Goal: Information Seeking & Learning: Find contact information

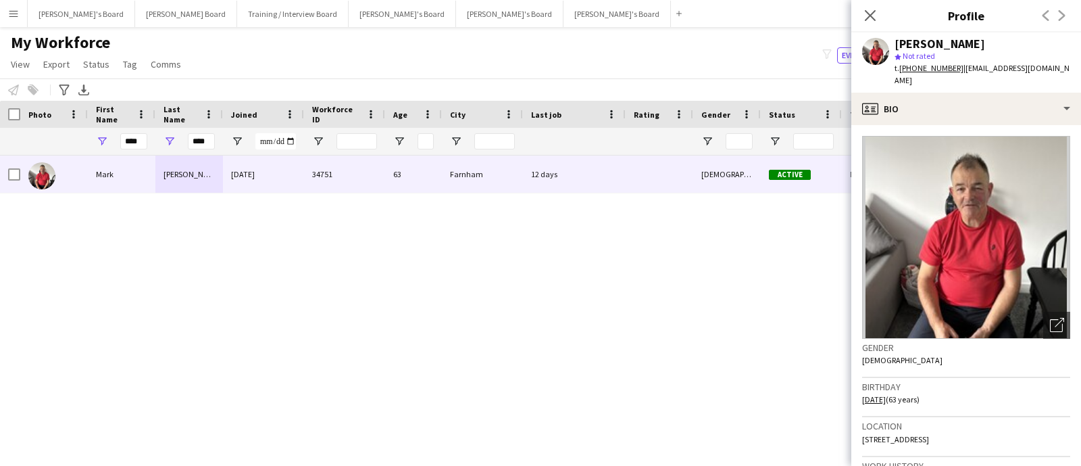
click at [203, 137] on input "****" at bounding box center [201, 141] width 27 height 16
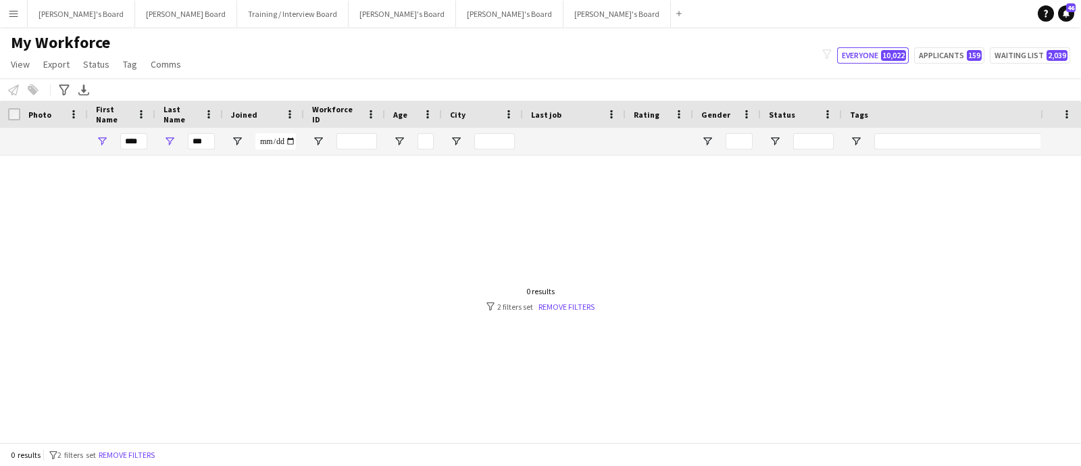
type input "***"
click at [130, 141] on input "****" at bounding box center [133, 141] width 27 height 16
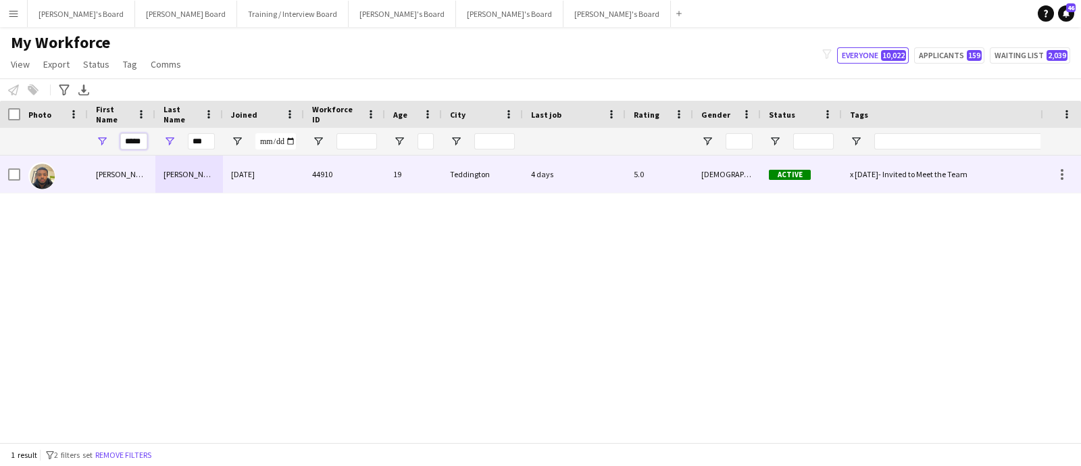
type input "*****"
click at [158, 179] on div "[PERSON_NAME]" at bounding box center [189, 173] width 68 height 37
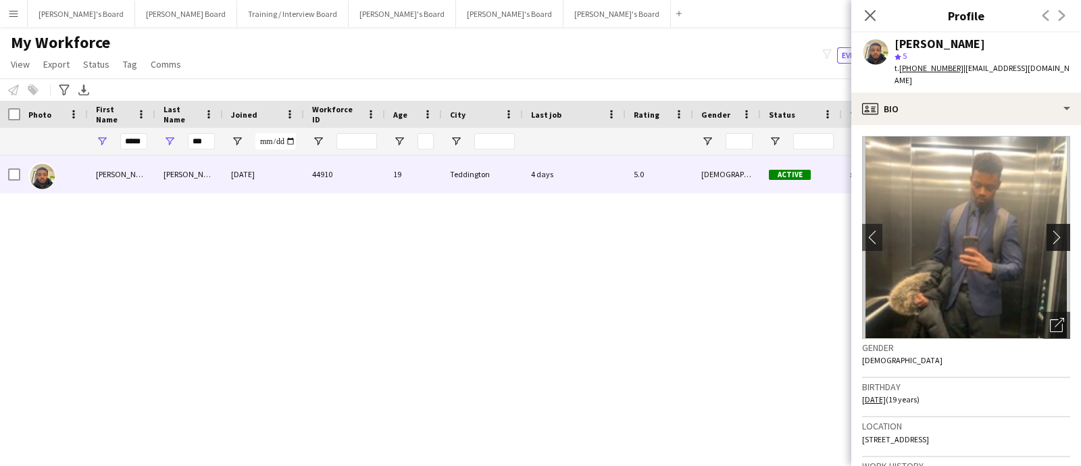
click at [1047, 224] on button "chevron-right" at bounding box center [1060, 237] width 27 height 27
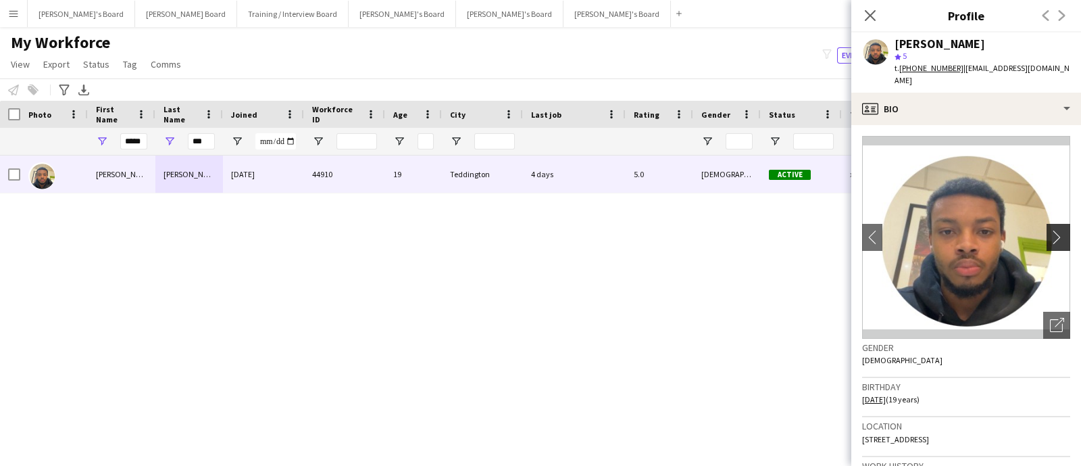
click at [1047, 224] on button "chevron-right" at bounding box center [1060, 237] width 27 height 27
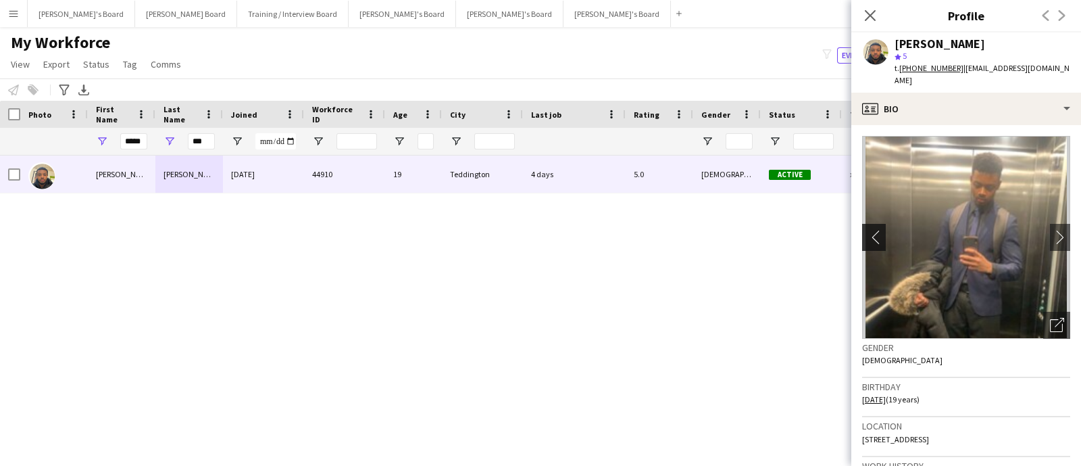
click at [879, 230] on app-icon "chevron-left" at bounding box center [872, 237] width 21 height 14
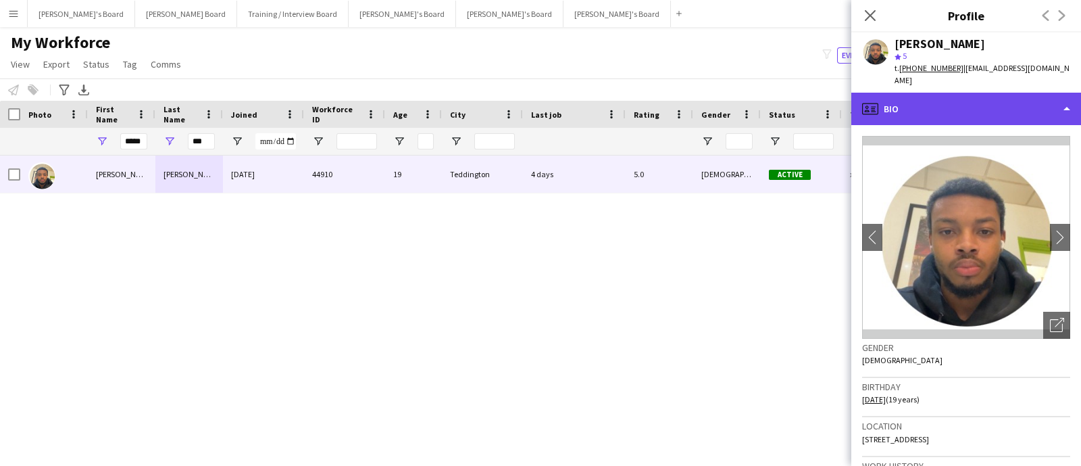
click at [920, 103] on div "profile Bio" at bounding box center [967, 109] width 230 height 32
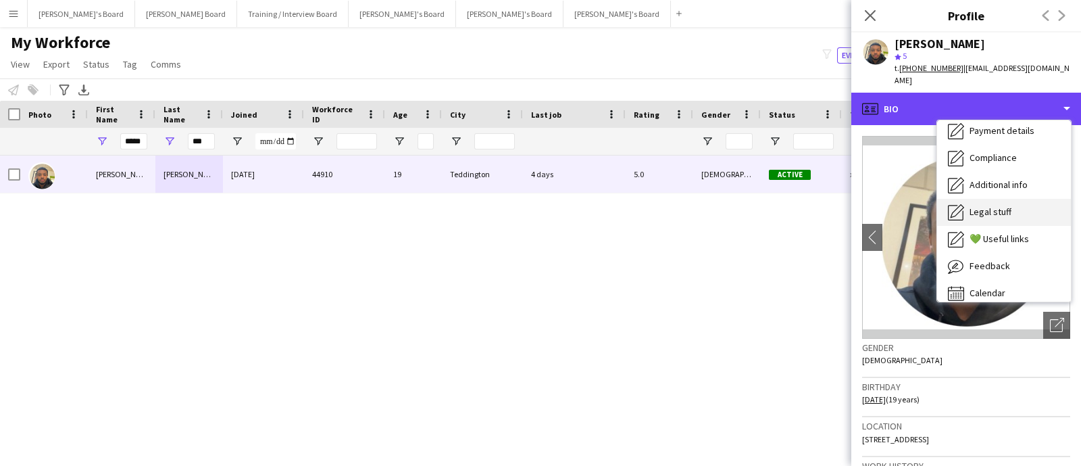
scroll to position [180, 0]
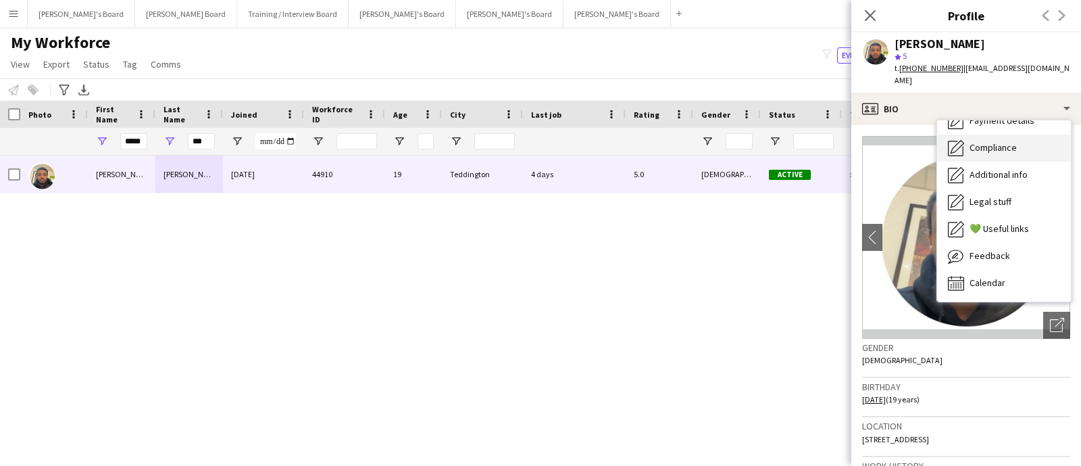
click at [1008, 141] on span "Compliance" at bounding box center [993, 147] width 47 height 12
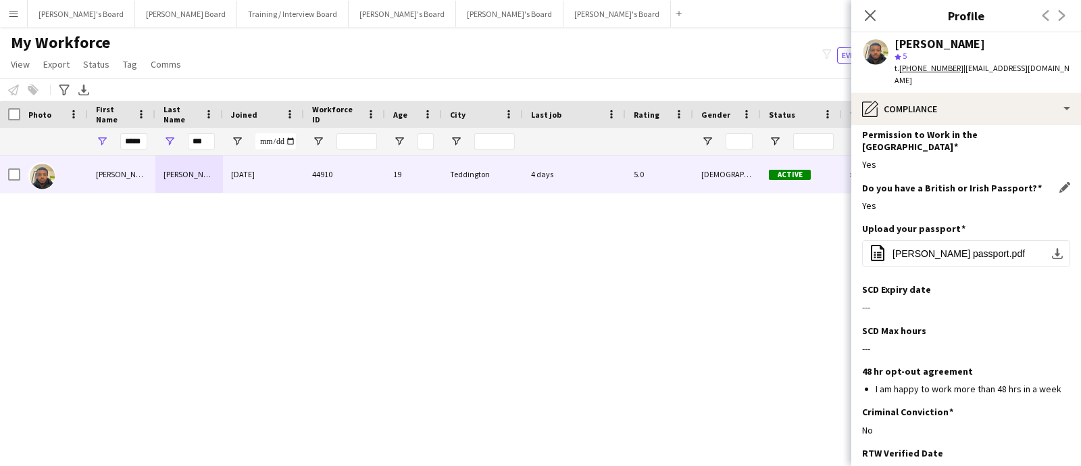
scroll to position [0, 0]
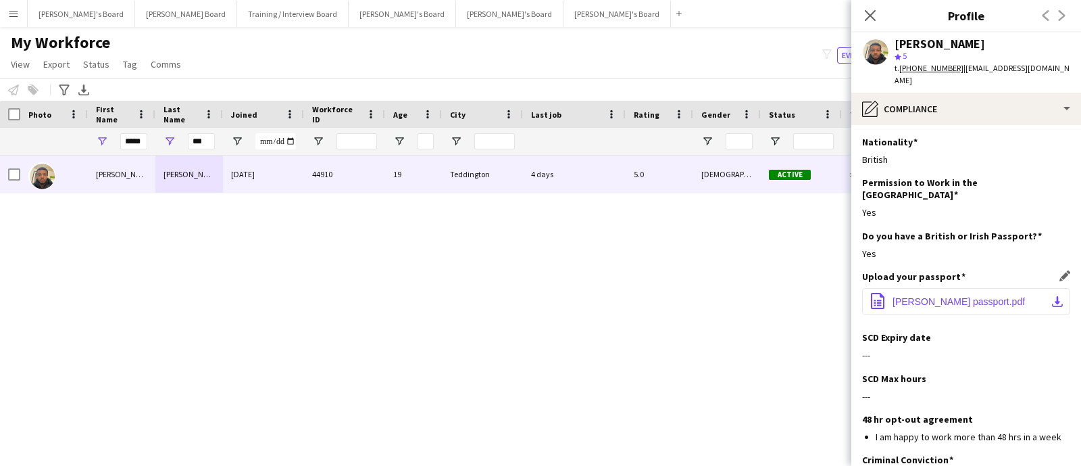
click at [1052, 296] on app-icon "download-bottom" at bounding box center [1057, 301] width 11 height 11
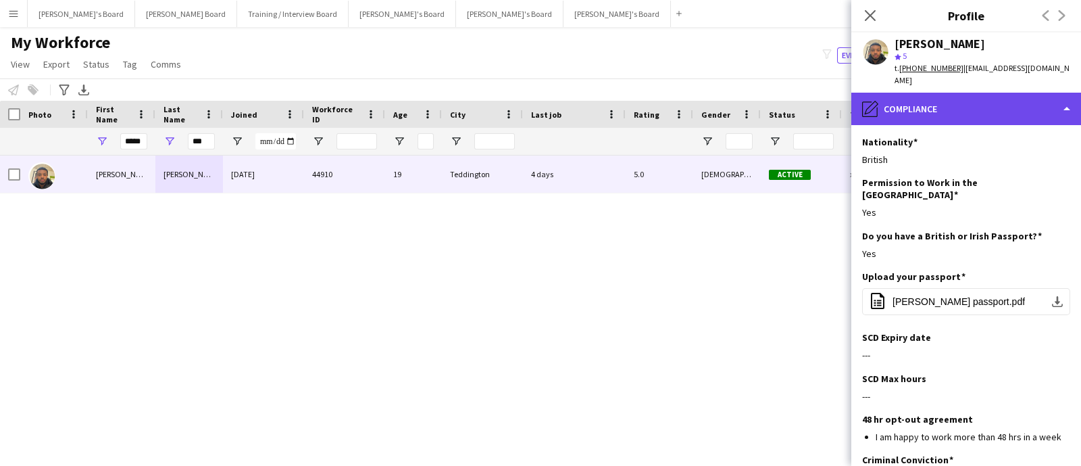
click at [960, 93] on div "pencil4 Compliance" at bounding box center [967, 109] width 230 height 32
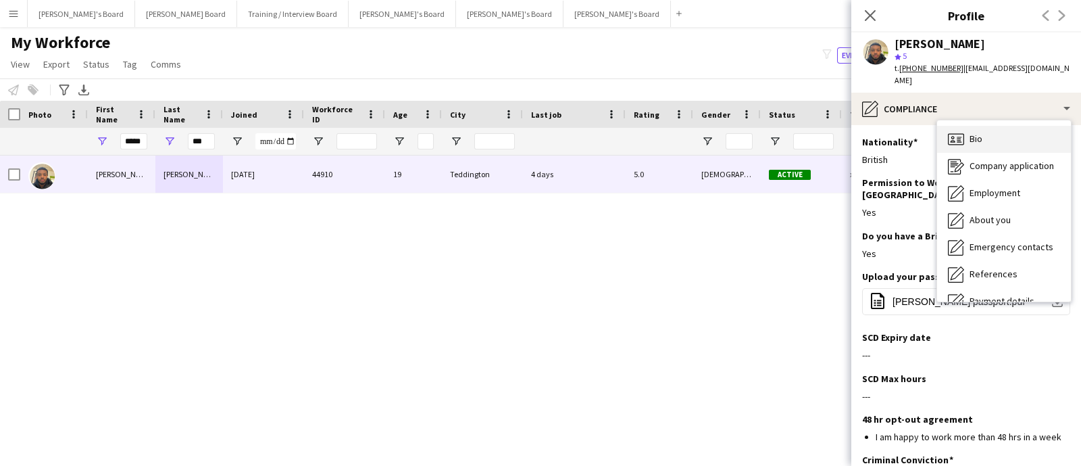
click at [991, 126] on div "Bio Bio" at bounding box center [1004, 139] width 134 height 27
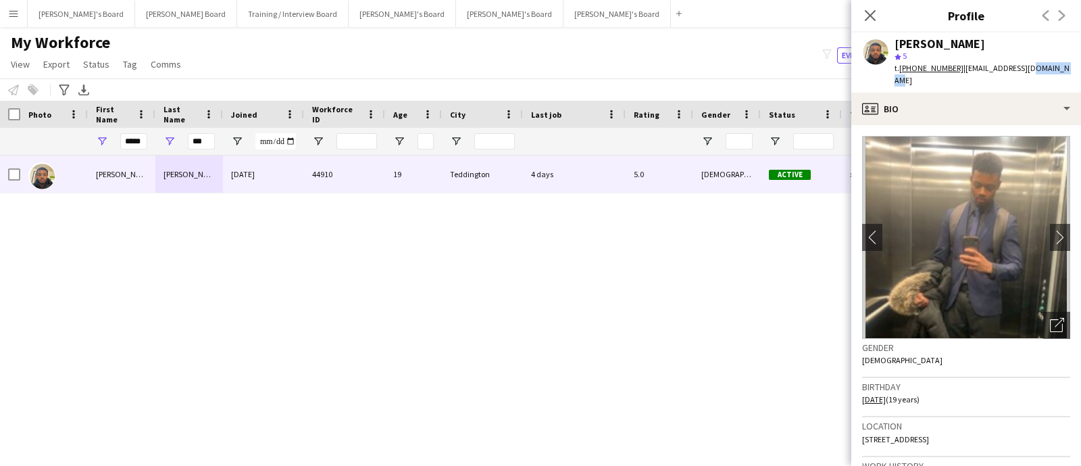
drag, startPoint x: 1063, startPoint y: 67, endPoint x: 1026, endPoint y: 70, distance: 37.3
click at [1026, 70] on span "| [EMAIL_ADDRESS][DOMAIN_NAME]" at bounding box center [982, 74] width 175 height 22
drag, startPoint x: 1064, startPoint y: 66, endPoint x: 960, endPoint y: 72, distance: 104.2
click at [960, 72] on span "| [EMAIL_ADDRESS][DOMAIN_NAME]" at bounding box center [982, 74] width 175 height 22
copy span "[EMAIL_ADDRESS][DOMAIN_NAME]"
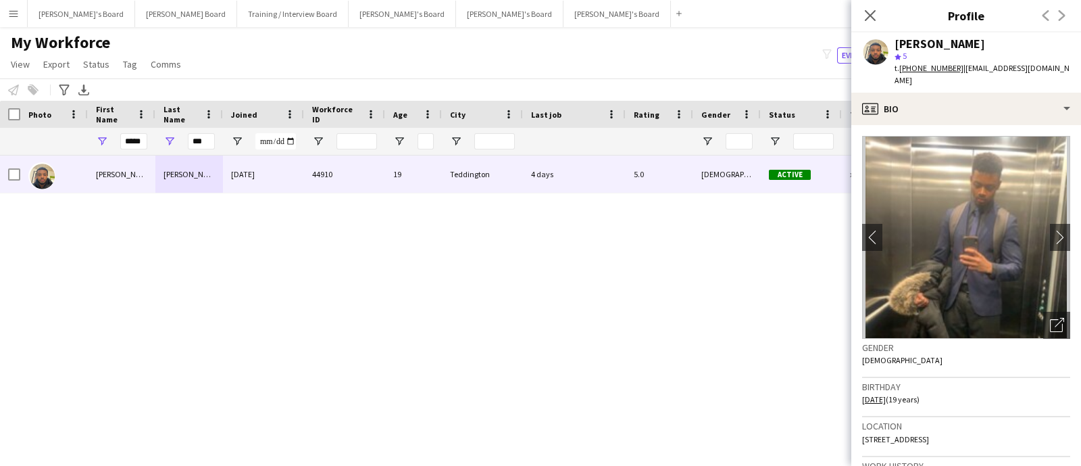
click at [948, 72] on tcxspan "[PHONE_NUMBER]" at bounding box center [932, 68] width 64 height 10
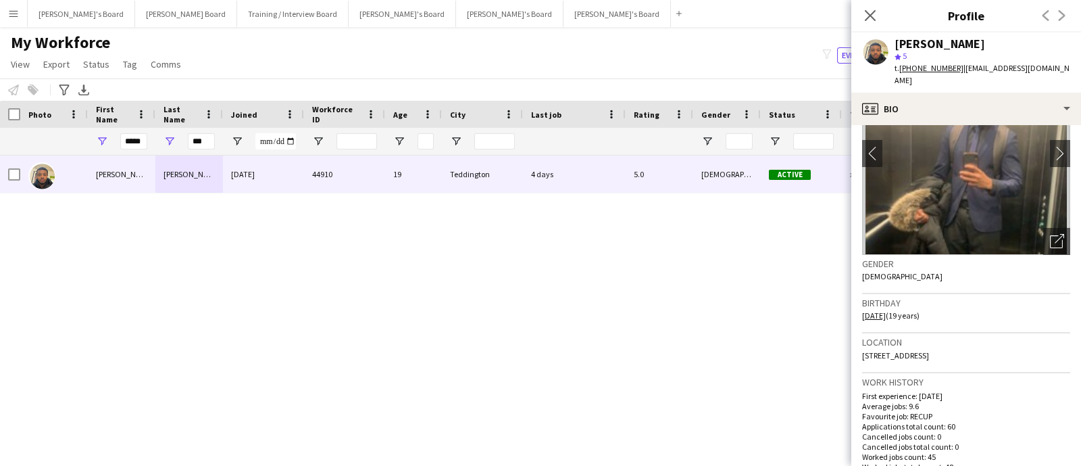
drag, startPoint x: 879, startPoint y: 352, endPoint x: 858, endPoint y: 347, distance: 22.3
click at [858, 347] on app-crew-profile-bio "chevron-left chevron-right Open photos pop-in Gender [DEMOGRAPHIC_DATA] Birthda…" at bounding box center [967, 295] width 230 height 341
copy span "[STREET_ADDRESS]"
click at [891, 368] on div "Location [STREET_ADDRESS]" at bounding box center [966, 352] width 208 height 39
drag, startPoint x: 883, startPoint y: 363, endPoint x: 986, endPoint y: 341, distance: 105.8
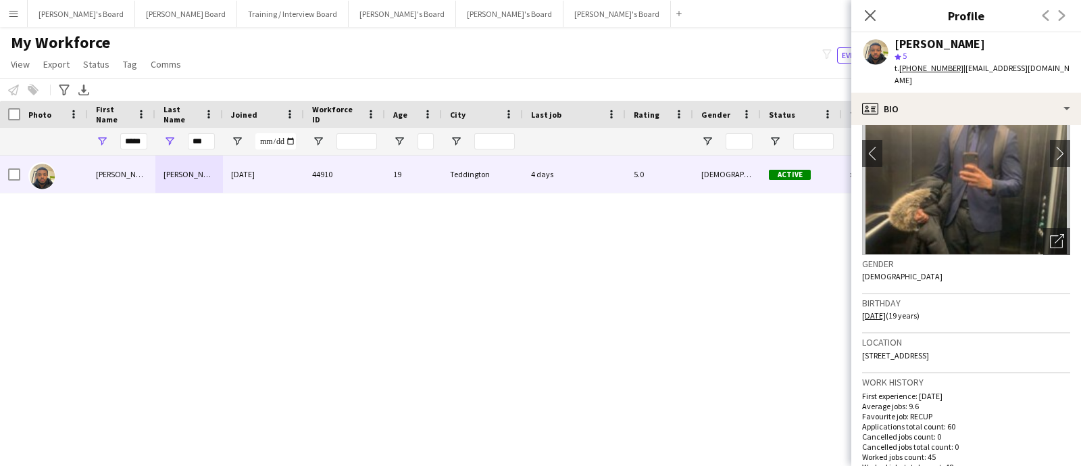
click at [986, 341] on div "Location [STREET_ADDRESS]" at bounding box center [966, 352] width 208 height 39
click at [929, 350] on span "[STREET_ADDRESS]" at bounding box center [895, 355] width 67 height 10
drag, startPoint x: 956, startPoint y: 352, endPoint x: 985, endPoint y: 345, distance: 29.3
click at [985, 345] on div "Location [STREET_ADDRESS]" at bounding box center [966, 352] width 208 height 39
copy span "Teddington, TW11 8GX"
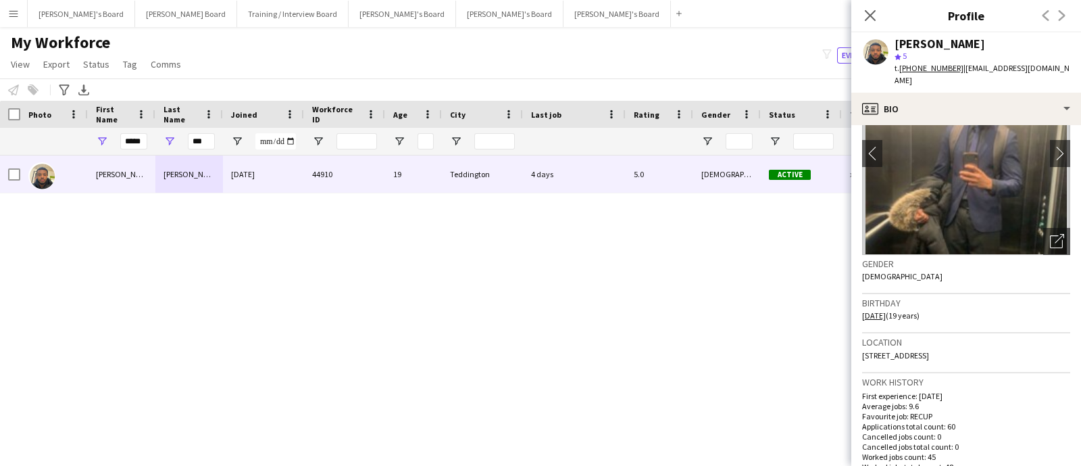
click at [1048, 125] on img at bounding box center [966, 153] width 208 height 203
click at [1050, 147] on app-icon "chevron-right" at bounding box center [1060, 153] width 21 height 14
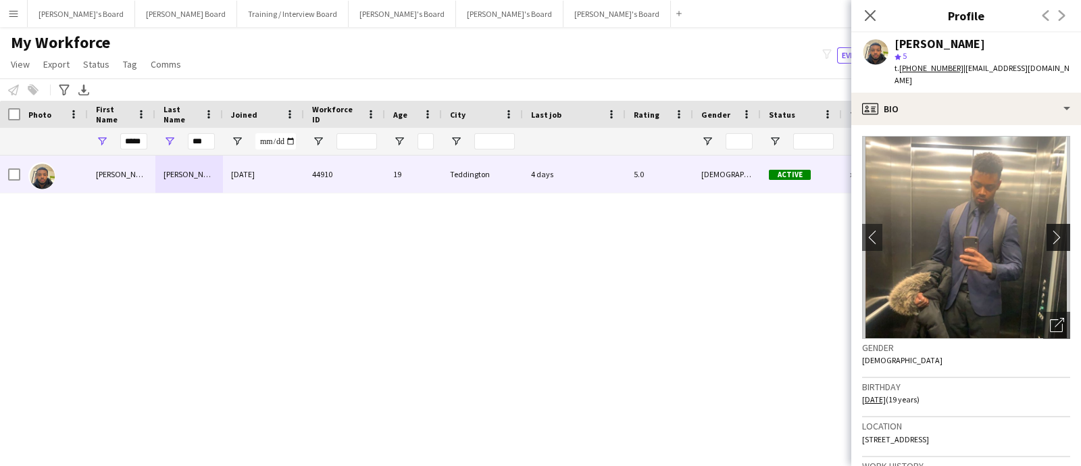
click at [1054, 230] on app-icon "chevron-right" at bounding box center [1060, 237] width 21 height 14
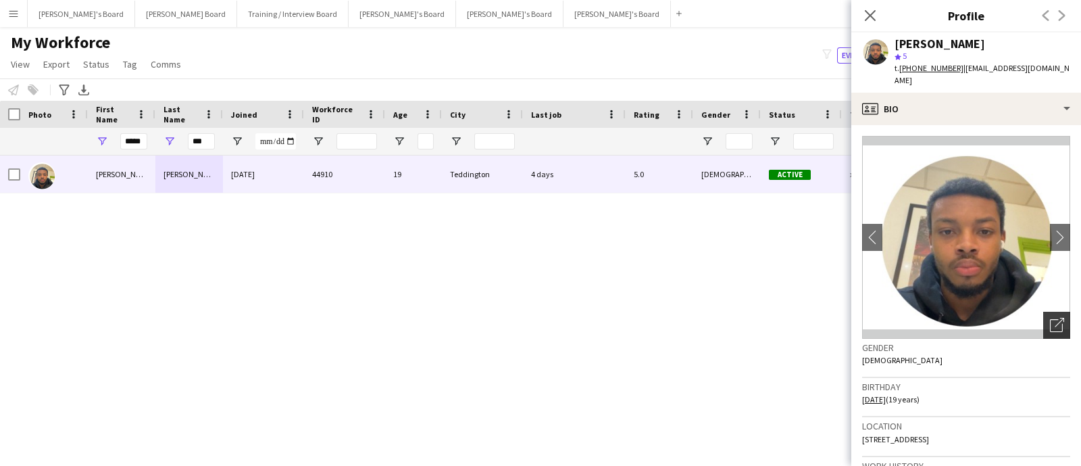
click at [1050, 318] on icon "Open photos pop-in" at bounding box center [1057, 325] width 14 height 14
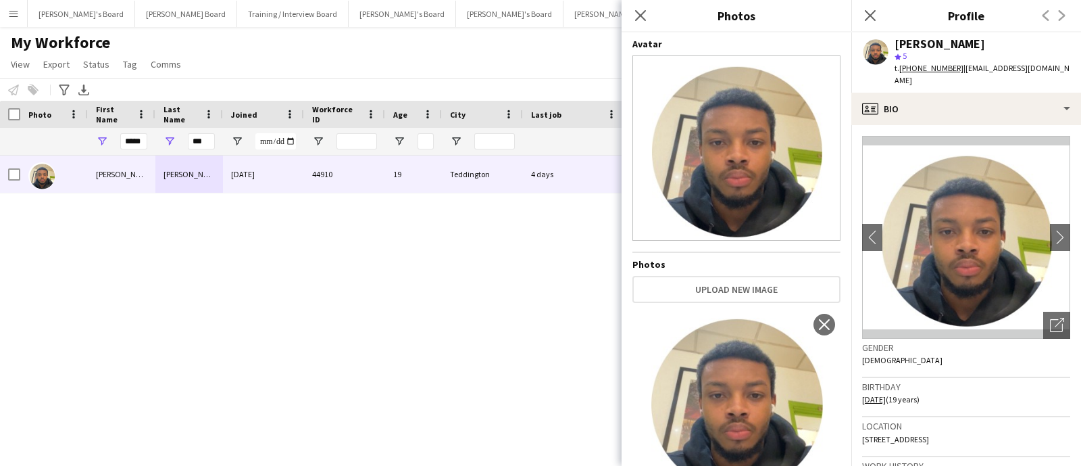
drag, startPoint x: 126, startPoint y: 311, endPoint x: 132, endPoint y: 302, distance: 10.7
click at [126, 311] on div "[PERSON_NAME] [DATE] 44910 19 Teddington 4 days 5.0 [DEMOGRAPHIC_DATA] Active x…" at bounding box center [520, 292] width 1041 height 274
click at [203, 141] on input "***" at bounding box center [201, 141] width 27 height 16
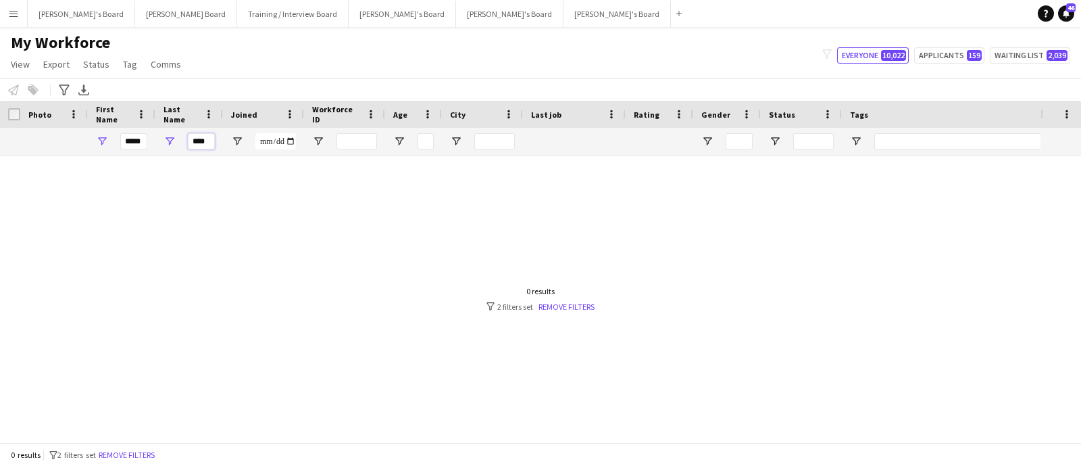
type input "****"
click at [135, 142] on input "*****" at bounding box center [133, 141] width 27 height 16
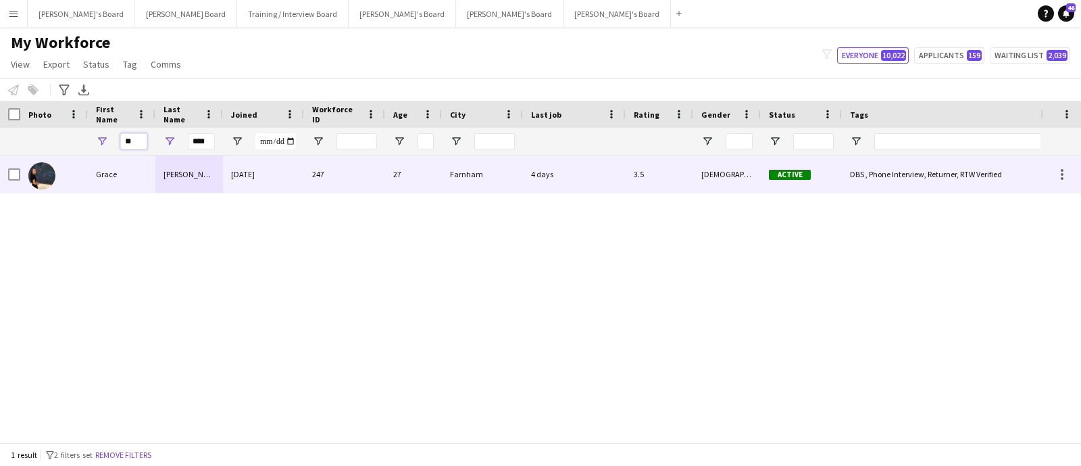
type input "**"
click at [136, 170] on div "Grace" at bounding box center [122, 173] width 68 height 37
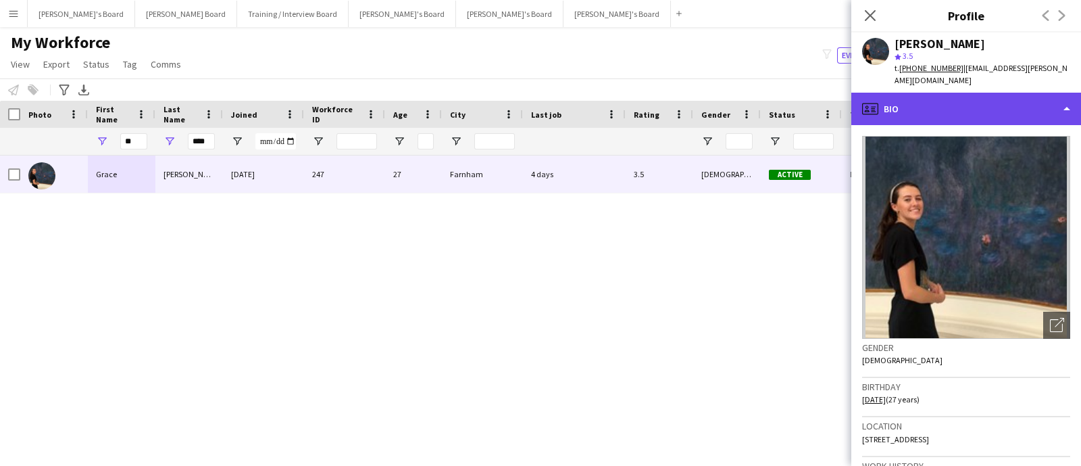
click at [975, 93] on div "profile Bio" at bounding box center [967, 109] width 230 height 32
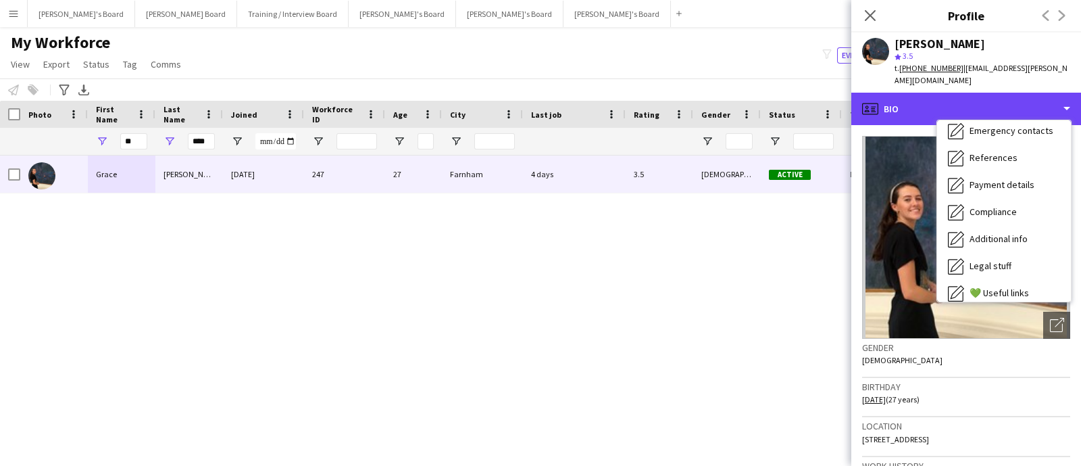
scroll to position [180, 0]
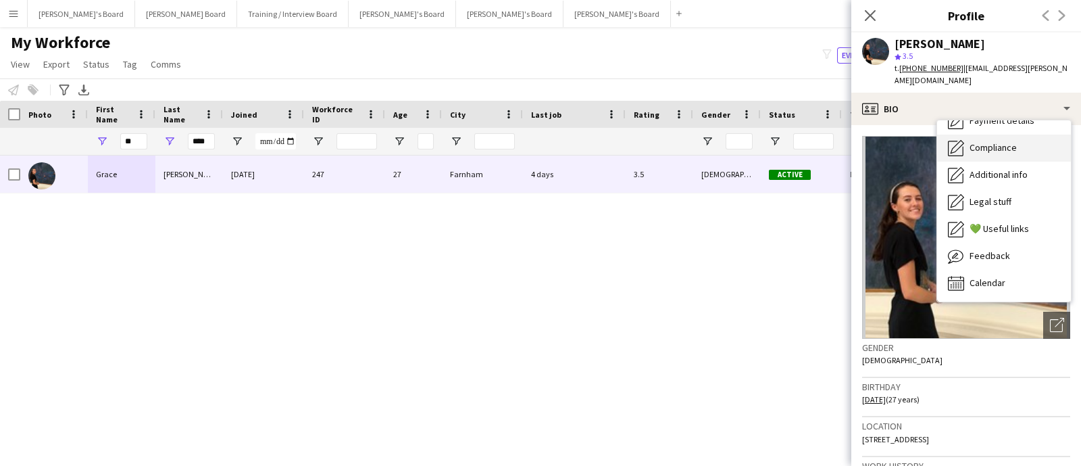
click at [1000, 134] on div "Compliance Compliance" at bounding box center [1004, 147] width 134 height 27
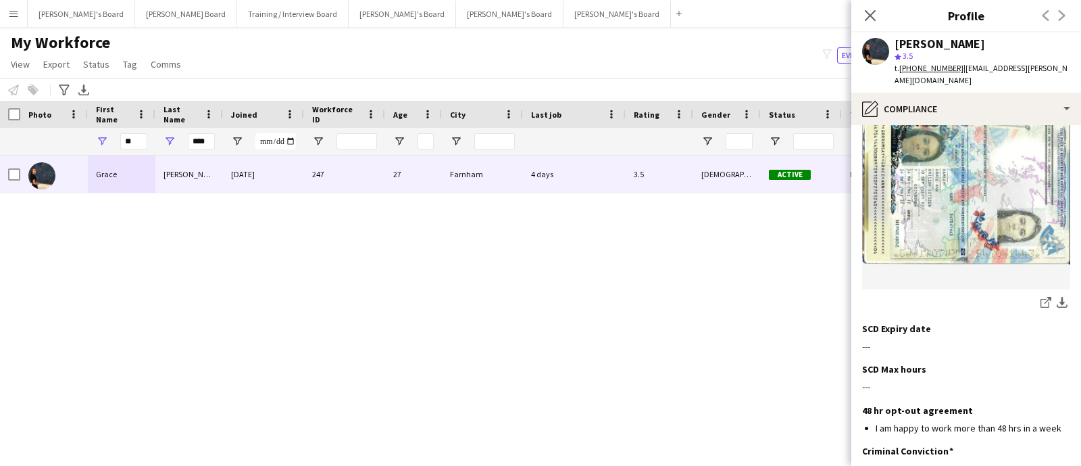
scroll to position [253, 0]
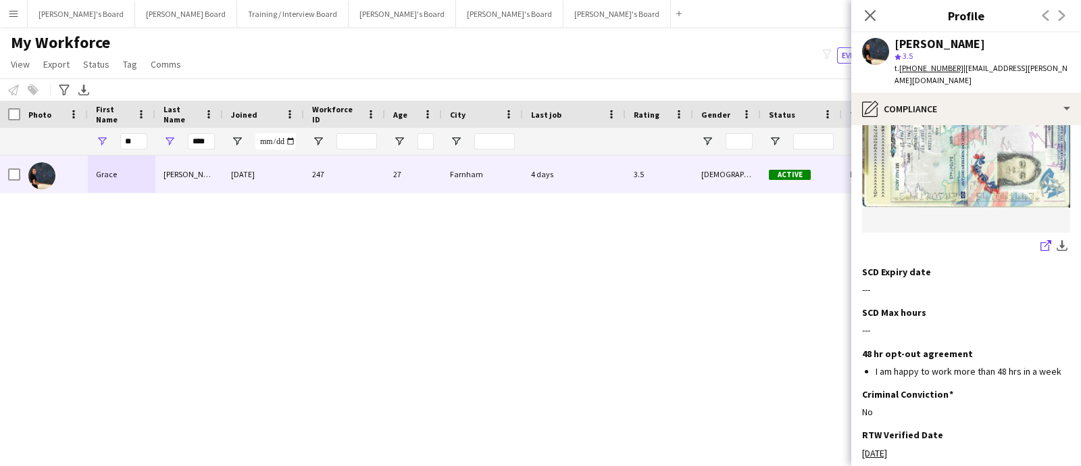
click at [1041, 240] on icon "share-external-link-1" at bounding box center [1046, 245] width 11 height 11
drag, startPoint x: 1056, startPoint y: 68, endPoint x: 956, endPoint y: 79, distance: 100.7
click at [956, 79] on div "[PERSON_NAME] star 3.5 t. [PHONE_NUMBER] | [EMAIL_ADDRESS][PERSON_NAME][DOMAIN_…" at bounding box center [967, 62] width 230 height 60
copy span "[EMAIL_ADDRESS][PERSON_NAME][DOMAIN_NAME]"
click at [938, 66] on tcxspan "[PHONE_NUMBER]" at bounding box center [932, 68] width 64 height 10
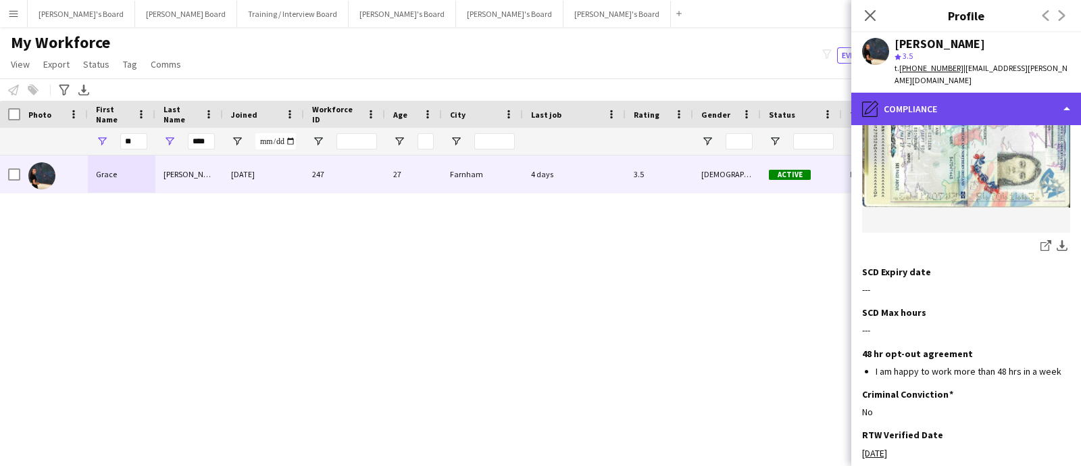
click at [966, 93] on div "pencil4 Compliance" at bounding box center [967, 109] width 230 height 32
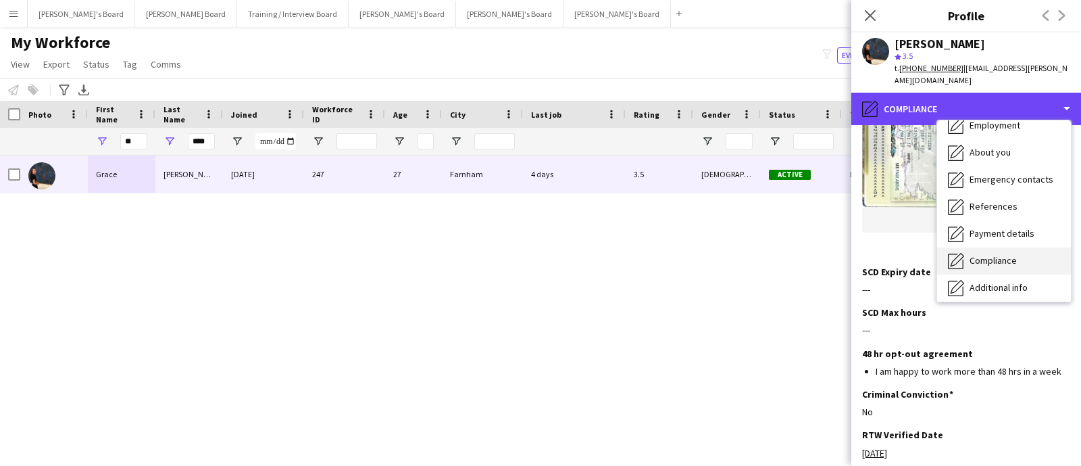
scroll to position [0, 0]
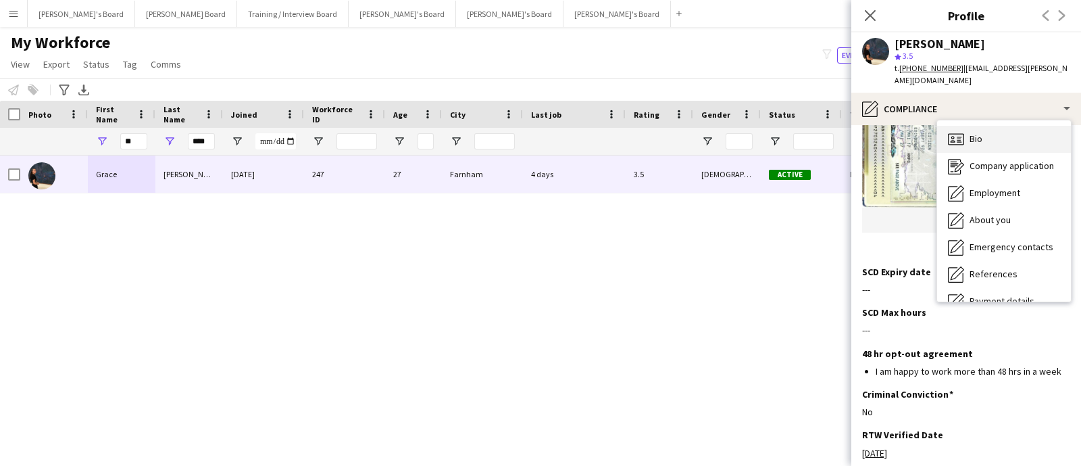
click at [993, 126] on div "Bio Bio" at bounding box center [1004, 139] width 134 height 27
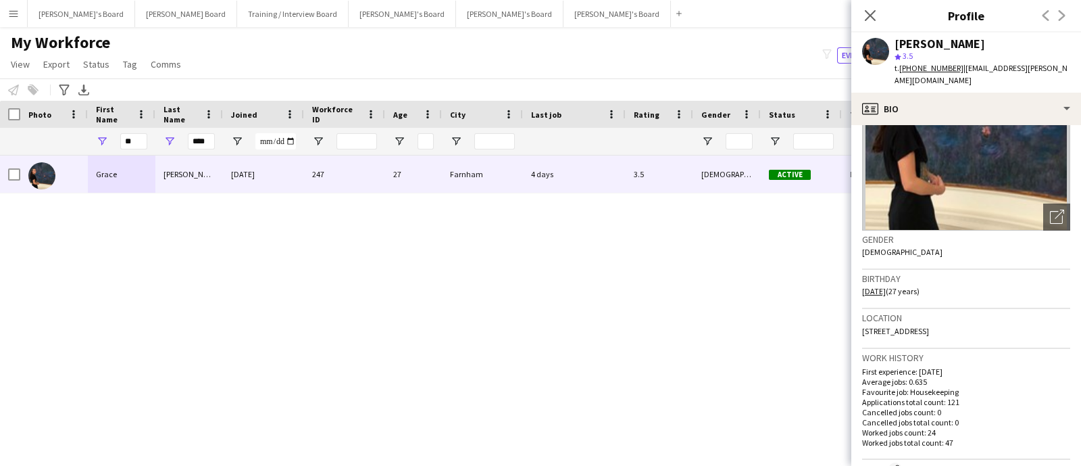
scroll to position [168, 0]
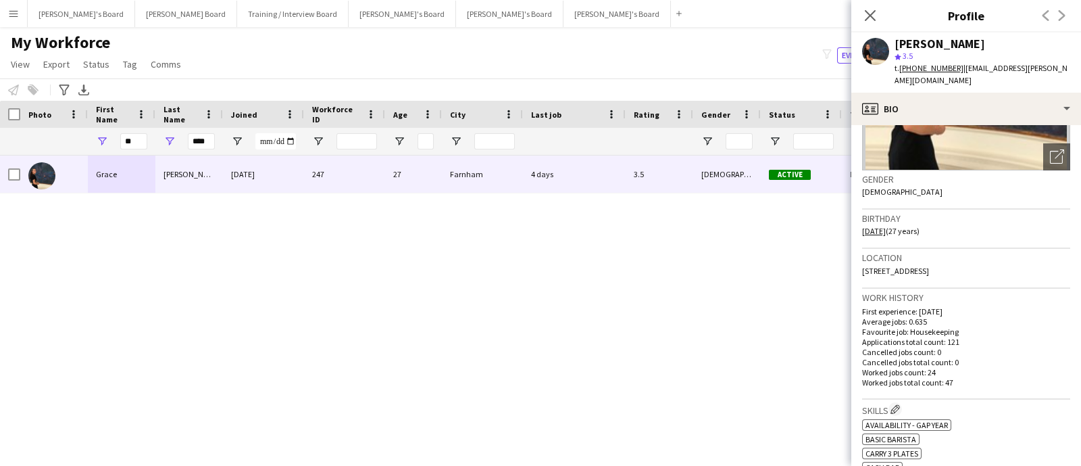
drag, startPoint x: 975, startPoint y: 260, endPoint x: 860, endPoint y: 259, distance: 115.6
click at [860, 259] on app-crew-profile-bio "Open photos pop-in Gender [DEMOGRAPHIC_DATA] Birthday [DEMOGRAPHIC_DATA] (27 ye…" at bounding box center [967, 295] width 230 height 341
copy span "[STREET_ADDRESS]"
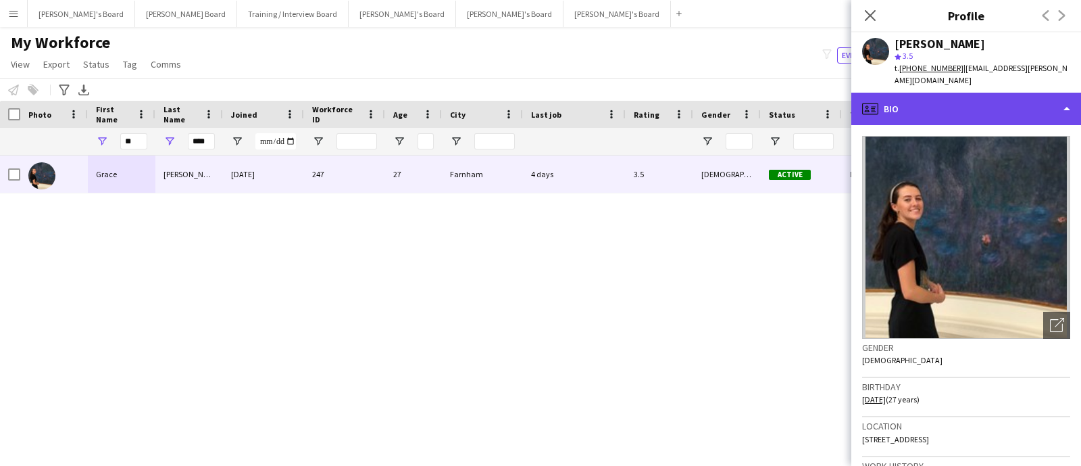
click at [983, 96] on div "profile Bio" at bounding box center [967, 109] width 230 height 32
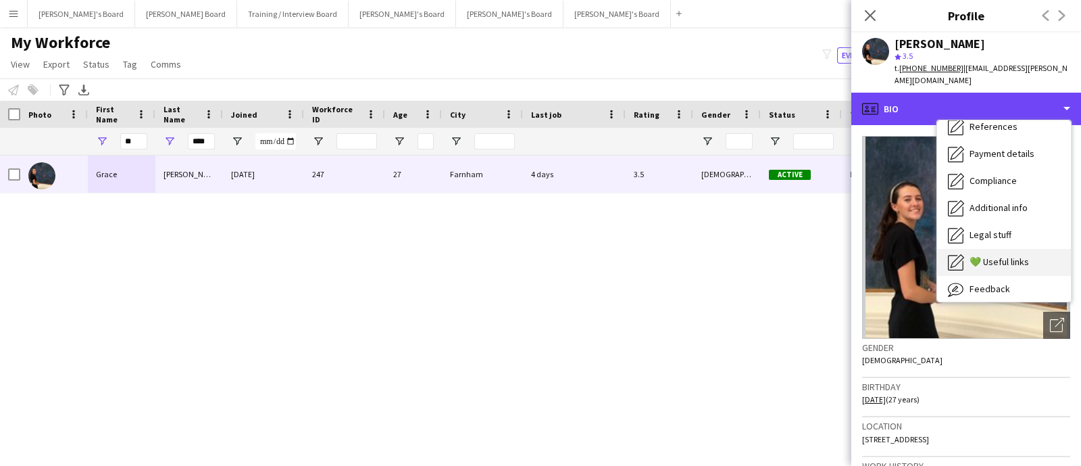
scroll to position [180, 0]
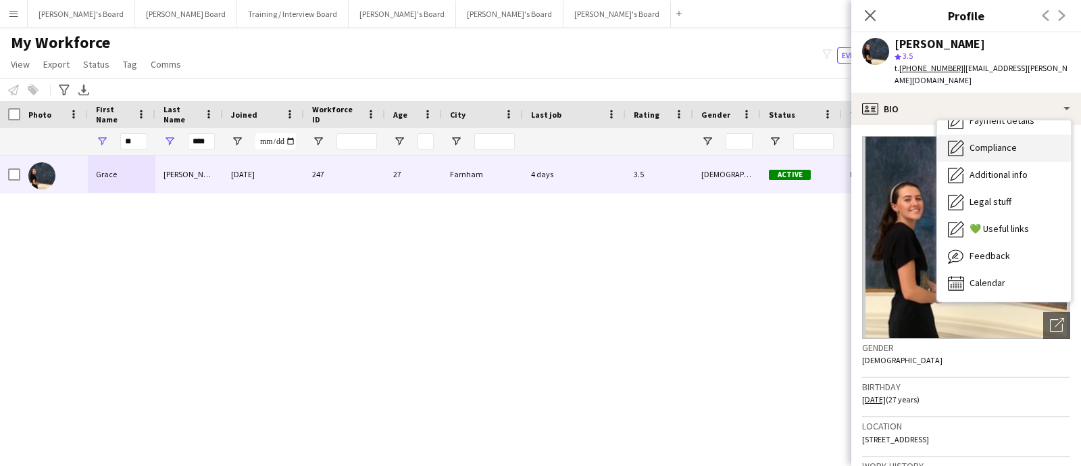
click at [1006, 141] on span "Compliance" at bounding box center [993, 147] width 47 height 12
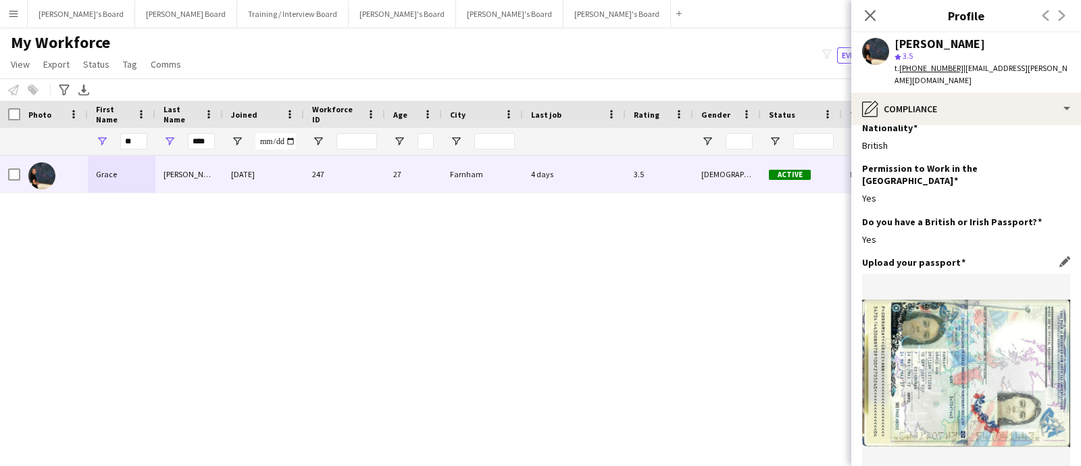
scroll to position [0, 0]
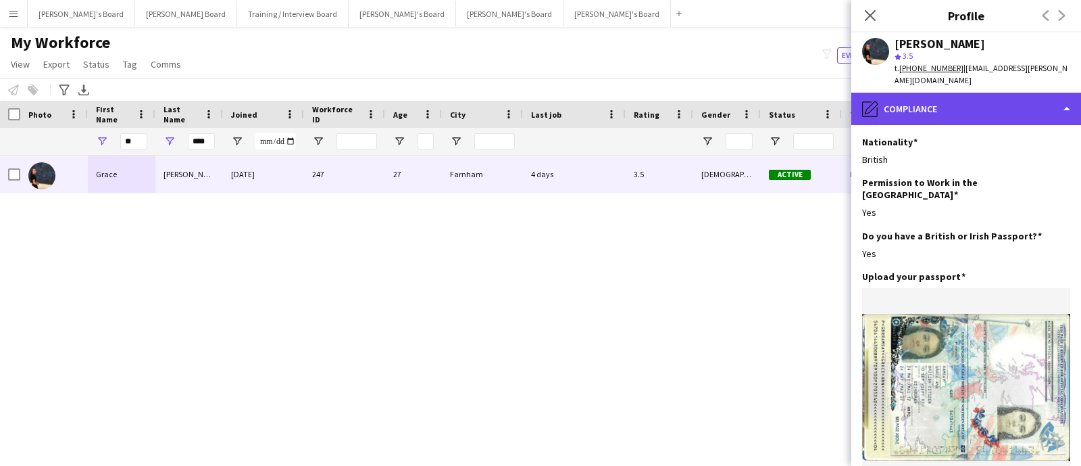
click at [965, 99] on div "pencil4 Compliance" at bounding box center [967, 109] width 230 height 32
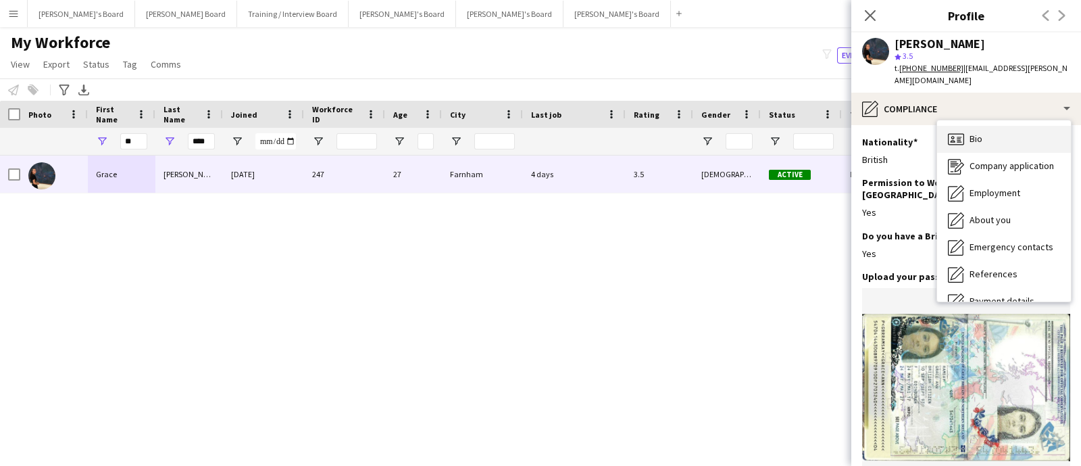
click at [1000, 133] on div "Bio Bio" at bounding box center [1004, 139] width 134 height 27
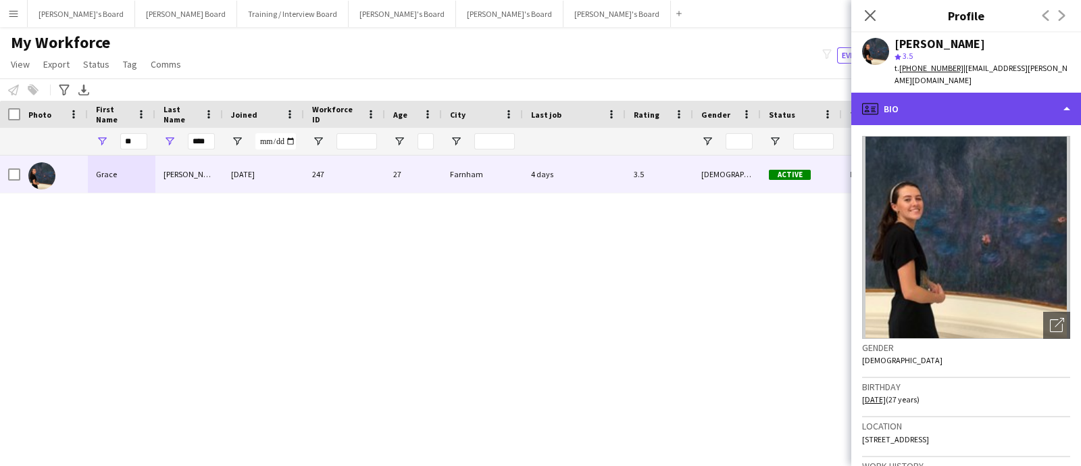
click at [909, 109] on div "profile Bio" at bounding box center [967, 109] width 230 height 32
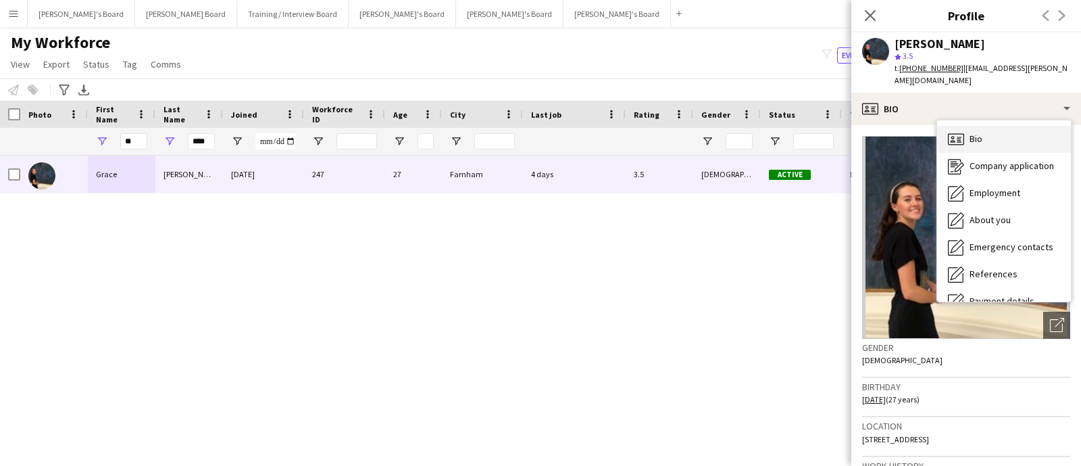
click at [980, 132] on span "Bio" at bounding box center [976, 138] width 13 height 12
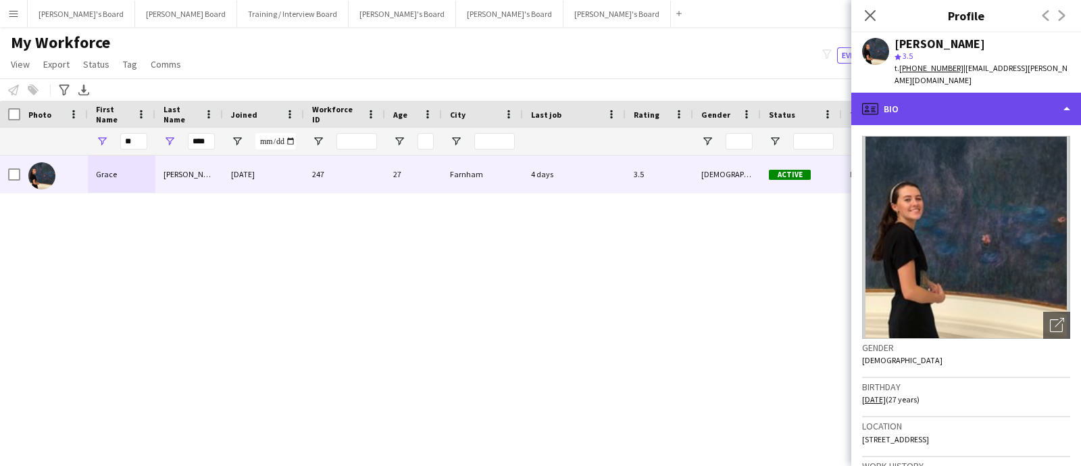
click at [920, 103] on div "profile Bio" at bounding box center [967, 109] width 230 height 32
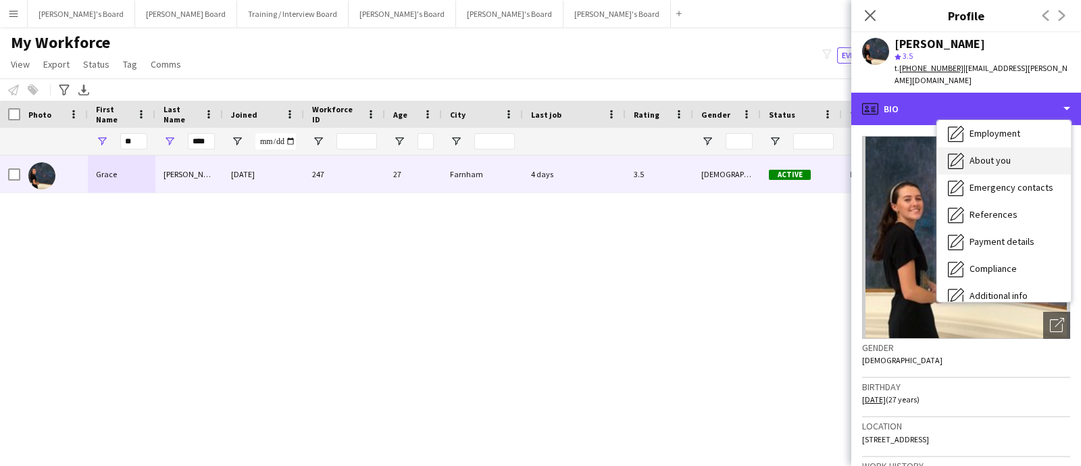
scroll to position [84, 0]
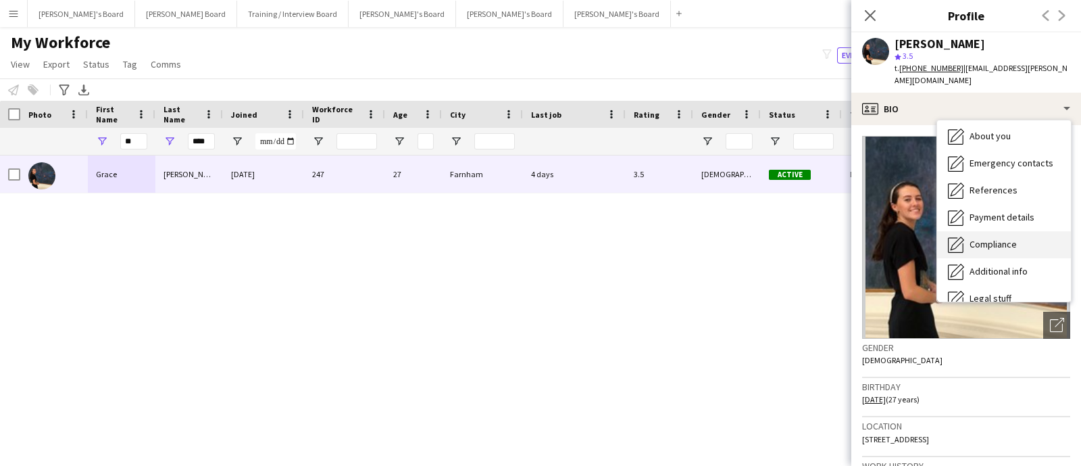
click at [996, 237] on div "Compliance Compliance" at bounding box center [1004, 244] width 134 height 27
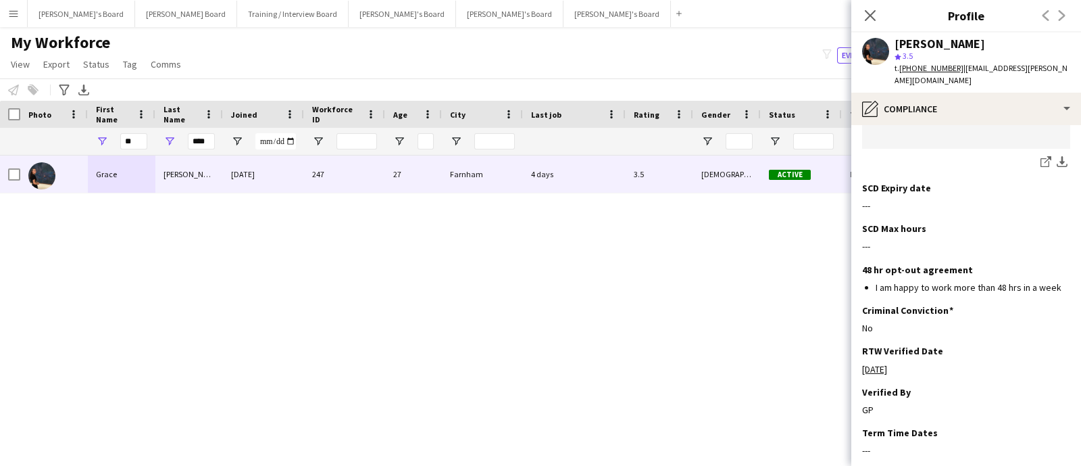
scroll to position [0, 0]
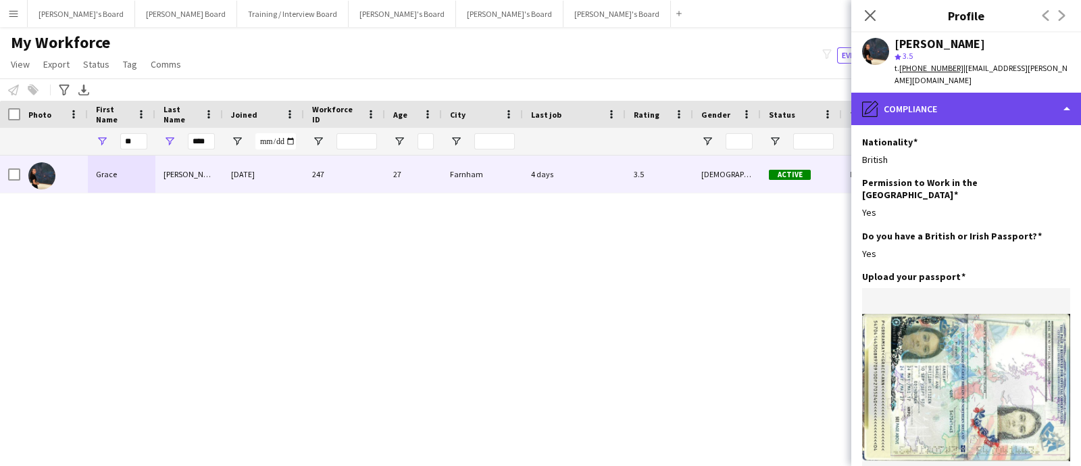
click at [949, 96] on div "pencil4 Compliance" at bounding box center [967, 109] width 230 height 32
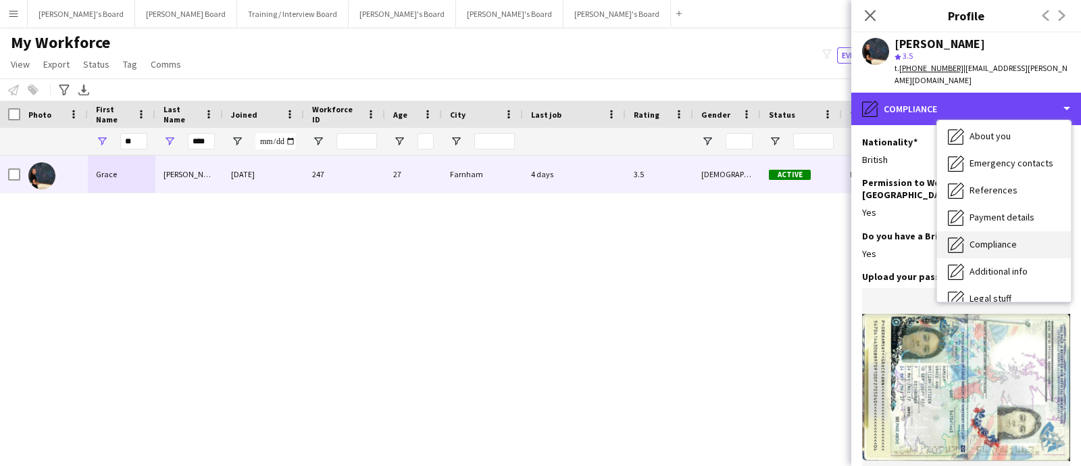
scroll to position [168, 0]
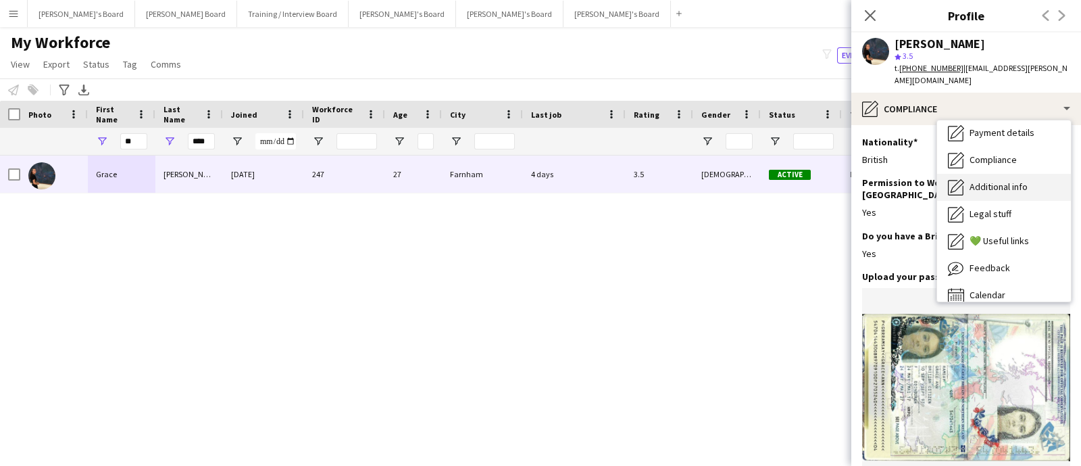
click at [1015, 184] on div "Additional info Additional info" at bounding box center [1004, 187] width 134 height 27
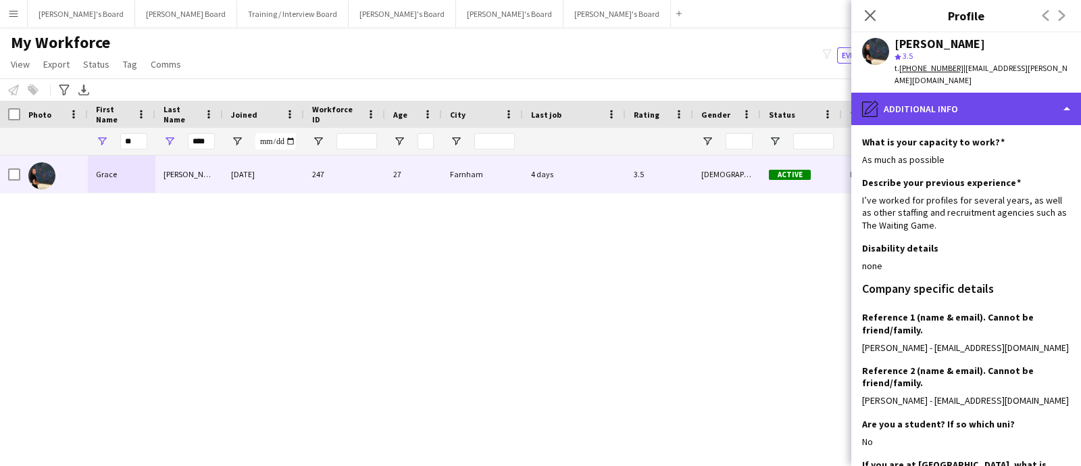
click at [995, 106] on div "pencil4 Additional info" at bounding box center [967, 109] width 230 height 32
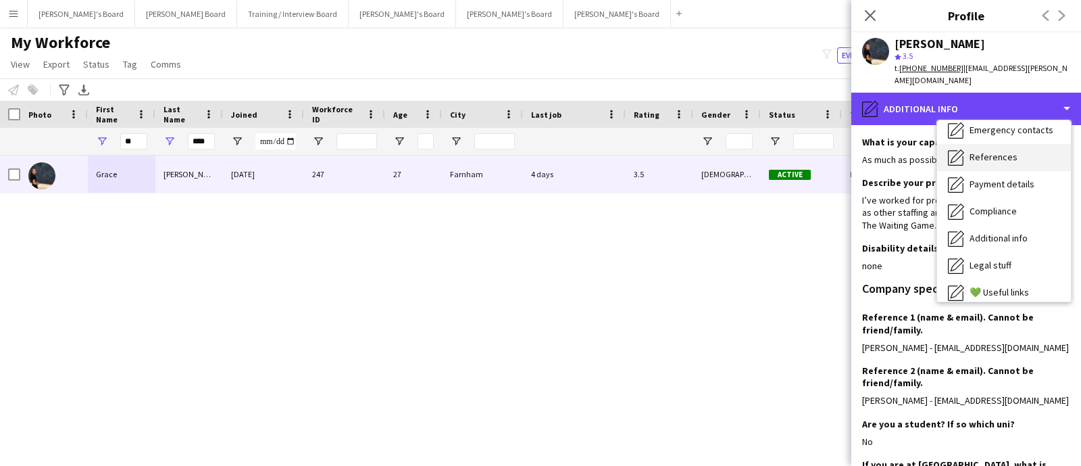
scroll to position [96, 0]
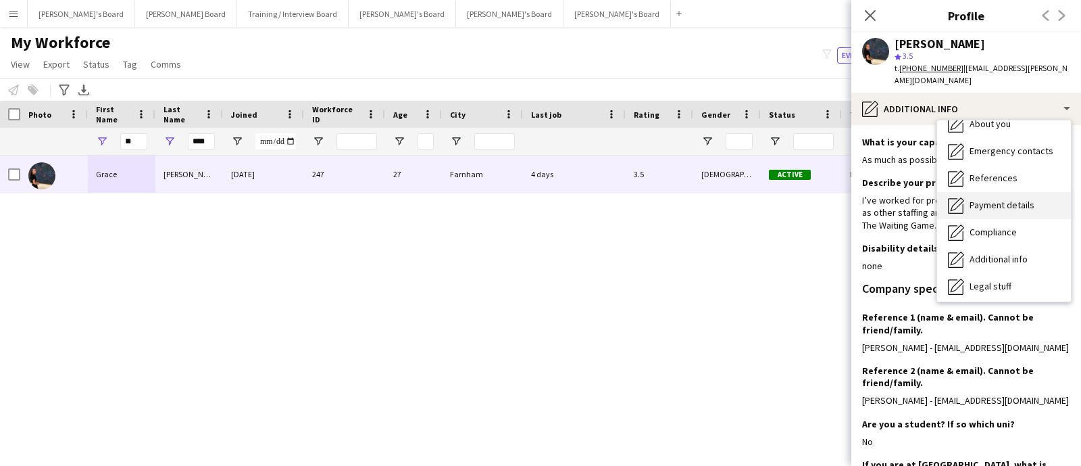
click at [989, 201] on div "Payment details Payment details" at bounding box center [1004, 205] width 134 height 27
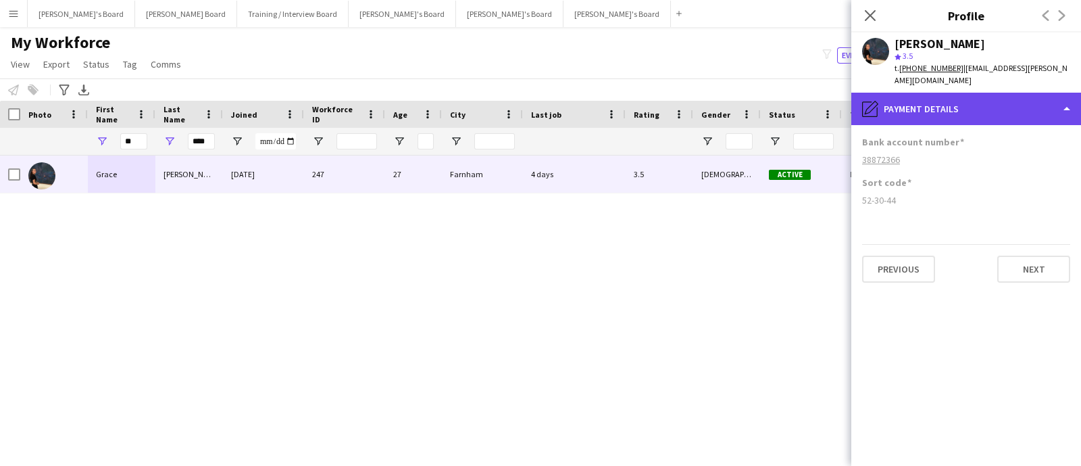
click at [971, 99] on div "pencil4 Payment details" at bounding box center [967, 109] width 230 height 32
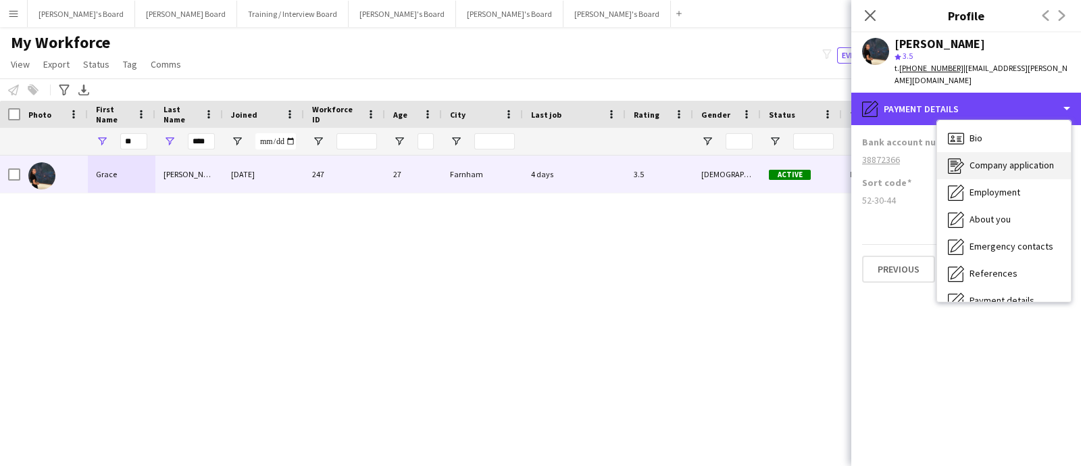
scroll to position [0, 0]
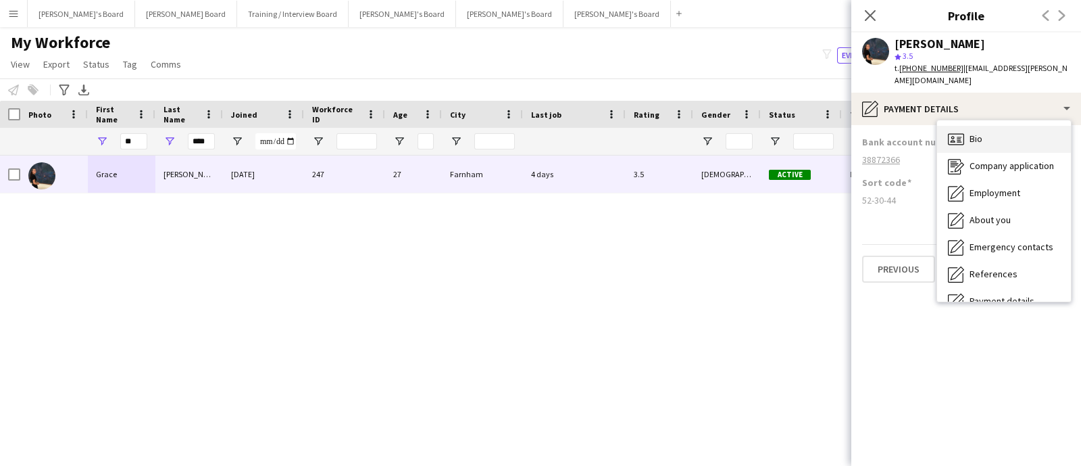
click at [981, 132] on span "Bio" at bounding box center [976, 138] width 13 height 12
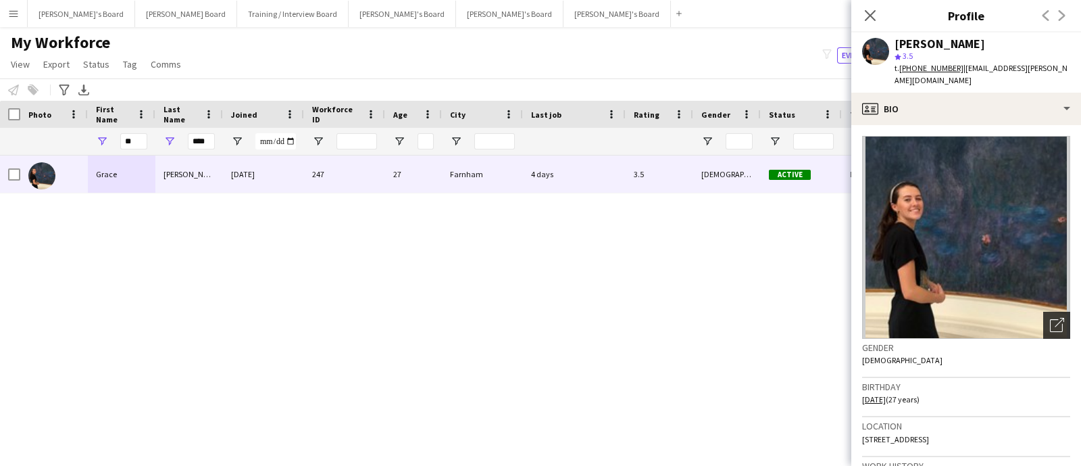
click at [1055, 318] on icon at bounding box center [1059, 322] width 9 height 9
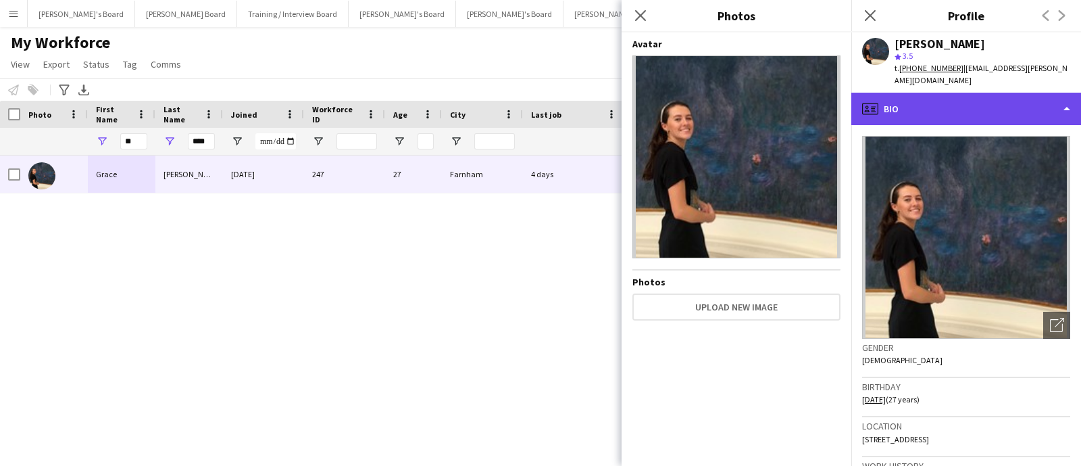
click at [943, 93] on div "profile Bio" at bounding box center [967, 109] width 230 height 32
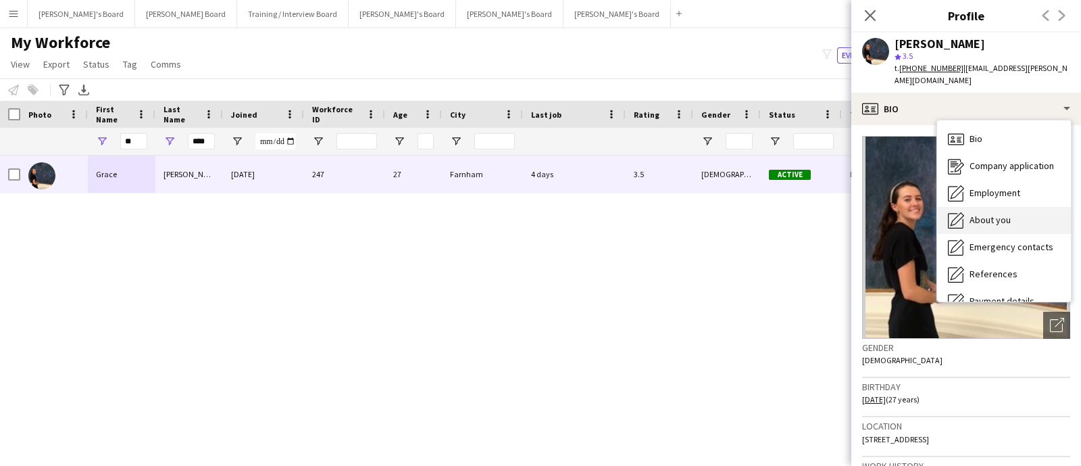
click at [1010, 207] on div "About you About you" at bounding box center [1004, 220] width 134 height 27
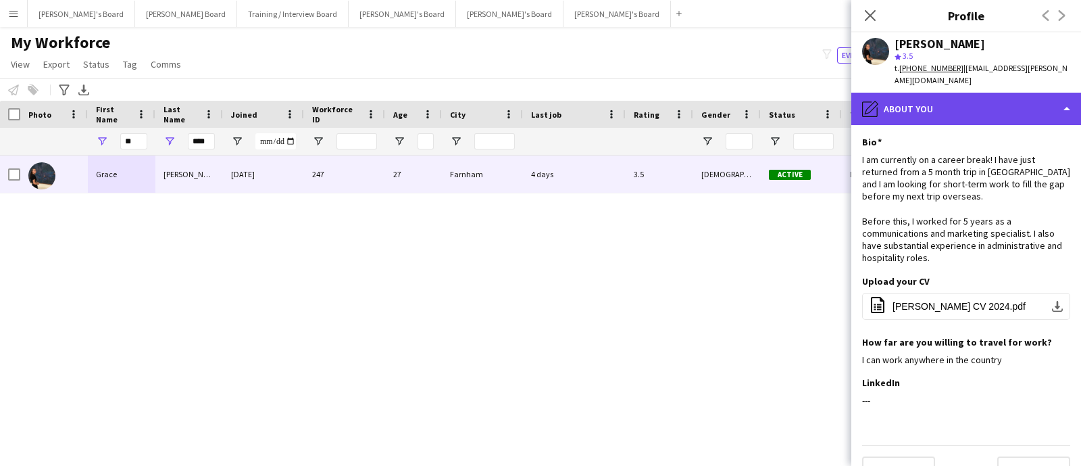
click at [1014, 93] on div "pencil4 About you" at bounding box center [967, 109] width 230 height 32
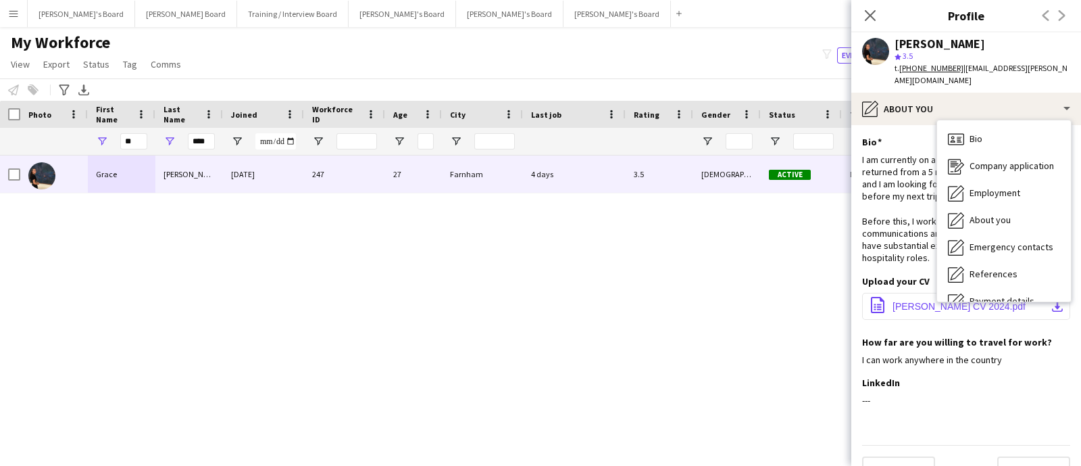
click at [902, 301] on span "[PERSON_NAME] CV 2024.pdf" at bounding box center [959, 306] width 133 height 11
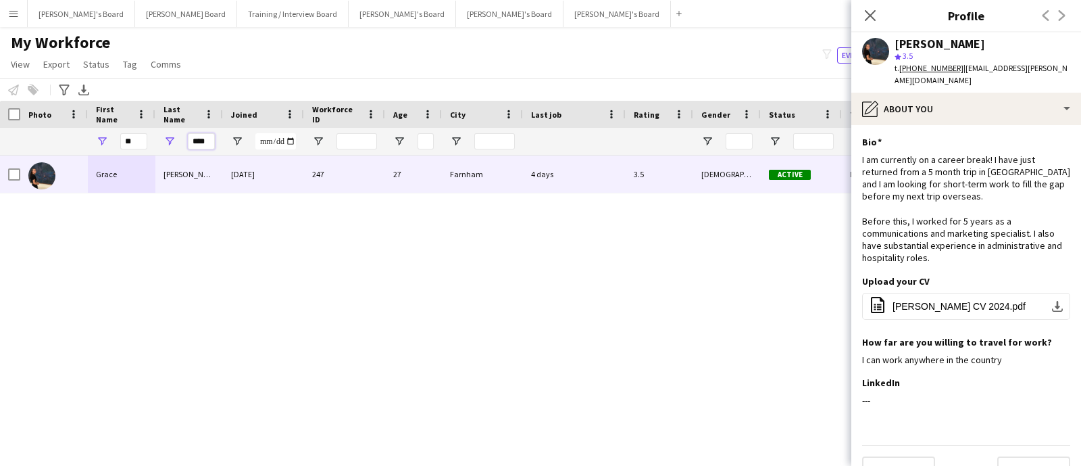
click at [202, 141] on input "****" at bounding box center [201, 141] width 27 height 16
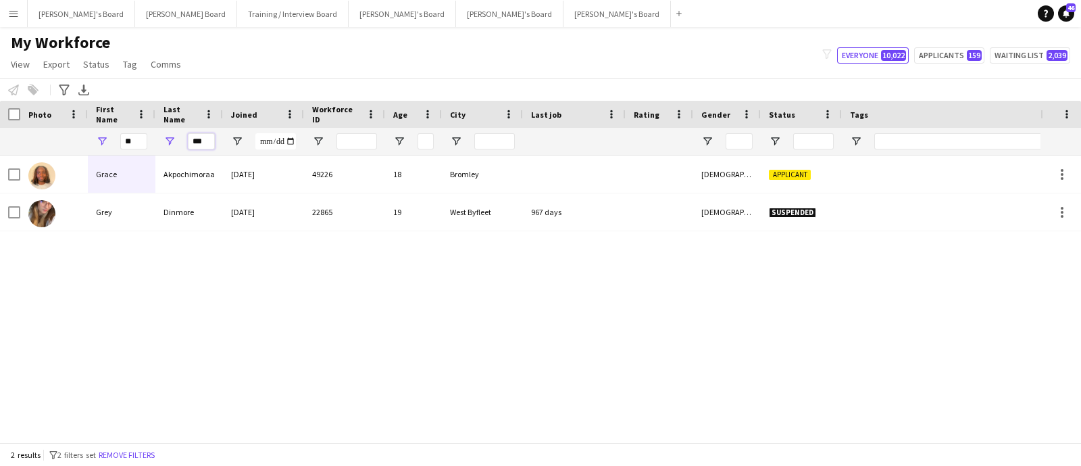
type input "***"
click at [134, 137] on input "**" at bounding box center [133, 141] width 27 height 16
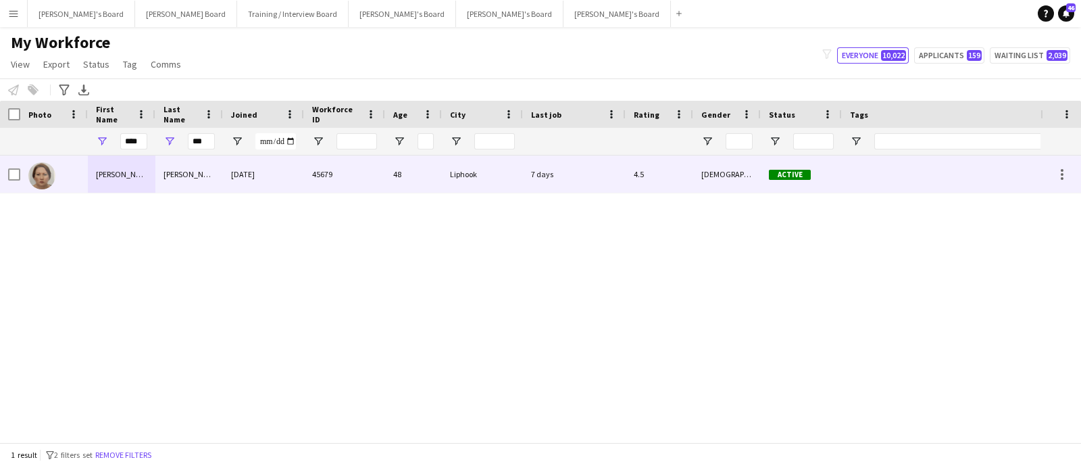
click at [122, 155] on div "[PERSON_NAME]" at bounding box center [122, 173] width 68 height 37
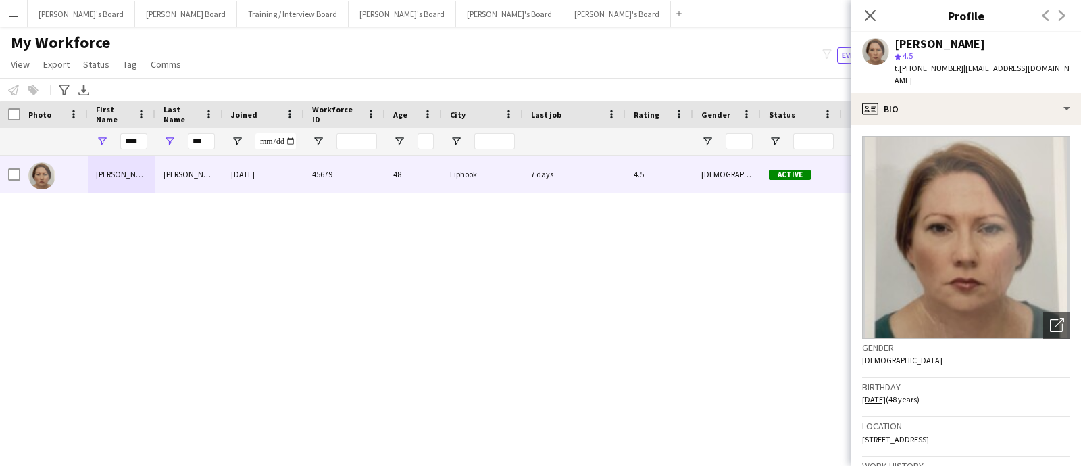
drag, startPoint x: 993, startPoint y: 40, endPoint x: 894, endPoint y: 46, distance: 98.9
click at [895, 46] on div "[PERSON_NAME]" at bounding box center [983, 44] width 176 height 12
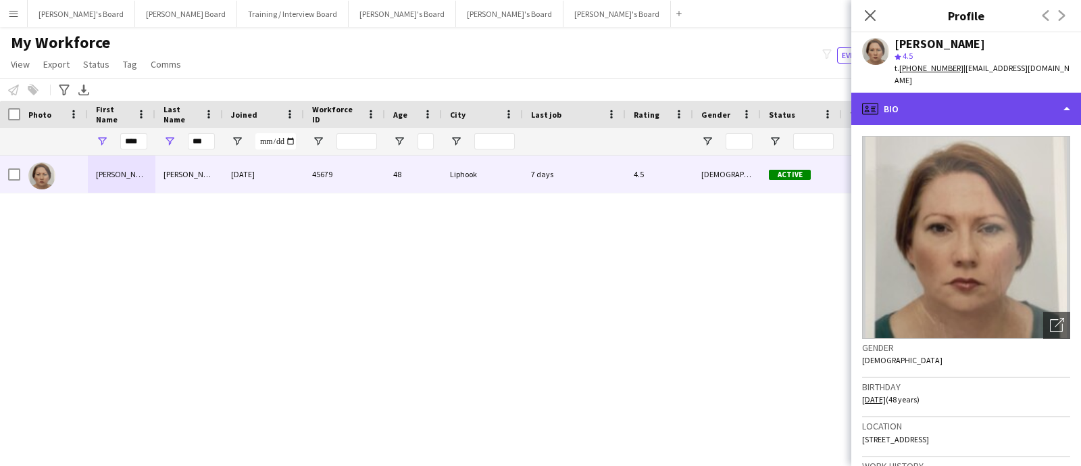
click at [957, 93] on div "profile Bio" at bounding box center [967, 109] width 230 height 32
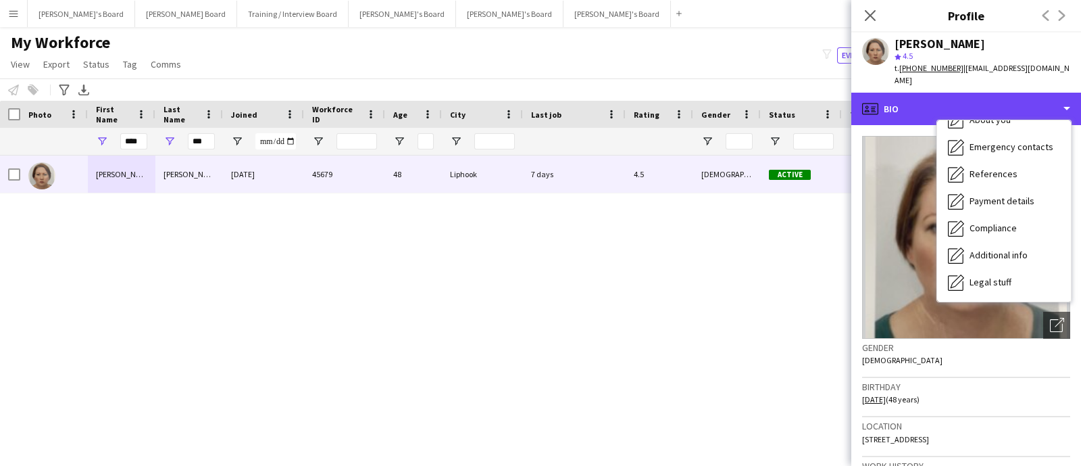
scroll to position [180, 0]
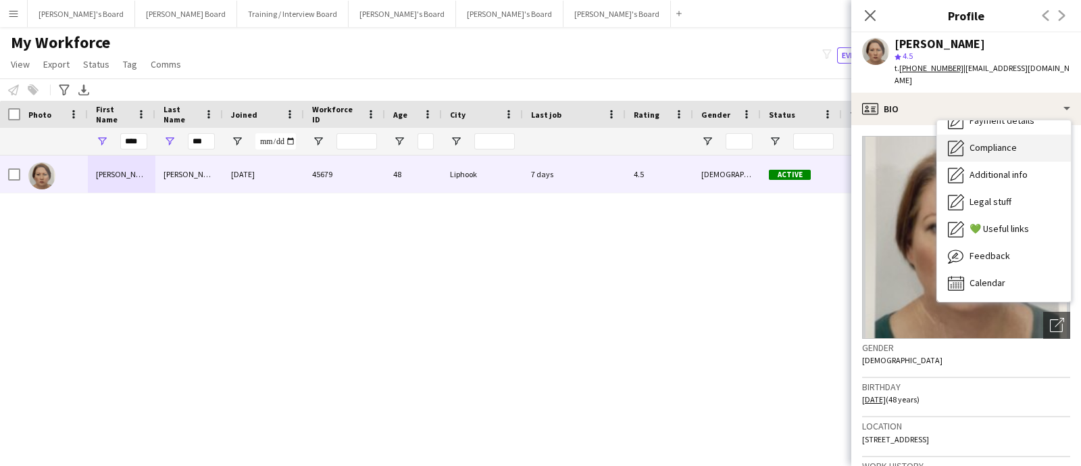
click at [1007, 147] on div "Compliance Compliance" at bounding box center [1004, 147] width 134 height 27
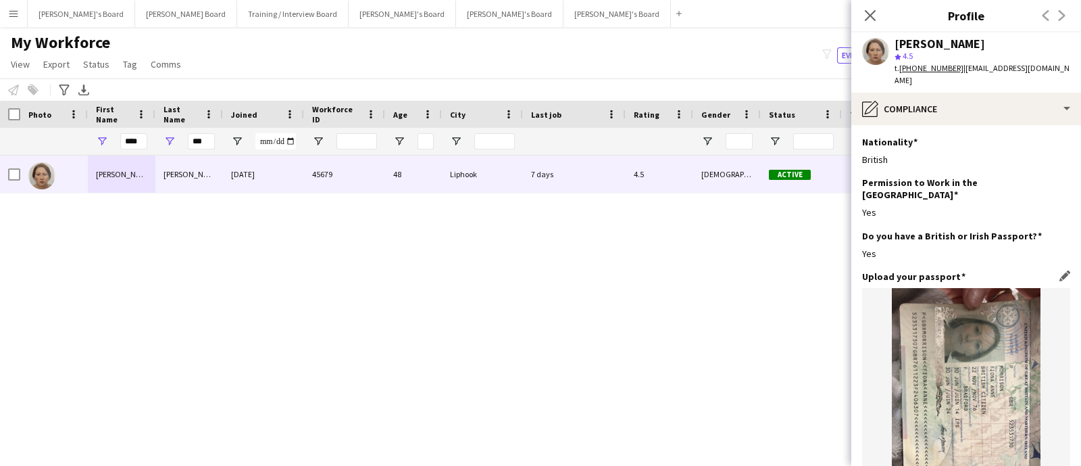
scroll to position [168, 0]
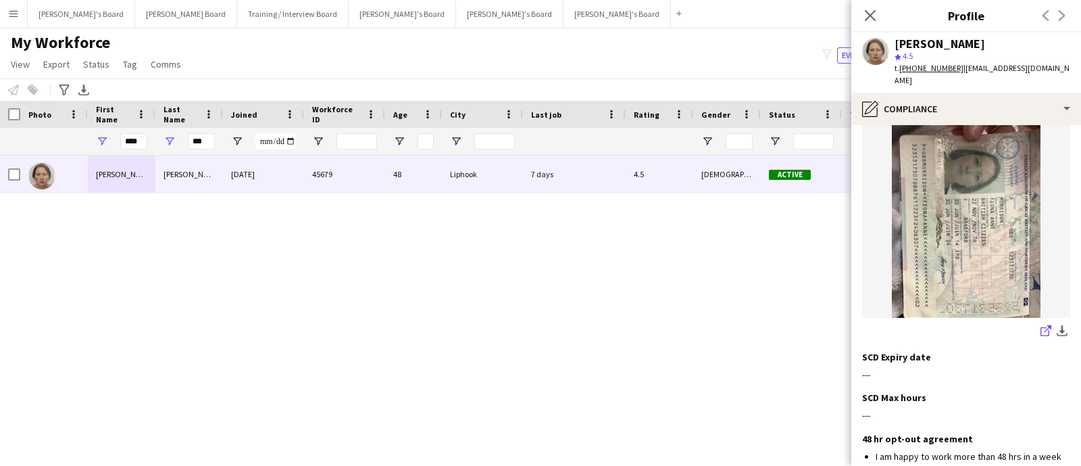
click at [1045, 325] on icon at bounding box center [1048, 328] width 7 height 7
click at [1002, 71] on span "| [EMAIL_ADDRESS][DOMAIN_NAME]" at bounding box center [982, 74] width 175 height 22
click at [1051, 69] on div "[PERSON_NAME] star 4.5 t. [PHONE_NUMBER] | [EMAIL_ADDRESS][DOMAIN_NAME]" at bounding box center [967, 62] width 230 height 60
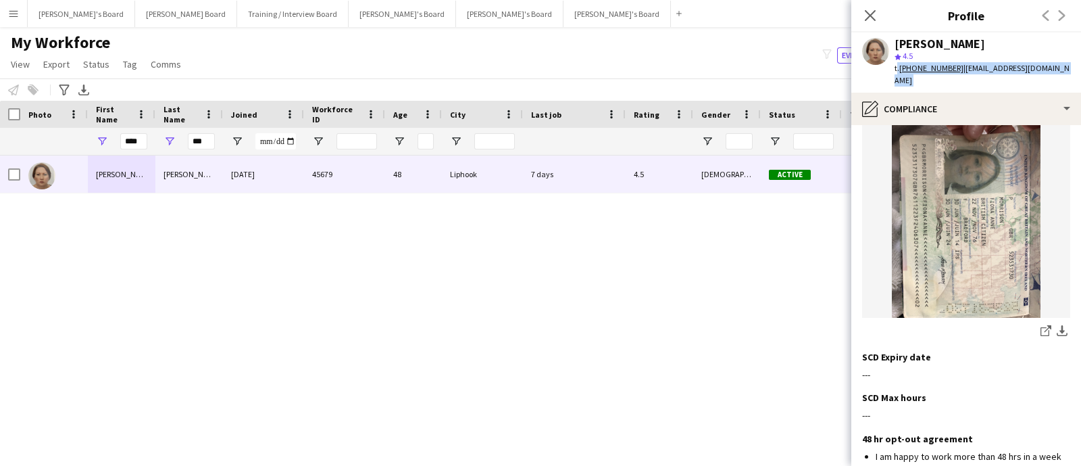
drag, startPoint x: 1048, startPoint y: 69, endPoint x: 1033, endPoint y: 69, distance: 14.9
click at [1033, 69] on div "[PERSON_NAME] star 4.5 t. [PHONE_NUMBER] | [EMAIL_ADDRESS][DOMAIN_NAME]" at bounding box center [967, 62] width 230 height 60
click at [1039, 70] on span "| [EMAIL_ADDRESS][DOMAIN_NAME]" at bounding box center [982, 74] width 175 height 22
click at [1049, 70] on span "| [EMAIL_ADDRESS][DOMAIN_NAME]" at bounding box center [982, 74] width 175 height 22
drag, startPoint x: 1049, startPoint y: 70, endPoint x: 959, endPoint y: 68, distance: 89.9
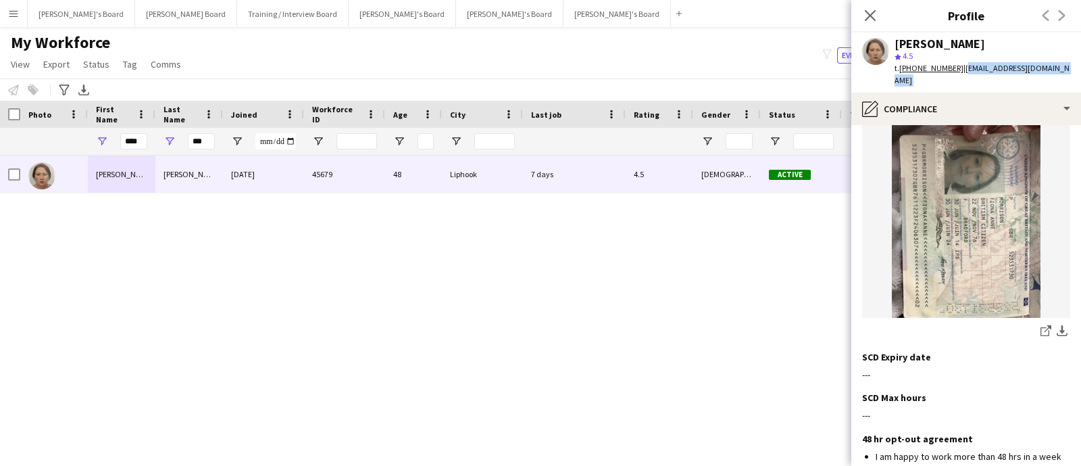
click at [959, 68] on span "| [EMAIL_ADDRESS][DOMAIN_NAME]" at bounding box center [982, 74] width 175 height 22
click at [943, 62] on div "t. [PHONE_NUMBER] | [EMAIL_ADDRESS][DOMAIN_NAME]" at bounding box center [983, 74] width 176 height 24
click at [933, 67] on tcxspan "[PHONE_NUMBER]" at bounding box center [932, 68] width 64 height 10
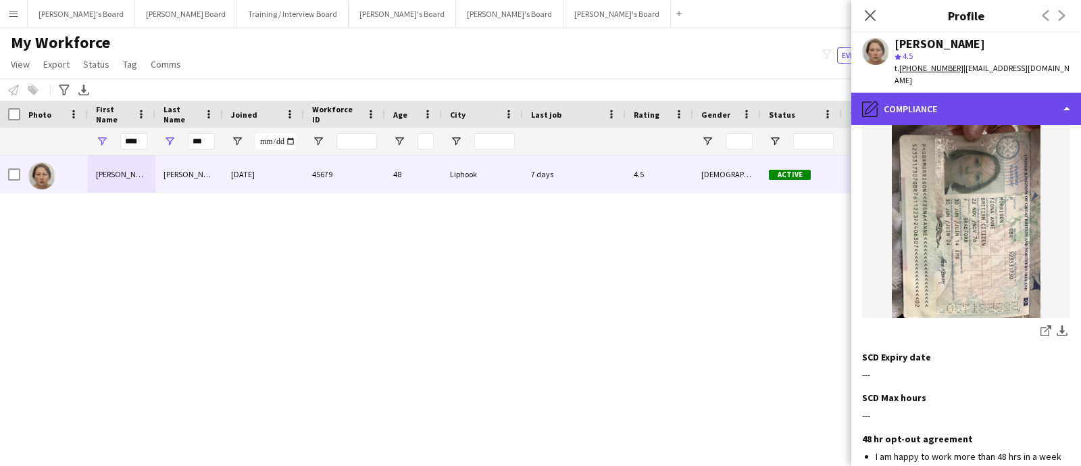
click at [923, 93] on div "pencil4 Compliance" at bounding box center [967, 109] width 230 height 32
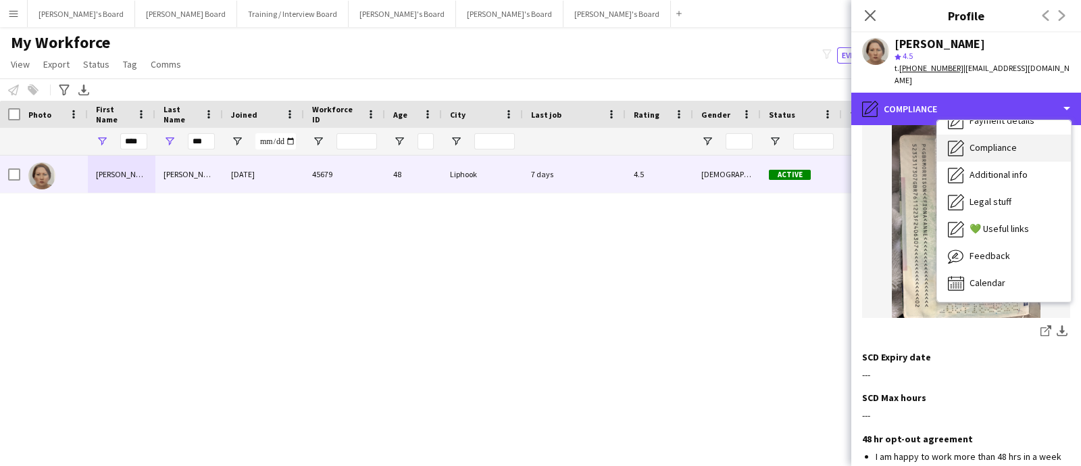
scroll to position [0, 0]
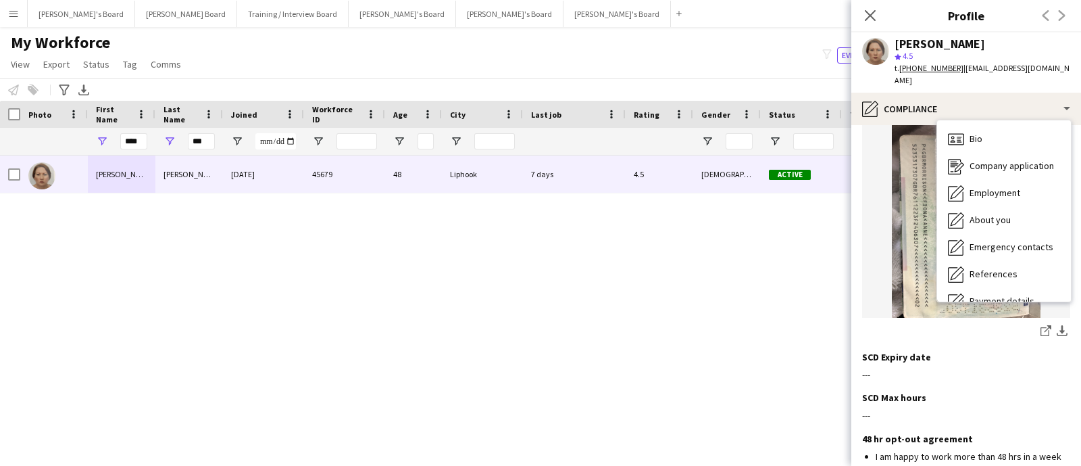
click at [988, 128] on div "Bio Bio" at bounding box center [1004, 139] width 134 height 27
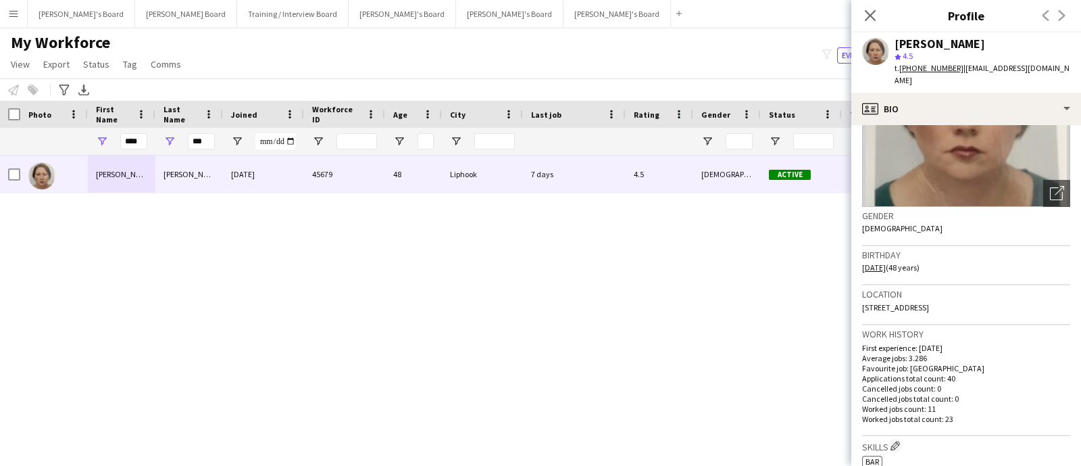
scroll to position [168, 0]
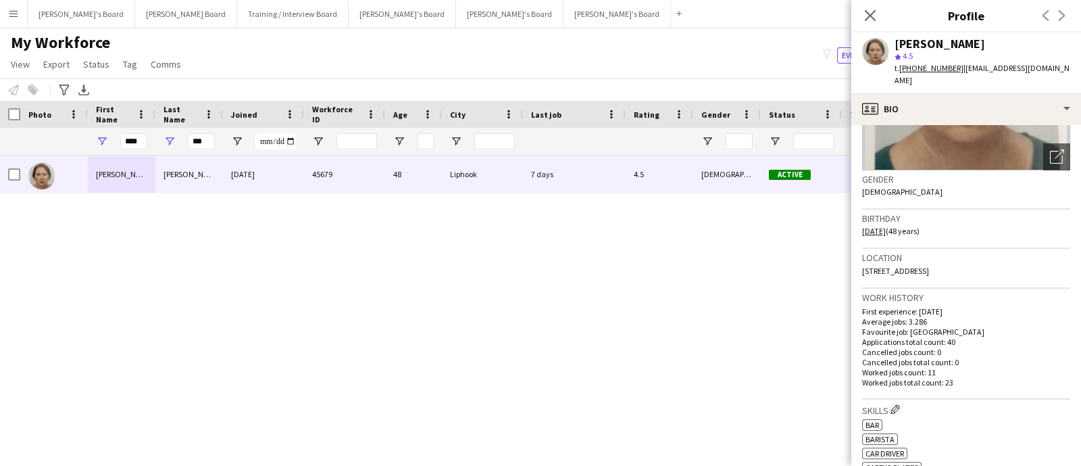
drag, startPoint x: 1008, startPoint y: 256, endPoint x: 862, endPoint y: 255, distance: 145.3
click at [862, 255] on div "Location [STREET_ADDRESS]" at bounding box center [966, 268] width 208 height 39
copy span "[STREET_ADDRESS]"
click at [954, 41] on div "[PERSON_NAME]" at bounding box center [940, 44] width 91 height 12
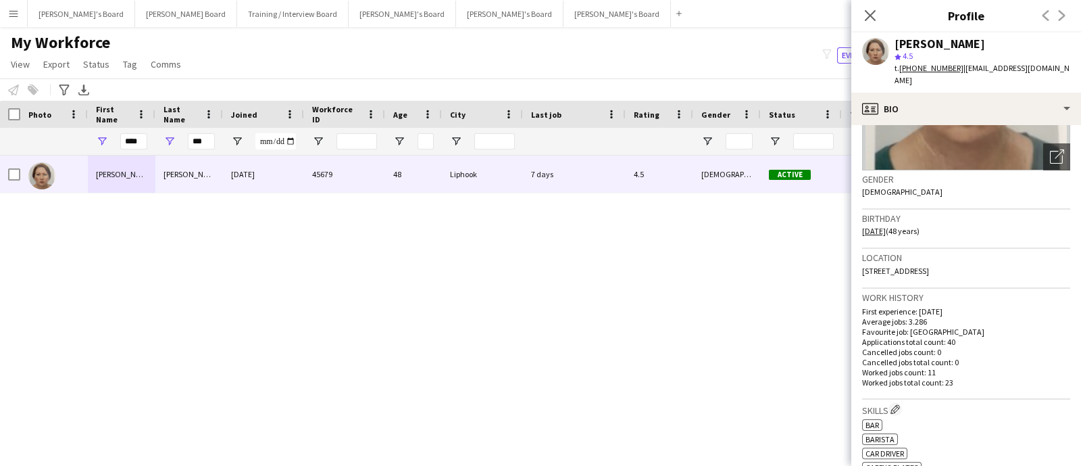
copy div "[PERSON_NAME]"
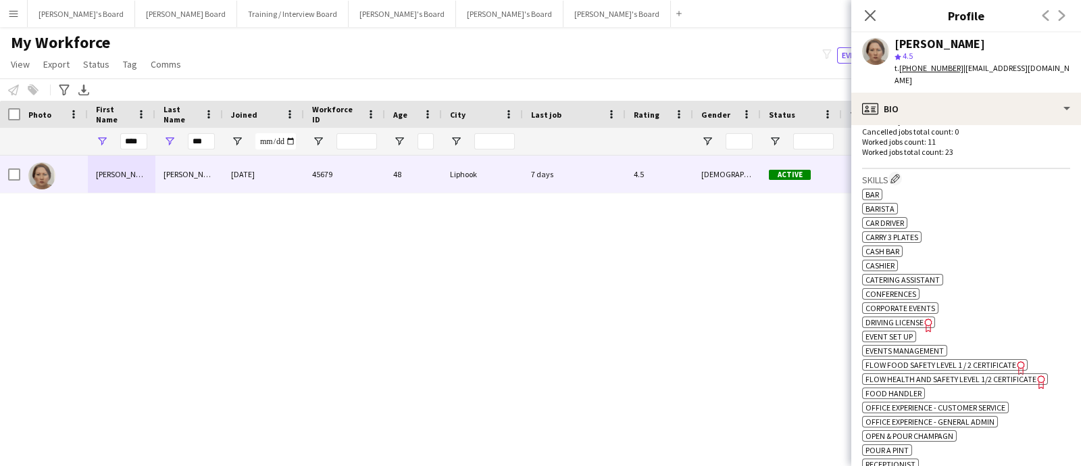
scroll to position [422, 0]
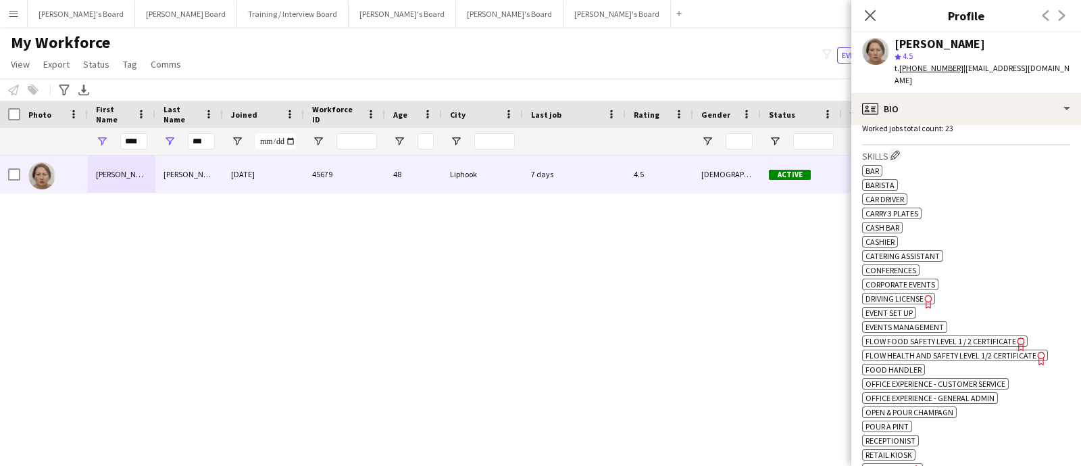
click at [921, 293] on span "Driving License" at bounding box center [895, 298] width 58 height 10
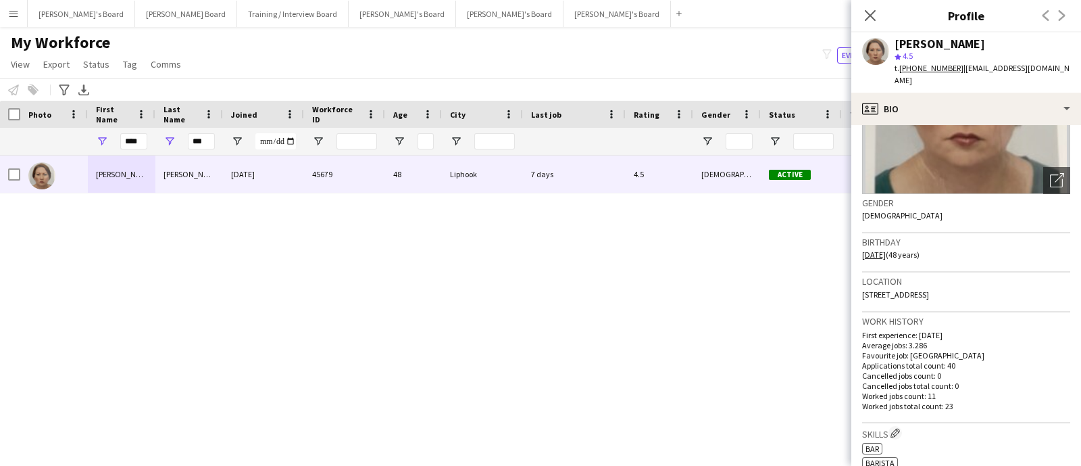
scroll to position [0, 0]
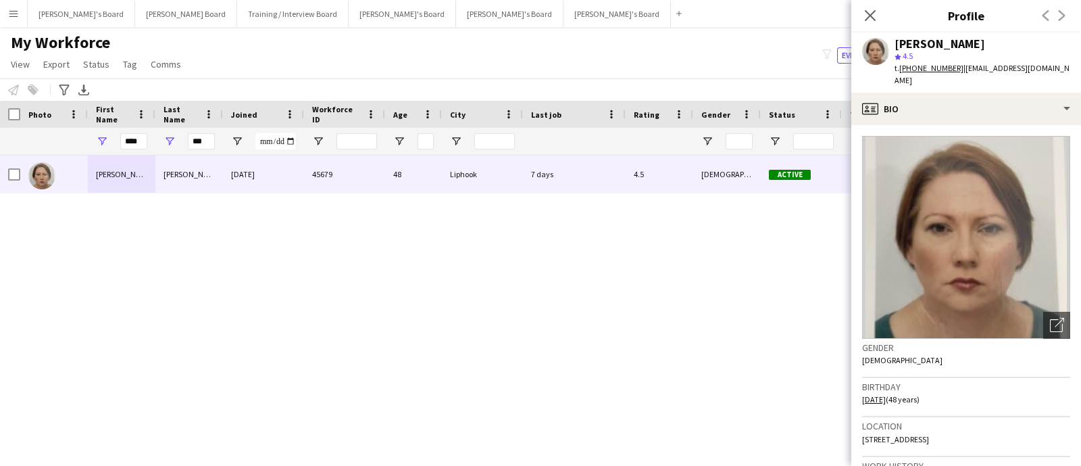
click at [933, 77] on div "[PERSON_NAME] star 4.5 t. [PHONE_NUMBER] | [EMAIL_ADDRESS][DOMAIN_NAME]" at bounding box center [967, 62] width 230 height 60
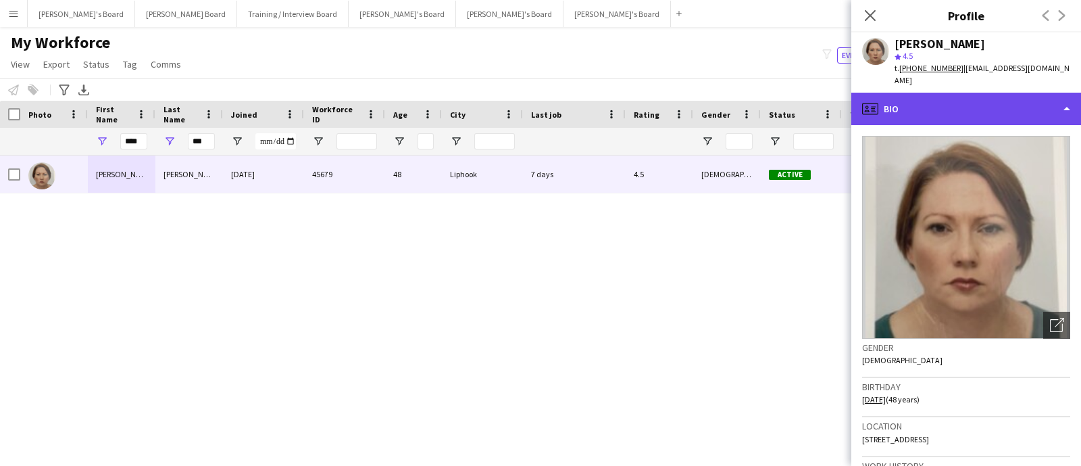
click at [919, 93] on div "profile Bio" at bounding box center [967, 109] width 230 height 32
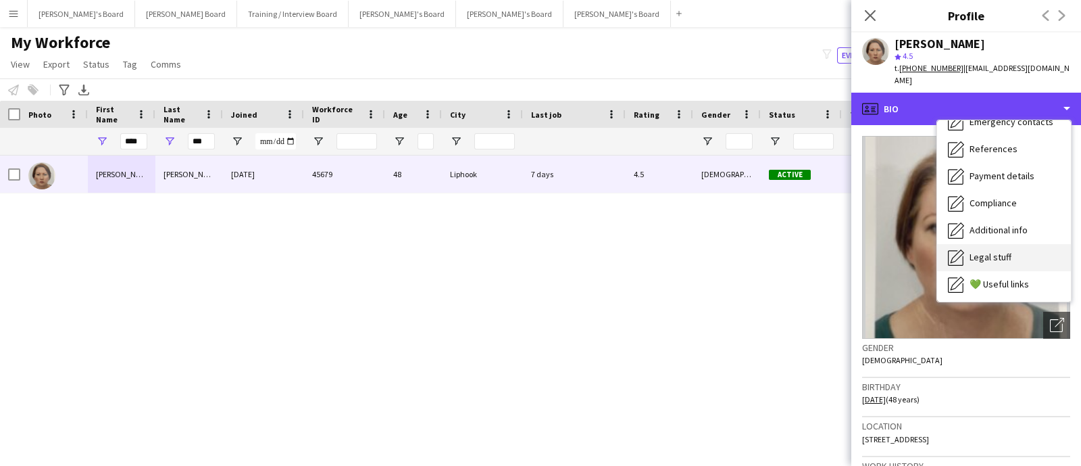
scroll to position [168, 0]
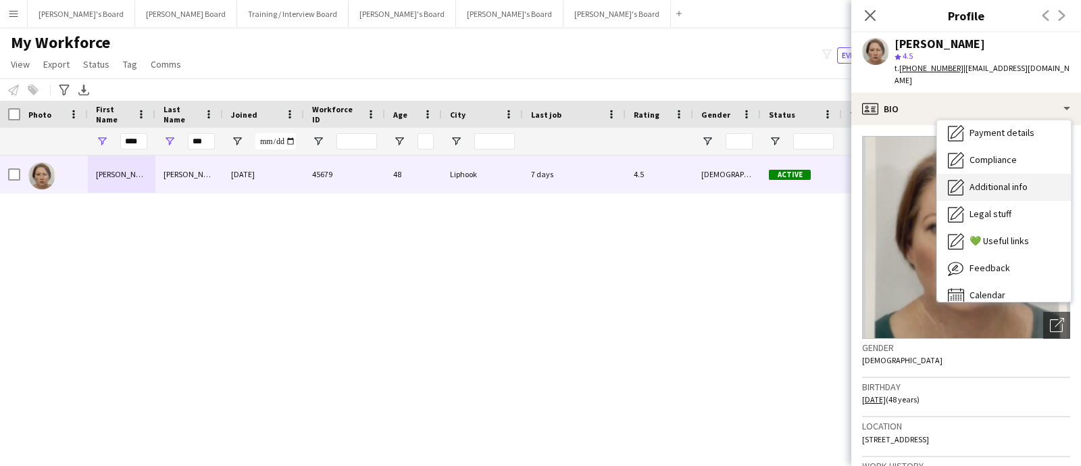
click at [1014, 180] on span "Additional info" at bounding box center [999, 186] width 58 height 12
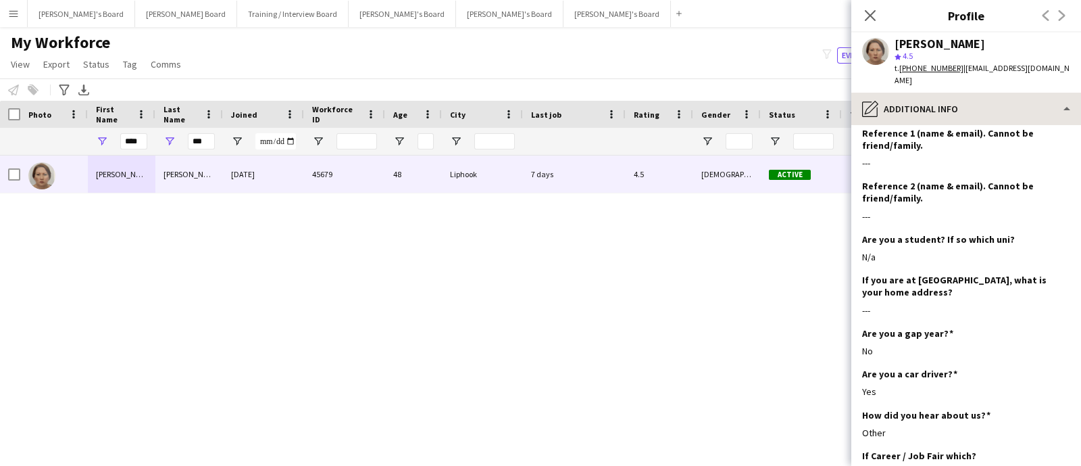
scroll to position [253, 0]
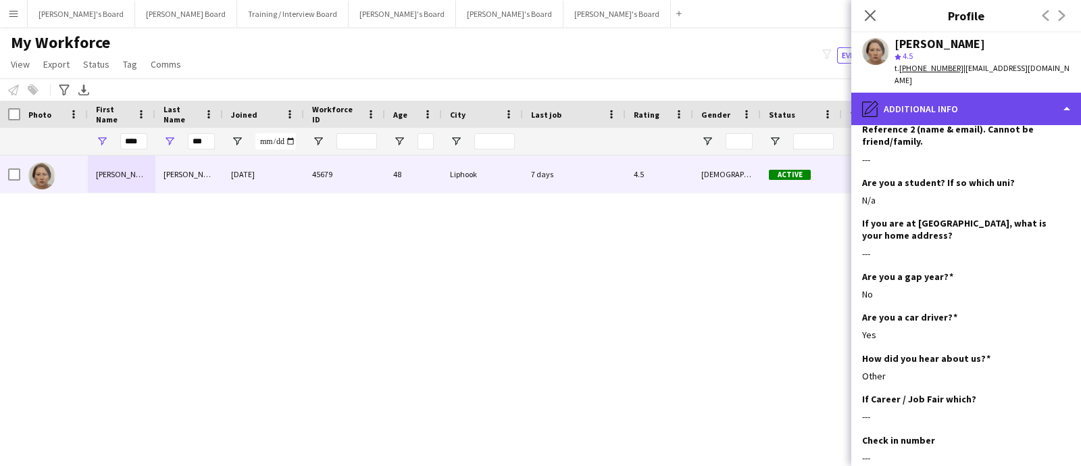
click at [959, 93] on div "pencil4 Additional info" at bounding box center [967, 109] width 230 height 32
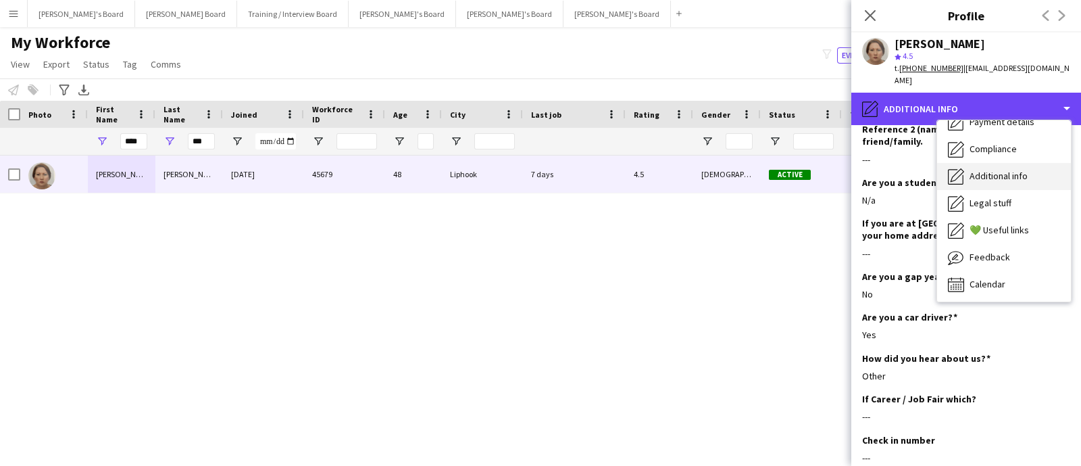
scroll to position [180, 0]
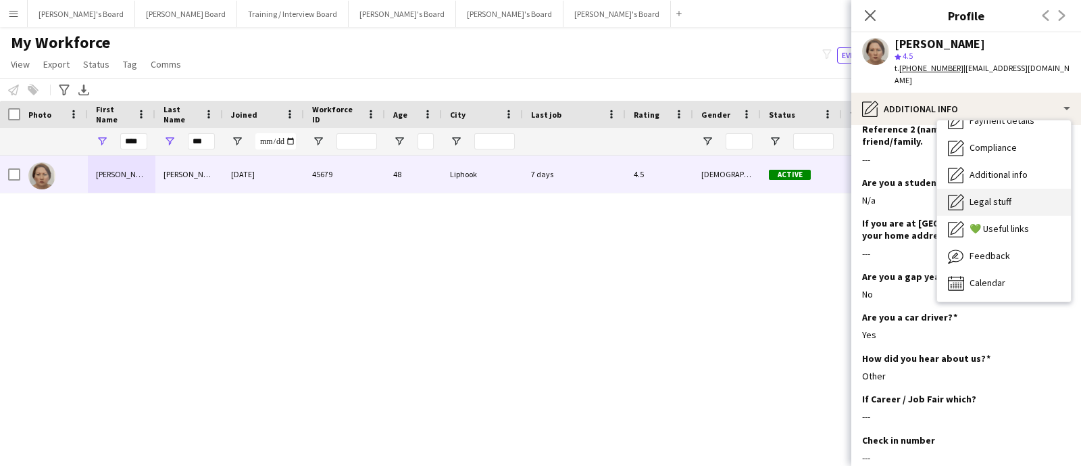
click at [998, 195] on span "Legal stuff" at bounding box center [991, 201] width 42 height 12
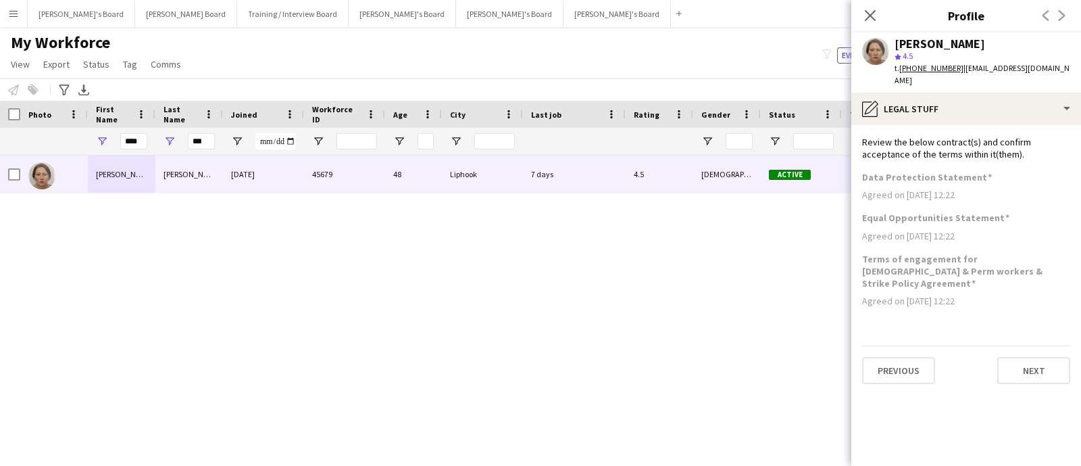
click at [971, 125] on app-section-data-types "Review the below contract(s) and confirm acceptance of the terms within it(them…" at bounding box center [967, 295] width 230 height 341
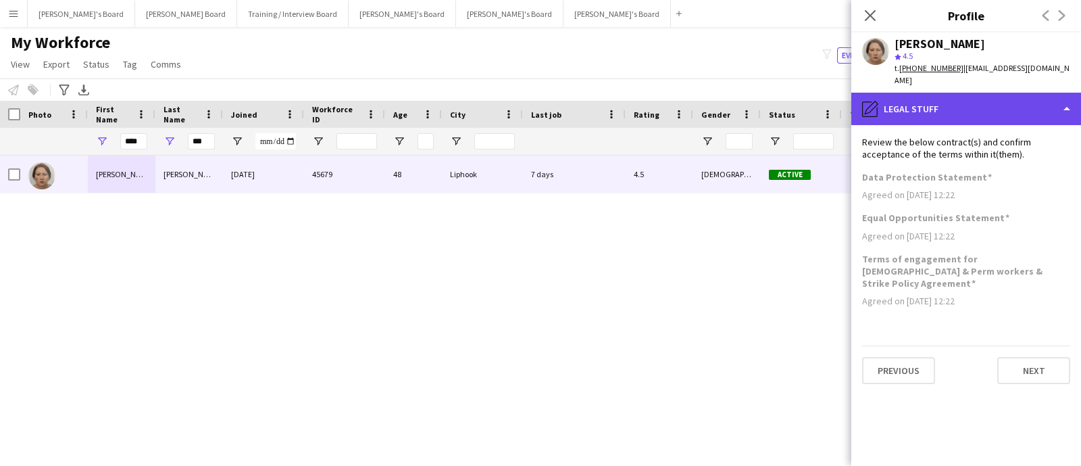
click at [991, 106] on div "pencil4 Legal stuff" at bounding box center [967, 109] width 230 height 32
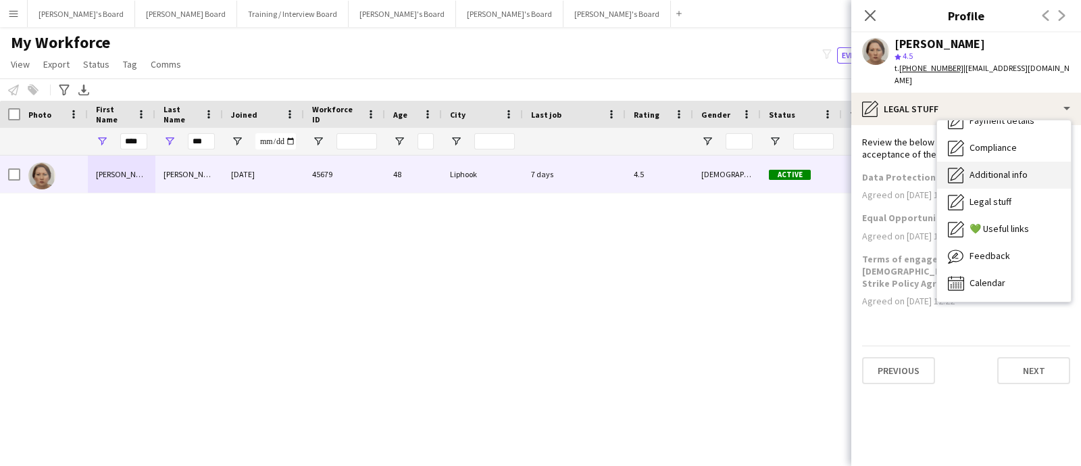
click at [1000, 168] on span "Additional info" at bounding box center [999, 174] width 58 height 12
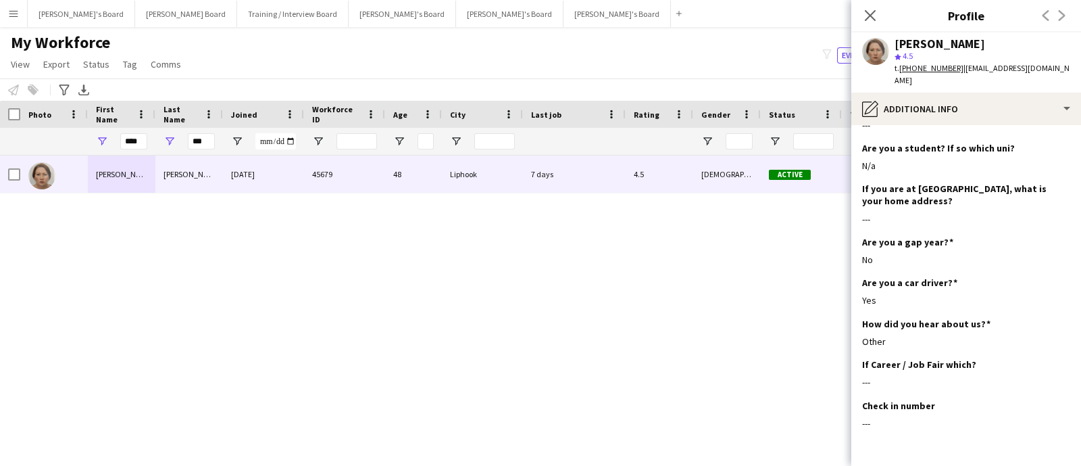
scroll to position [325, 0]
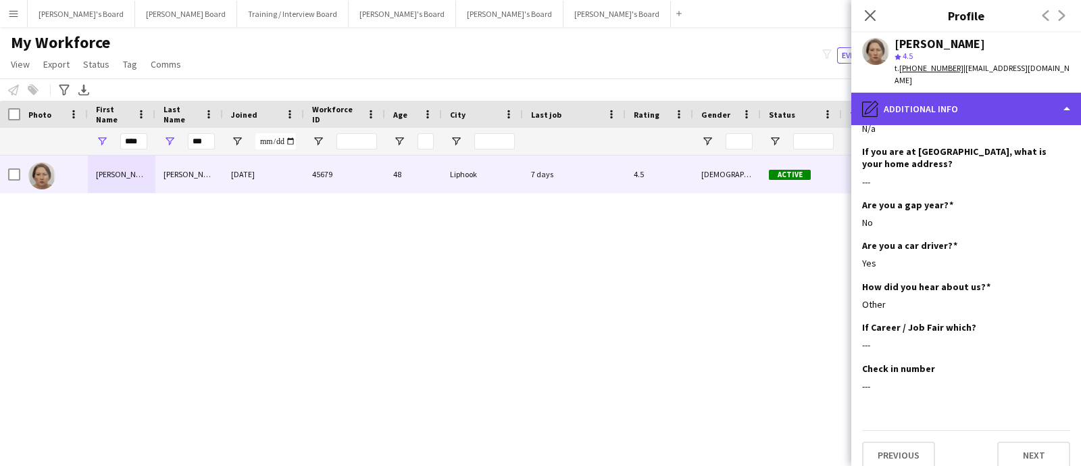
click at [979, 112] on div "pencil4 Additional info" at bounding box center [967, 109] width 230 height 32
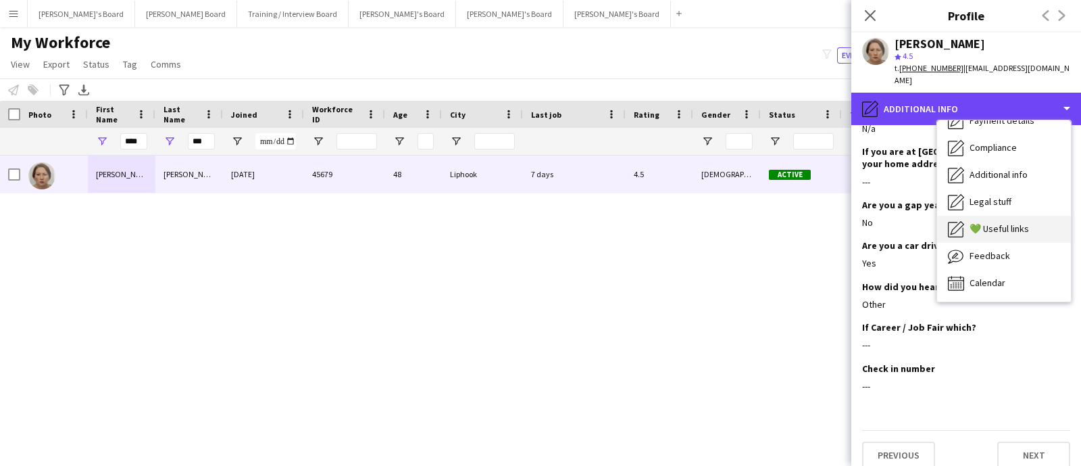
scroll to position [96, 0]
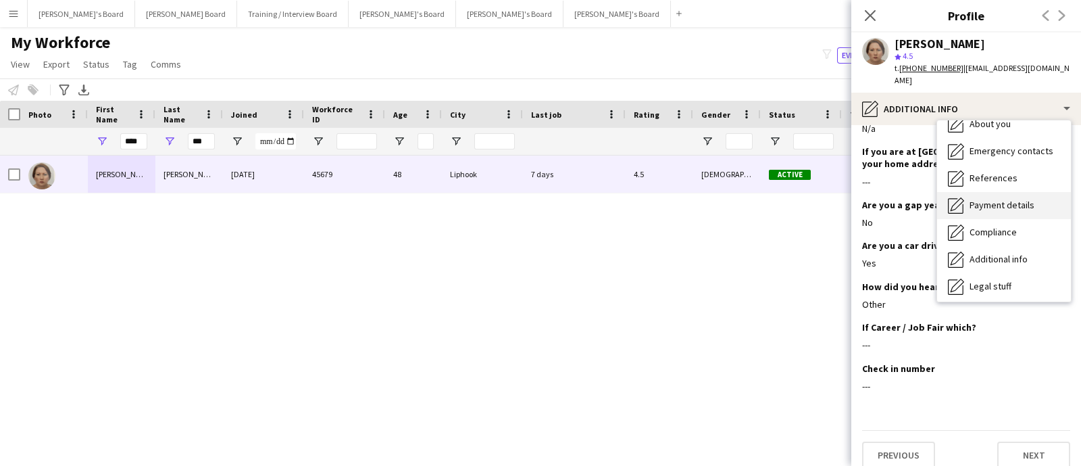
click at [1006, 199] on span "Payment details" at bounding box center [1002, 205] width 65 height 12
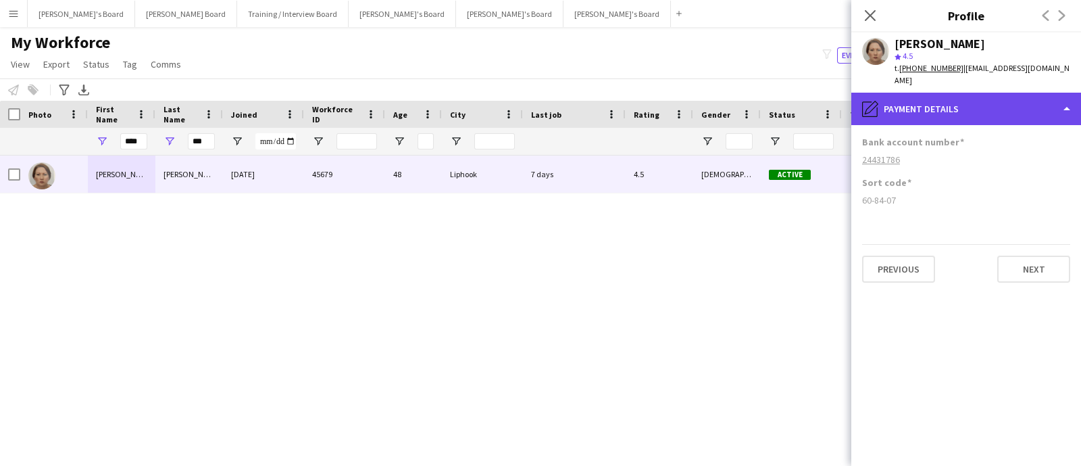
click at [1000, 93] on div "pencil4 Payment details" at bounding box center [967, 109] width 230 height 32
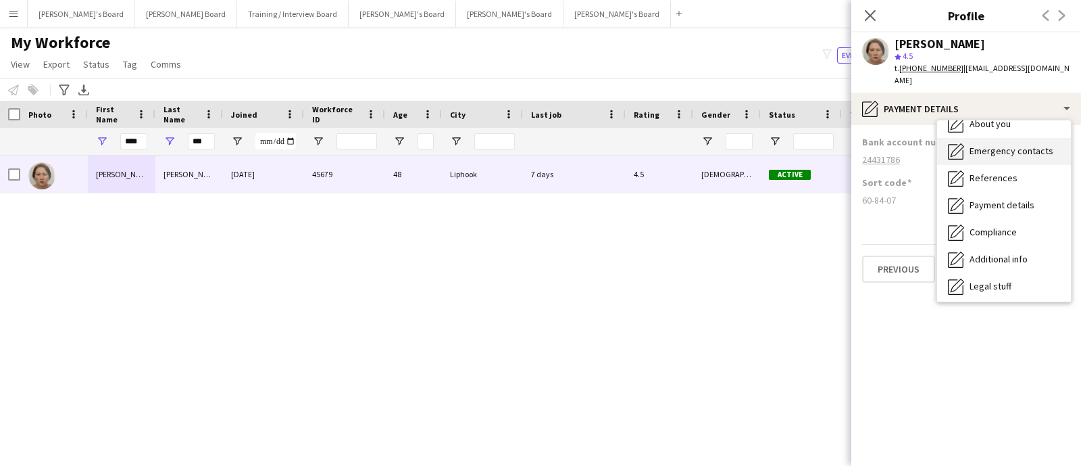
click at [1015, 145] on span "Emergency contacts" at bounding box center [1012, 151] width 84 height 12
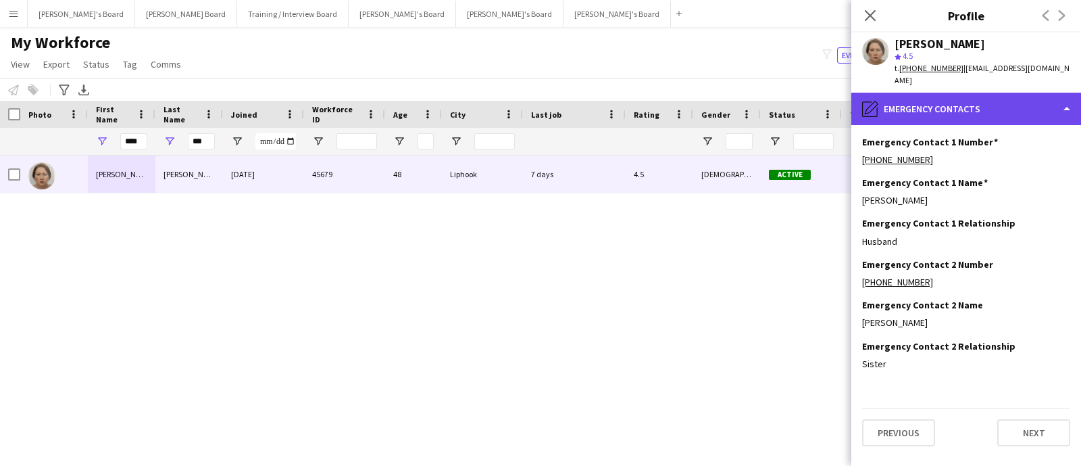
click at [995, 106] on div "pencil4 Emergency contacts" at bounding box center [967, 109] width 230 height 32
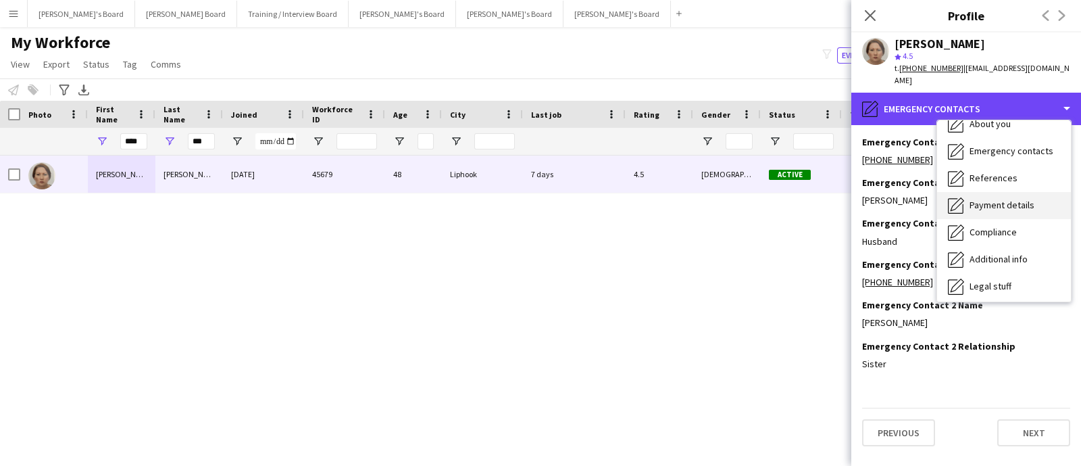
scroll to position [11, 0]
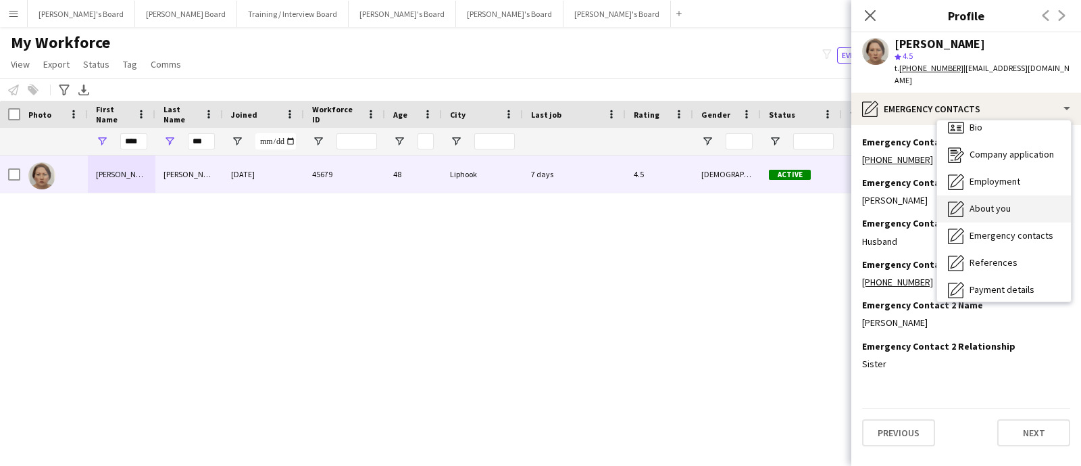
click at [994, 202] on span "About you" at bounding box center [990, 208] width 41 height 12
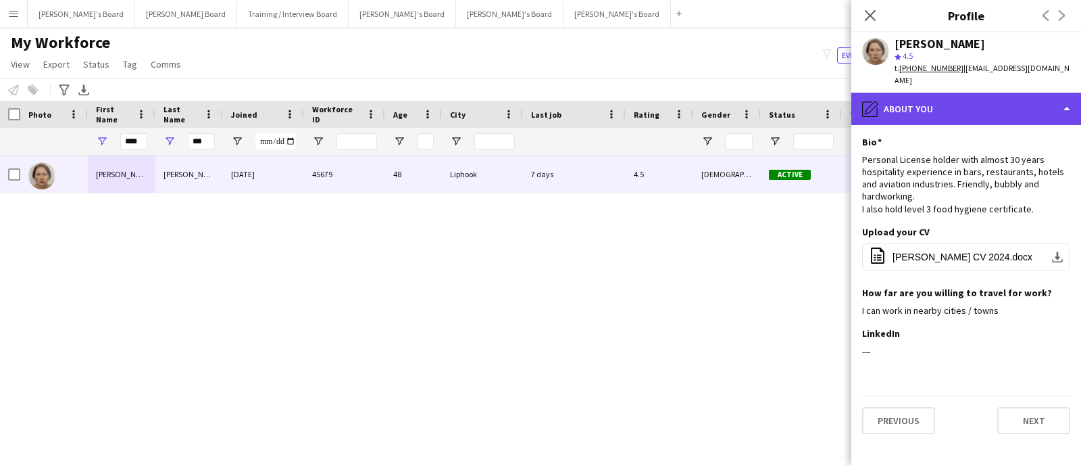
click at [980, 110] on div "pencil4 About you" at bounding box center [967, 109] width 230 height 32
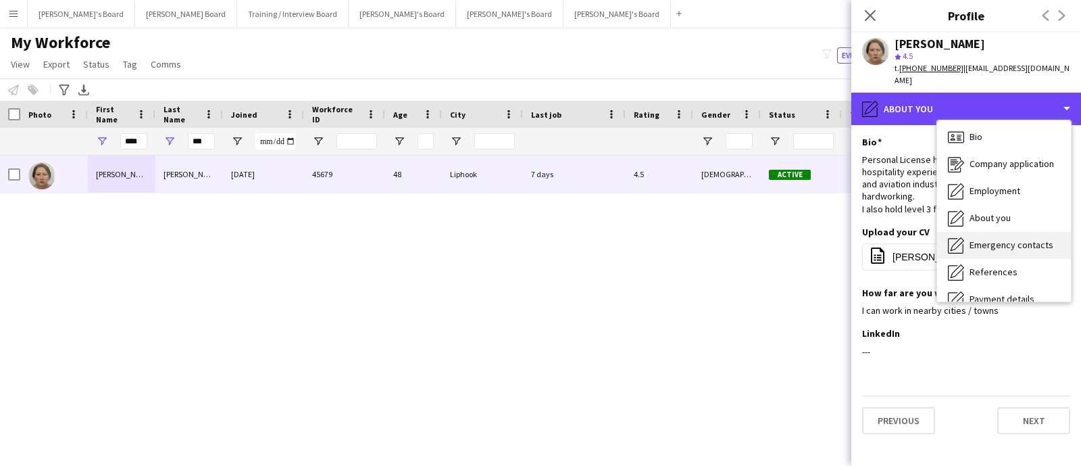
scroll to position [0, 0]
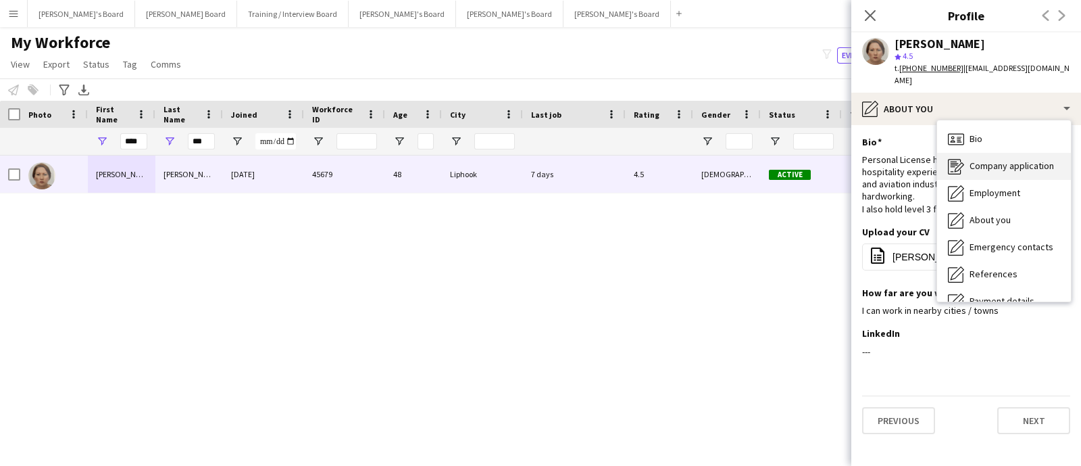
click at [1004, 164] on div "Company application Company application" at bounding box center [1004, 166] width 134 height 27
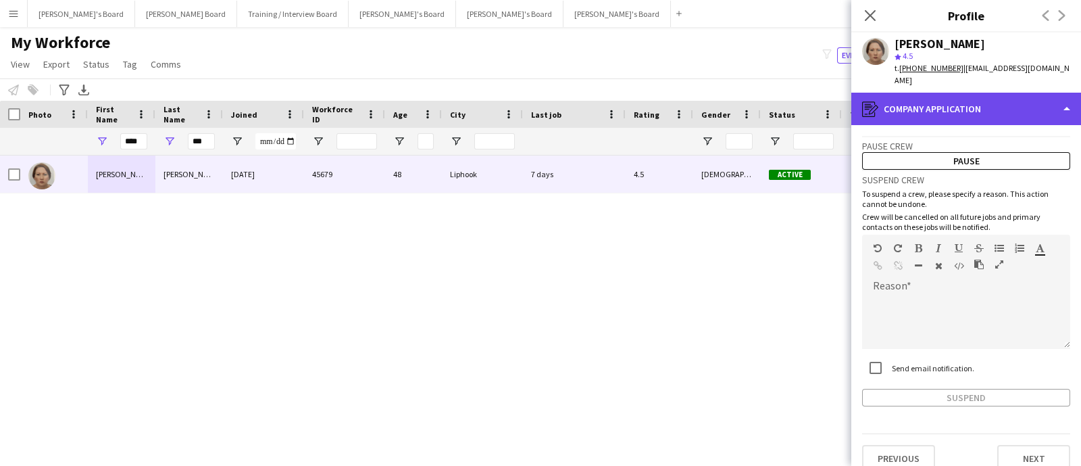
click at [996, 106] on div "register Company application" at bounding box center [967, 109] width 230 height 32
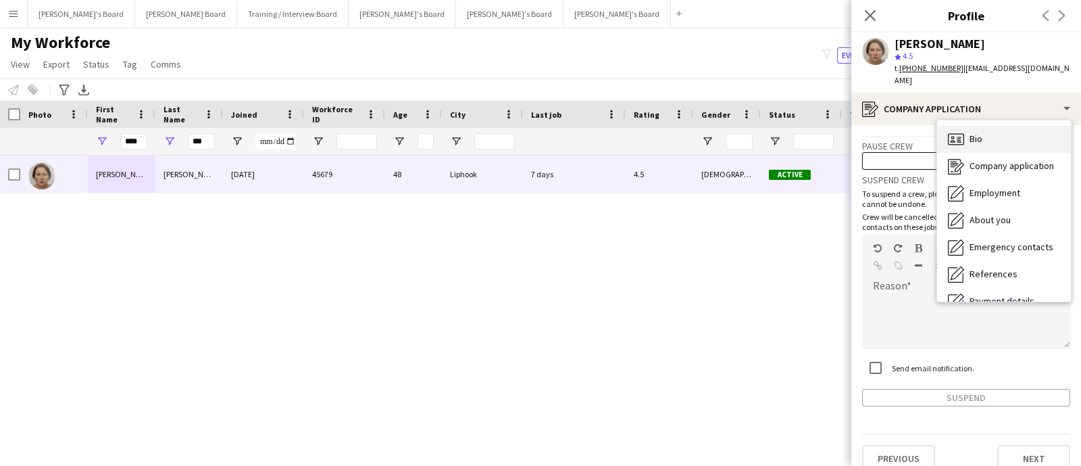
click at [991, 126] on div "Bio Bio" at bounding box center [1004, 139] width 134 height 27
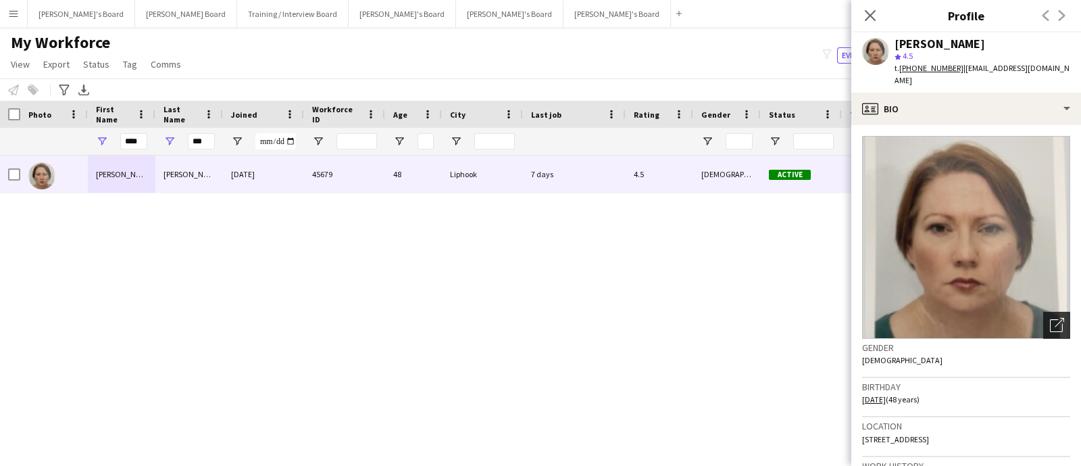
click at [1056, 322] on div "Open photos pop-in" at bounding box center [1057, 325] width 27 height 27
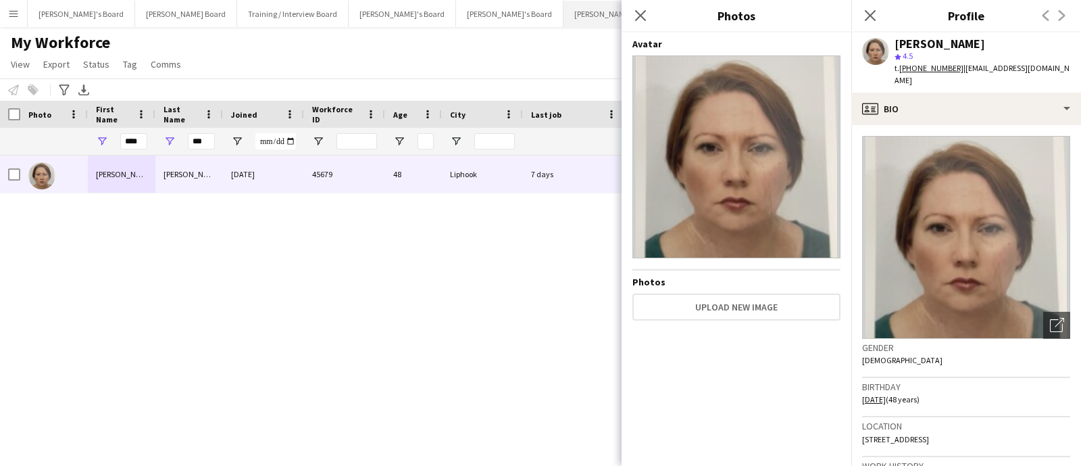
drag, startPoint x: 178, startPoint y: 41, endPoint x: 479, endPoint y: 22, distance: 302.0
click at [178, 41] on h1 "My Workforce" at bounding box center [97, 42] width 195 height 20
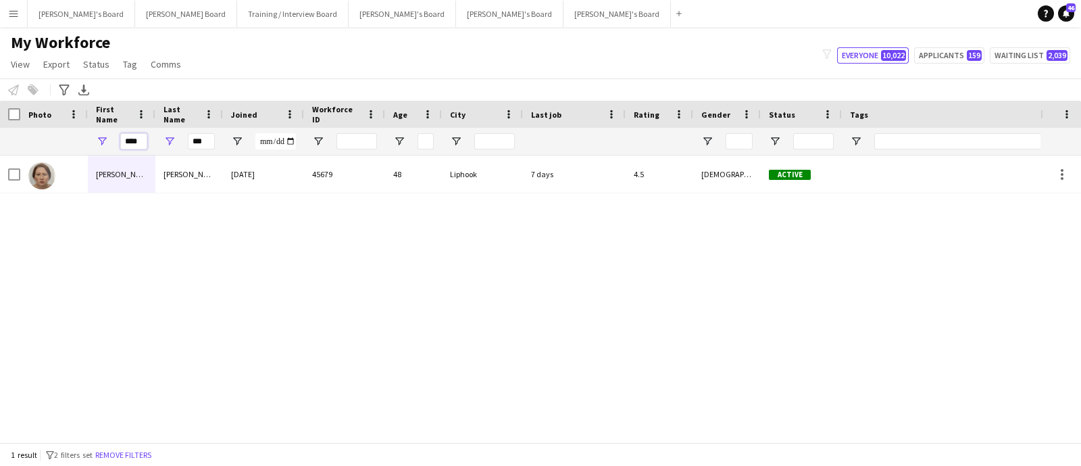
click at [141, 141] on input "****" at bounding box center [133, 141] width 27 height 16
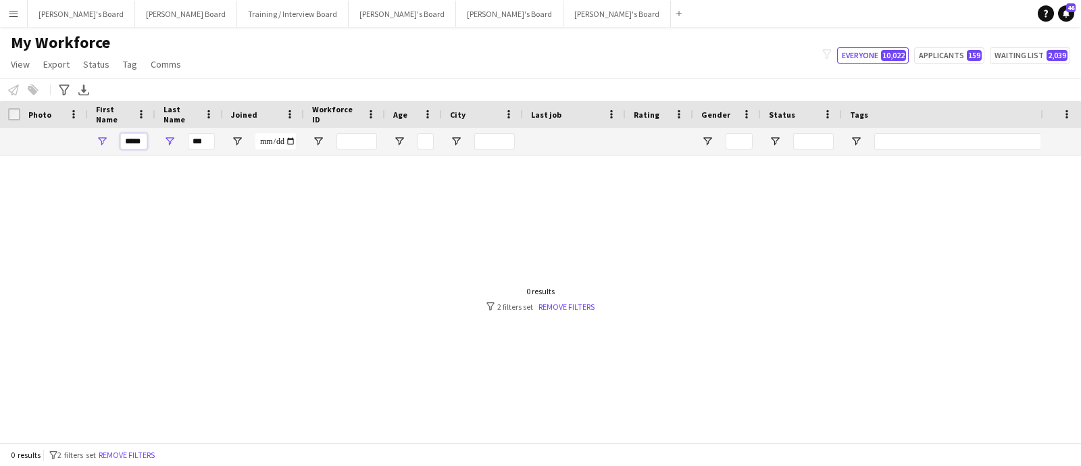
type input "*****"
click at [206, 146] on input "***" at bounding box center [201, 141] width 27 height 16
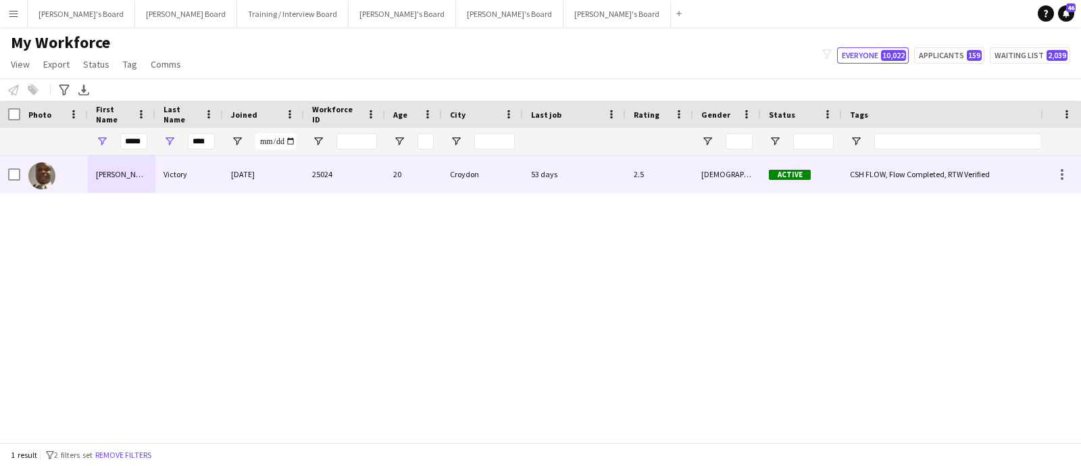
click at [203, 176] on div "Victory" at bounding box center [189, 173] width 68 height 37
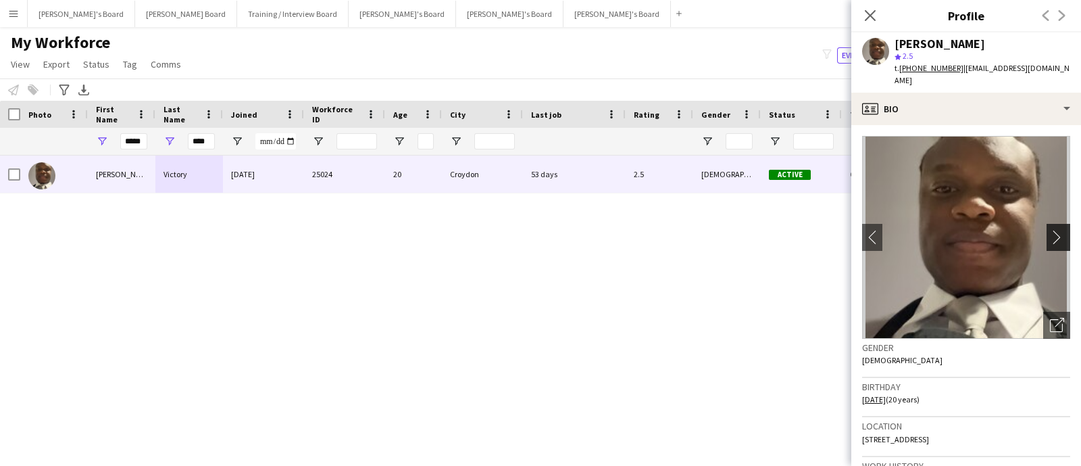
click at [1050, 240] on app-icon "chevron-right" at bounding box center [1060, 237] width 21 height 14
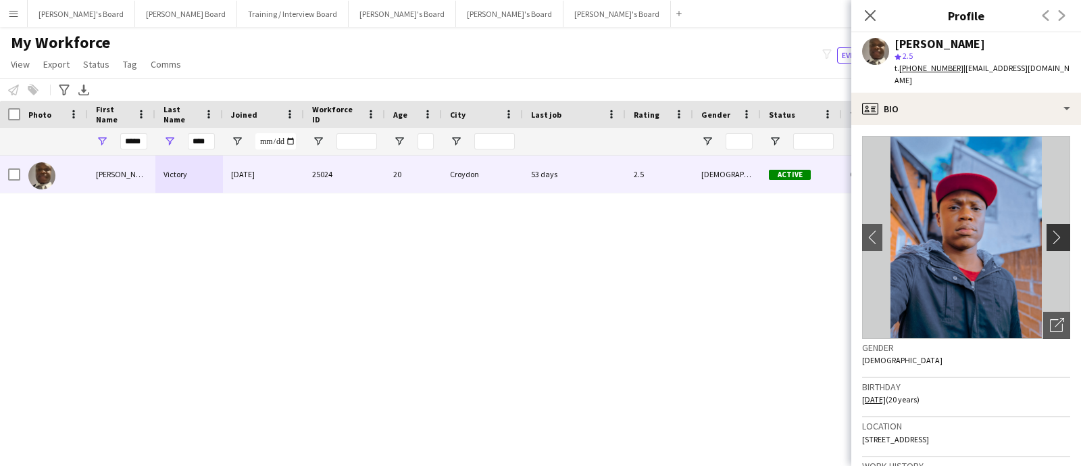
click at [1050, 240] on app-icon "chevron-right" at bounding box center [1060, 237] width 21 height 14
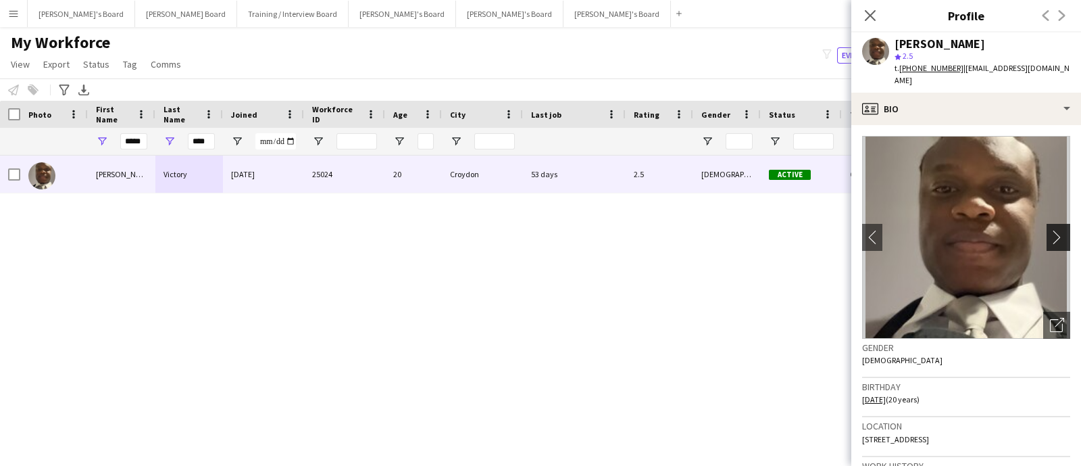
click at [1050, 240] on app-icon "chevron-right" at bounding box center [1060, 237] width 21 height 14
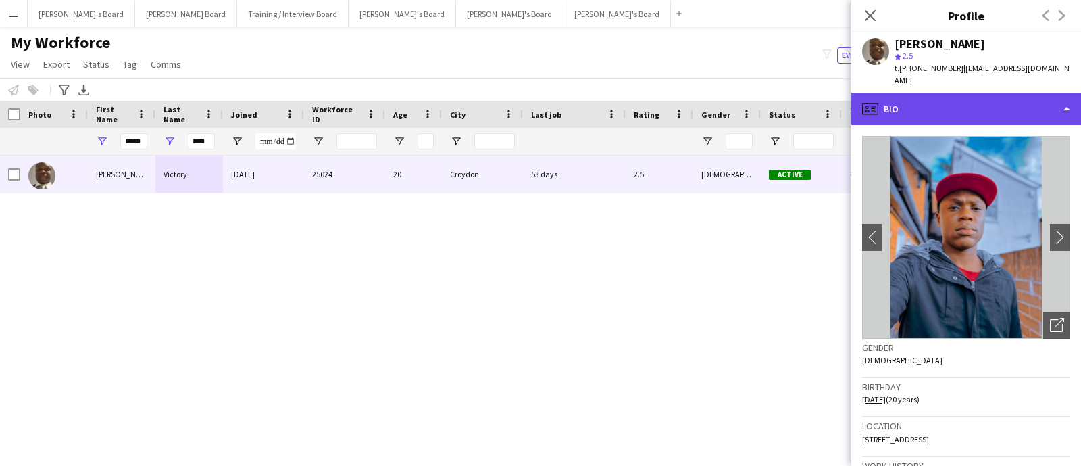
click at [998, 114] on div "profile Bio" at bounding box center [967, 109] width 230 height 32
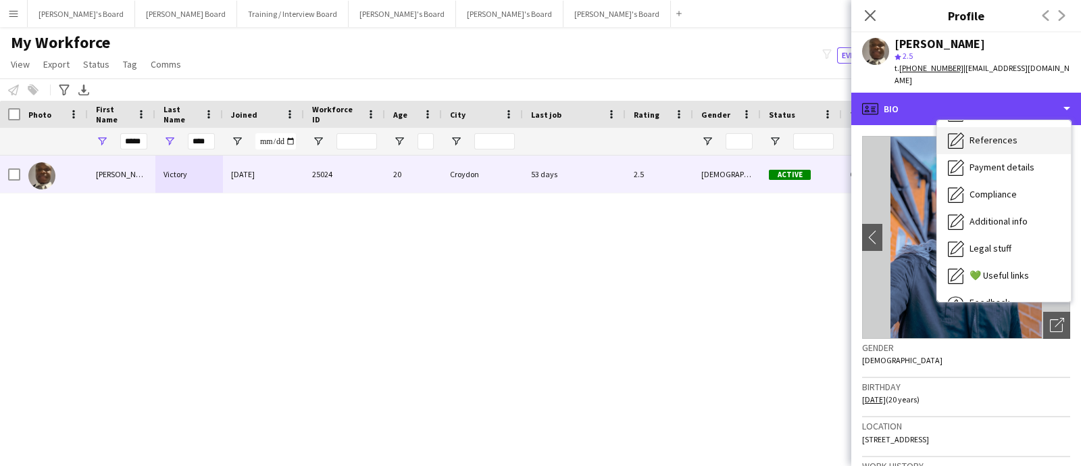
scroll to position [180, 0]
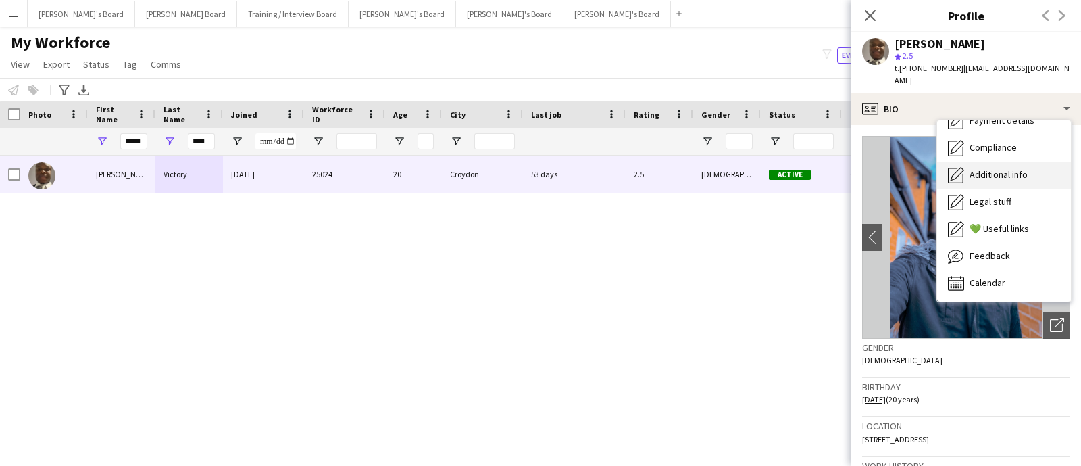
click at [1010, 172] on span "Additional info" at bounding box center [999, 174] width 58 height 12
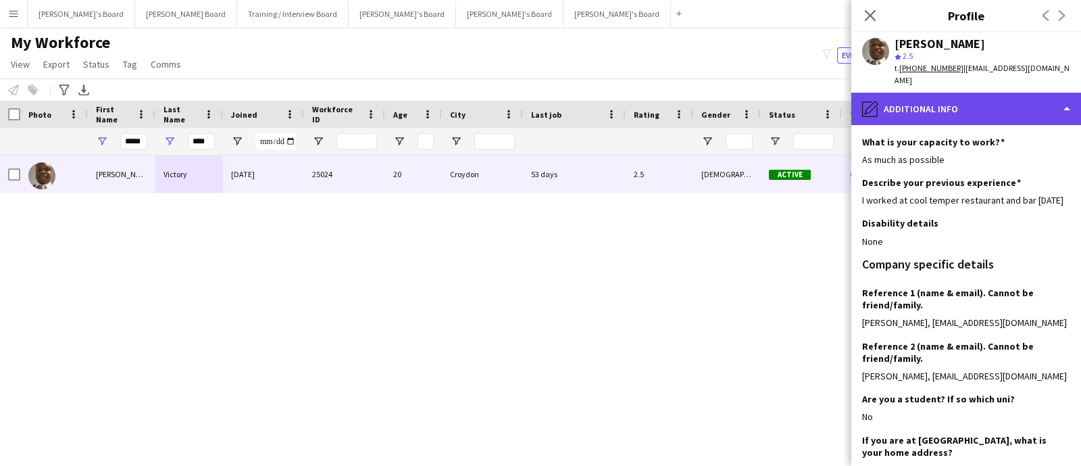
click at [962, 109] on div "pencil4 Additional info" at bounding box center [967, 109] width 230 height 32
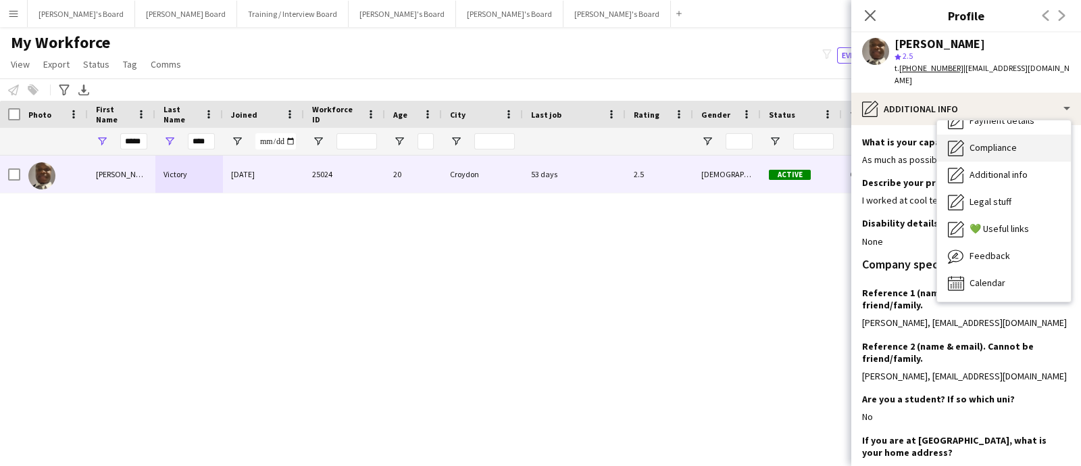
click at [988, 150] on span "Compliance" at bounding box center [993, 147] width 47 height 12
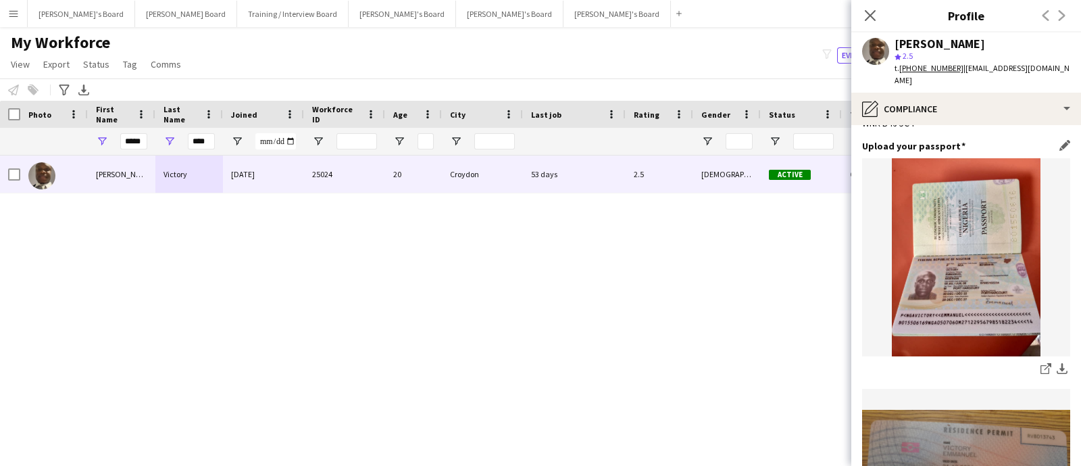
scroll to position [168, 0]
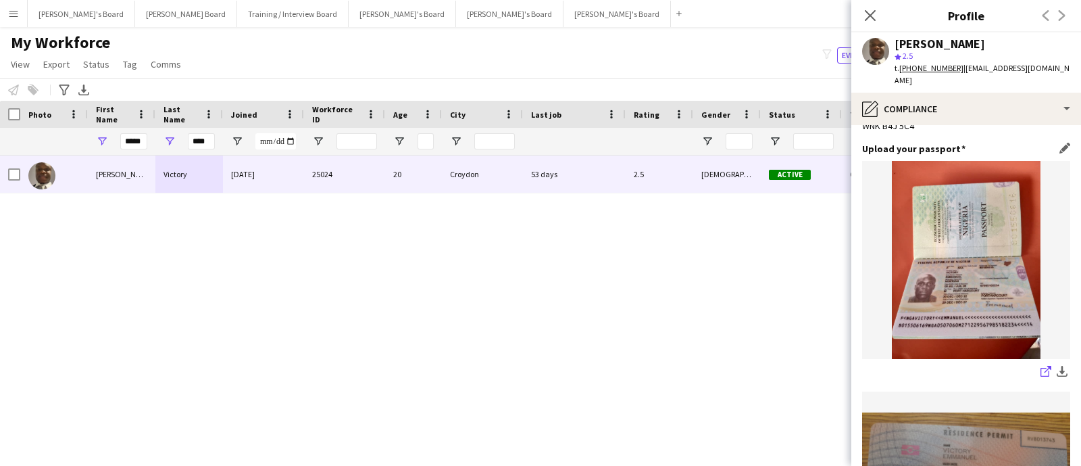
click at [1041, 366] on icon "share-external-link-1" at bounding box center [1046, 371] width 11 height 11
drag, startPoint x: 925, startPoint y: 82, endPoint x: 962, endPoint y: 69, distance: 40.2
click at [962, 69] on div "t. [PHONE_NUMBER] | [EMAIL_ADDRESS][DOMAIN_NAME]" at bounding box center [983, 74] width 176 height 24
click at [959, 69] on span "| [EMAIL_ADDRESS][DOMAIN_NAME]" at bounding box center [982, 74] width 175 height 22
drag, startPoint x: 946, startPoint y: 78, endPoint x: 960, endPoint y: 68, distance: 16.5
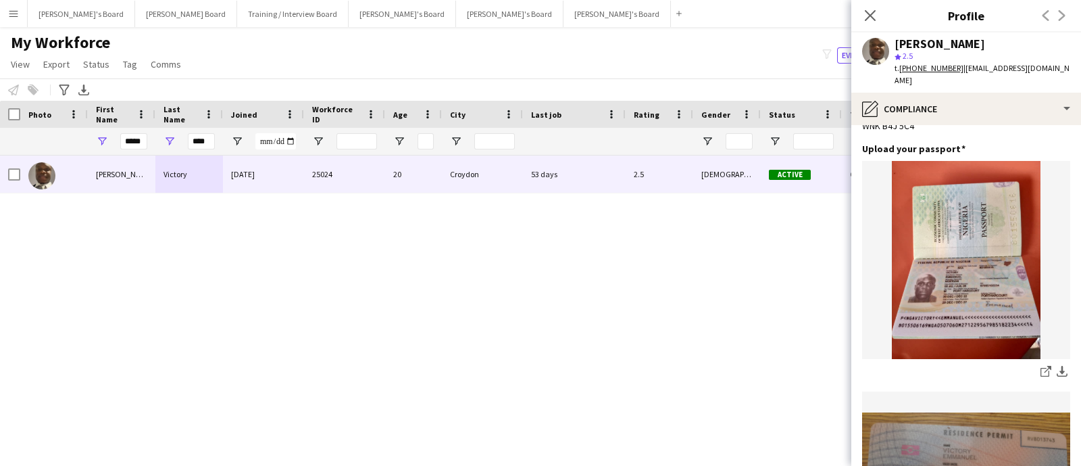
click at [960, 68] on div "t. [PHONE_NUMBER] | [EMAIL_ADDRESS][DOMAIN_NAME]" at bounding box center [983, 74] width 176 height 24
copy span "[EMAIL_ADDRESS][DOMAIN_NAME]"
click at [939, 69] on tcxspan "[PHONE_NUMBER]" at bounding box center [932, 68] width 64 height 10
click at [944, 90] on div "[PERSON_NAME] Victory star 2.5 t. [PHONE_NUMBER] | [EMAIL_ADDRESS][DOMAIN_NAME]" at bounding box center [967, 62] width 230 height 60
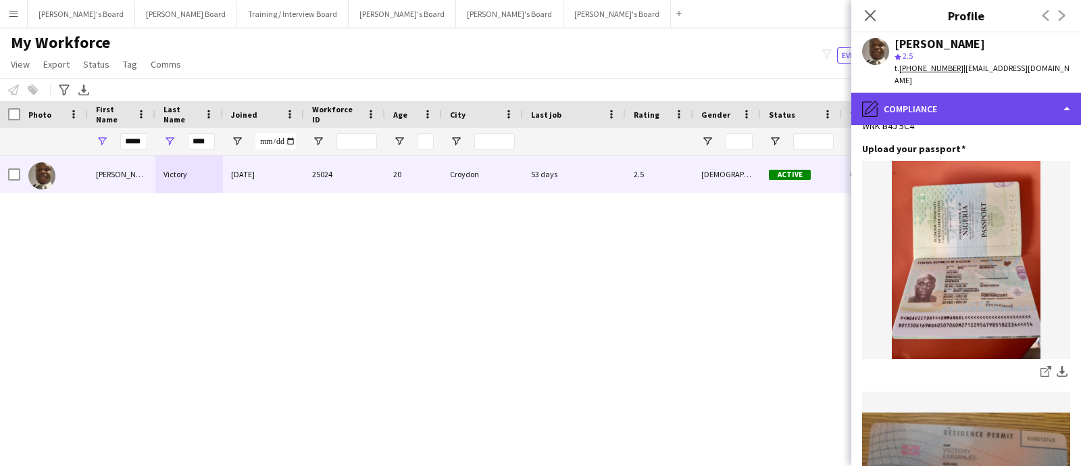
click at [944, 101] on div "pencil4 Compliance" at bounding box center [967, 109] width 230 height 32
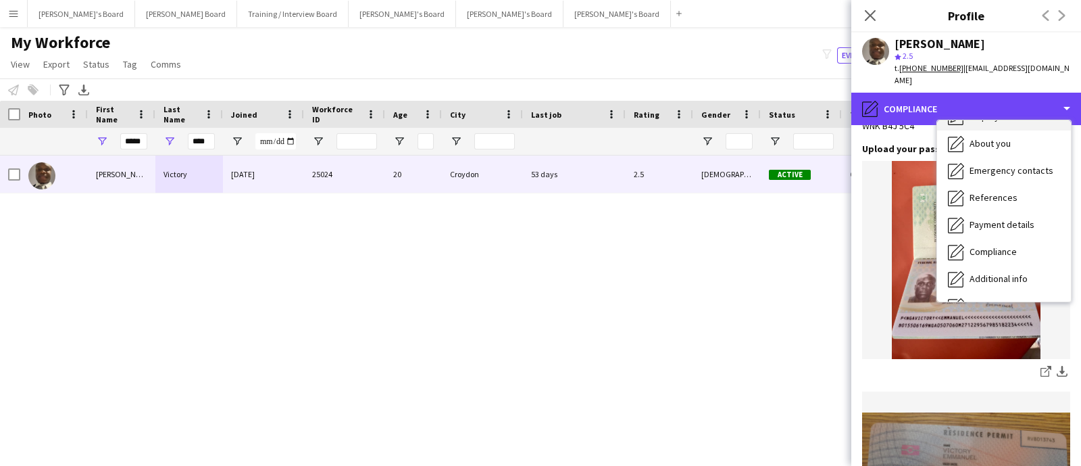
scroll to position [0, 0]
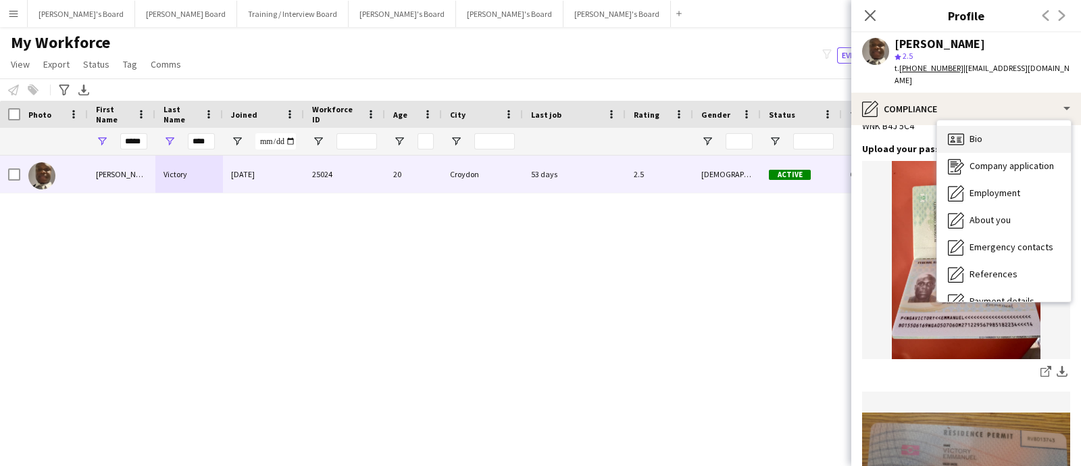
click at [997, 134] on div "Bio Bio" at bounding box center [1004, 139] width 134 height 27
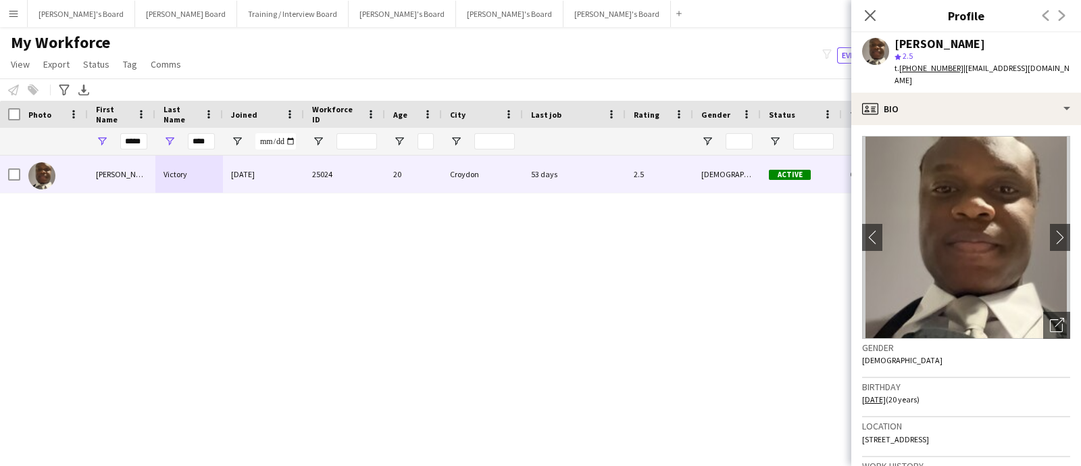
scroll to position [168, 0]
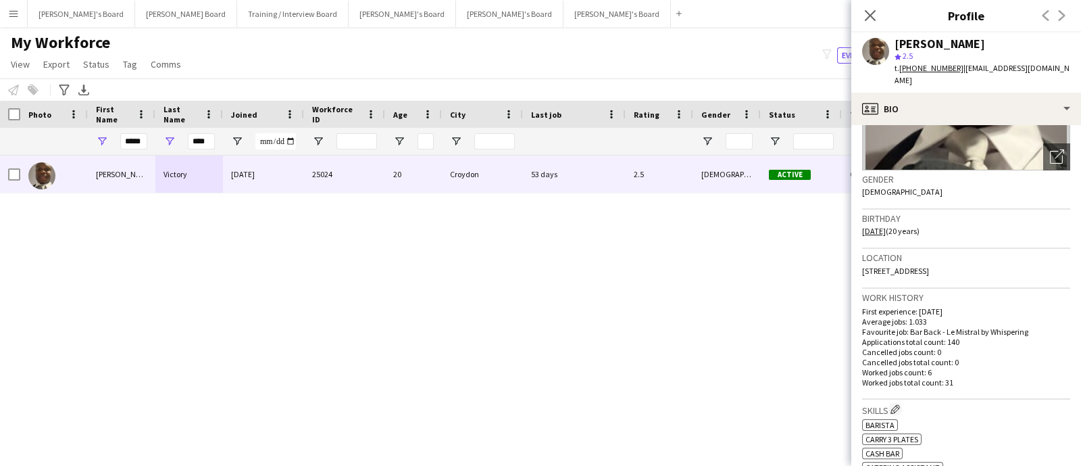
drag, startPoint x: 1002, startPoint y: 266, endPoint x: 862, endPoint y: 275, distance: 140.2
click at [862, 275] on div "Location [STREET_ADDRESS]" at bounding box center [966, 268] width 208 height 39
copy span "[STREET_ADDRESS]"
click at [920, 42] on div "[PERSON_NAME]" at bounding box center [940, 44] width 91 height 12
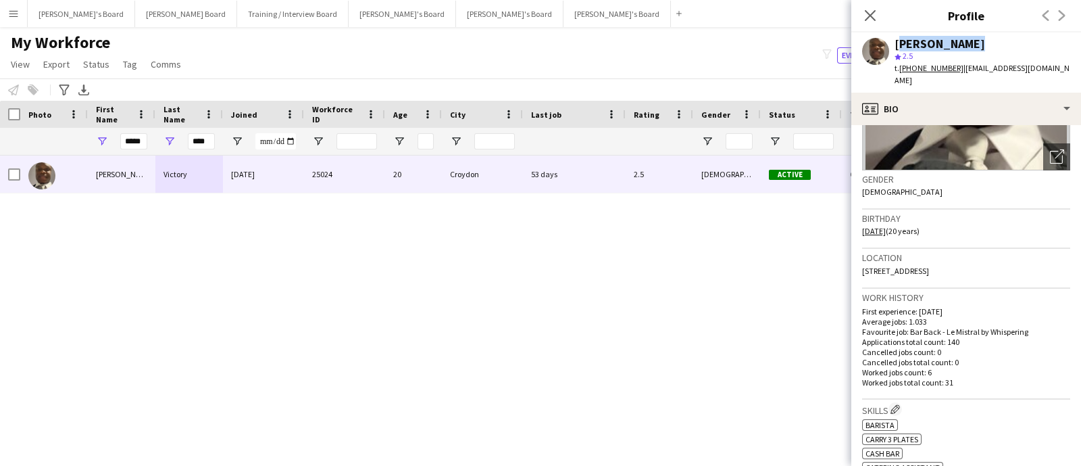
click at [920, 42] on div "[PERSON_NAME]" at bounding box center [940, 44] width 91 height 12
copy div "[PERSON_NAME]"
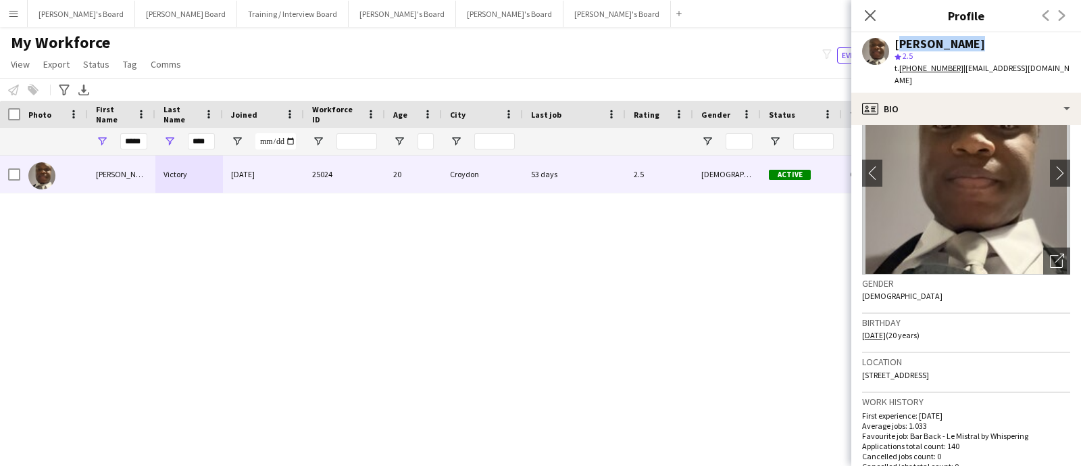
scroll to position [0, 0]
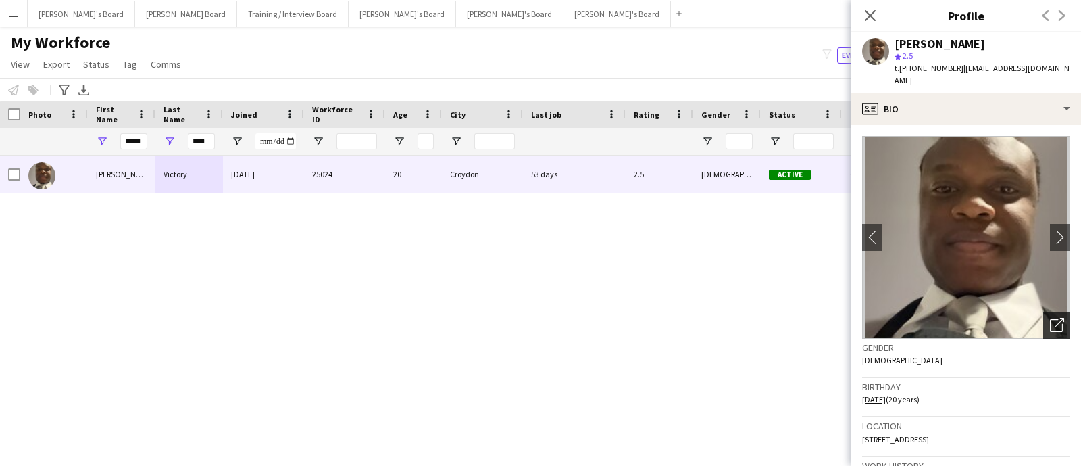
click at [1050, 324] on icon "Open photos pop-in" at bounding box center [1057, 325] width 14 height 14
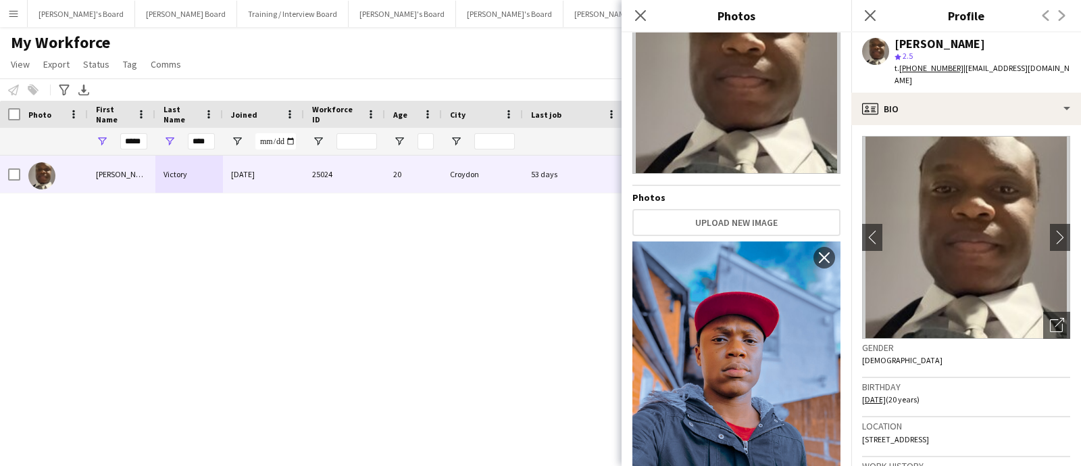
scroll to position [142, 0]
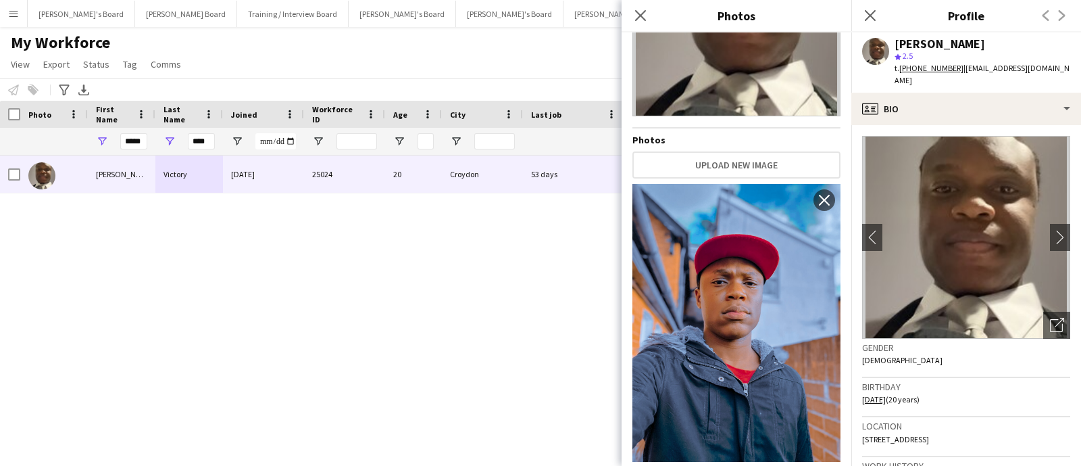
drag, startPoint x: 710, startPoint y: 274, endPoint x: 630, endPoint y: 39, distance: 247.7
click at [732, 310] on img at bounding box center [737, 323] width 208 height 278
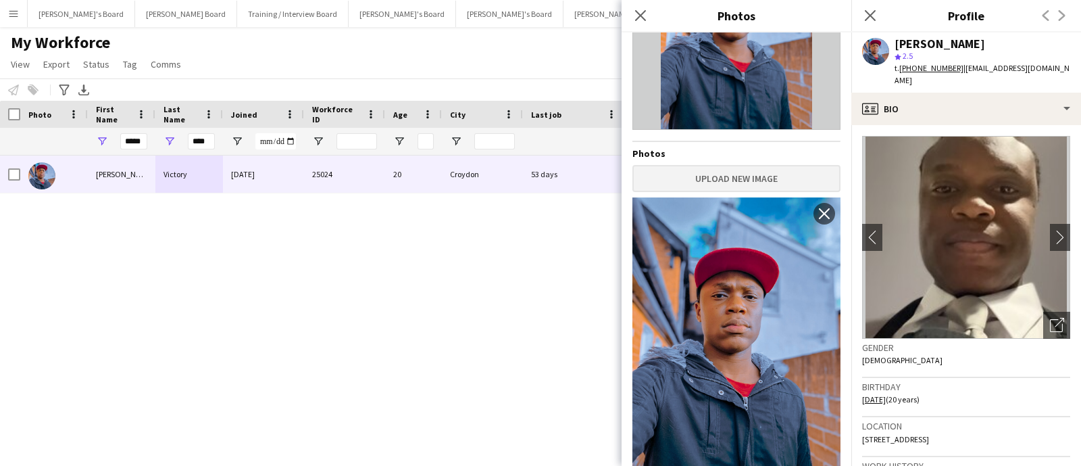
scroll to position [150, 0]
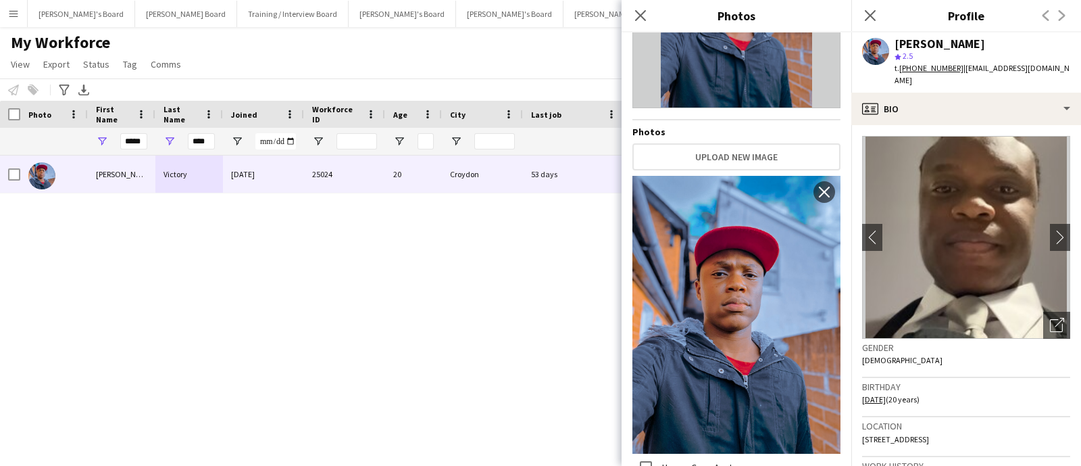
click at [980, 207] on img at bounding box center [966, 237] width 208 height 203
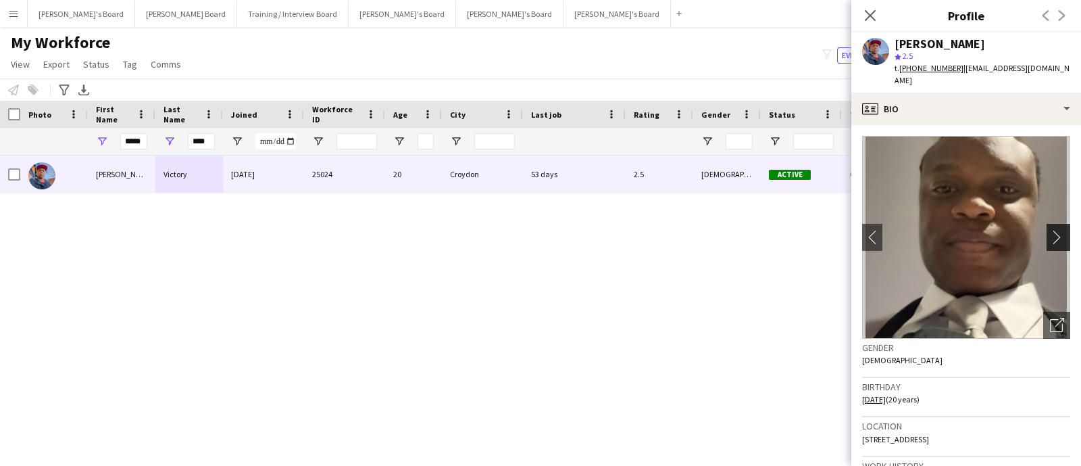
click at [1050, 235] on app-icon "chevron-right" at bounding box center [1060, 237] width 21 height 14
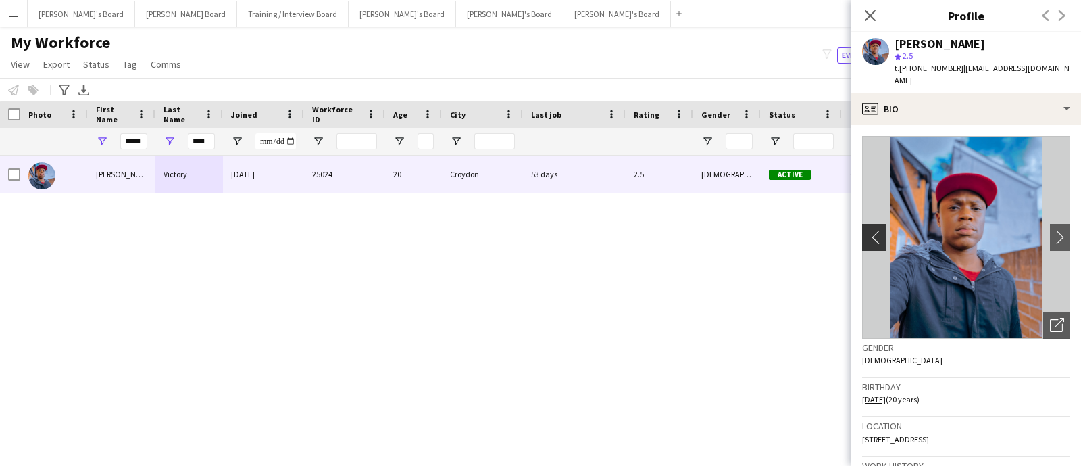
click at [871, 232] on app-icon "chevron-left" at bounding box center [872, 237] width 21 height 14
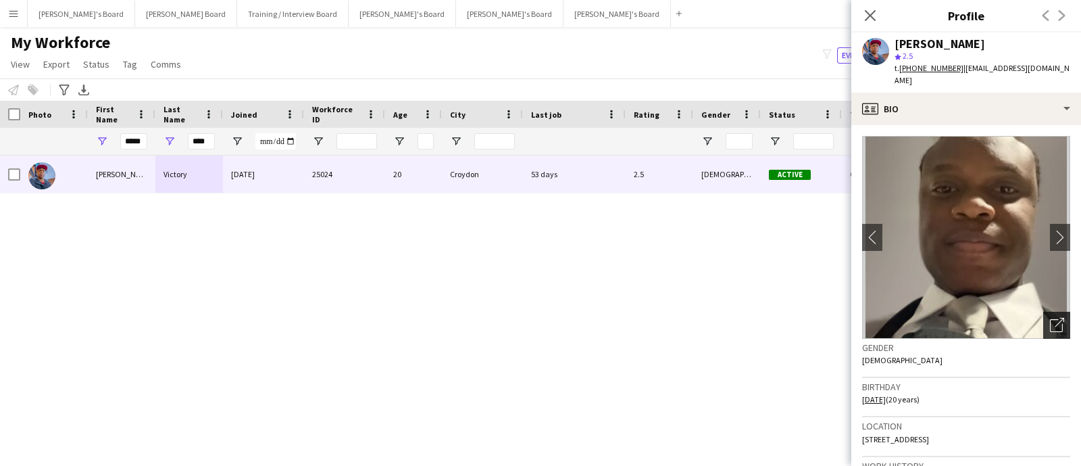
click at [1050, 318] on icon "Open photos pop-in" at bounding box center [1057, 325] width 14 height 14
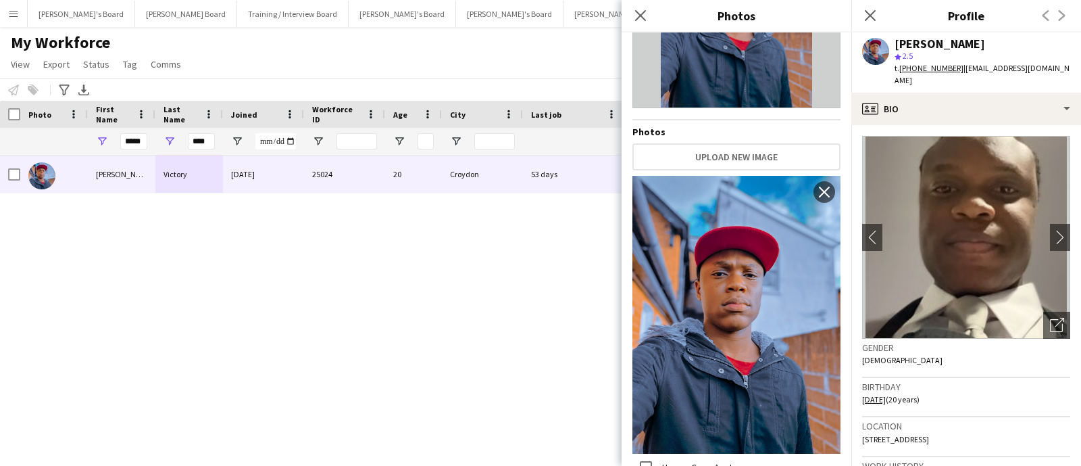
scroll to position [0, 0]
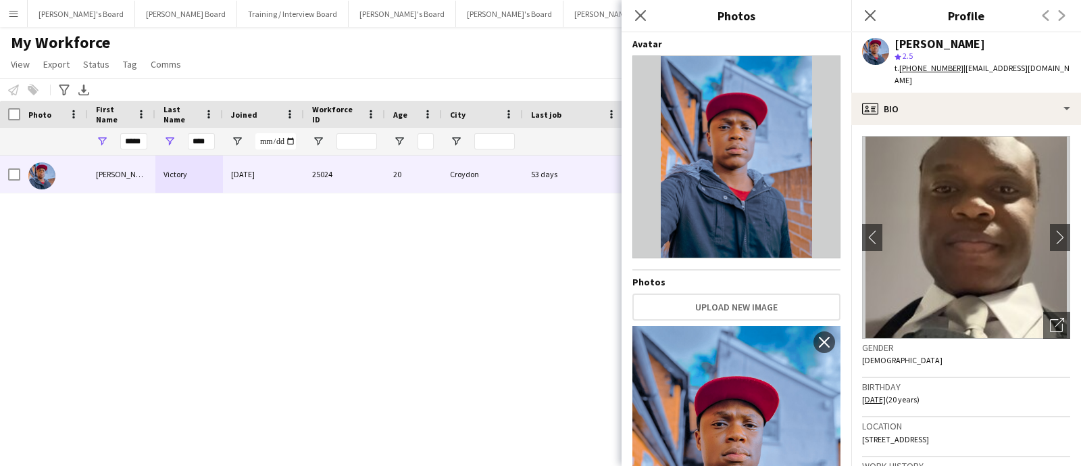
click at [750, 172] on img at bounding box center [737, 156] width 208 height 203
click at [946, 193] on img at bounding box center [966, 237] width 208 height 203
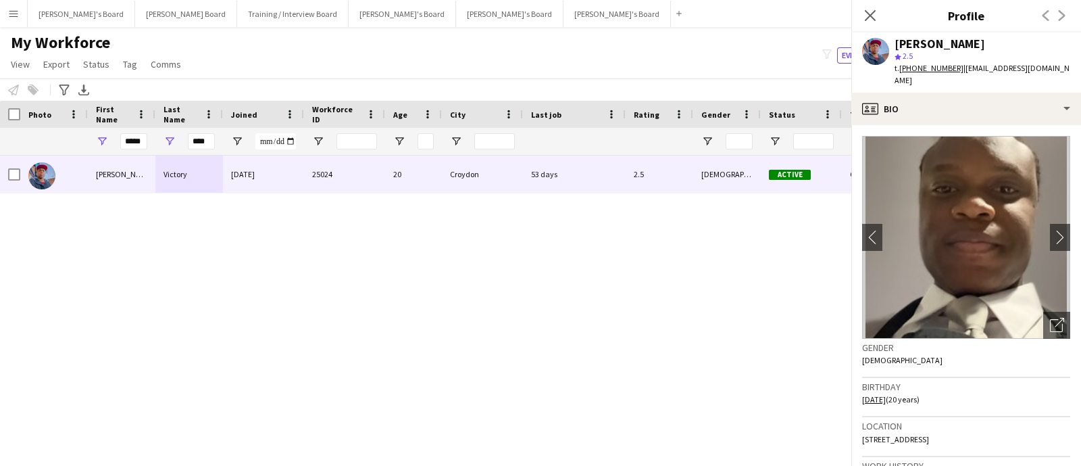
click at [946, 193] on img at bounding box center [966, 237] width 208 height 203
click at [199, 145] on input "****" at bounding box center [201, 141] width 27 height 16
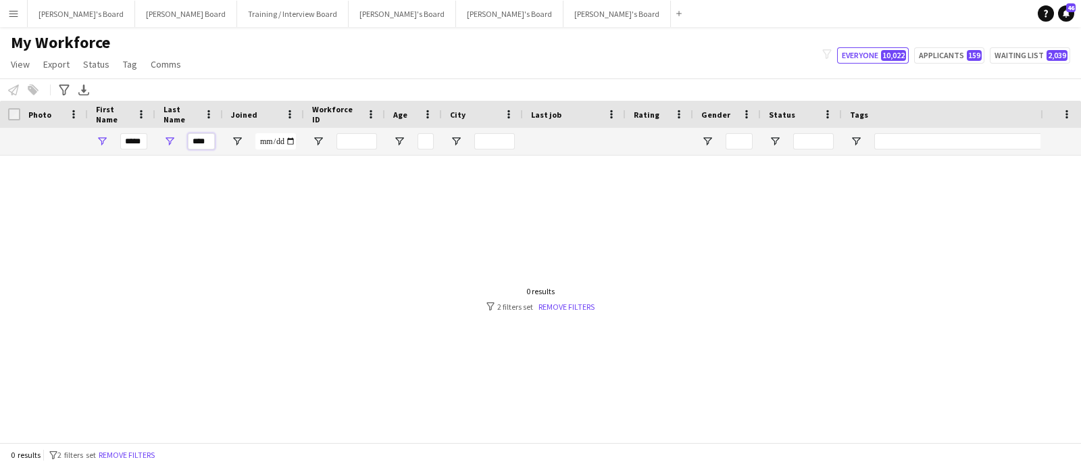
type input "****"
click at [140, 137] on input "*****" at bounding box center [133, 141] width 27 height 16
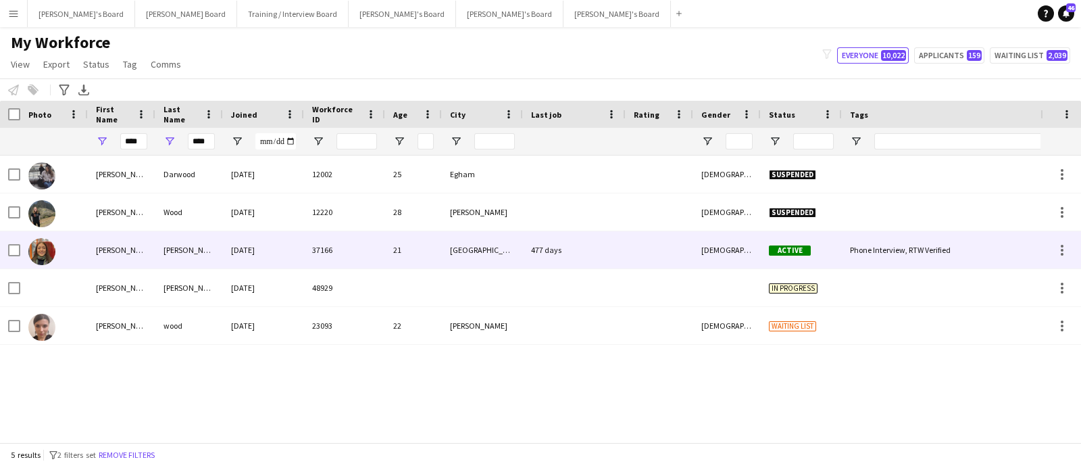
click at [169, 248] on div "[PERSON_NAME]" at bounding box center [189, 249] width 68 height 37
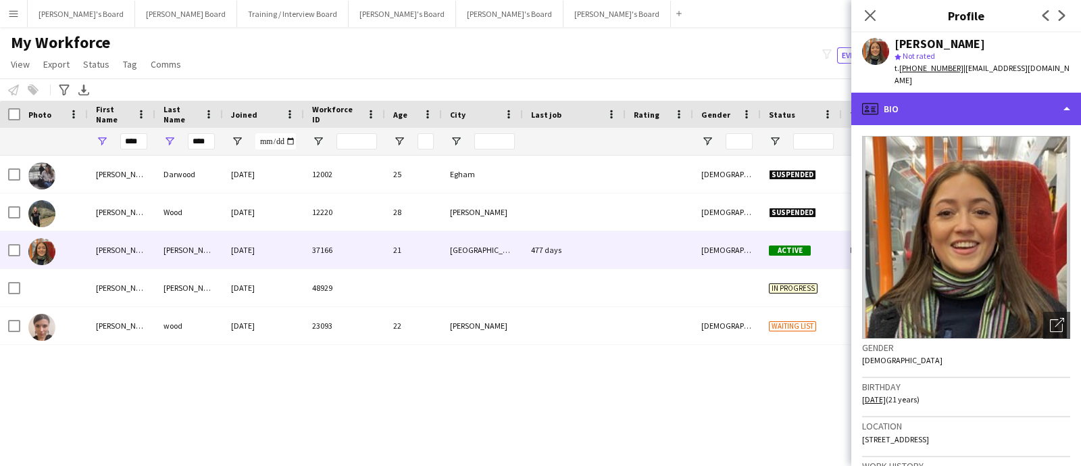
click at [979, 106] on div "profile Bio" at bounding box center [967, 109] width 230 height 32
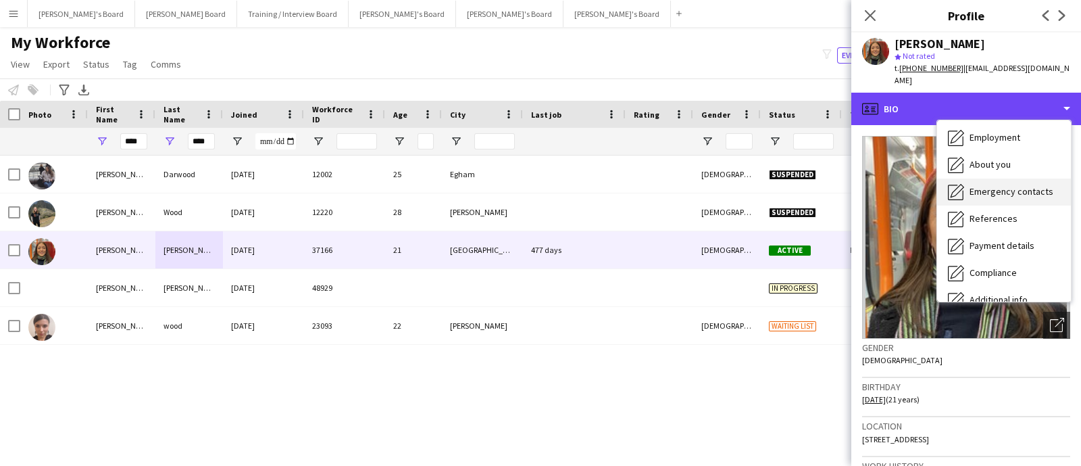
scroll to position [84, 0]
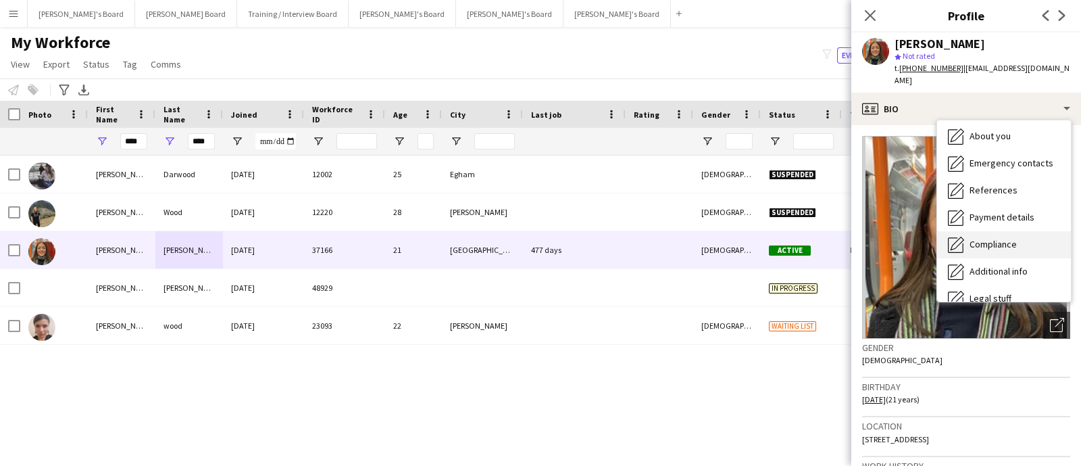
click at [1014, 245] on span "Compliance" at bounding box center [993, 244] width 47 height 12
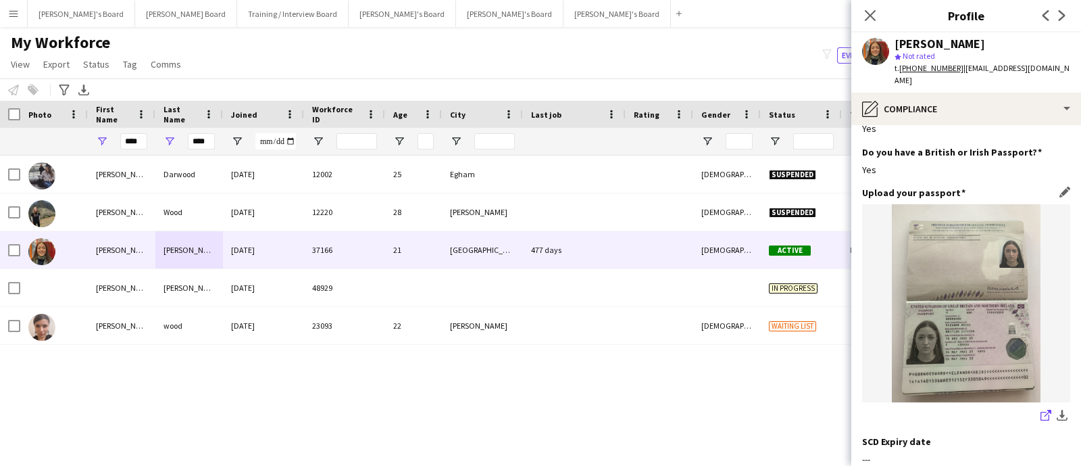
click at [1041, 410] on icon "share-external-link-1" at bounding box center [1046, 415] width 11 height 11
drag, startPoint x: 989, startPoint y: 81, endPoint x: 960, endPoint y: 65, distance: 33.3
click at [960, 65] on div "t. [PHONE_NUMBER] | [EMAIL_ADDRESS][DOMAIN_NAME]" at bounding box center [983, 74] width 176 height 24
click at [923, 69] on tcxspan "[PHONE_NUMBER]" at bounding box center [932, 68] width 64 height 10
click at [1007, 82] on div "t. [PHONE_NUMBER] | [EMAIL_ADDRESS][DOMAIN_NAME]" at bounding box center [983, 74] width 176 height 24
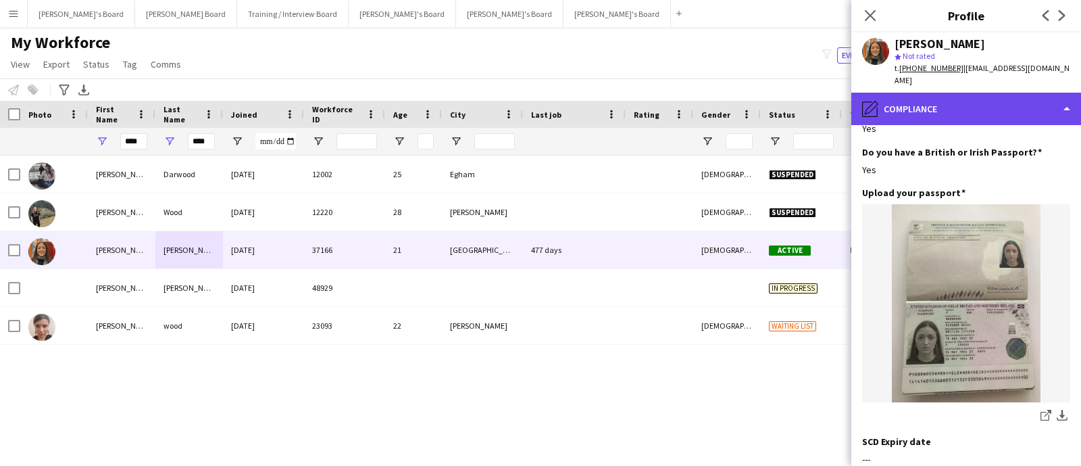
click at [916, 109] on div "pencil4 Compliance" at bounding box center [967, 109] width 230 height 32
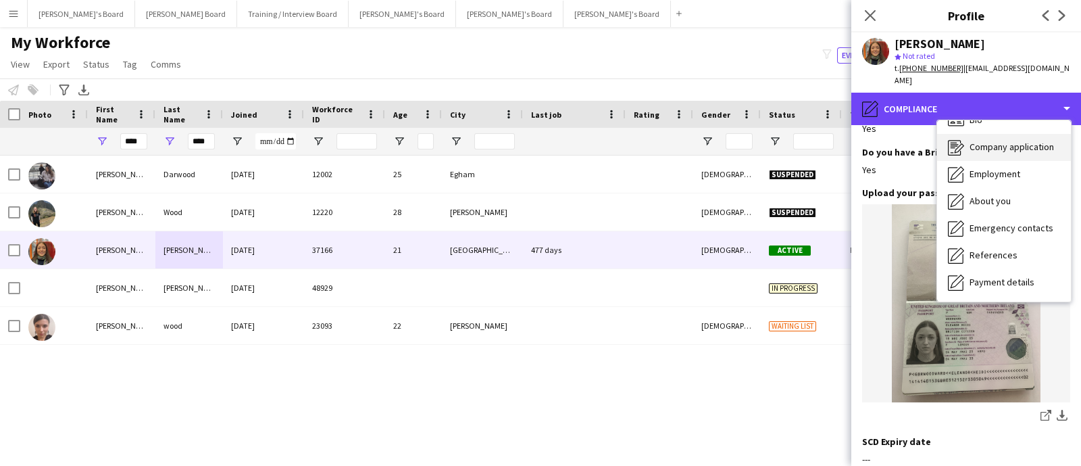
scroll to position [0, 0]
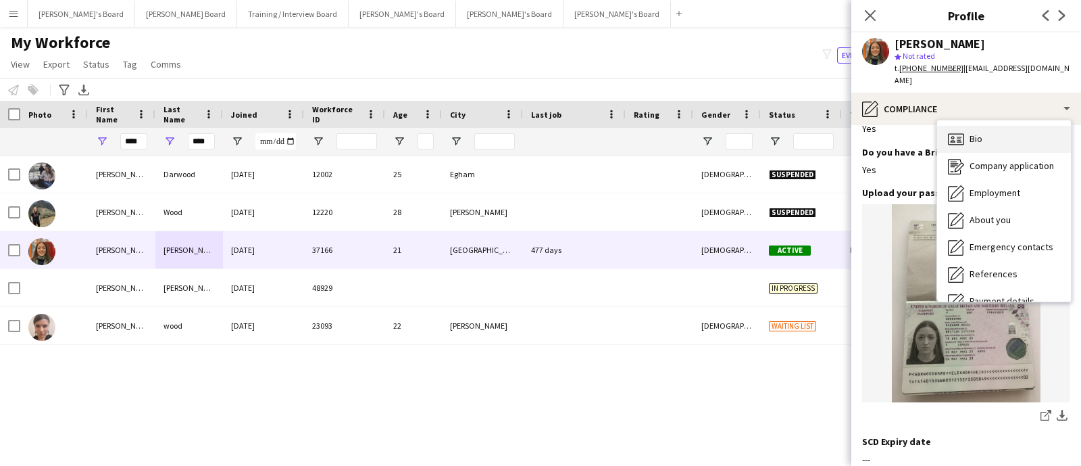
click at [1007, 128] on div "Bio Bio" at bounding box center [1004, 139] width 134 height 27
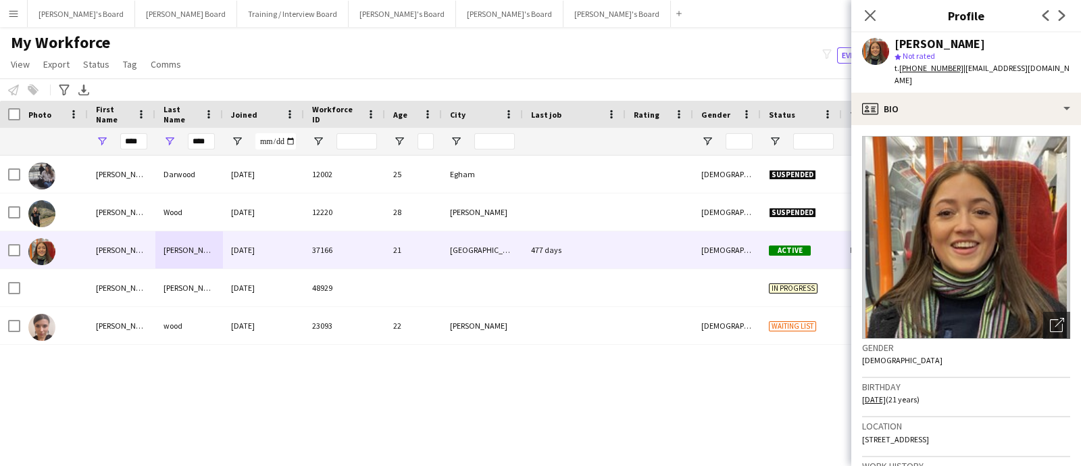
drag, startPoint x: 1021, startPoint y: 438, endPoint x: 859, endPoint y: 435, distance: 161.6
click at [859, 435] on app-crew-profile-bio "Open photos pop-in Gender [DEMOGRAPHIC_DATA] Birthday [DEMOGRAPHIC_DATA] (21 ye…" at bounding box center [967, 295] width 230 height 341
click at [977, 40] on div "[PERSON_NAME]" at bounding box center [940, 44] width 91 height 12
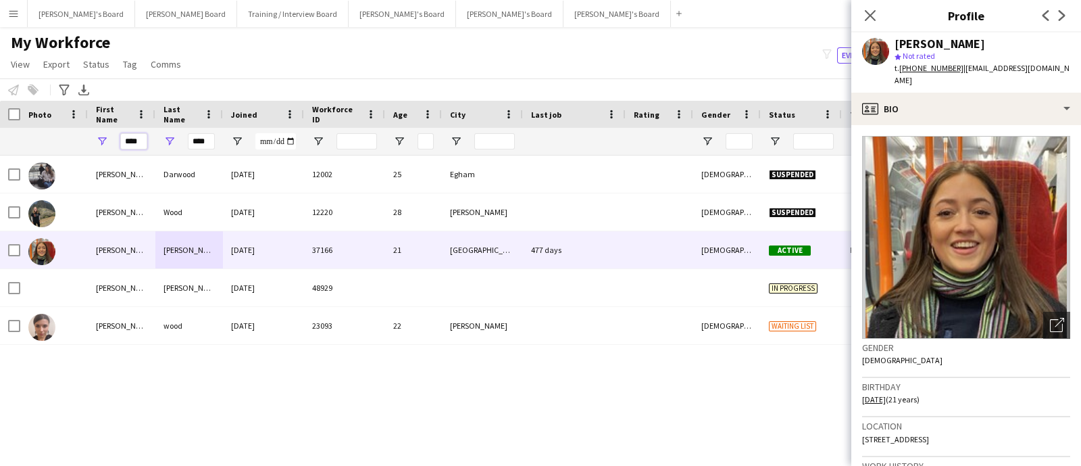
click at [123, 139] on input "****" at bounding box center [133, 141] width 27 height 16
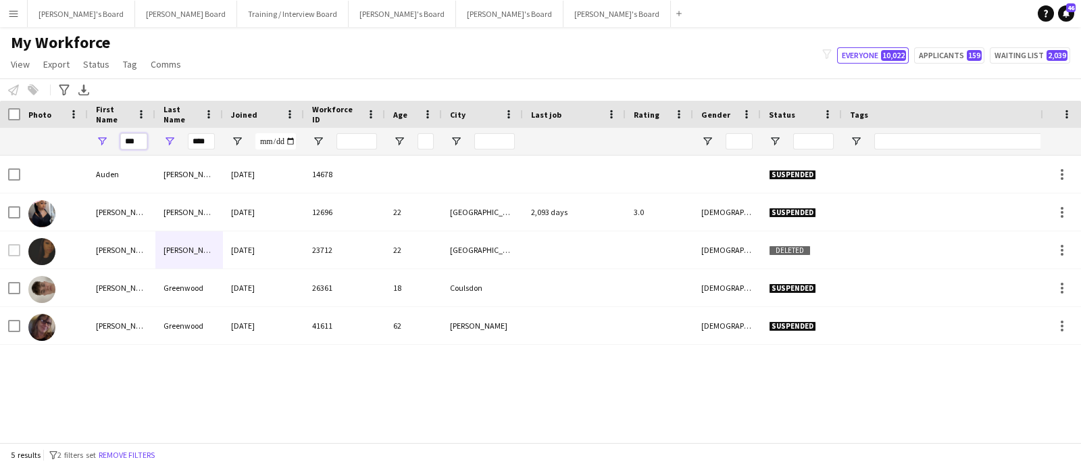
type input "***"
click at [208, 140] on input "****" at bounding box center [201, 141] width 27 height 16
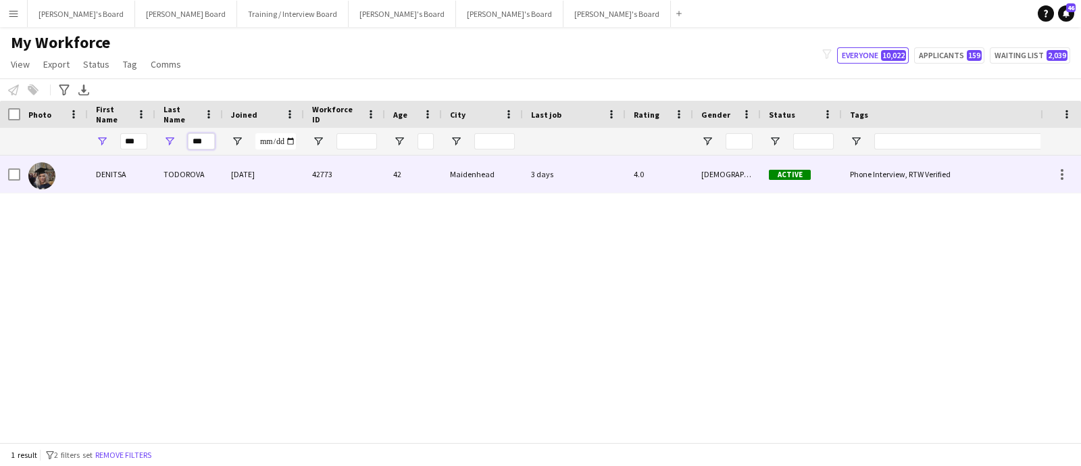
type input "***"
click at [155, 172] on div "DENITSA" at bounding box center [122, 173] width 68 height 37
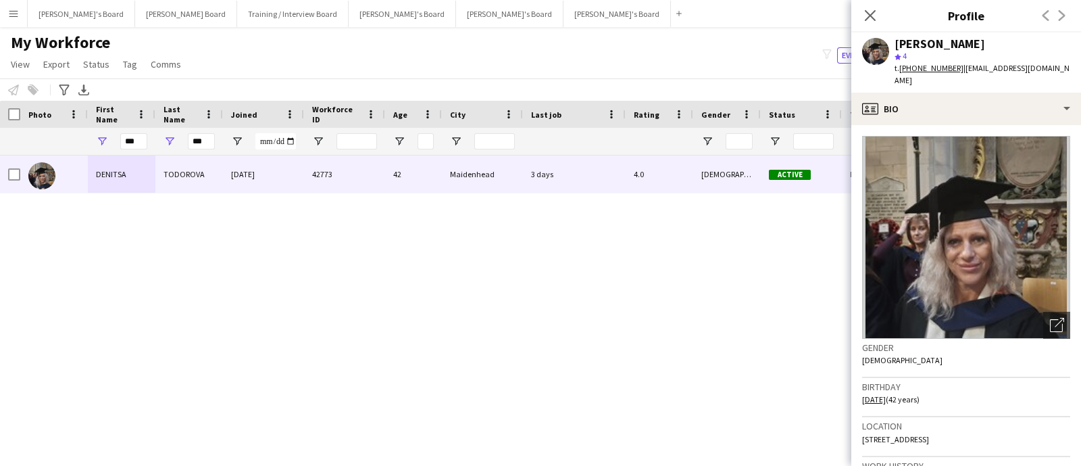
click at [886, 394] on tcxspan "[DATE]" at bounding box center [874, 399] width 24 height 10
click at [940, 68] on tcxspan "[PHONE_NUMBER]" at bounding box center [932, 68] width 64 height 10
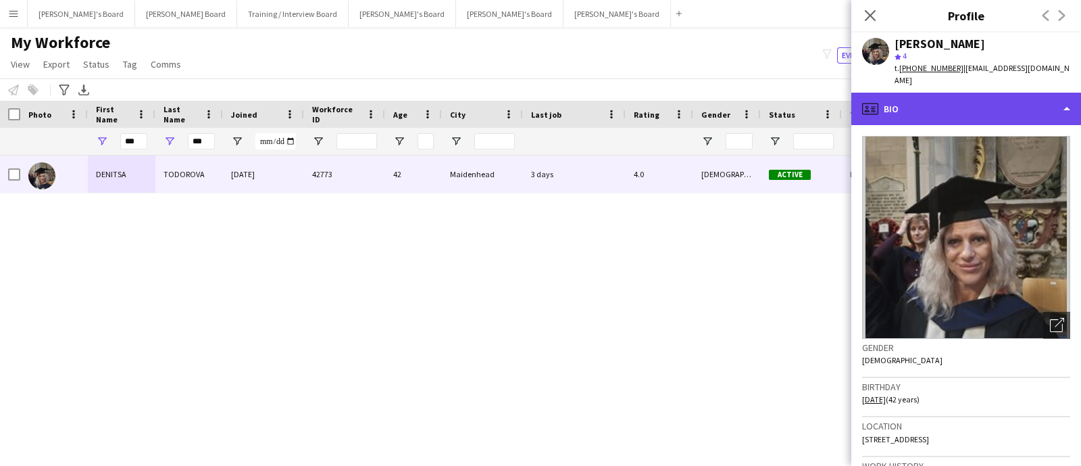
click at [897, 99] on div "profile Bio" at bounding box center [967, 109] width 230 height 32
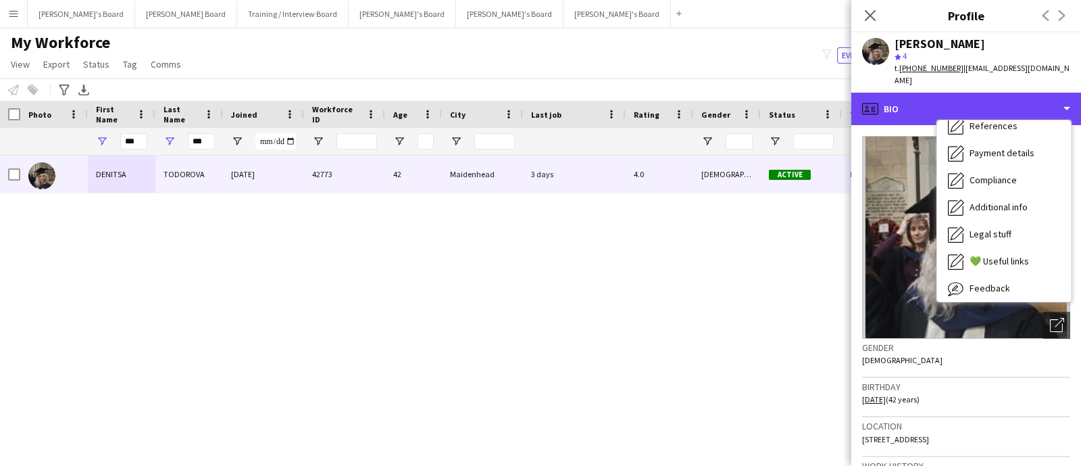
scroll to position [180, 0]
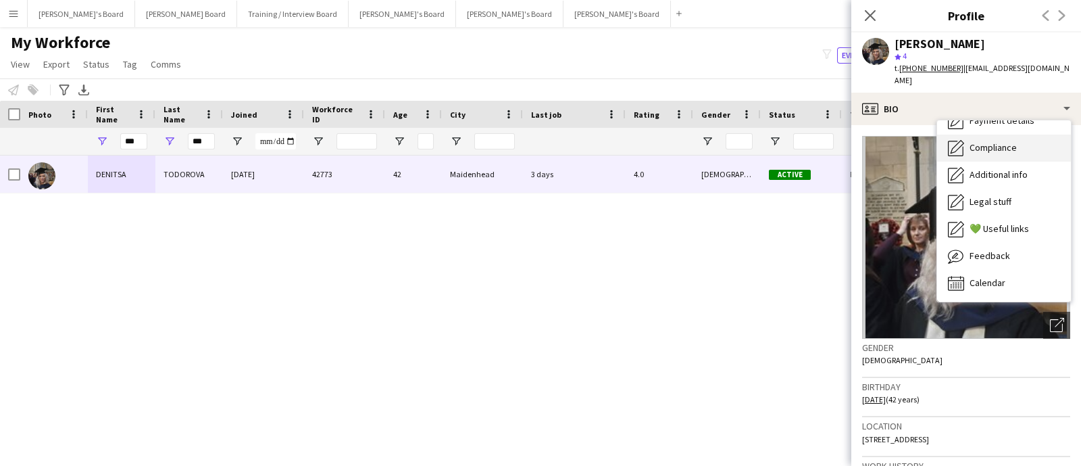
click at [991, 141] on span "Compliance" at bounding box center [993, 147] width 47 height 12
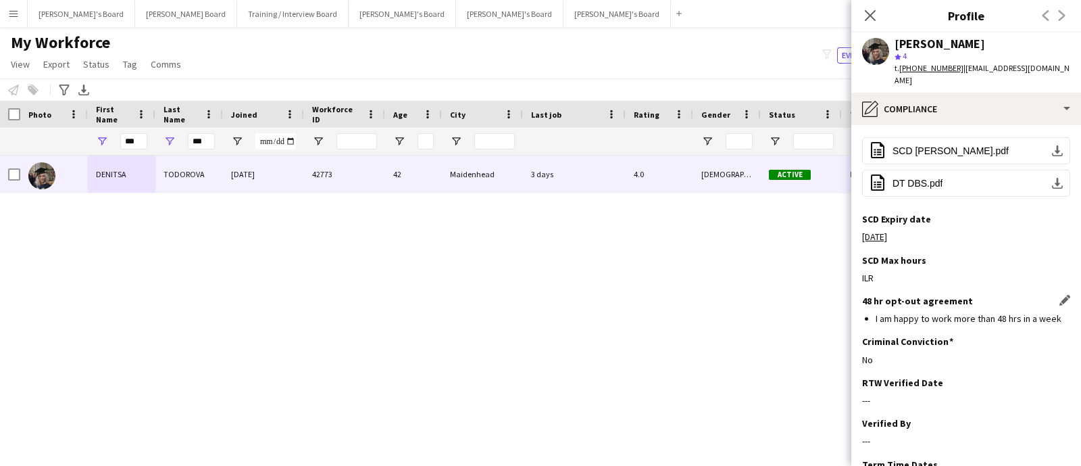
scroll to position [168, 0]
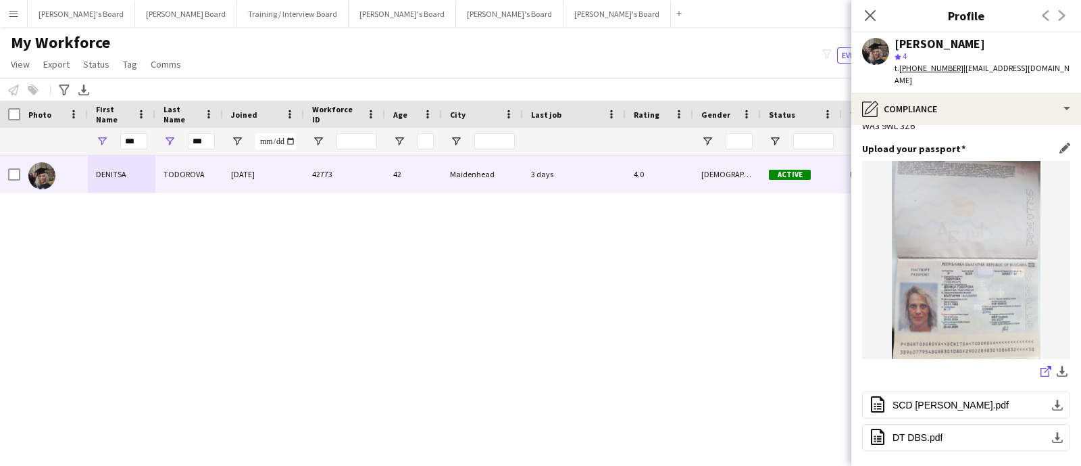
click at [1041, 366] on icon "share-external-link-1" at bounding box center [1046, 371] width 11 height 11
click at [1018, 66] on span "| [EMAIL_ADDRESS][DOMAIN_NAME]" at bounding box center [982, 74] width 175 height 22
click at [1065, 66] on app-profile-header "[PERSON_NAME] star 4 t. [PHONE_NUMBER] | [EMAIL_ADDRESS][DOMAIN_NAME]" at bounding box center [967, 62] width 230 height 60
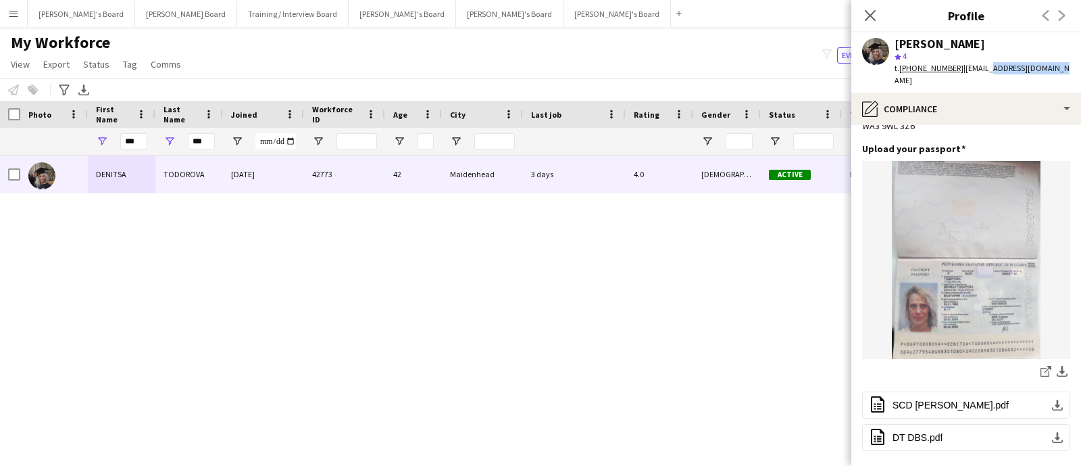
drag, startPoint x: 1058, startPoint y: 66, endPoint x: 946, endPoint y: 82, distance: 113.4
click at [963, 78] on div "[PERSON_NAME] star 4 t. [PHONE_NUMBER] | [EMAIL_ADDRESS][DOMAIN_NAME]" at bounding box center [967, 62] width 230 height 60
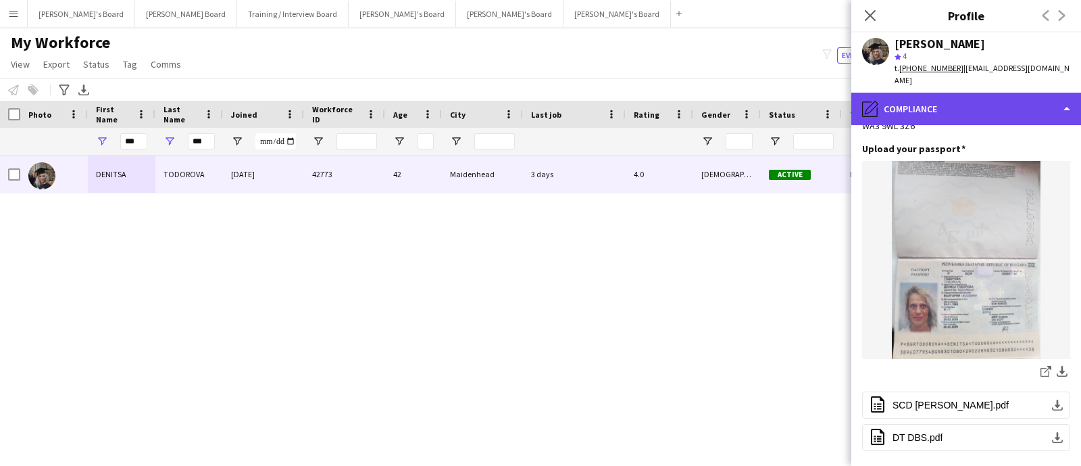
click at [946, 93] on div "pencil4 Compliance" at bounding box center [967, 109] width 230 height 32
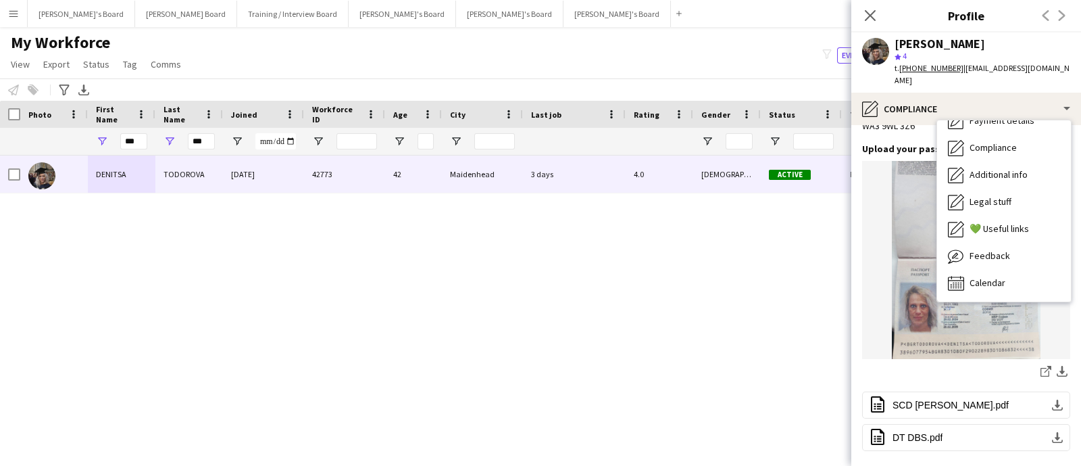
click at [1004, 66] on span "| [EMAIL_ADDRESS][DOMAIN_NAME]" at bounding box center [982, 74] width 175 height 22
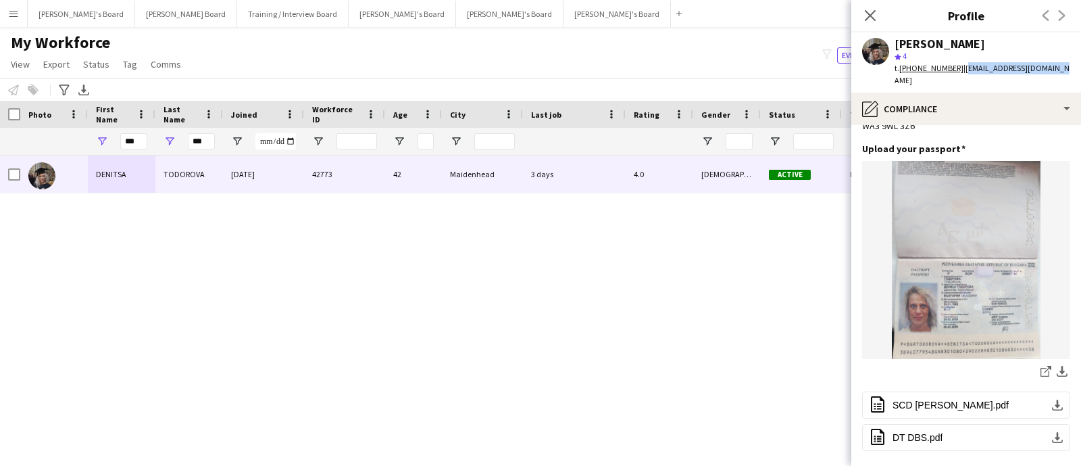
drag, startPoint x: 1047, startPoint y: 66, endPoint x: 959, endPoint y: 79, distance: 88.8
click at [959, 79] on div "[PERSON_NAME] star 4 t. [PHONE_NUMBER] | [EMAIL_ADDRESS][DOMAIN_NAME]" at bounding box center [967, 62] width 230 height 60
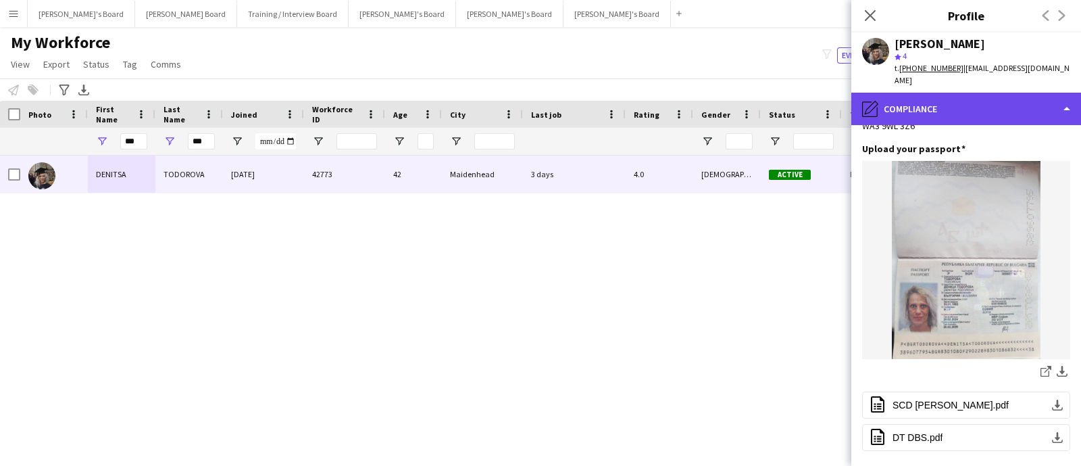
click at [960, 96] on div "pencil4 Compliance" at bounding box center [967, 109] width 230 height 32
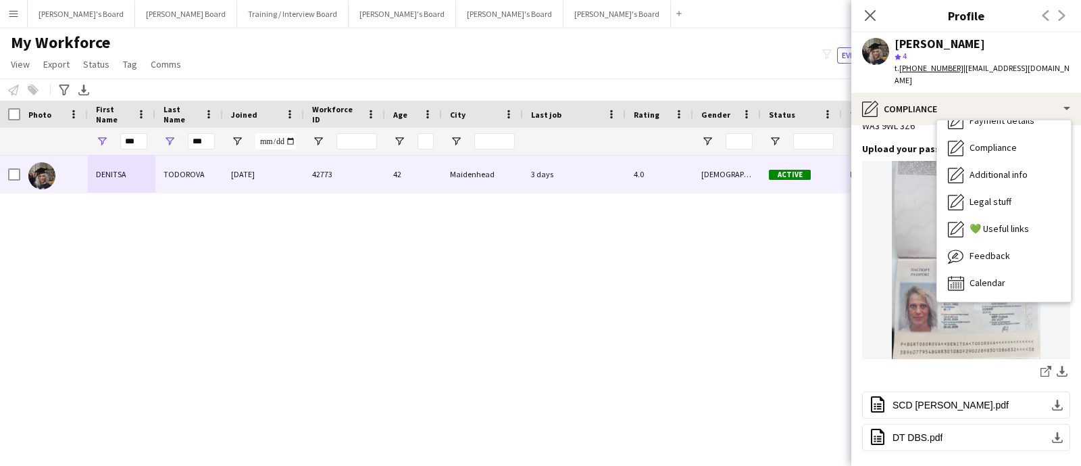
click at [935, 64] on tcxspan "[PHONE_NUMBER]" at bounding box center [932, 68] width 64 height 10
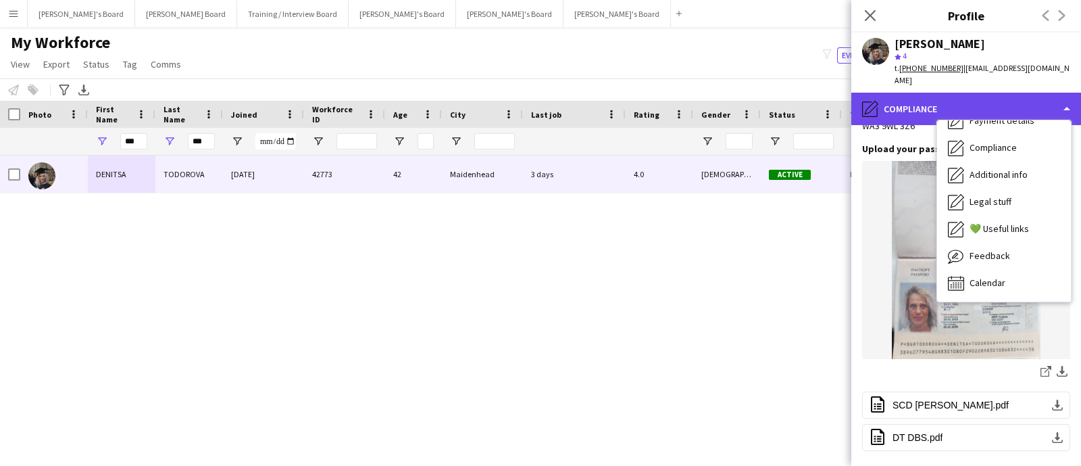
click at [927, 93] on div "pencil4 Compliance" at bounding box center [967, 109] width 230 height 32
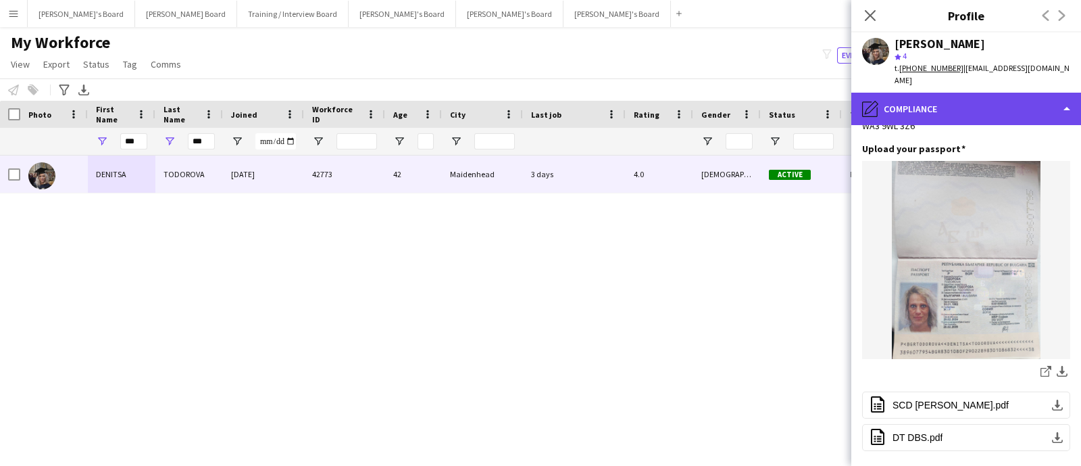
click at [968, 106] on div "pencil4 Compliance" at bounding box center [967, 109] width 230 height 32
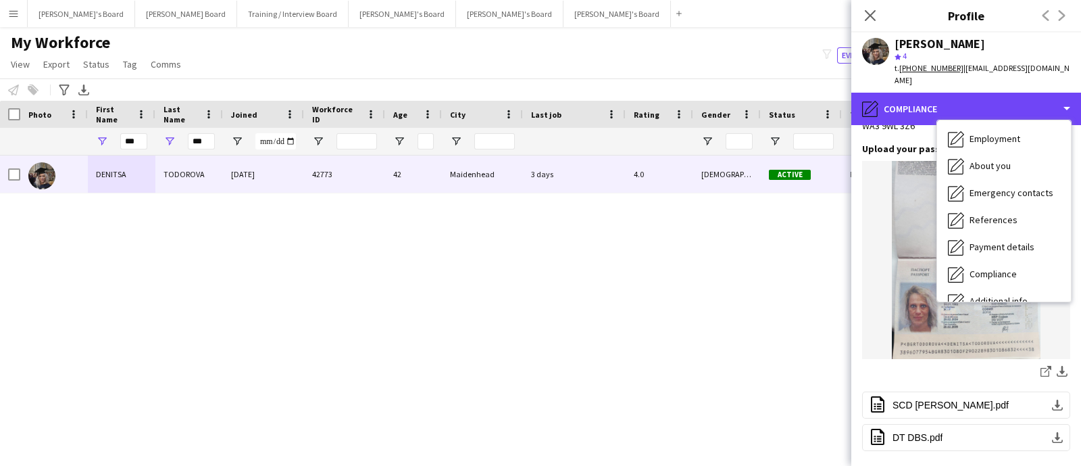
scroll to position [0, 0]
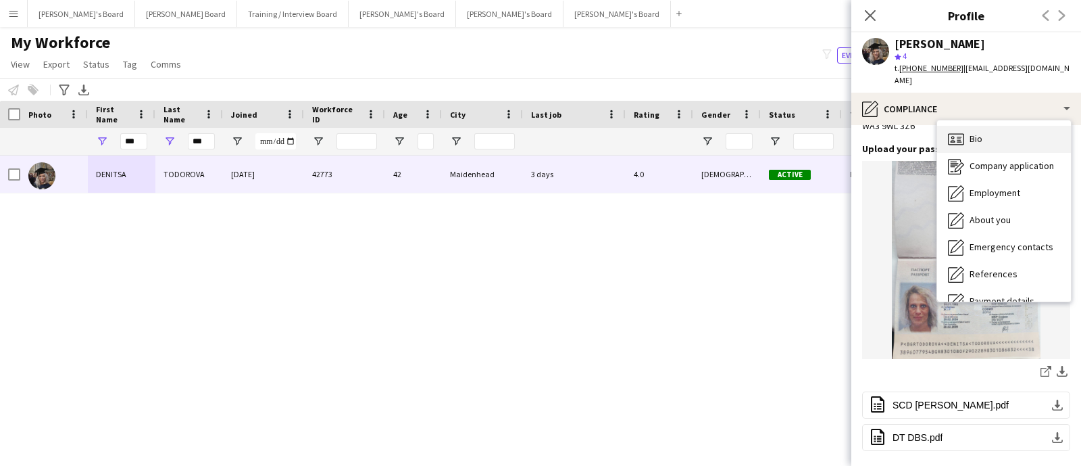
click at [998, 137] on div "Bio Bio" at bounding box center [1004, 139] width 134 height 27
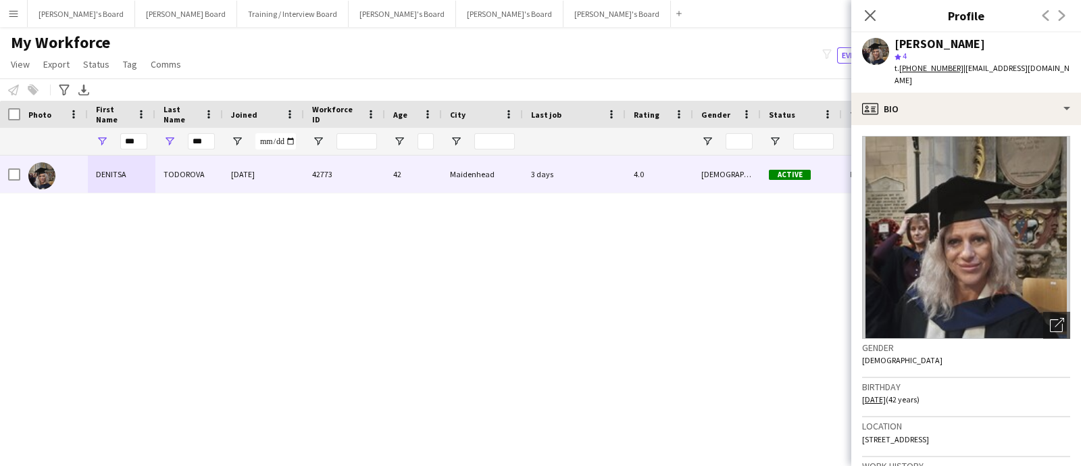
click at [929, 434] on span "[STREET_ADDRESS]" at bounding box center [895, 439] width 67 height 10
drag, startPoint x: 896, startPoint y: 422, endPoint x: 1039, endPoint y: 430, distance: 144.2
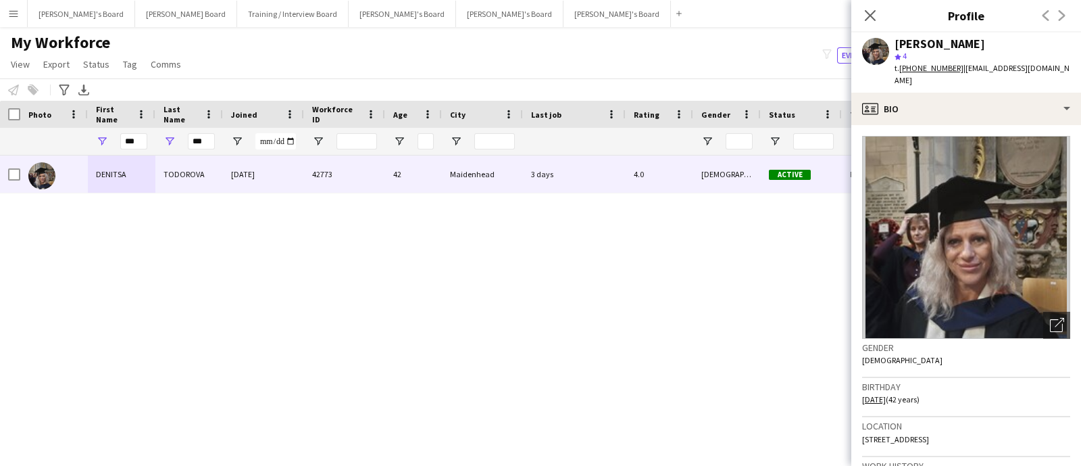
click at [1039, 430] on div "Location [STREET_ADDRESS]" at bounding box center [966, 436] width 208 height 39
click at [970, 38] on div "[PERSON_NAME]" at bounding box center [940, 44] width 91 height 12
click at [128, 145] on input "***" at bounding box center [133, 141] width 27 height 16
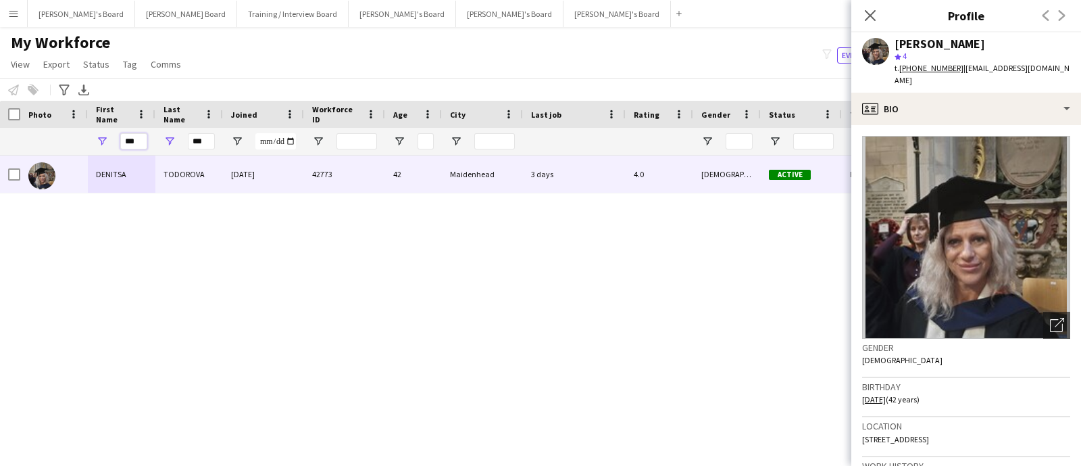
click at [128, 145] on input "***" at bounding box center [133, 141] width 27 height 16
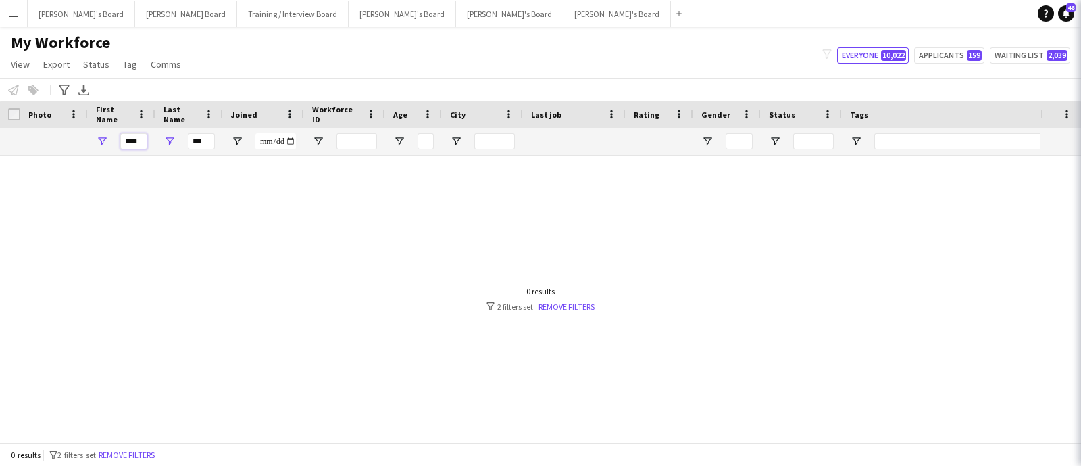
type input "****"
click at [196, 140] on input "***" at bounding box center [201, 141] width 27 height 16
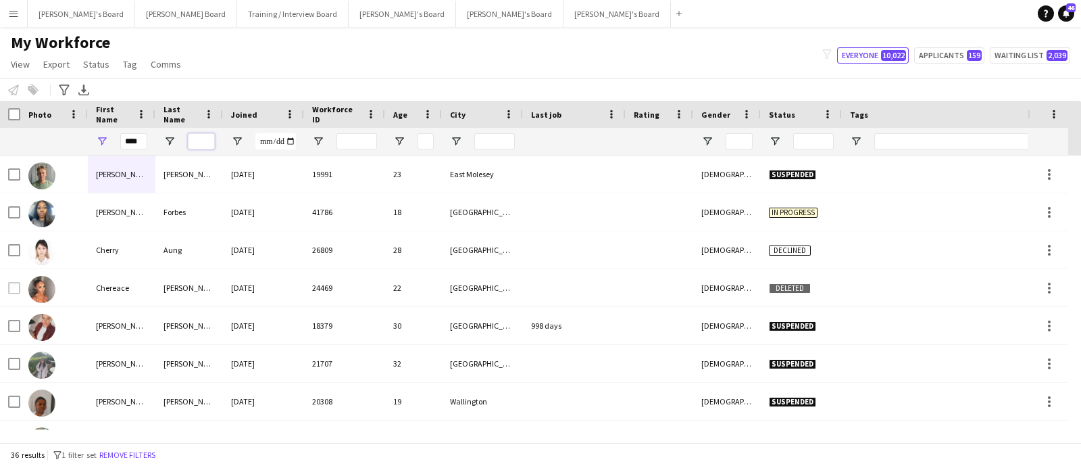
paste input "**********"
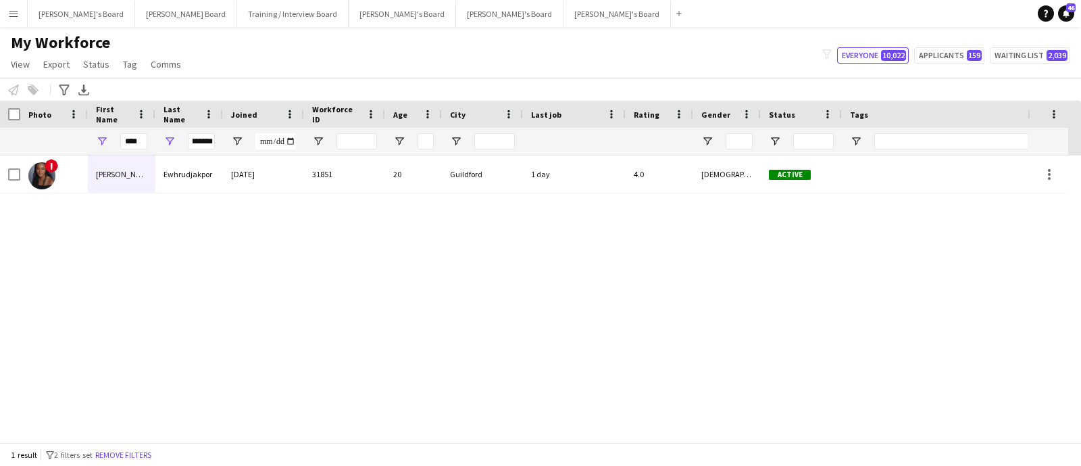
click at [147, 180] on div "[PERSON_NAME]" at bounding box center [122, 173] width 68 height 37
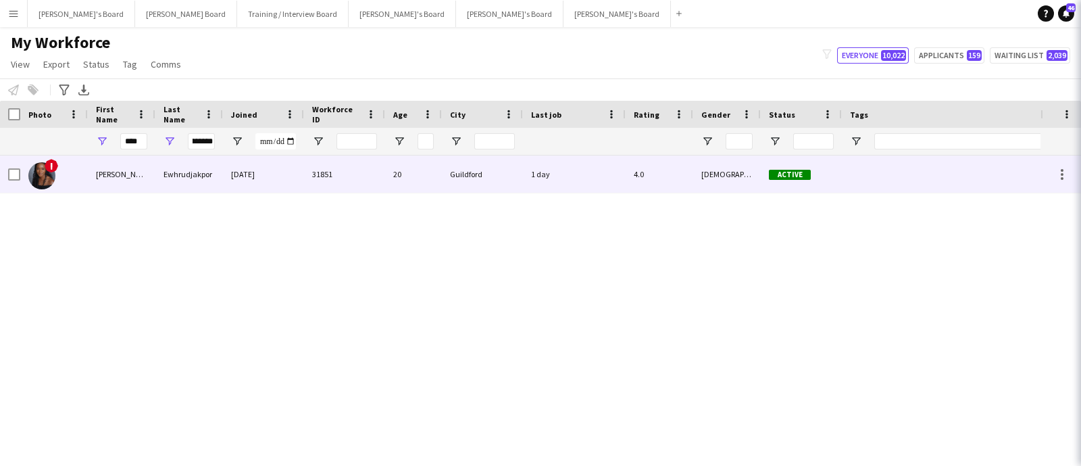
scroll to position [0, 0]
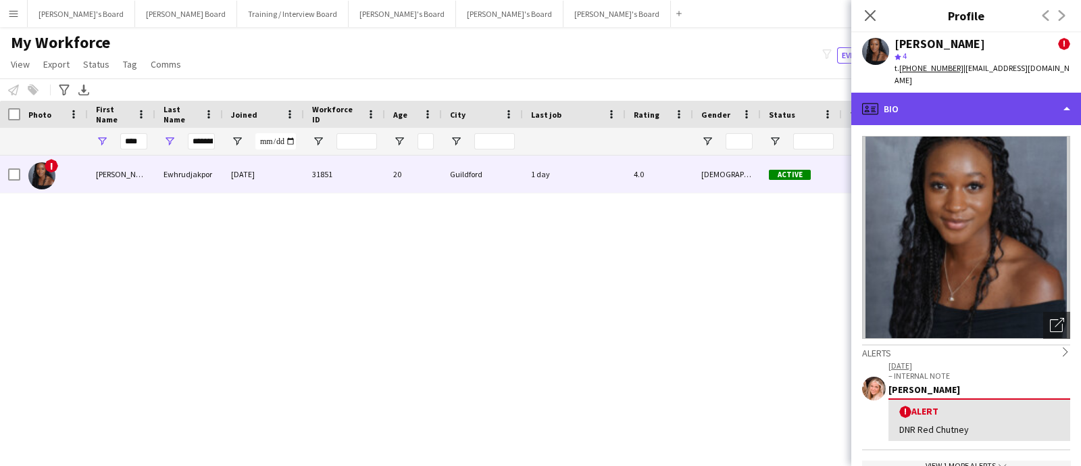
click at [973, 103] on div "profile Bio" at bounding box center [967, 109] width 230 height 32
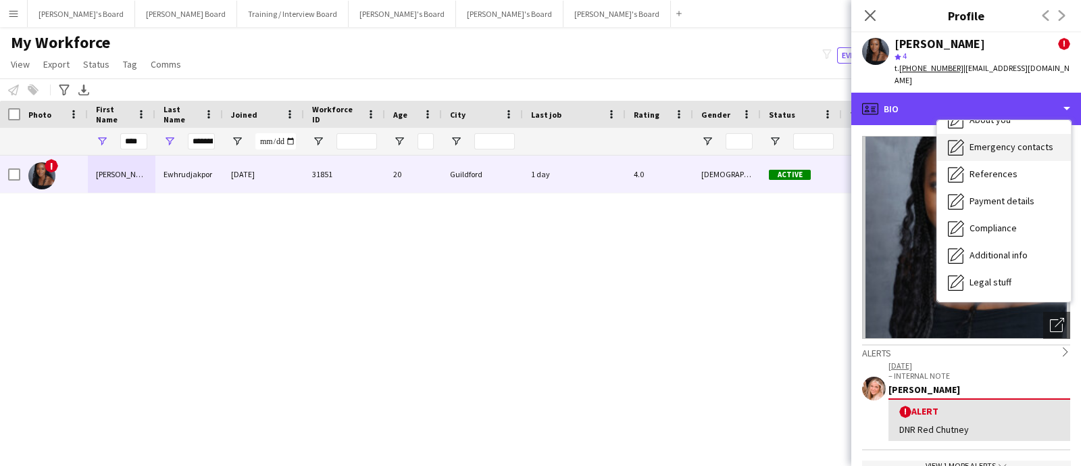
scroll to position [168, 0]
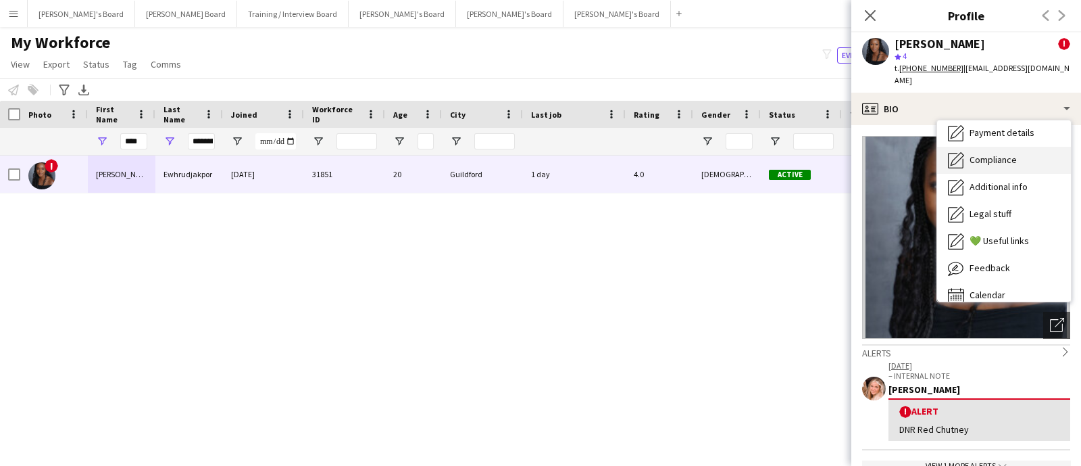
click at [1016, 153] on span "Compliance" at bounding box center [993, 159] width 47 height 12
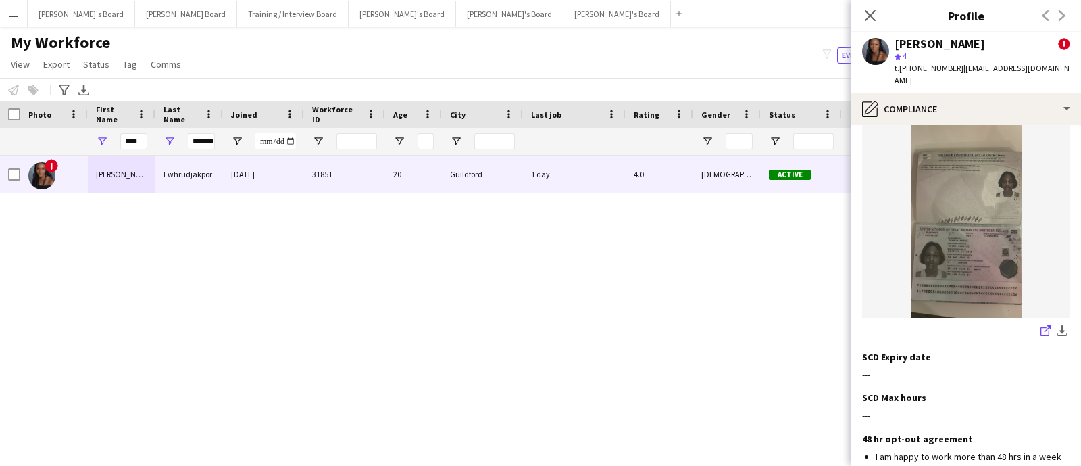
click at [1041, 325] on icon "share-external-link-1" at bounding box center [1046, 330] width 11 height 11
click at [885, 78] on div "[PERSON_NAME] ! star 4 t. [PHONE_NUMBER] | [EMAIL_ADDRESS][DOMAIN_NAME]" at bounding box center [967, 62] width 230 height 60
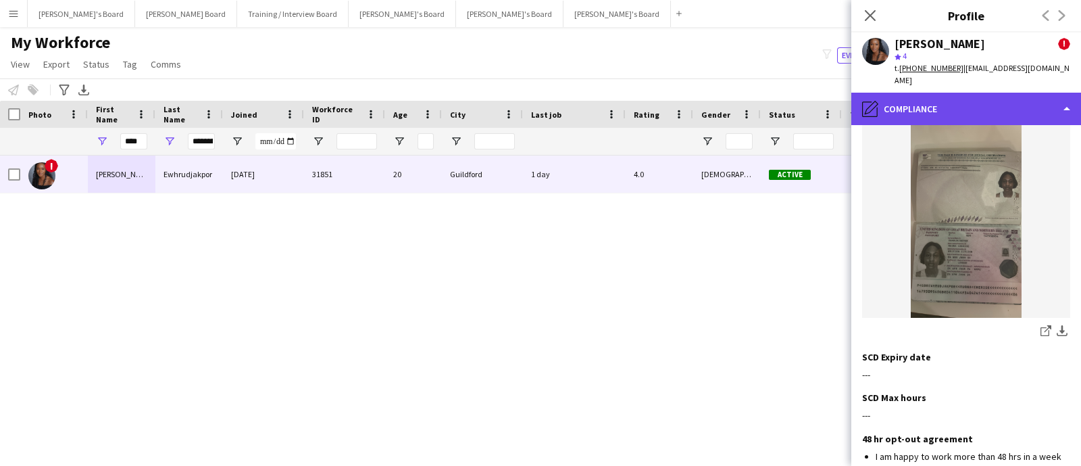
click at [893, 93] on div "pencil4 Compliance" at bounding box center [967, 109] width 230 height 32
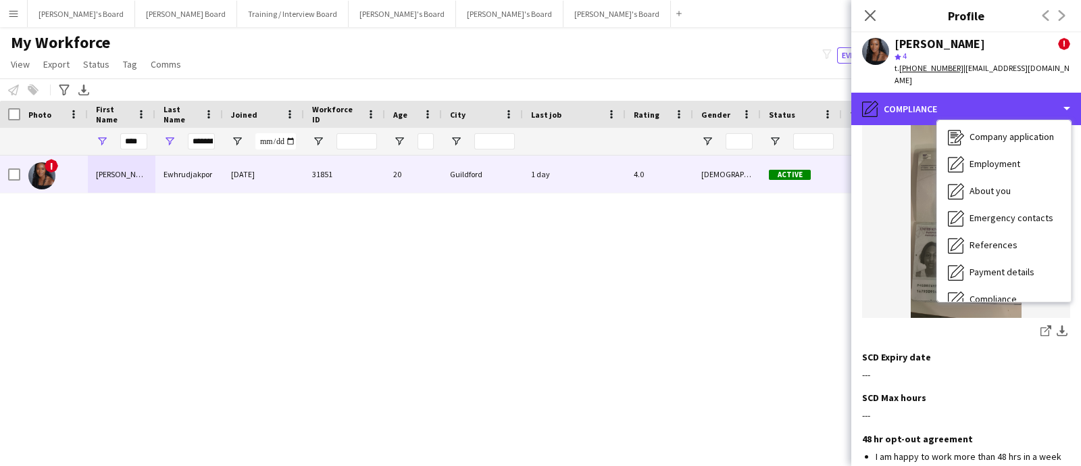
scroll to position [0, 0]
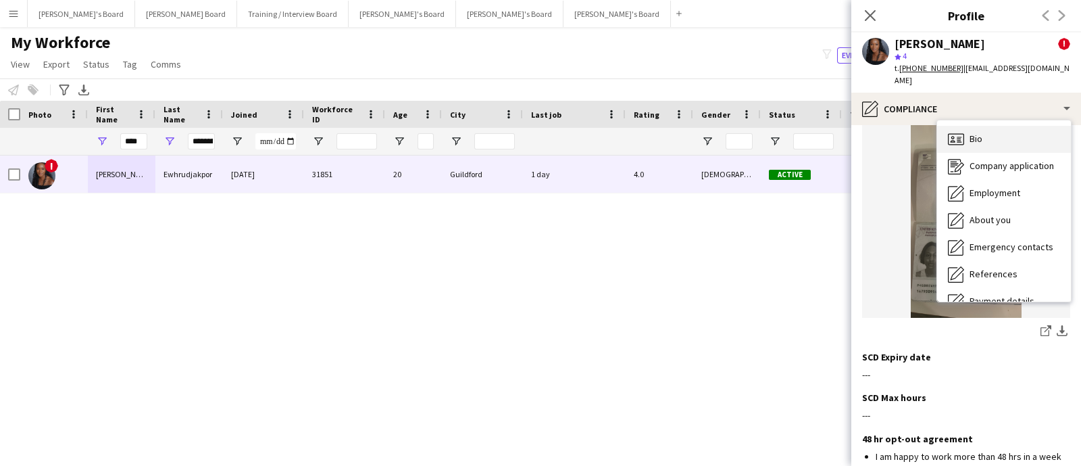
click at [996, 137] on div "Bio Bio" at bounding box center [1004, 139] width 134 height 27
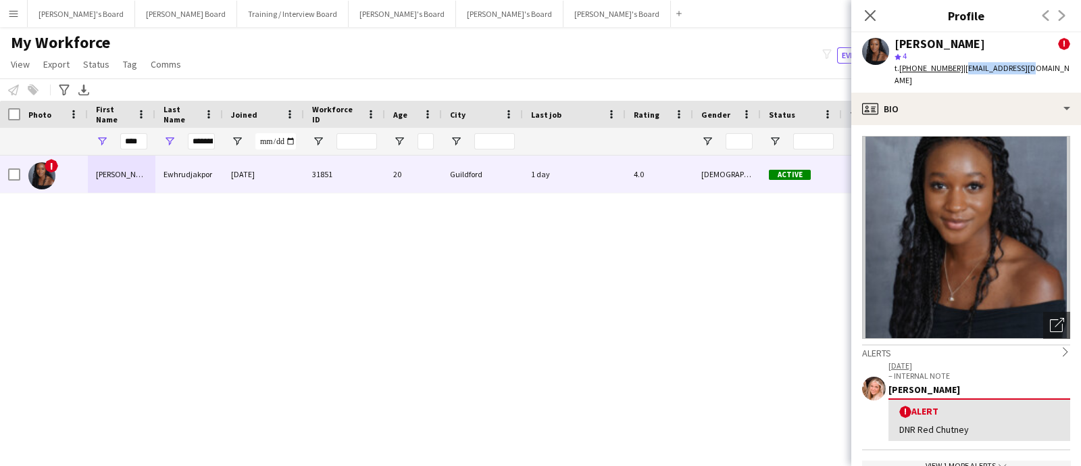
drag, startPoint x: 1029, startPoint y: 66, endPoint x: 960, endPoint y: 72, distance: 69.9
click at [960, 72] on div "[PERSON_NAME] ! star 4 t. [PHONE_NUMBER] | [EMAIL_ADDRESS][DOMAIN_NAME]" at bounding box center [967, 62] width 230 height 60
click at [924, 69] on tcxspan "[PHONE_NUMBER]" at bounding box center [932, 68] width 64 height 10
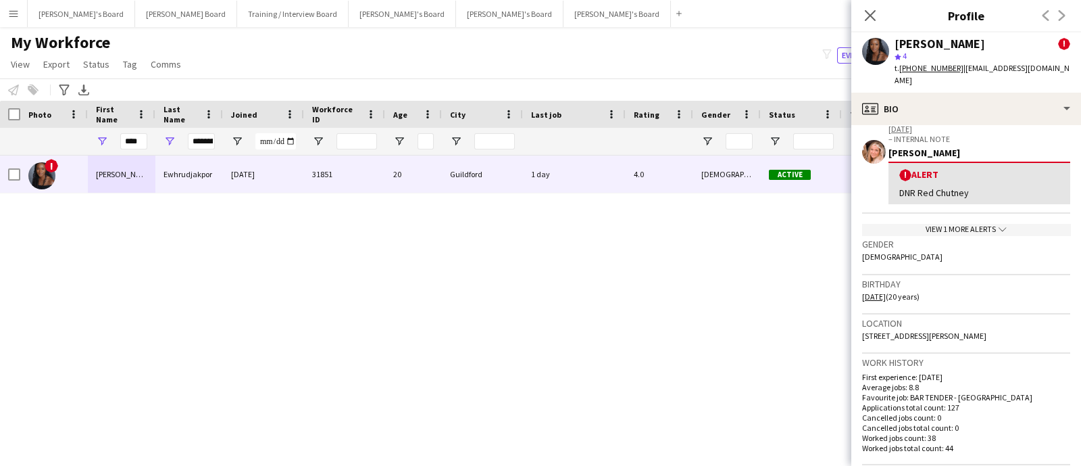
scroll to position [253, 0]
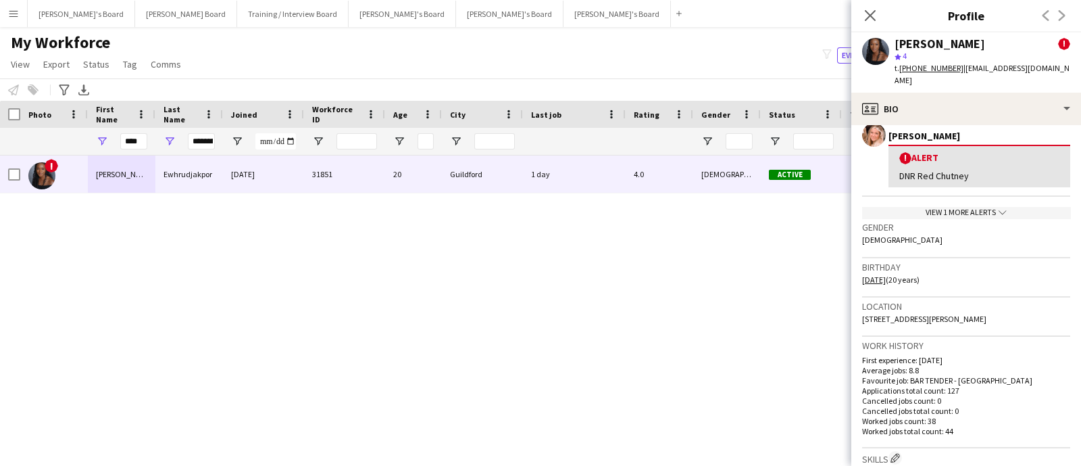
drag, startPoint x: 1002, startPoint y: 301, endPoint x: 862, endPoint y: 301, distance: 139.9
click at [862, 301] on app-crew-profile-bio "Open photos pop-in Alerts chevron-right [DATE] – INTERNAL NOTE [PERSON_NAME] ! …" at bounding box center [967, 295] width 230 height 341
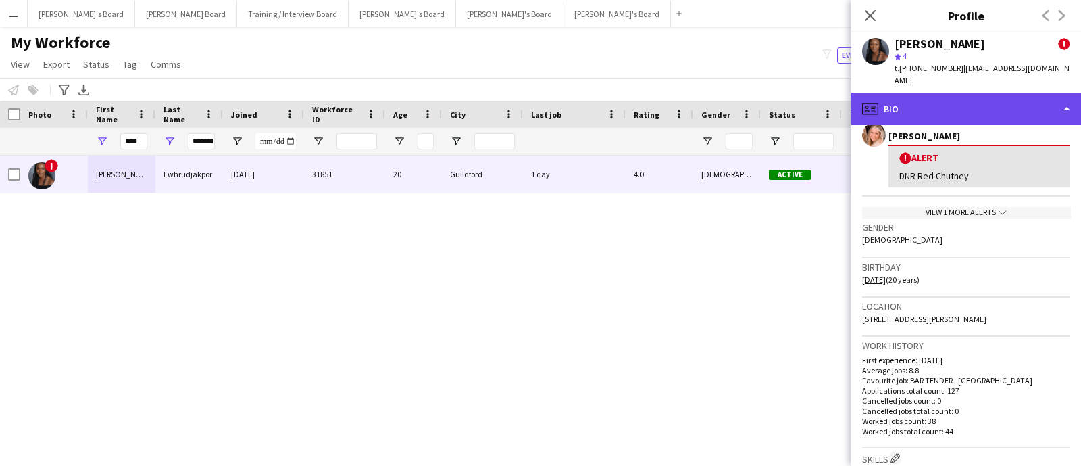
click at [907, 93] on div "profile Bio" at bounding box center [967, 109] width 230 height 32
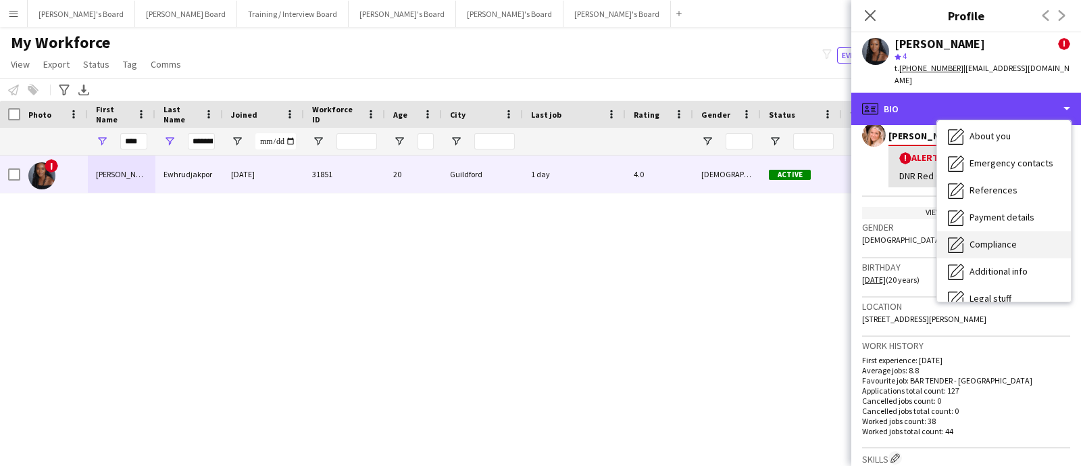
scroll to position [168, 0]
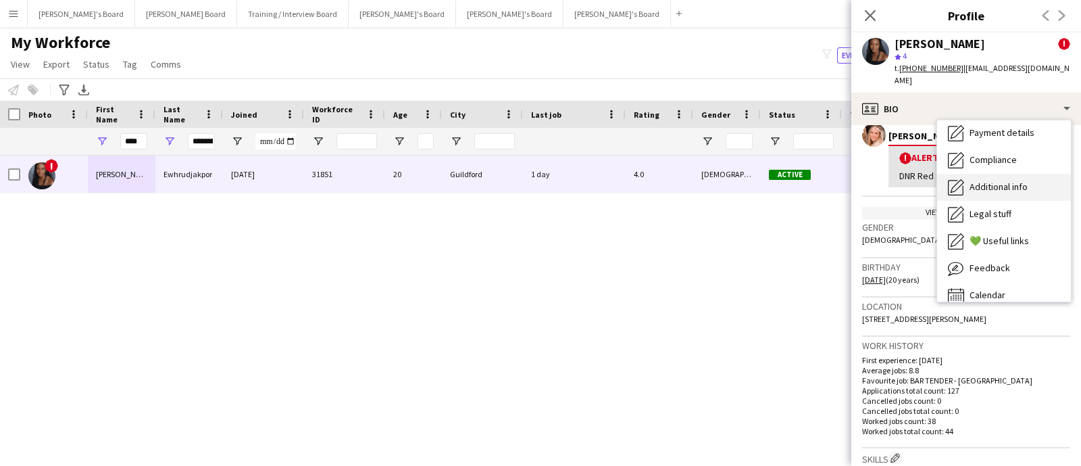
click at [1001, 180] on span "Additional info" at bounding box center [999, 186] width 58 height 12
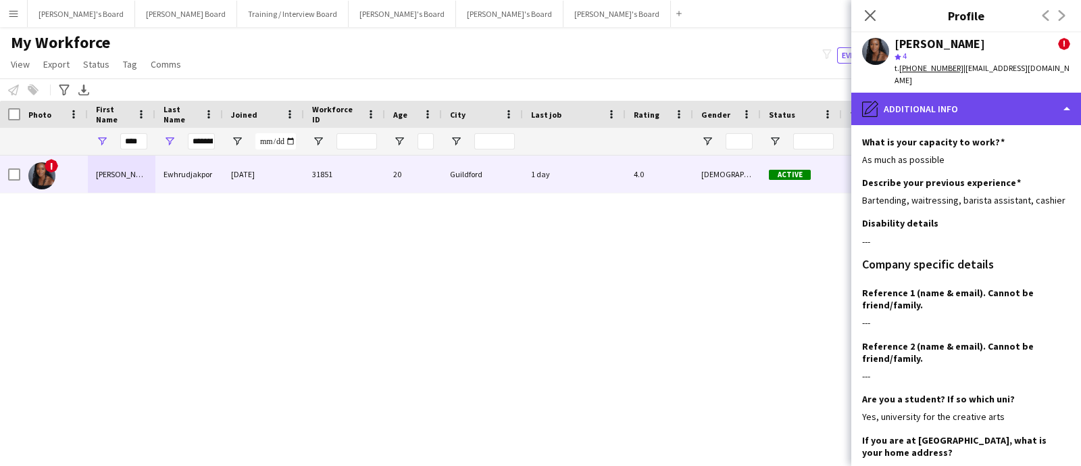
click at [990, 98] on div "pencil4 Additional info" at bounding box center [967, 109] width 230 height 32
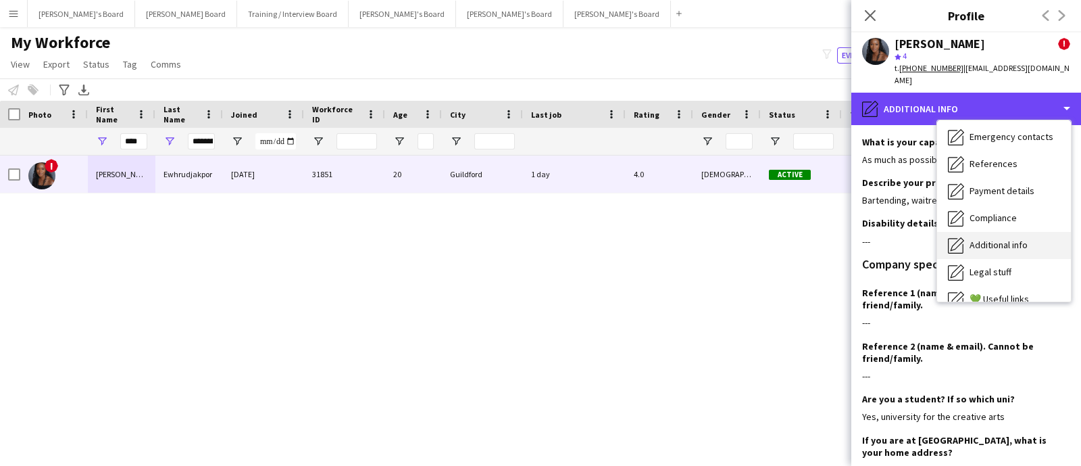
scroll to position [84, 0]
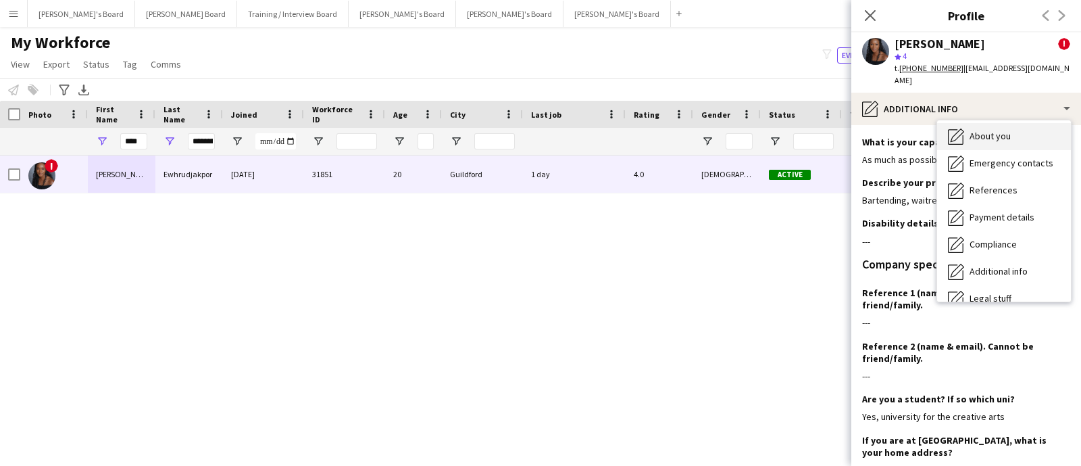
click at [1011, 127] on div "About you About you" at bounding box center [1004, 136] width 134 height 27
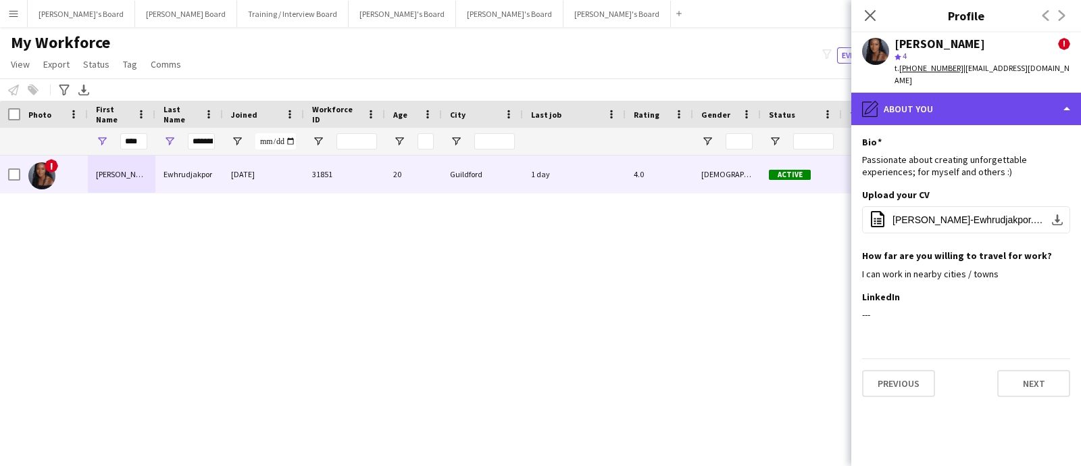
click at [980, 102] on div "pencil4 About you" at bounding box center [967, 109] width 230 height 32
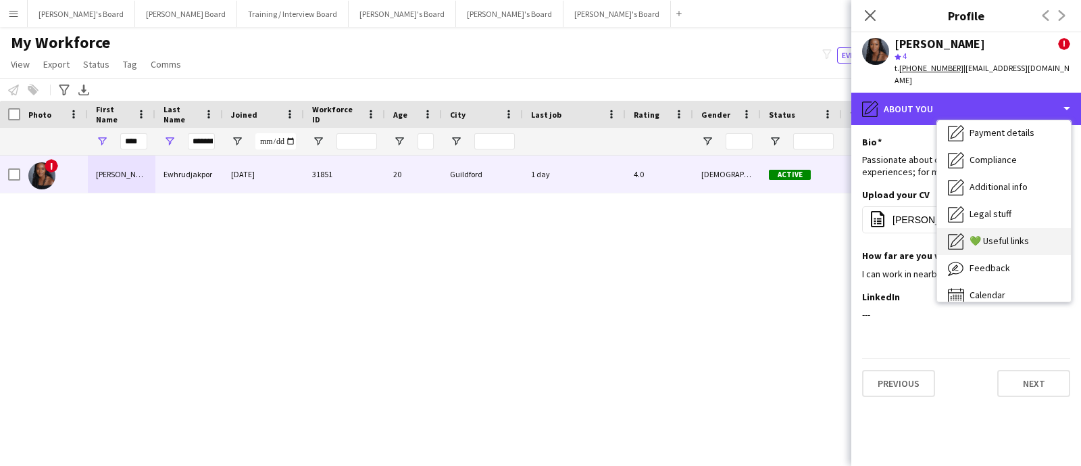
scroll to position [180, 0]
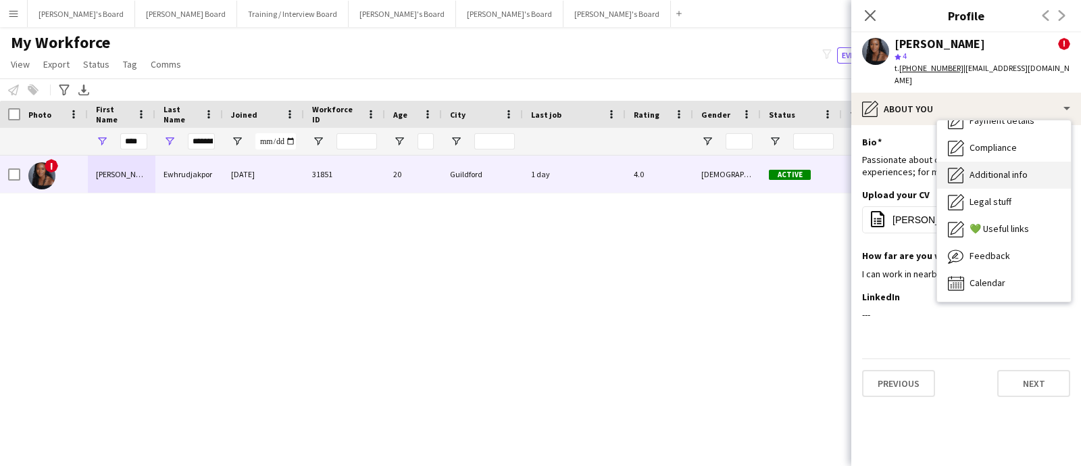
click at [1011, 168] on span "Additional info" at bounding box center [999, 174] width 58 height 12
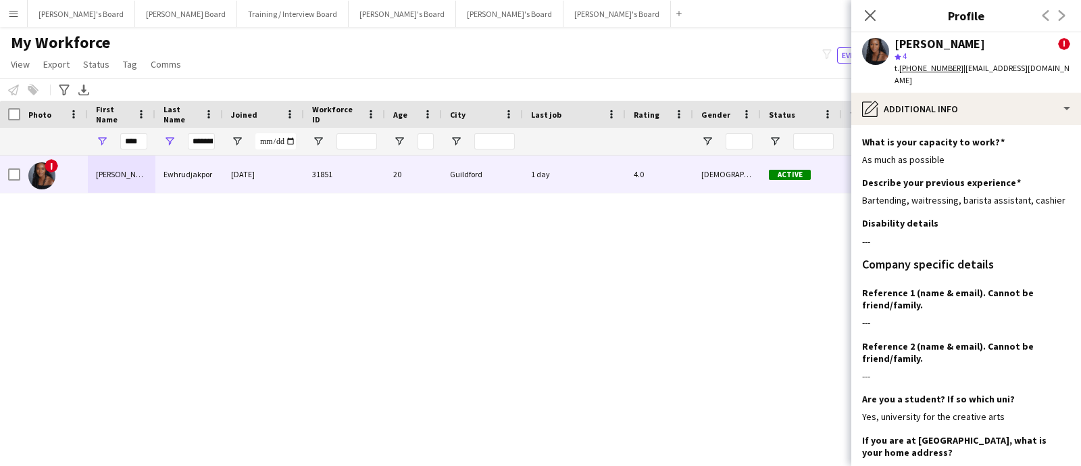
scroll to position [253, 0]
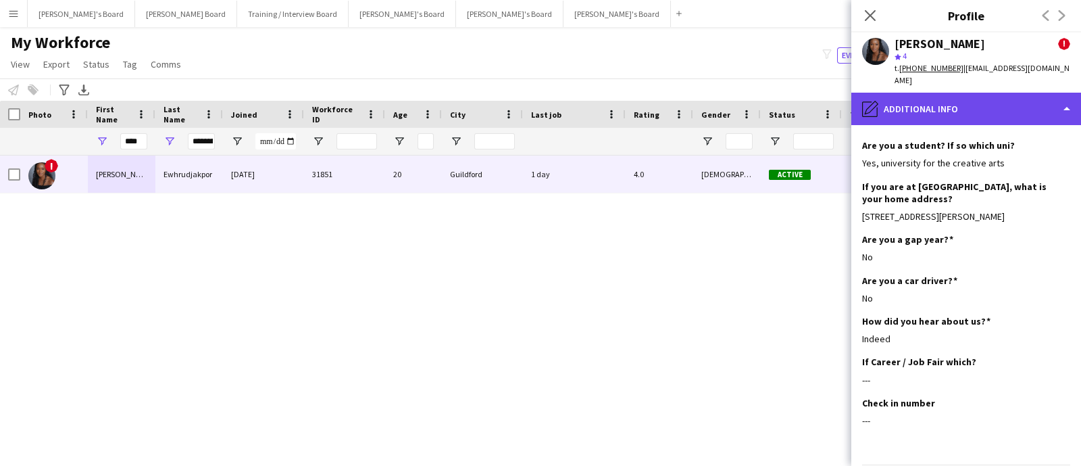
click at [890, 93] on div "pencil4 Additional info" at bounding box center [967, 109] width 230 height 32
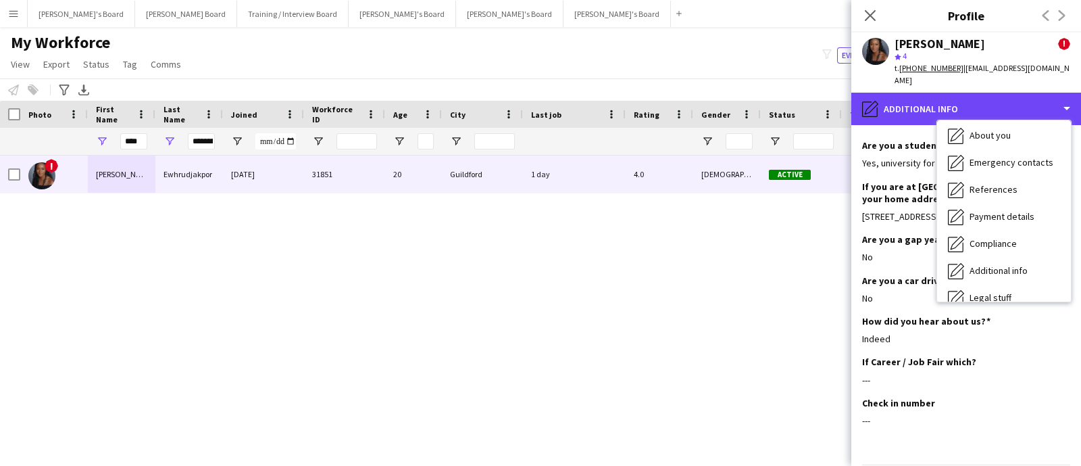
scroll to position [0, 0]
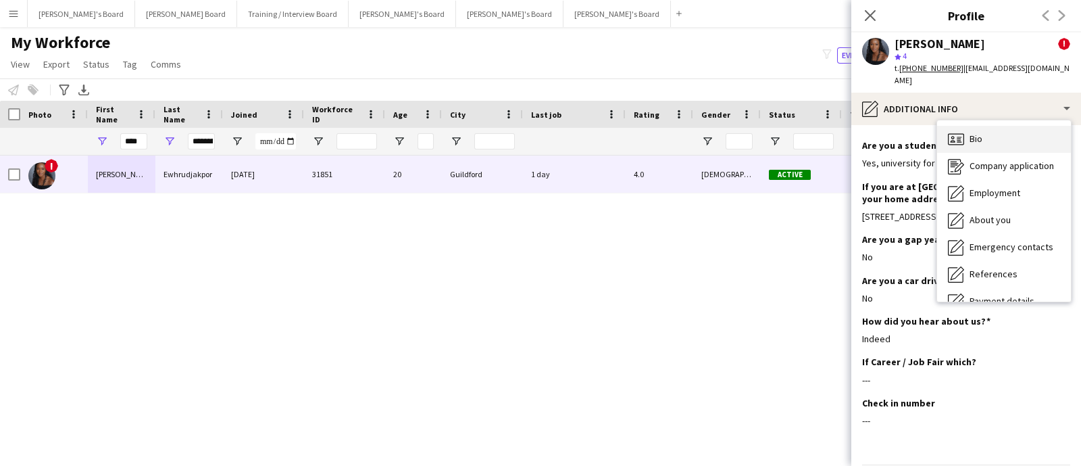
click at [989, 128] on div "Bio Bio" at bounding box center [1004, 139] width 134 height 27
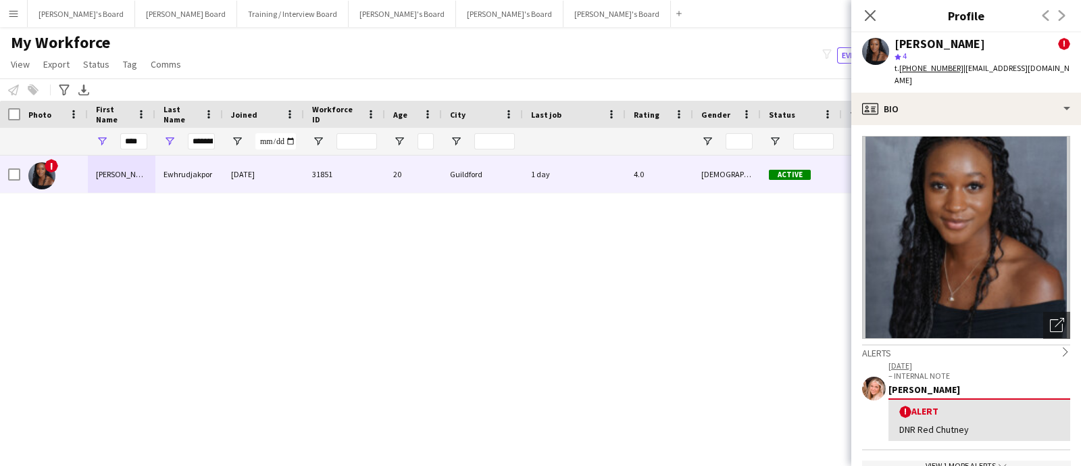
click at [204, 150] on div "**********" at bounding box center [201, 141] width 27 height 27
click at [199, 146] on input "**********" at bounding box center [201, 141] width 27 height 16
type input "**"
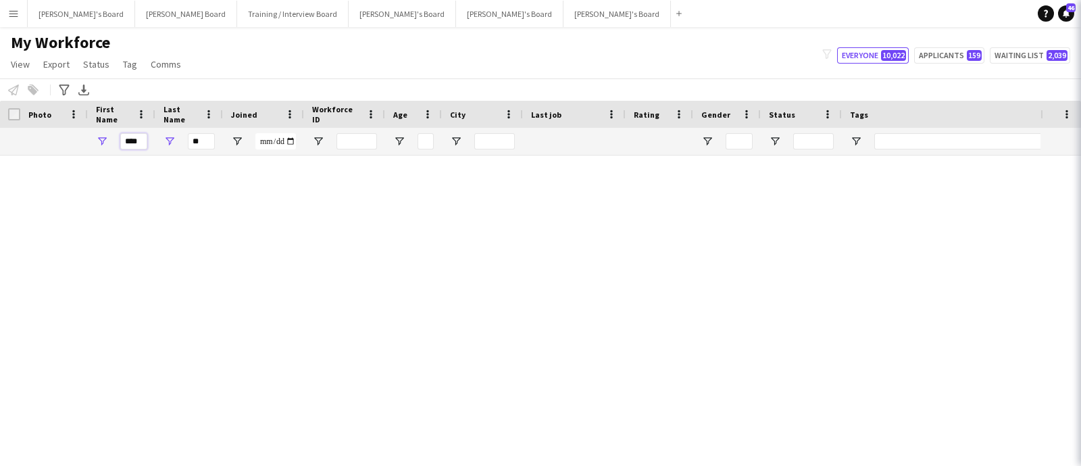
click at [129, 145] on input "****" at bounding box center [133, 141] width 27 height 16
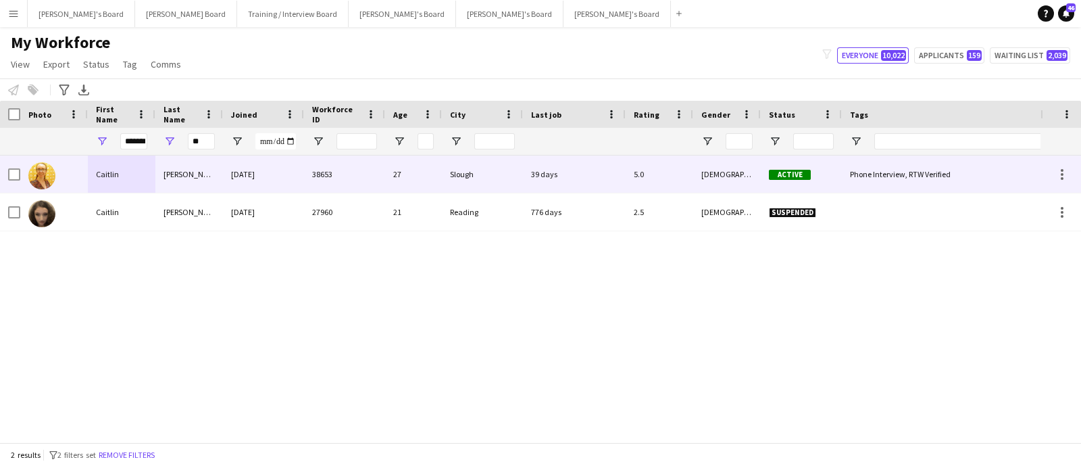
click at [130, 168] on div "Caitlin" at bounding box center [122, 173] width 68 height 37
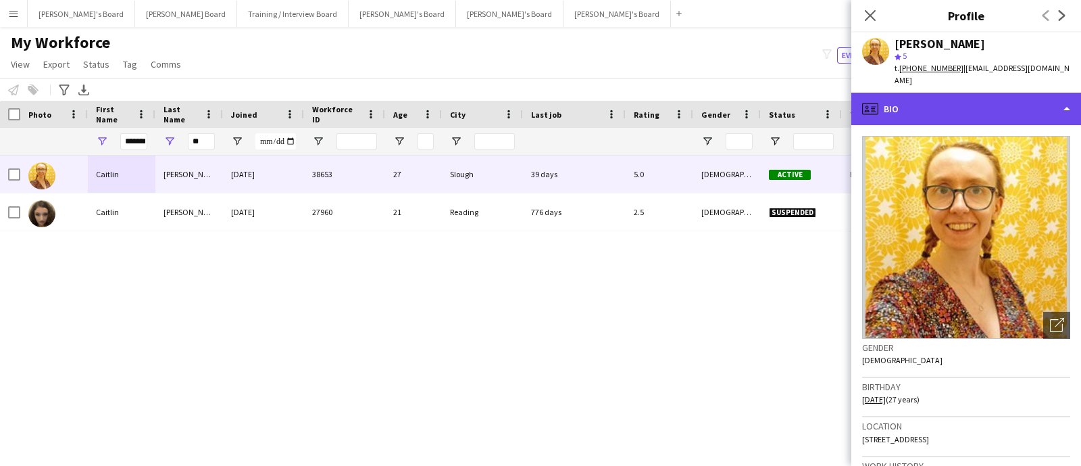
click at [926, 102] on div "profile Bio" at bounding box center [967, 109] width 230 height 32
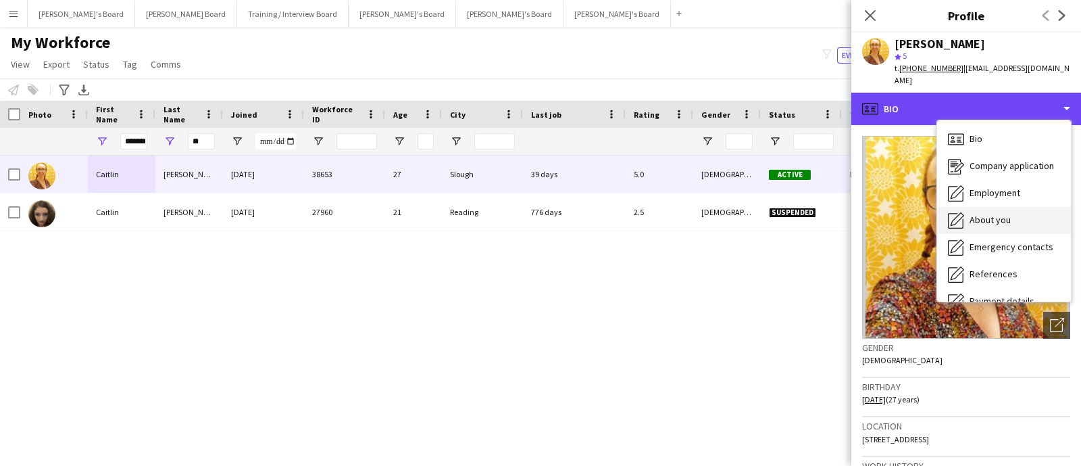
scroll to position [180, 0]
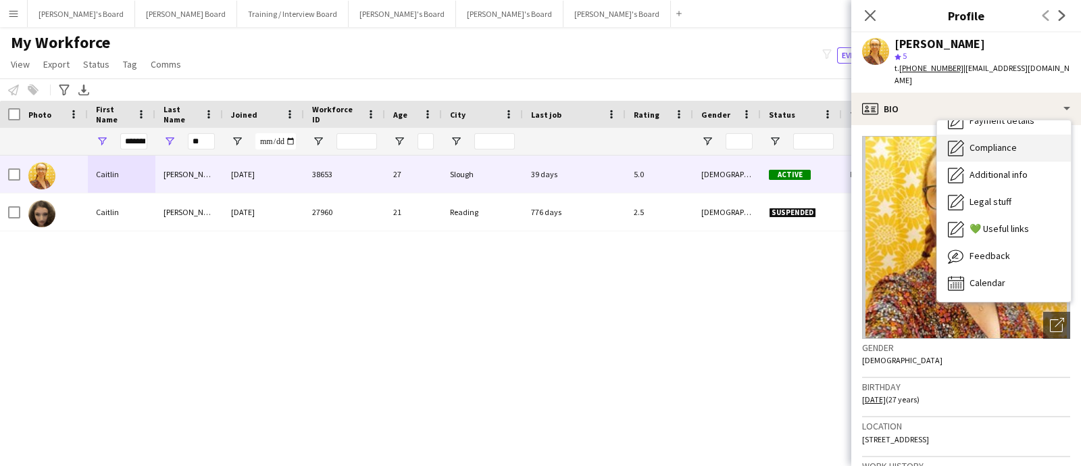
click at [993, 145] on span "Compliance" at bounding box center [993, 147] width 47 height 12
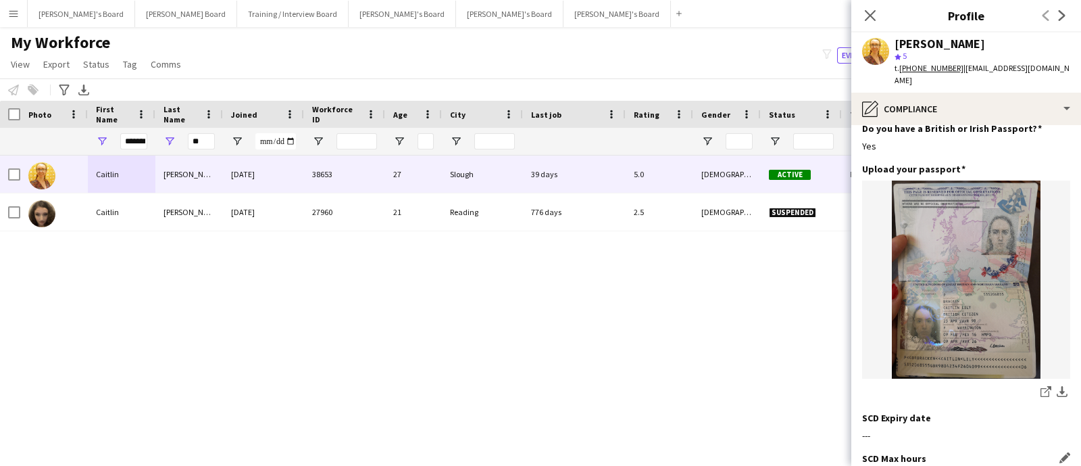
scroll to position [168, 0]
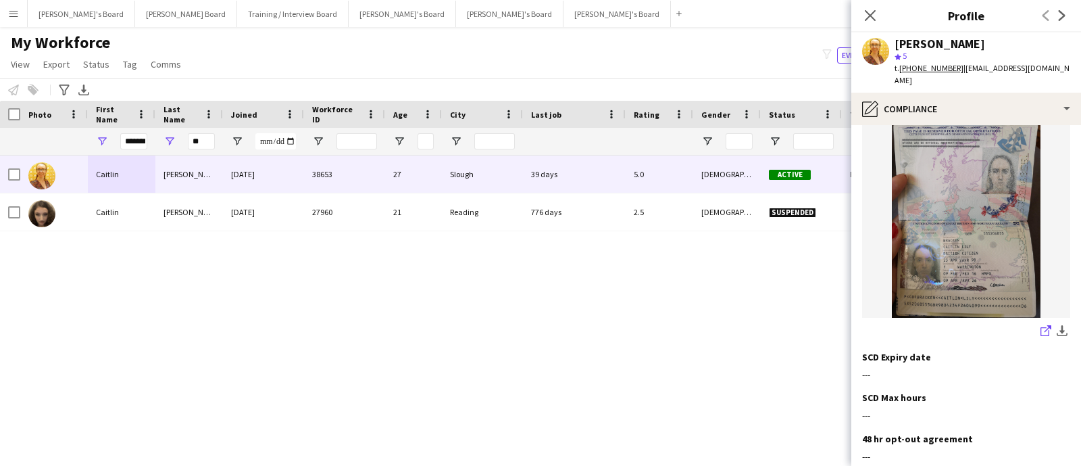
click at [1041, 327] on icon at bounding box center [1045, 331] width 9 height 9
click at [937, 42] on div "[PERSON_NAME]" at bounding box center [940, 44] width 91 height 12
click at [939, 43] on div "[PERSON_NAME]" at bounding box center [940, 44] width 91 height 12
click at [941, 42] on div "[PERSON_NAME]" at bounding box center [940, 44] width 91 height 12
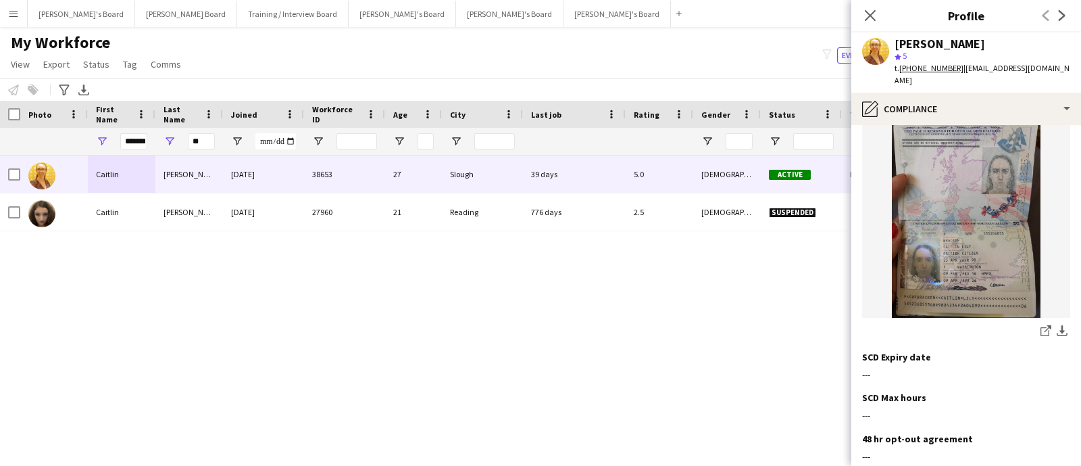
click at [941, 40] on div "[PERSON_NAME]" at bounding box center [940, 44] width 91 height 12
click at [1041, 325] on icon "share-external-link-1" at bounding box center [1046, 330] width 11 height 11
drag, startPoint x: 982, startPoint y: 78, endPoint x: 960, endPoint y: 66, distance: 25.1
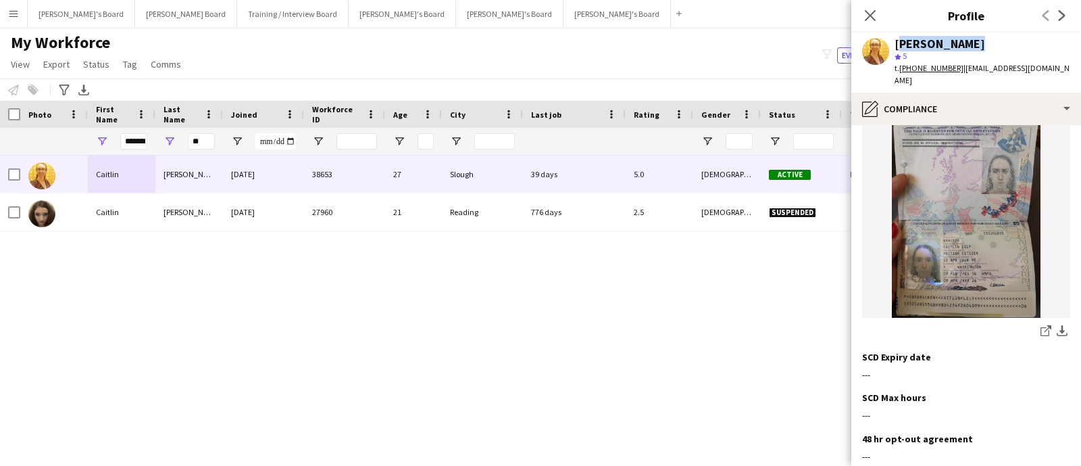
click at [960, 66] on div "t. [PHONE_NUMBER] | [EMAIL_ADDRESS][DOMAIN_NAME]" at bounding box center [983, 74] width 176 height 24
click at [920, 66] on tcxspan "[PHONE_NUMBER]" at bounding box center [932, 68] width 64 height 10
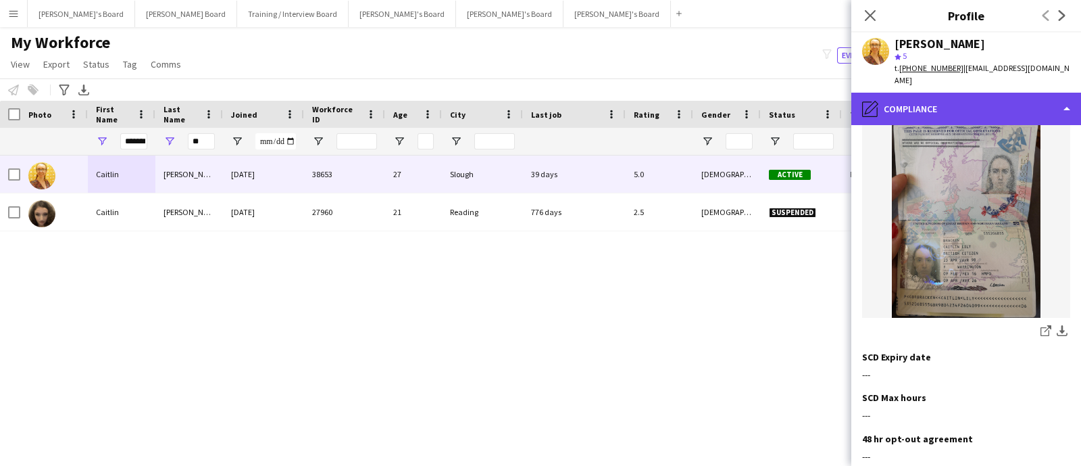
click at [960, 103] on div "pencil4 Compliance" at bounding box center [967, 109] width 230 height 32
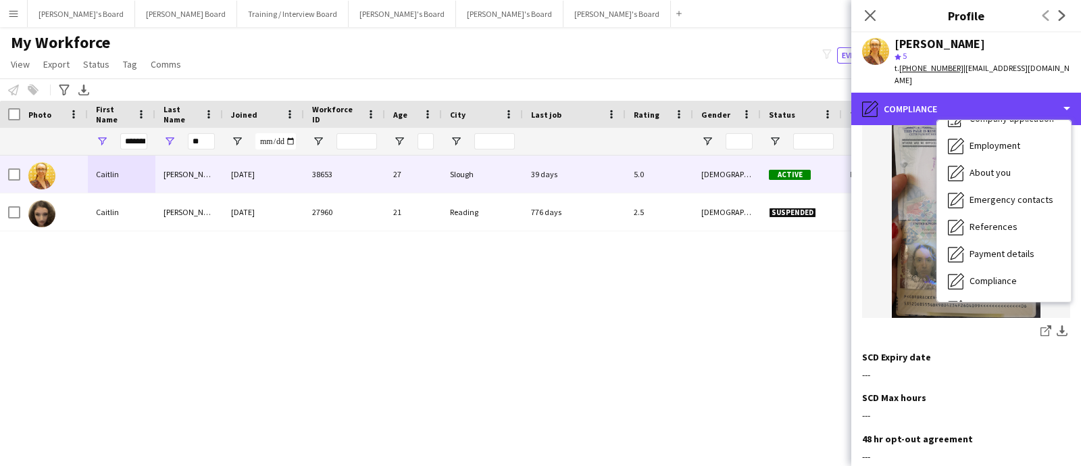
scroll to position [0, 0]
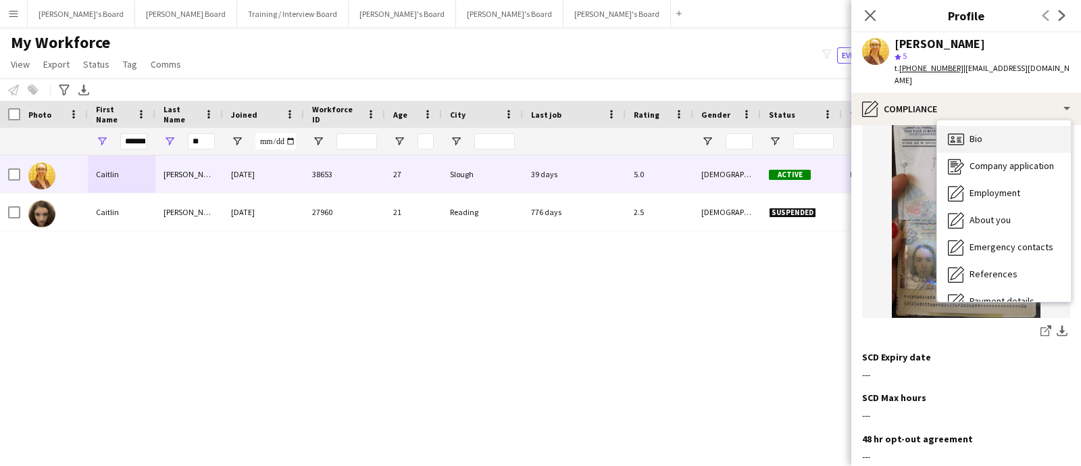
click at [1002, 139] on div "Bio Bio" at bounding box center [1004, 139] width 134 height 27
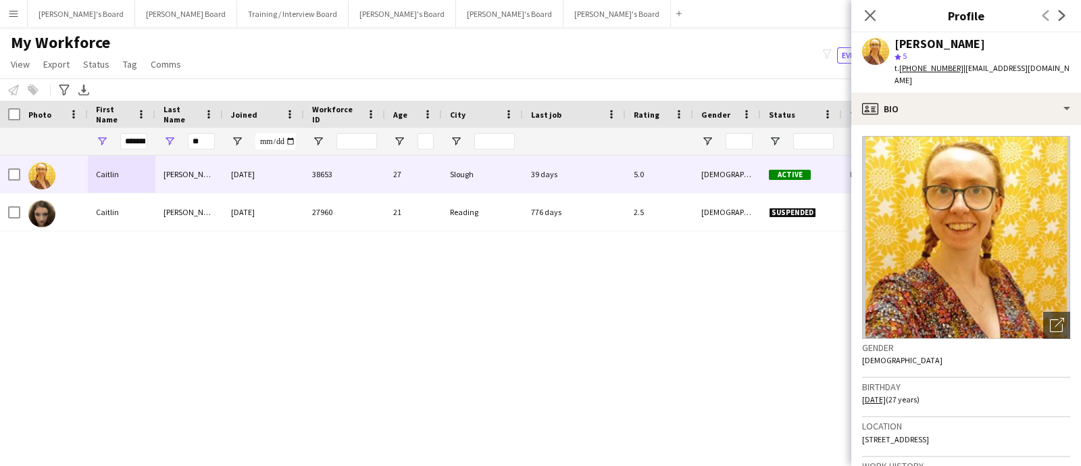
scroll to position [168, 0]
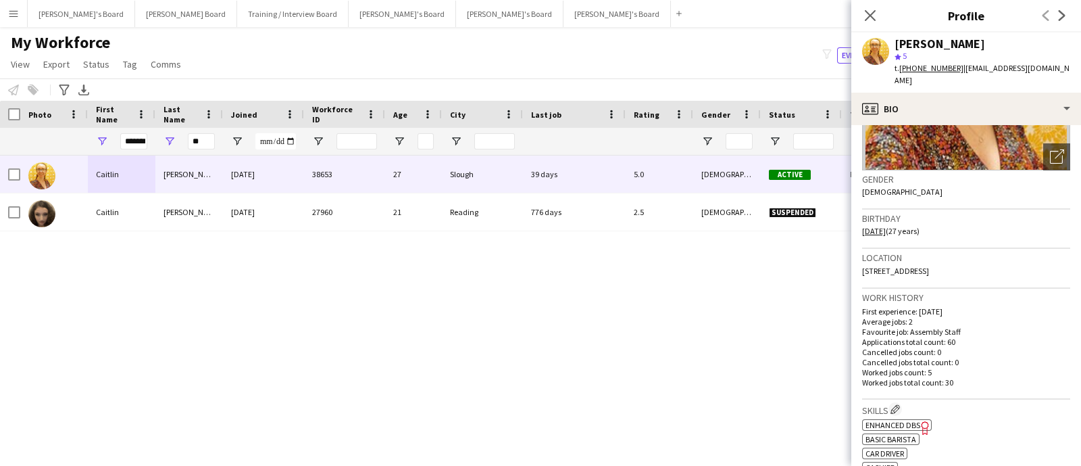
drag, startPoint x: 932, startPoint y: 282, endPoint x: 881, endPoint y: 272, distance: 51.7
click at [881, 272] on div "Location [STREET_ADDRESS]" at bounding box center [966, 268] width 208 height 39
click at [937, 282] on div "Location [STREET_ADDRESS]" at bounding box center [966, 268] width 208 height 39
drag, startPoint x: 922, startPoint y: 282, endPoint x: 943, endPoint y: 272, distance: 23.3
click at [943, 272] on div "Location [STREET_ADDRESS]" at bounding box center [966, 268] width 208 height 39
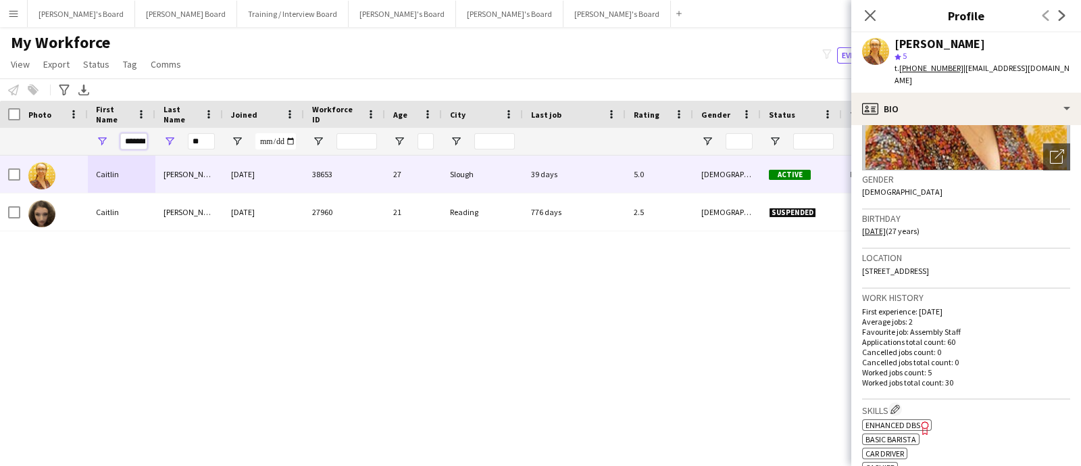
click at [144, 143] on input "*******" at bounding box center [133, 141] width 27 height 16
type input "*****"
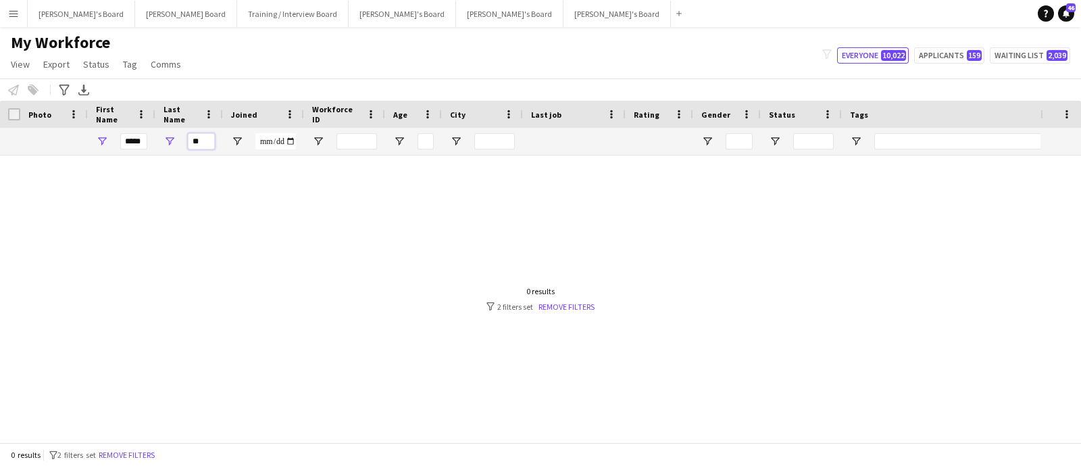
click at [196, 141] on input "**" at bounding box center [201, 141] width 27 height 16
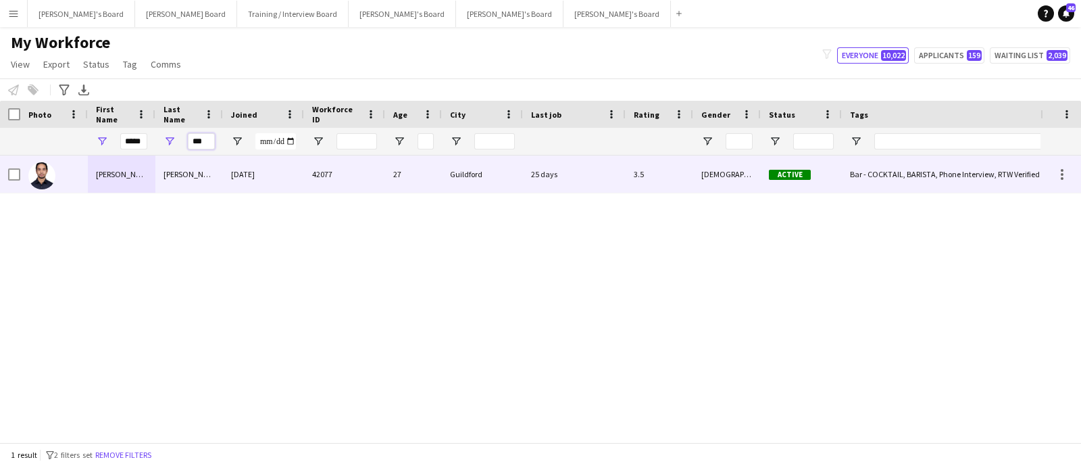
type input "***"
click at [185, 174] on div "[PERSON_NAME]" at bounding box center [189, 173] width 68 height 37
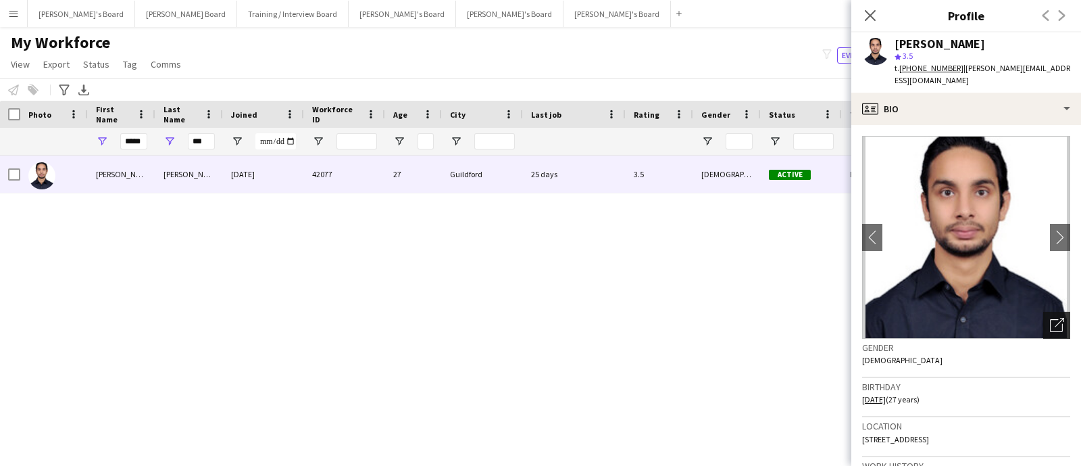
click at [1050, 318] on icon "Open photos pop-in" at bounding box center [1057, 325] width 14 height 14
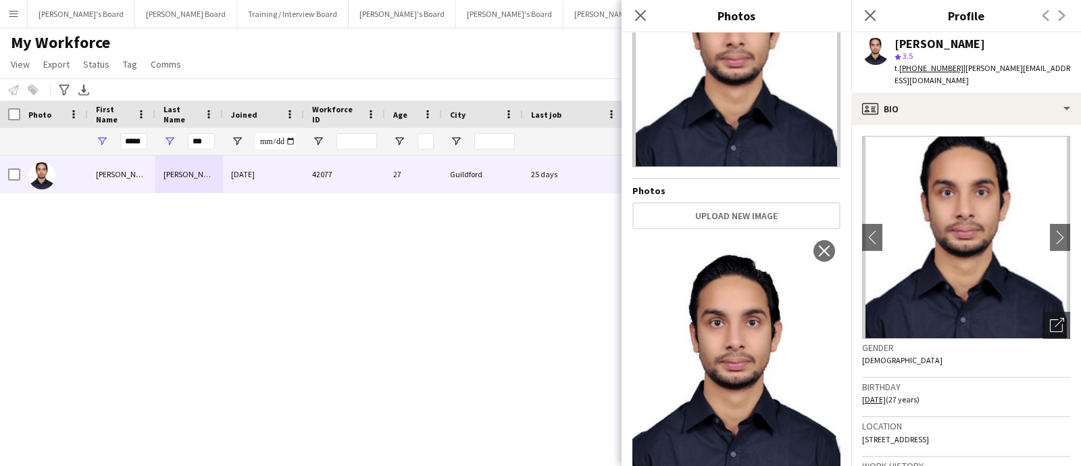
scroll to position [132, 0]
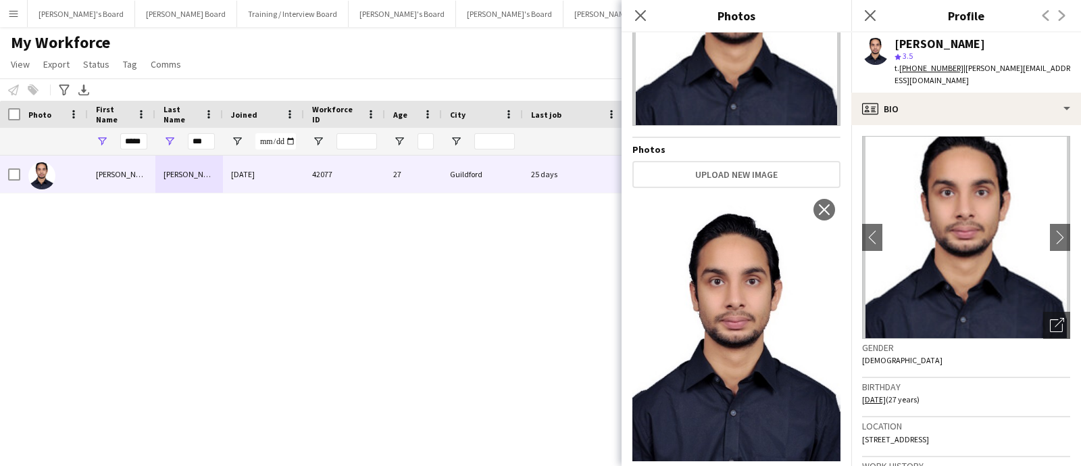
click at [501, 316] on div "[PERSON_NAME] [DATE] 42077 27 [GEOGRAPHIC_DATA] 25 days 3.5 [DEMOGRAPHIC_DATA] …" at bounding box center [520, 292] width 1041 height 274
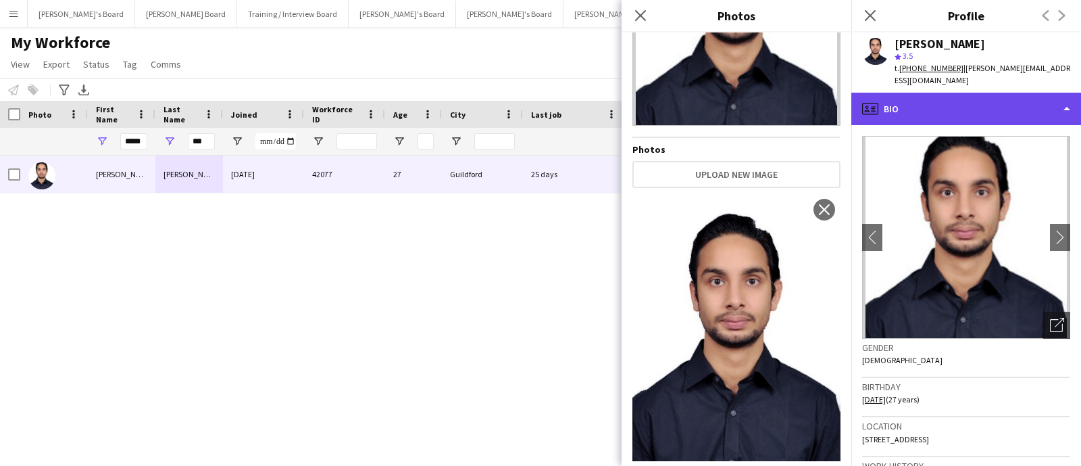
click at [906, 102] on div "profile Bio" at bounding box center [967, 109] width 230 height 32
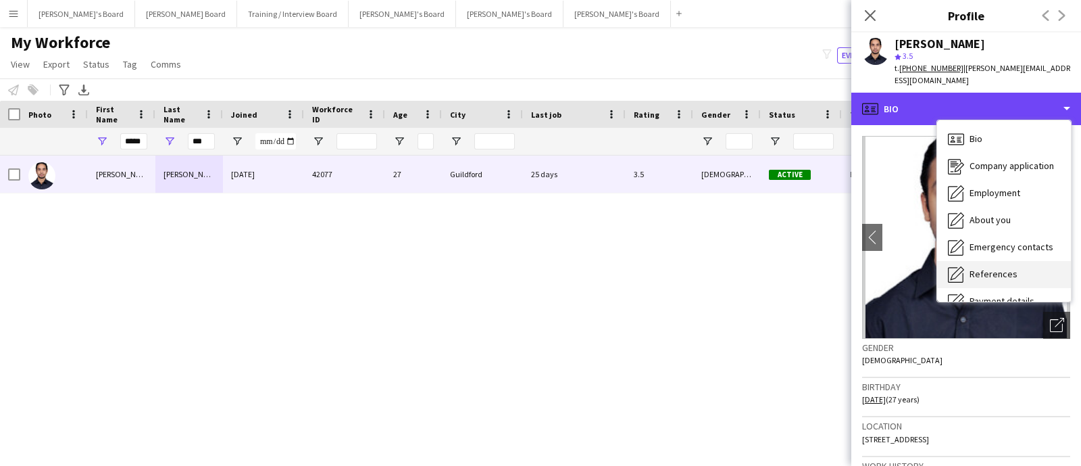
scroll to position [84, 0]
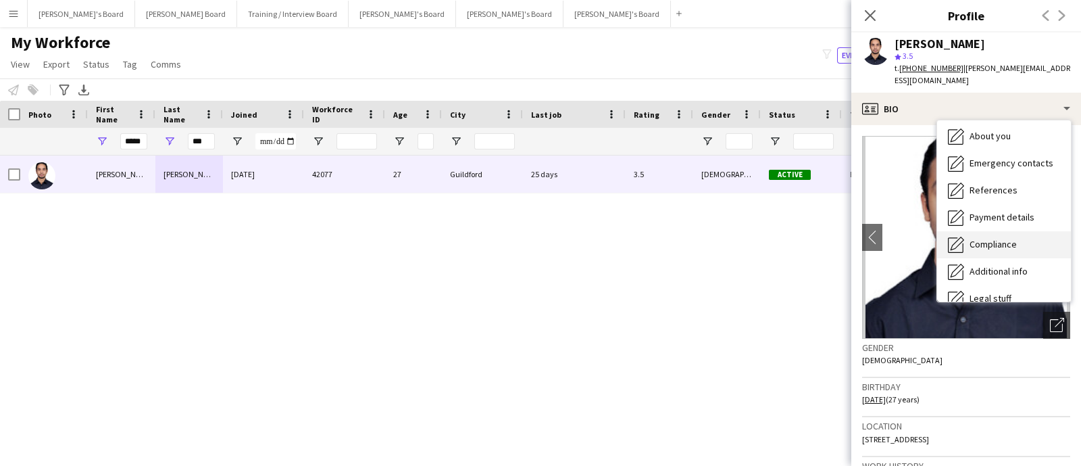
click at [988, 231] on div "Compliance Compliance" at bounding box center [1004, 244] width 134 height 27
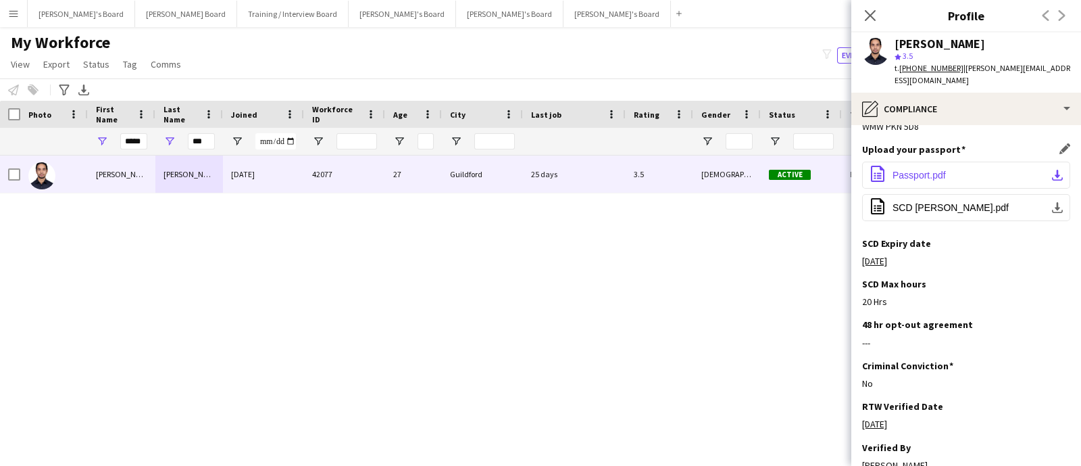
scroll to position [168, 0]
click at [1048, 161] on button "office-file-sheet Passport.pdf download-bottom" at bounding box center [966, 174] width 208 height 27
click at [1052, 161] on button "office-file-sheet Passport.pdf download-bottom" at bounding box center [966, 174] width 208 height 27
click at [951, 42] on div "[PERSON_NAME]" at bounding box center [940, 44] width 91 height 12
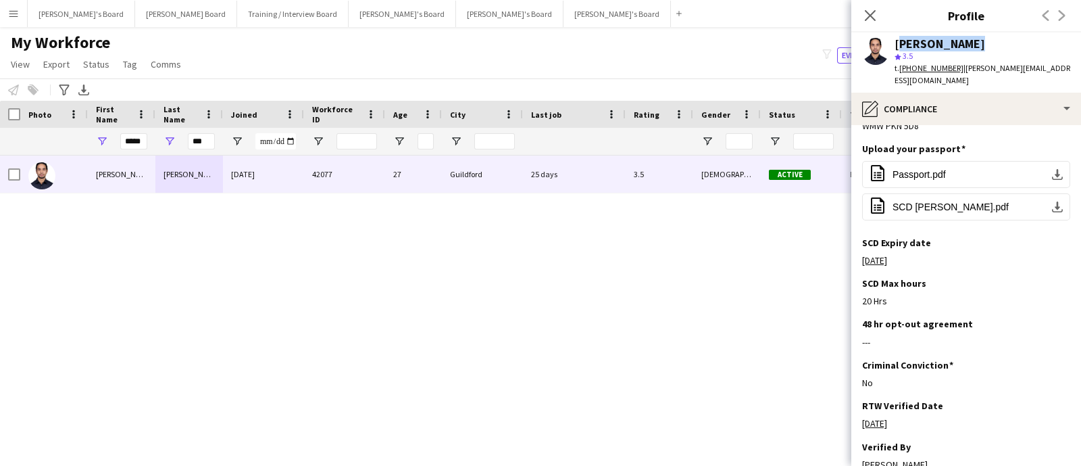
click at [951, 42] on div "[PERSON_NAME]" at bounding box center [940, 44] width 91 height 12
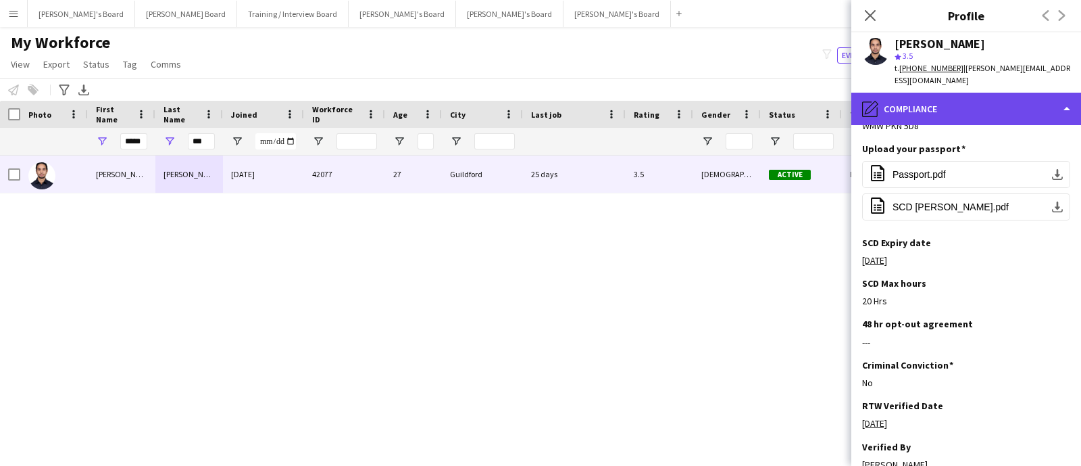
click at [936, 101] on div "pencil4 Compliance" at bounding box center [967, 109] width 230 height 32
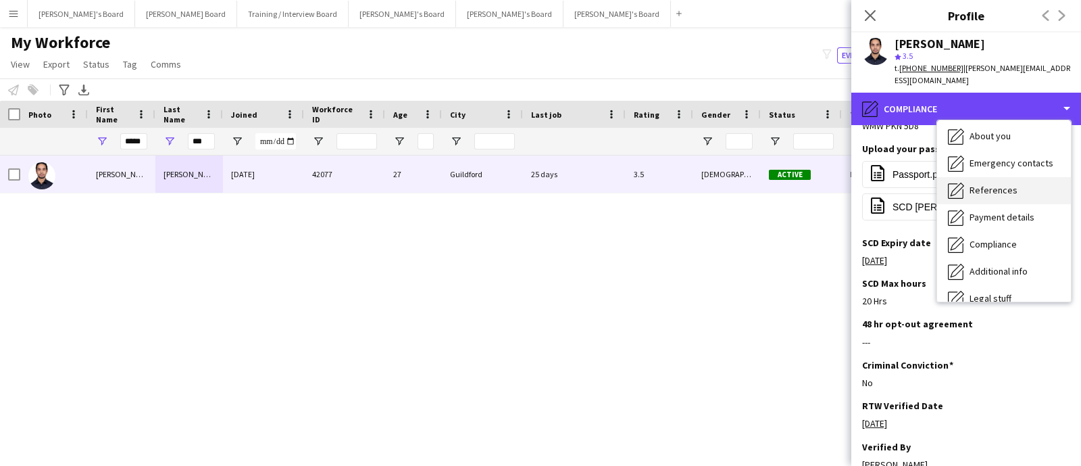
scroll to position [0, 0]
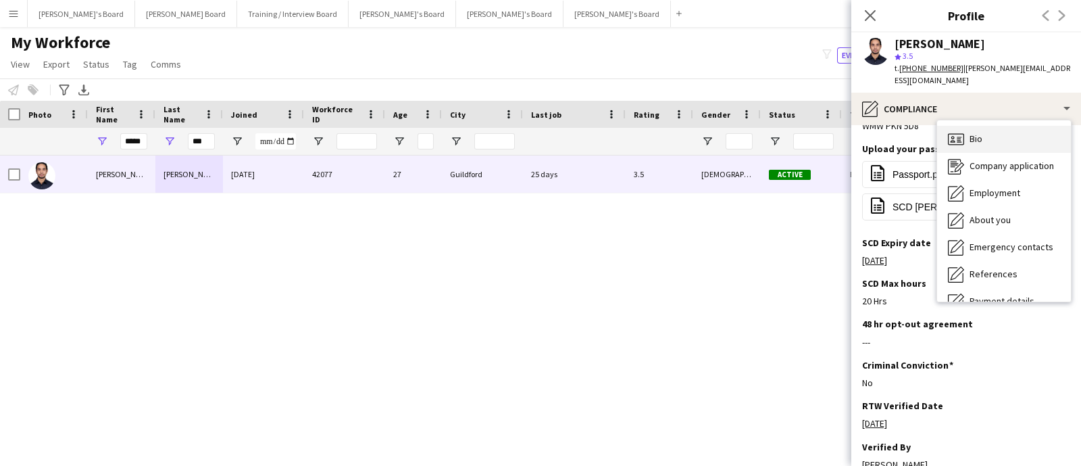
click at [966, 126] on div "Bio Bio" at bounding box center [1004, 139] width 134 height 27
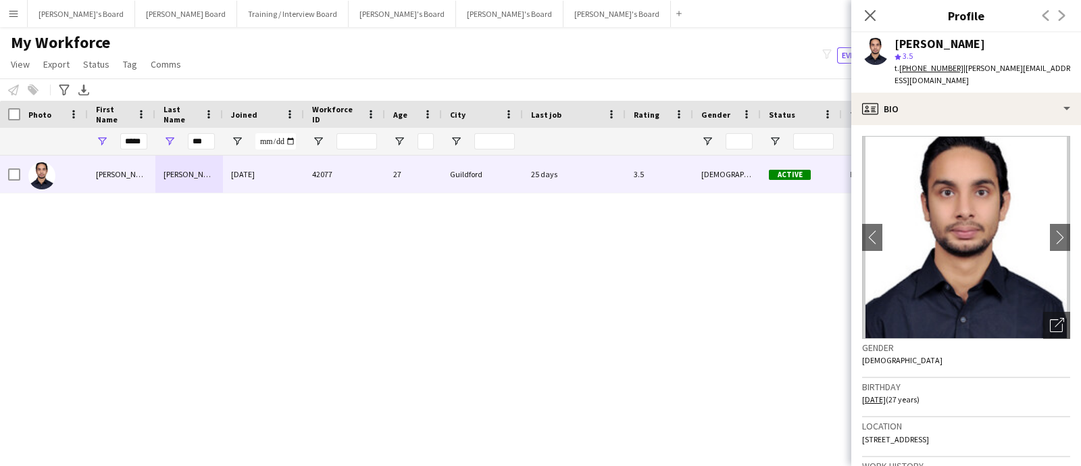
click at [1009, 58] on div "star 3.5" at bounding box center [983, 56] width 176 height 12
click at [1021, 65] on span "| [PERSON_NAME][EMAIL_ADDRESS][DOMAIN_NAME]" at bounding box center [983, 74] width 176 height 22
click at [1034, 65] on span "| [PERSON_NAME][EMAIL_ADDRESS][DOMAIN_NAME]" at bounding box center [983, 74] width 176 height 22
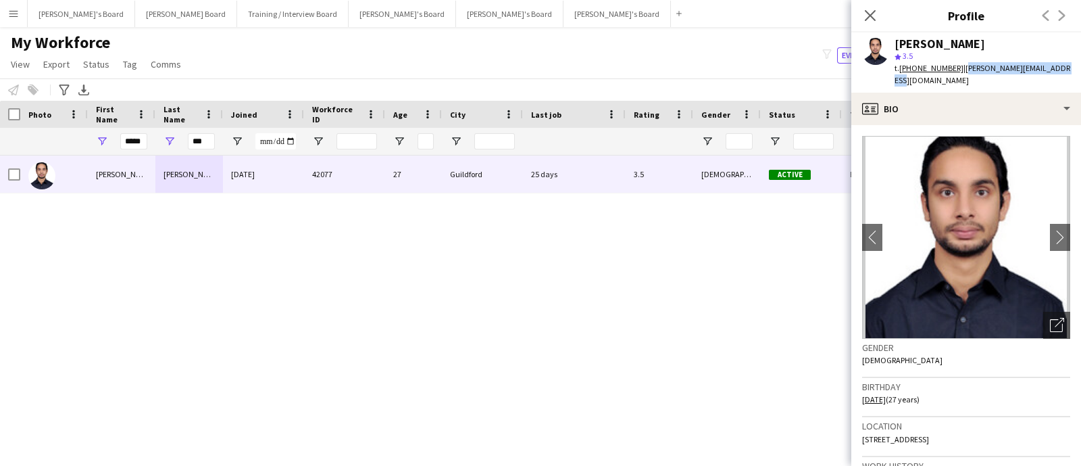
drag, startPoint x: 1064, startPoint y: 63, endPoint x: 958, endPoint y: 67, distance: 106.2
click at [958, 67] on div "[PERSON_NAME] star 3.5 t. [PHONE_NUMBER] | [PERSON_NAME][EMAIL_ADDRESS][DOMAIN_…" at bounding box center [967, 62] width 230 height 60
click at [925, 69] on tcxspan "[PHONE_NUMBER]" at bounding box center [932, 68] width 64 height 10
drag, startPoint x: 1028, startPoint y: 428, endPoint x: 891, endPoint y: 431, distance: 136.5
click at [891, 431] on div "Location [STREET_ADDRESS]" at bounding box center [966, 436] width 208 height 39
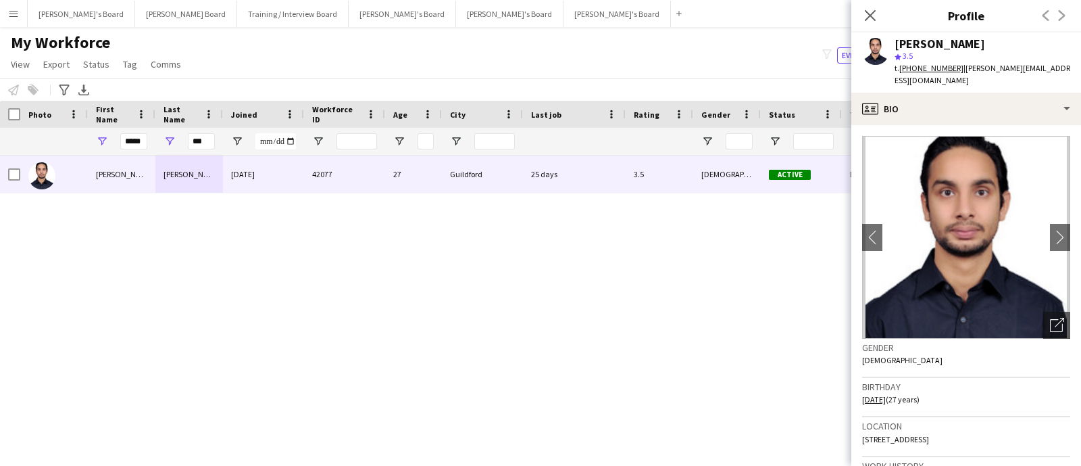
click at [887, 431] on div "Location [STREET_ADDRESS]" at bounding box center [966, 436] width 208 height 39
drag, startPoint x: 1017, startPoint y: 427, endPoint x: 891, endPoint y: 431, distance: 126.4
click at [891, 431] on div "Location [STREET_ADDRESS]" at bounding box center [966, 436] width 208 height 39
click at [930, 39] on div "[PERSON_NAME]" at bounding box center [940, 44] width 91 height 12
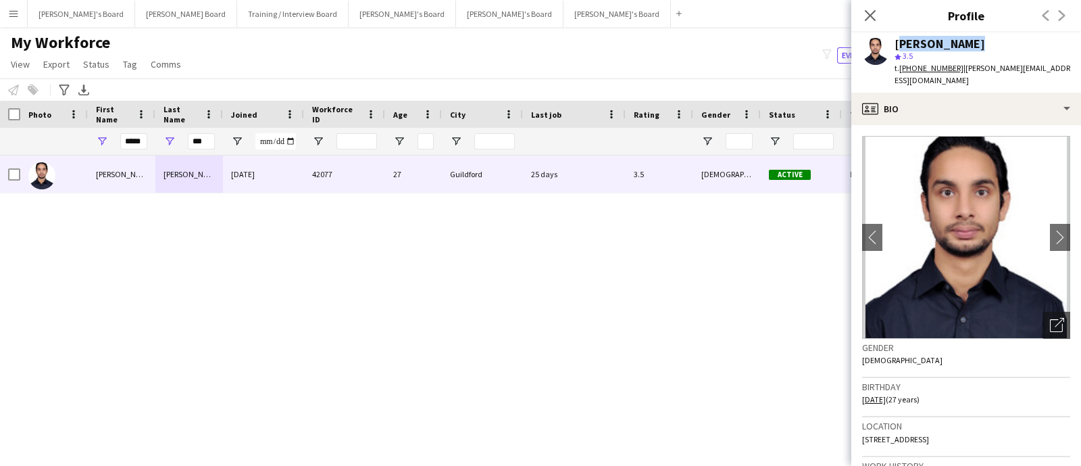
click at [930, 39] on div "[PERSON_NAME]" at bounding box center [940, 44] width 91 height 12
click at [204, 140] on input "***" at bounding box center [201, 141] width 27 height 16
click at [134, 139] on input "*****" at bounding box center [133, 141] width 27 height 16
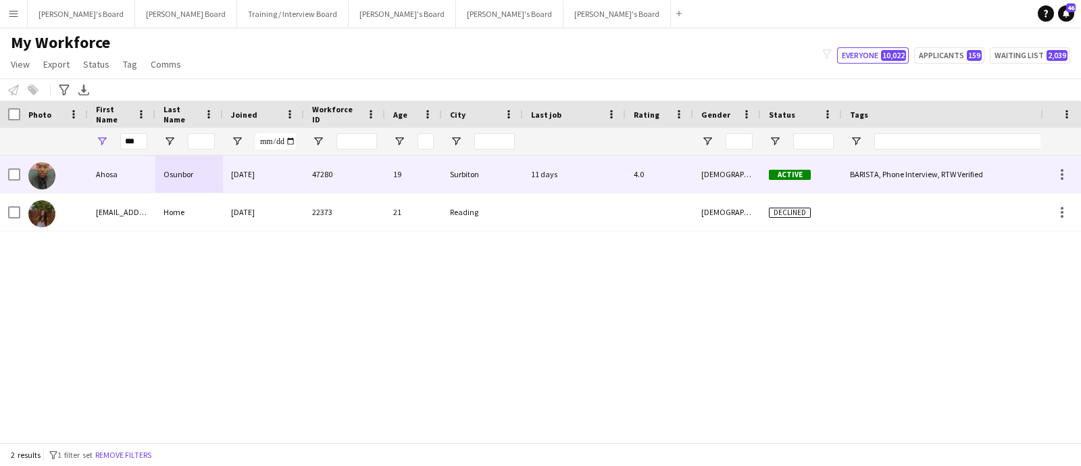
click at [132, 174] on div "Ahosa" at bounding box center [122, 173] width 68 height 37
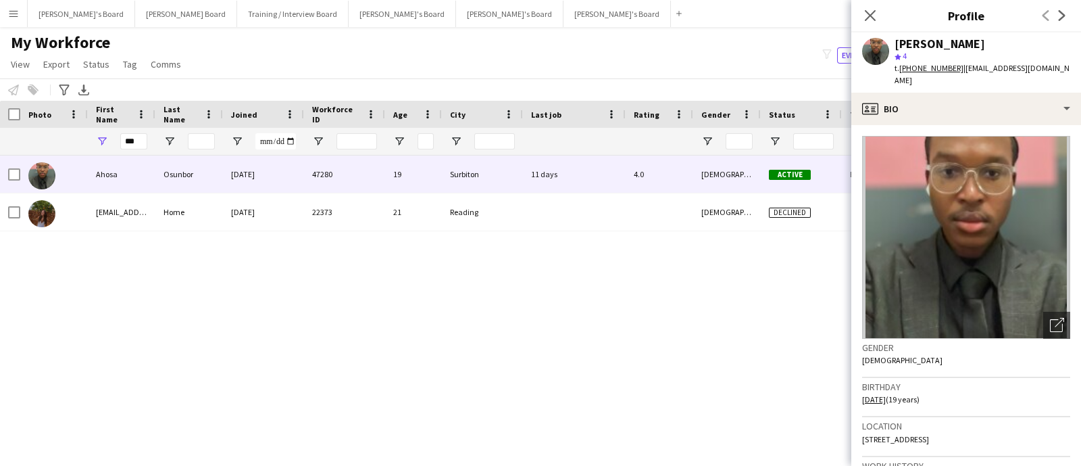
click at [969, 34] on div "[PERSON_NAME] star 4 t. [PHONE_NUMBER] | [EMAIL_ADDRESS][DOMAIN_NAME]" at bounding box center [967, 62] width 230 height 60
click at [963, 39] on div "[PERSON_NAME]" at bounding box center [940, 44] width 91 height 12
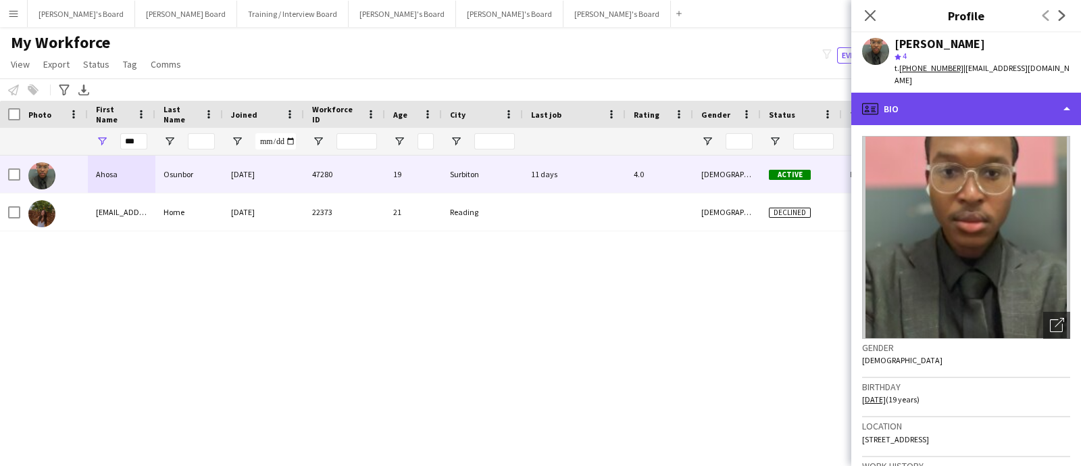
click at [900, 93] on div "profile Bio" at bounding box center [967, 109] width 230 height 32
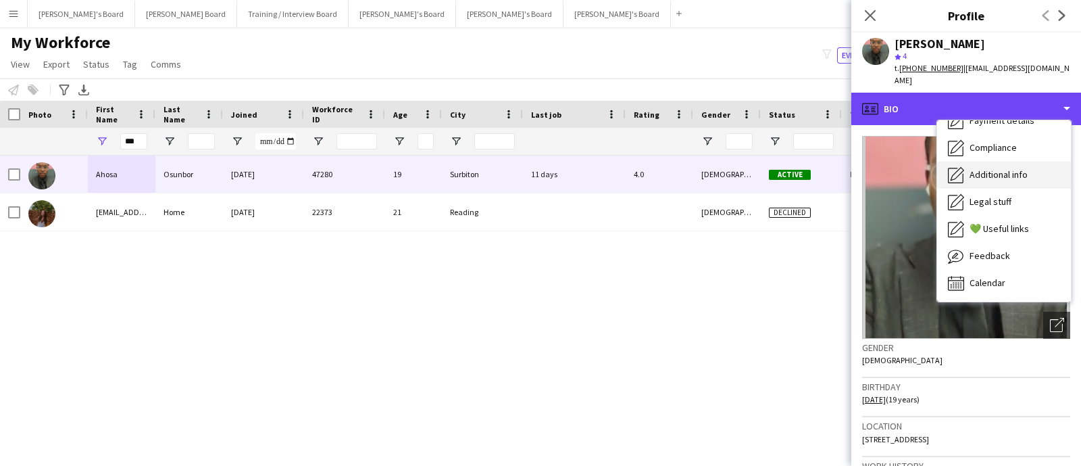
scroll to position [96, 0]
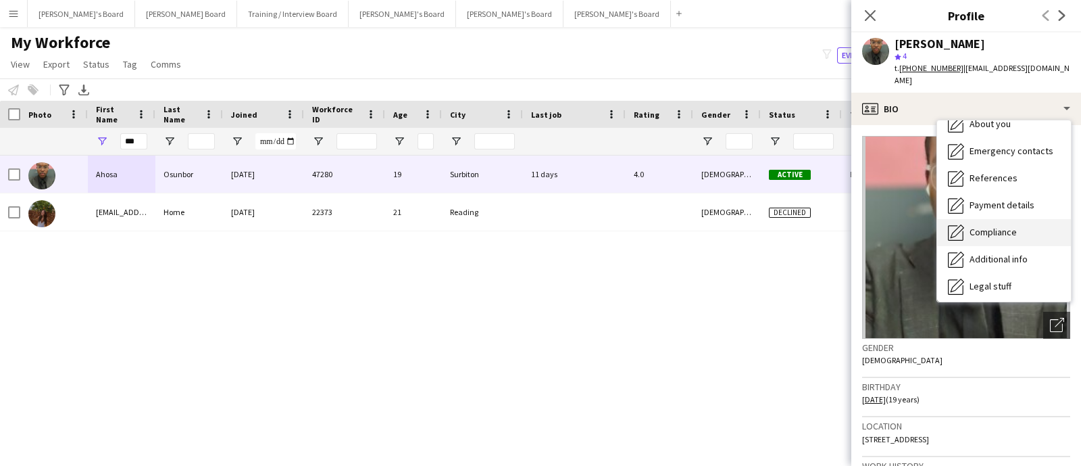
click at [1000, 226] on span "Compliance" at bounding box center [993, 232] width 47 height 12
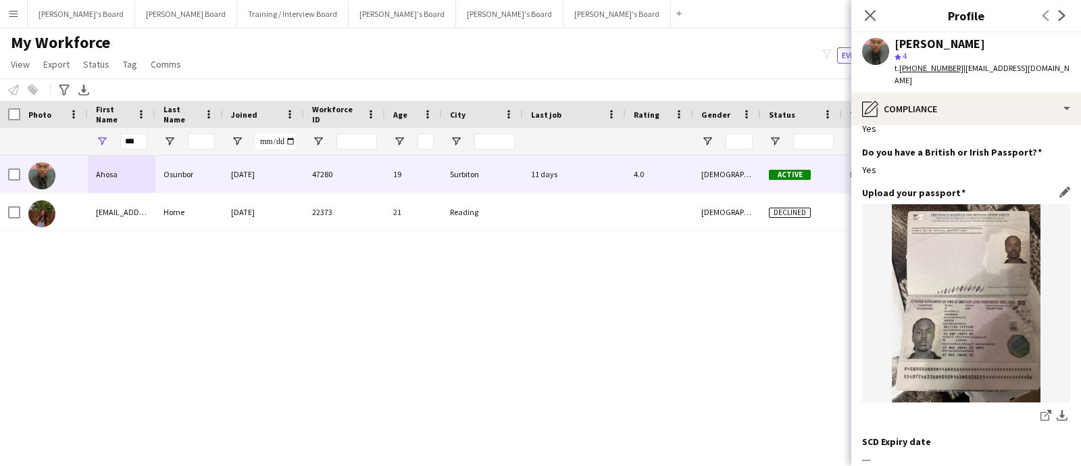
scroll to position [168, 0]
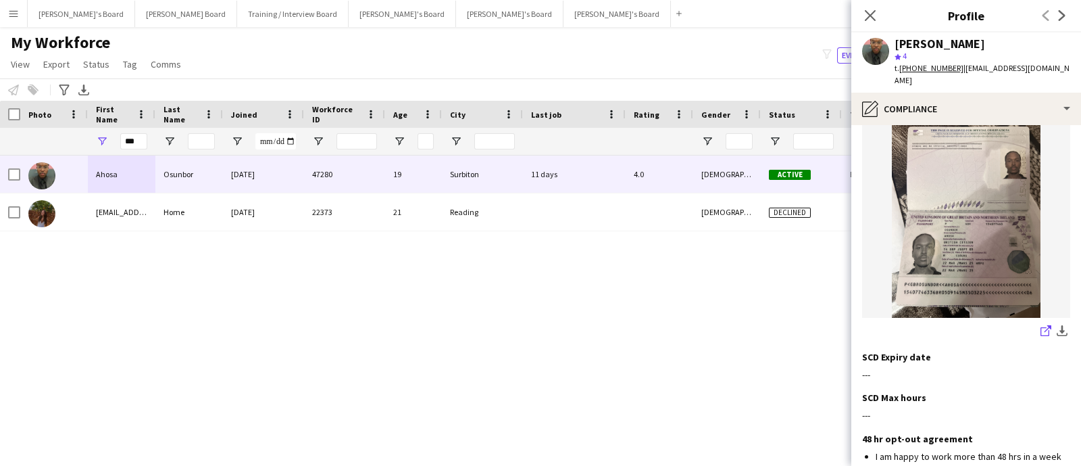
click at [1045, 325] on icon at bounding box center [1048, 328] width 7 height 7
drag, startPoint x: 963, startPoint y: 42, endPoint x: 929, endPoint y: 42, distance: 34.5
click at [929, 42] on div "[PERSON_NAME]" at bounding box center [983, 44] width 176 height 12
click at [1031, 67] on span "| [EMAIL_ADDRESS][DOMAIN_NAME]" at bounding box center [982, 74] width 175 height 22
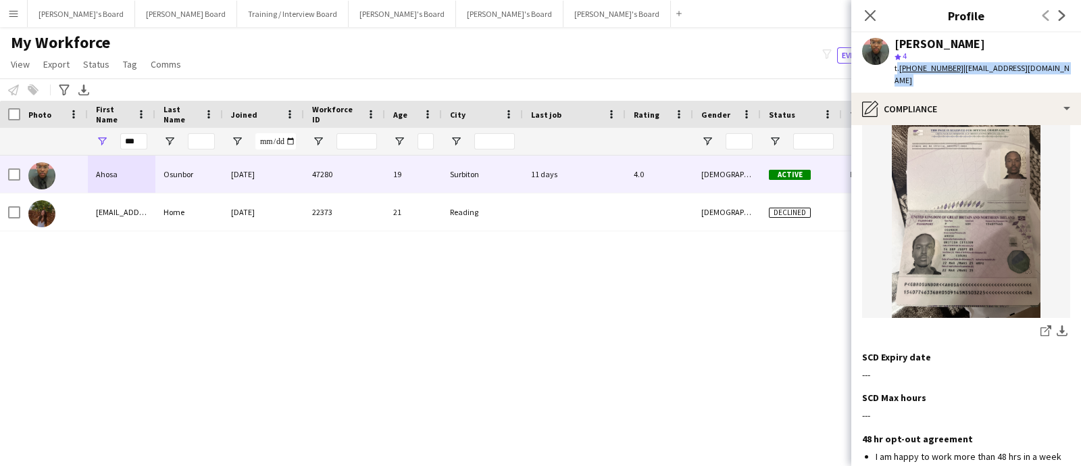
click at [1031, 68] on span "| [EMAIL_ADDRESS][DOMAIN_NAME]" at bounding box center [982, 74] width 175 height 22
click at [1054, 59] on div "star 4" at bounding box center [983, 56] width 176 height 12
drag, startPoint x: 1035, startPoint y: 66, endPoint x: 958, endPoint y: 69, distance: 77.1
click at [958, 69] on div "[PERSON_NAME] star 4 t. [PHONE_NUMBER] | [EMAIL_ADDRESS][DOMAIN_NAME]" at bounding box center [967, 62] width 230 height 60
click at [996, 69] on span "| [EMAIL_ADDRESS][DOMAIN_NAME]" at bounding box center [982, 74] width 175 height 22
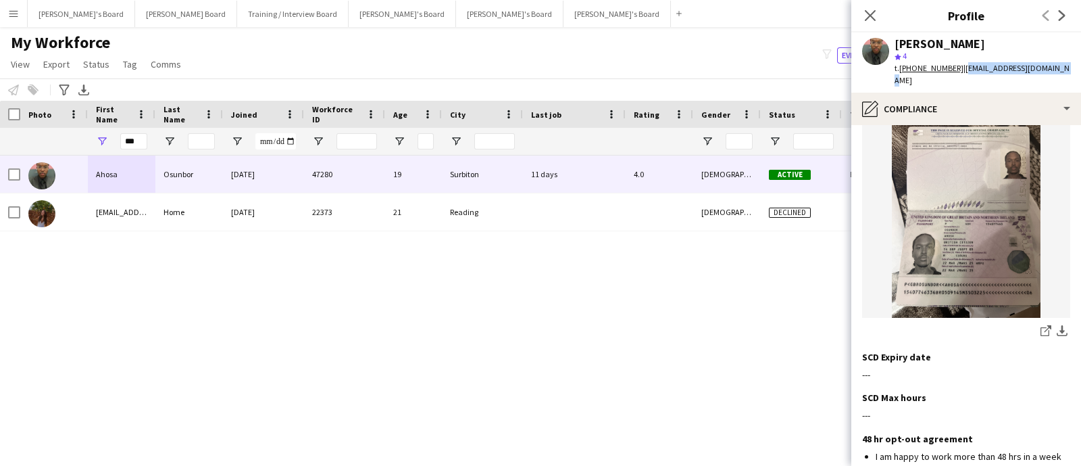
drag, startPoint x: 1063, startPoint y: 64, endPoint x: 960, endPoint y: 66, distance: 102.8
click at [960, 66] on div "[PERSON_NAME] star 4 t. [PHONE_NUMBER] | [EMAIL_ADDRESS][DOMAIN_NAME]" at bounding box center [967, 62] width 230 height 60
click at [936, 69] on tcxspan "[PHONE_NUMBER]" at bounding box center [932, 68] width 64 height 10
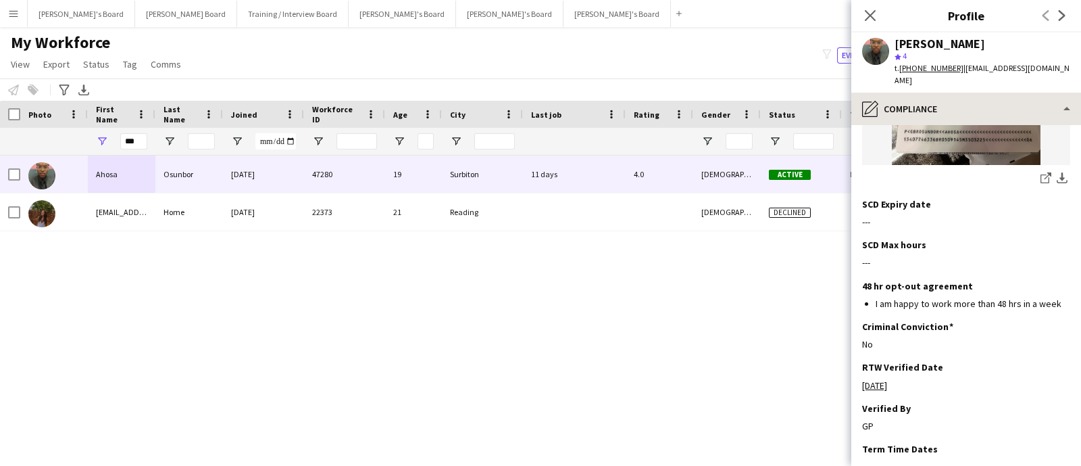
scroll to position [337, 0]
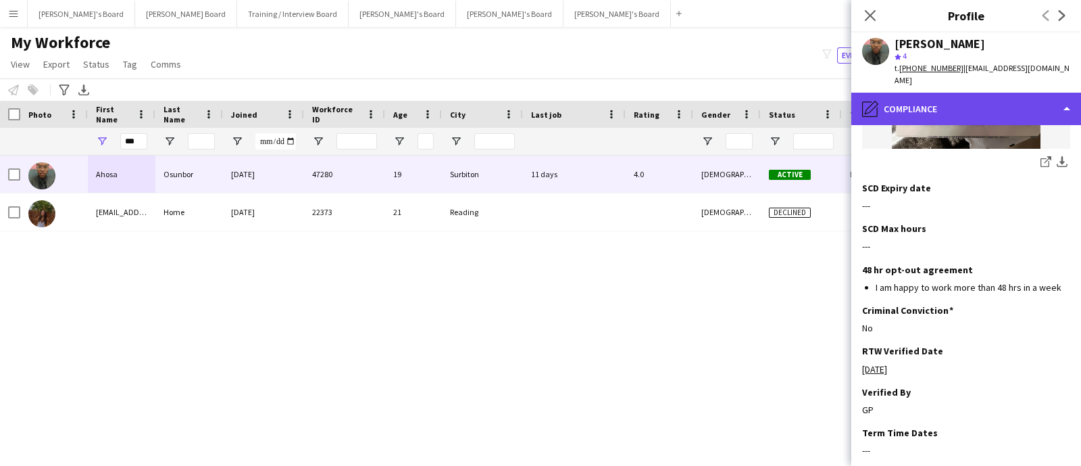
click at [947, 106] on div "pencil4 Compliance" at bounding box center [967, 109] width 230 height 32
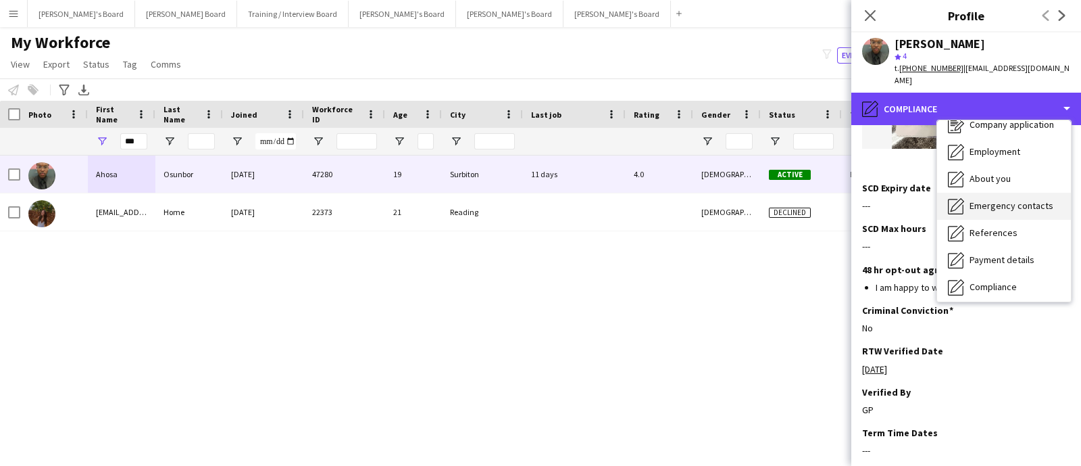
scroll to position [0, 0]
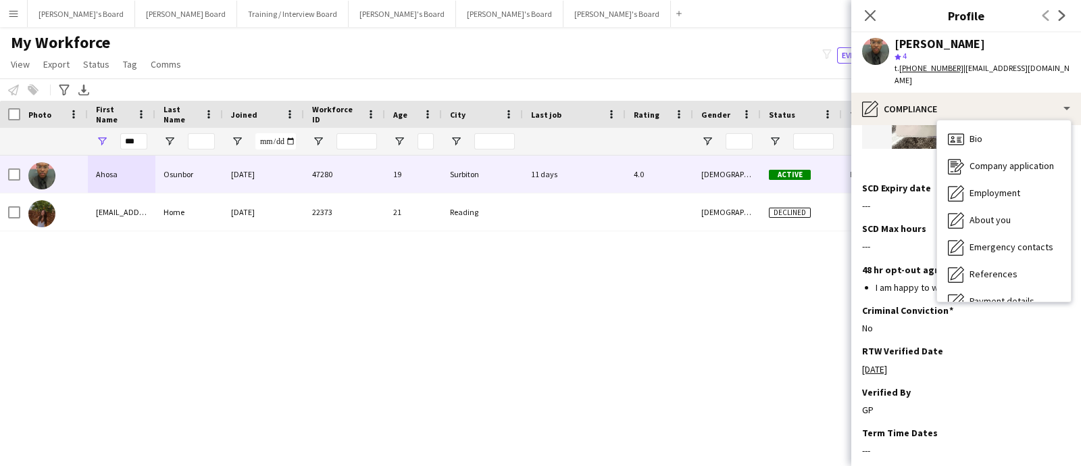
click at [980, 120] on div "Bio Bio Company application Company application Employment Employment About you…" at bounding box center [1004, 210] width 134 height 181
click at [980, 132] on span "Bio" at bounding box center [976, 138] width 13 height 12
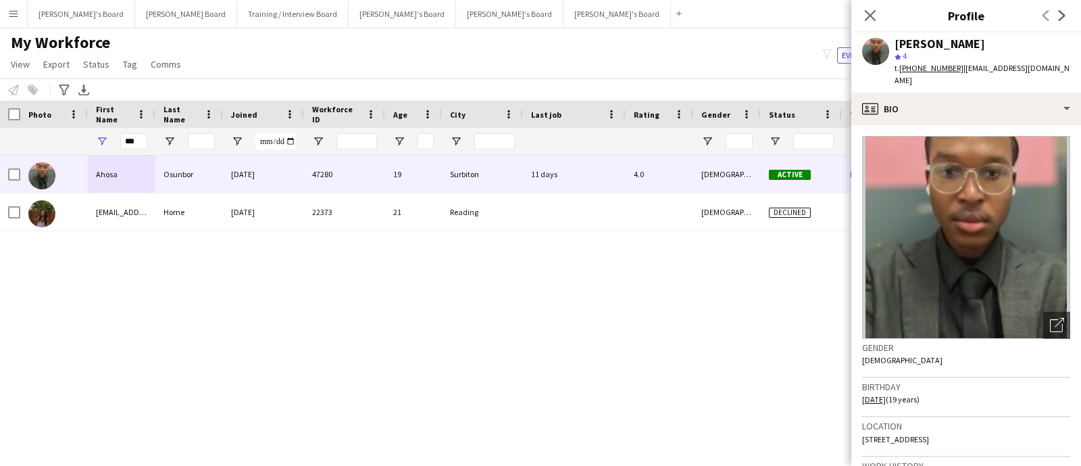
scroll to position [168, 0]
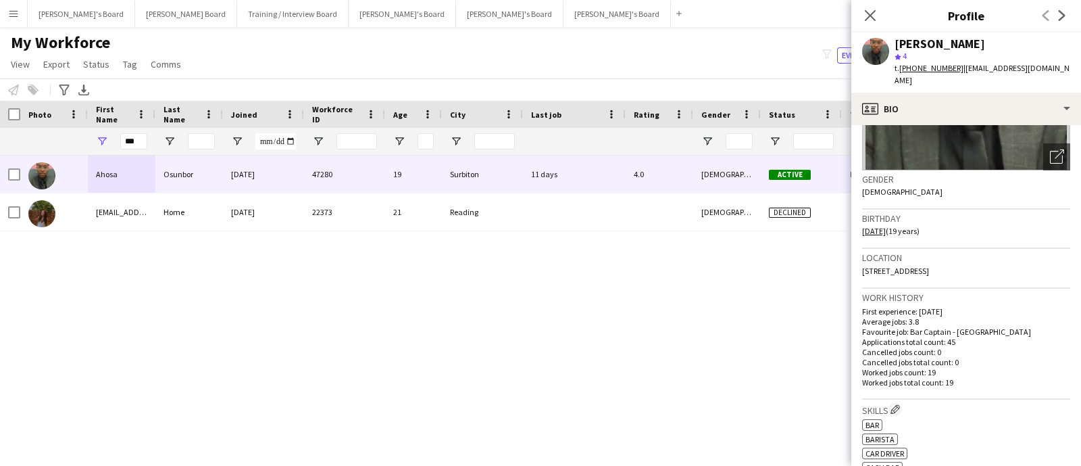
drag, startPoint x: 956, startPoint y: 257, endPoint x: 865, endPoint y: 257, distance: 91.2
click at [865, 257] on div "Location KT65PJ, [GEOGRAPHIC_DATA], KT6 5PJ" at bounding box center [966, 268] width 208 height 39
click at [953, 255] on div "Location KT65PJ, [GEOGRAPHIC_DATA], KT6 5PJ" at bounding box center [966, 268] width 208 height 39
drag, startPoint x: 953, startPoint y: 257, endPoint x: 860, endPoint y: 258, distance: 92.6
click at [860, 258] on app-crew-profile-bio "Open photos pop-in Gender [DEMOGRAPHIC_DATA] Birthday [DEMOGRAPHIC_DATA] (19 ye…" at bounding box center [967, 295] width 230 height 341
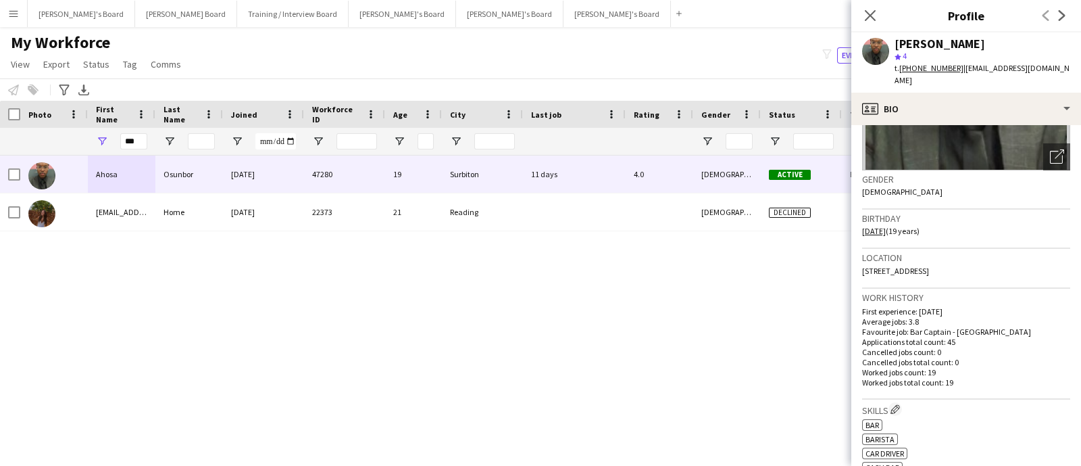
click at [933, 43] on div "[PERSON_NAME]" at bounding box center [940, 44] width 91 height 12
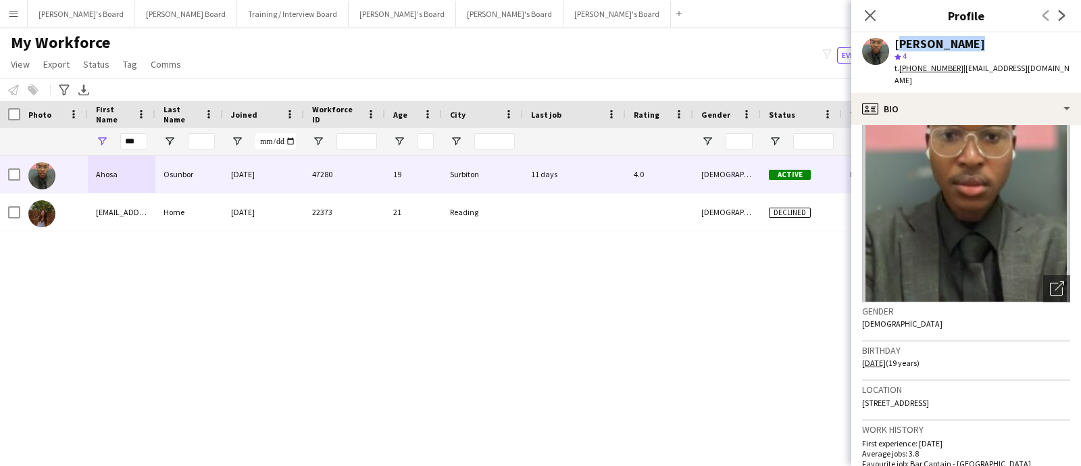
scroll to position [0, 0]
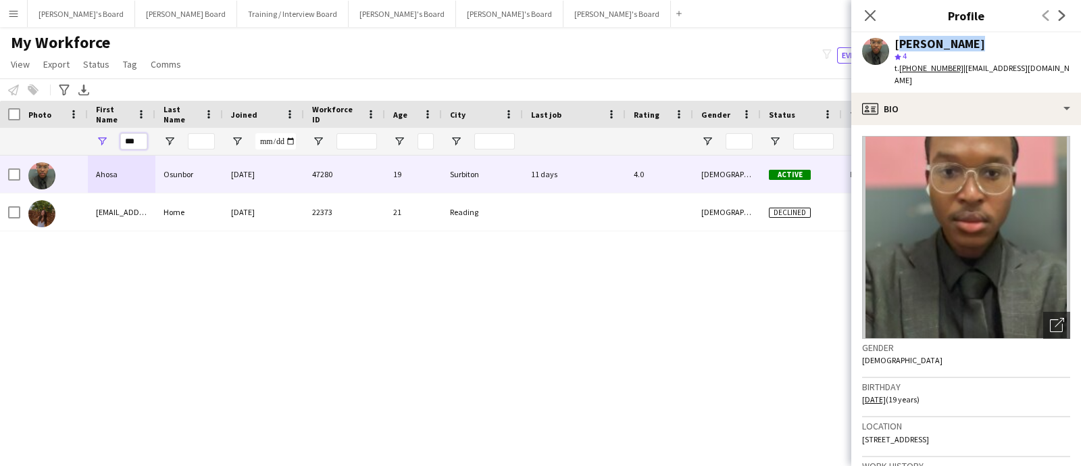
click at [127, 137] on input "***" at bounding box center [133, 141] width 27 height 16
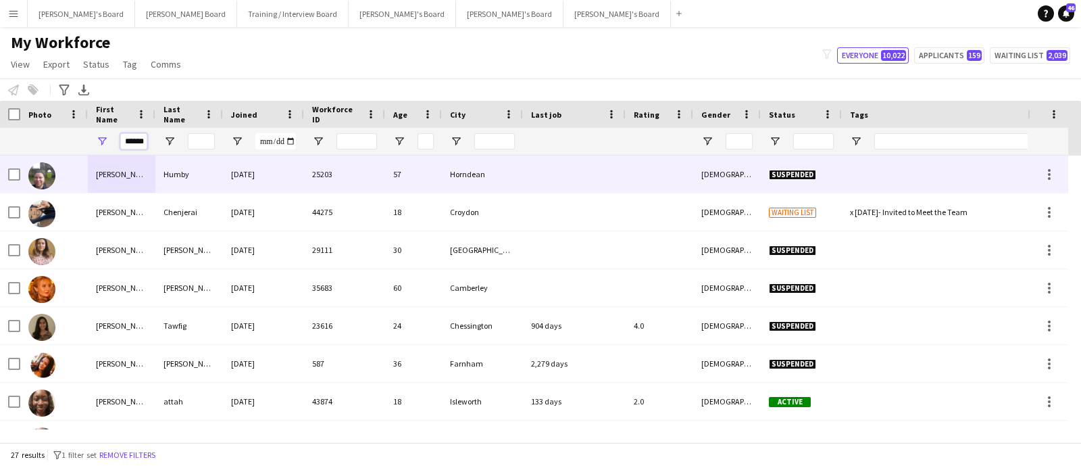
type input "******"
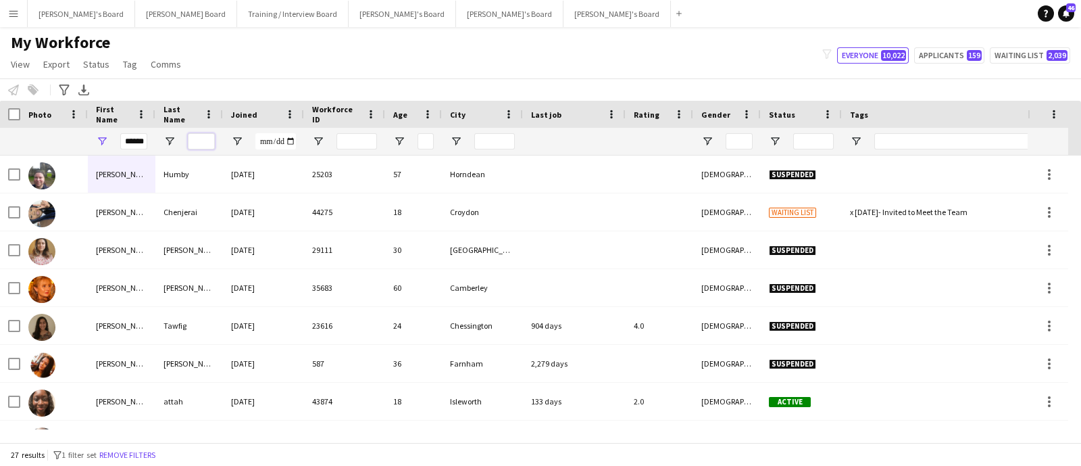
click at [193, 139] on input "Last Name Filter Input" at bounding box center [201, 141] width 27 height 16
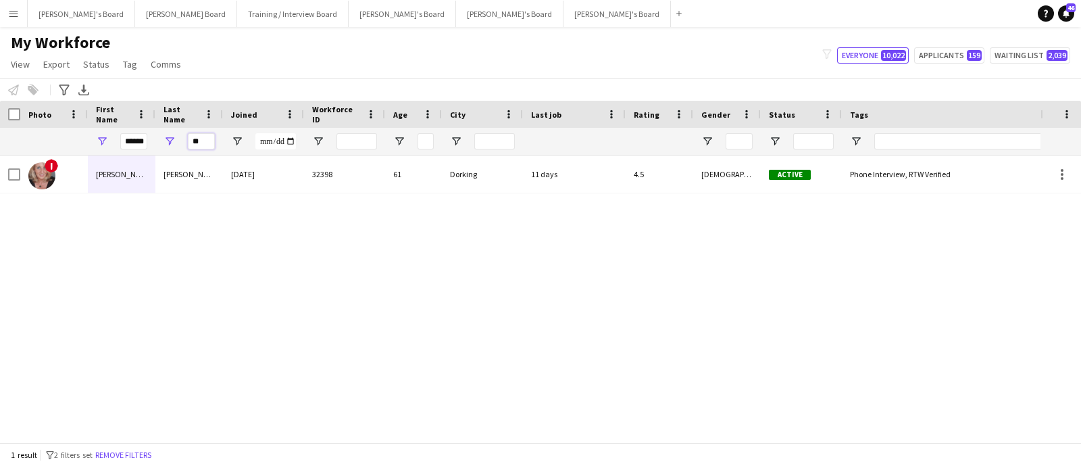
type input "**"
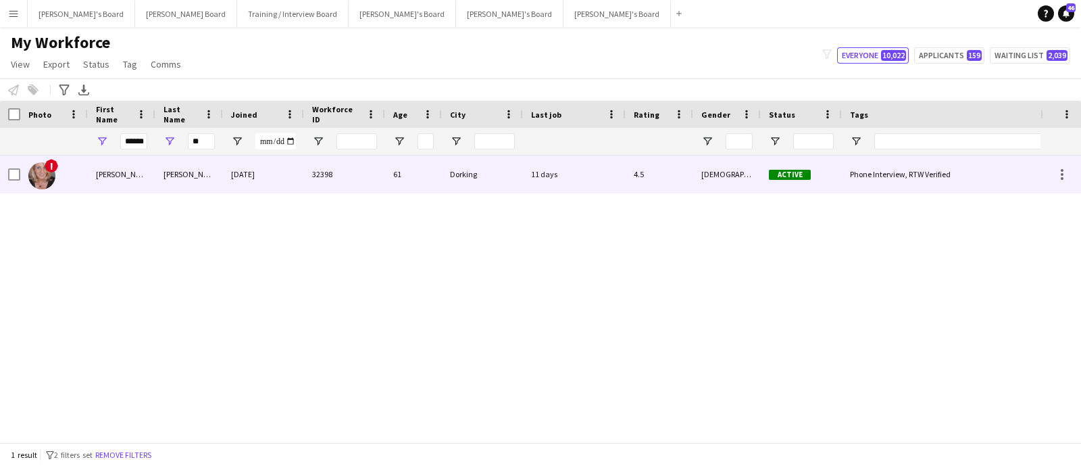
click at [175, 190] on div "[PERSON_NAME]" at bounding box center [189, 173] width 68 height 37
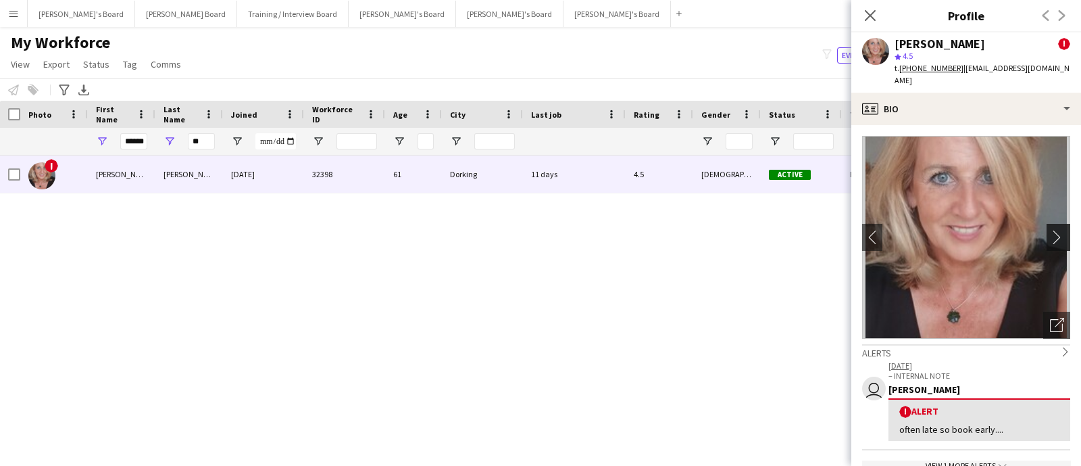
click at [1047, 224] on button "chevron-right" at bounding box center [1060, 237] width 27 height 27
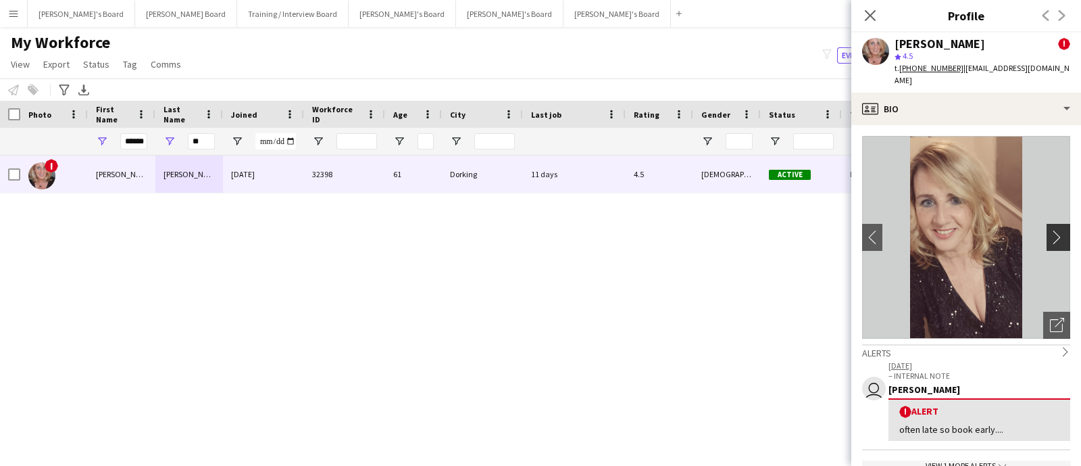
click at [1051, 230] on app-icon "chevron-right" at bounding box center [1060, 237] width 21 height 14
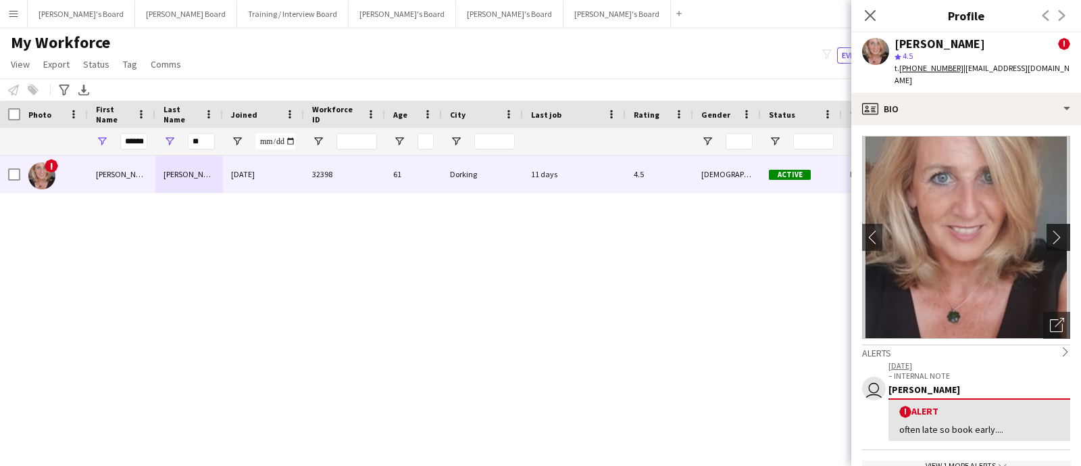
click at [1051, 230] on app-icon "chevron-right" at bounding box center [1060, 237] width 21 height 14
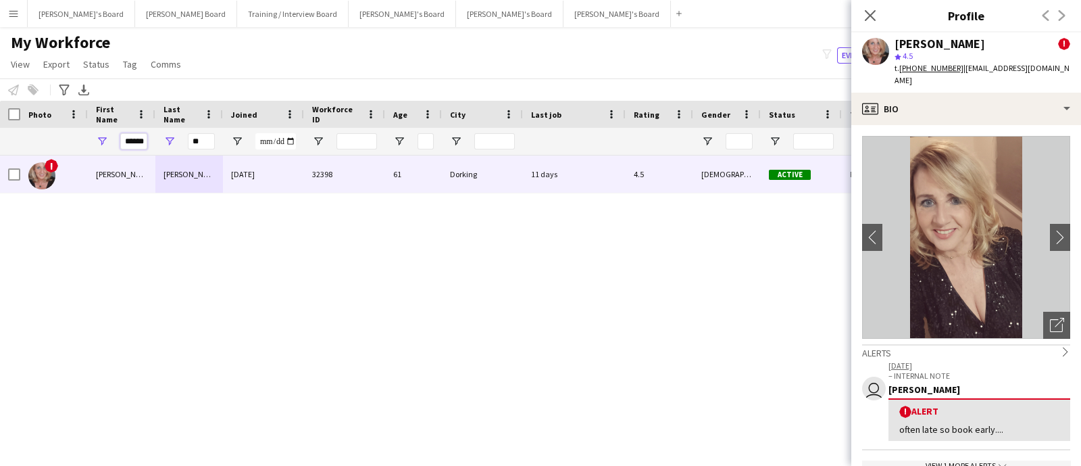
click at [143, 137] on input "******" at bounding box center [133, 141] width 27 height 16
type input "***"
click at [199, 141] on input "**" at bounding box center [201, 141] width 27 height 16
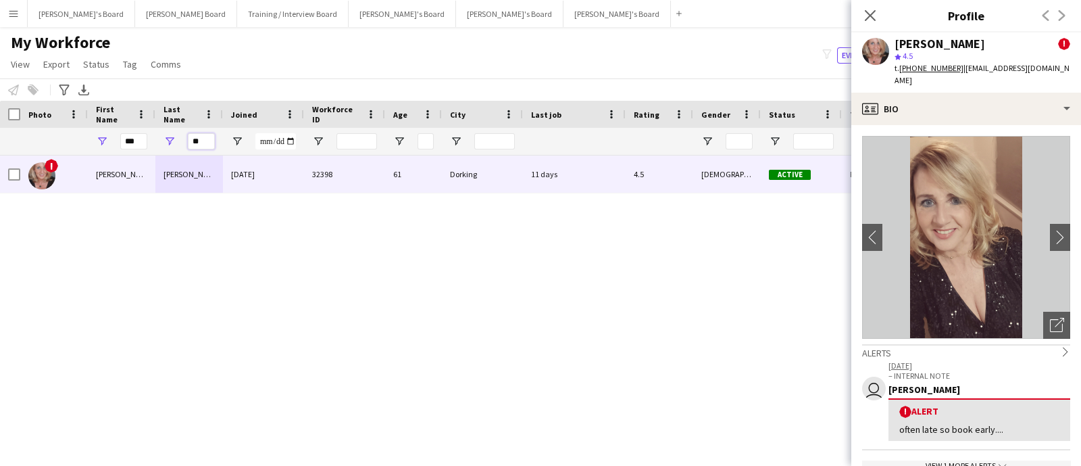
click at [199, 141] on input "**" at bounding box center [201, 141] width 27 height 16
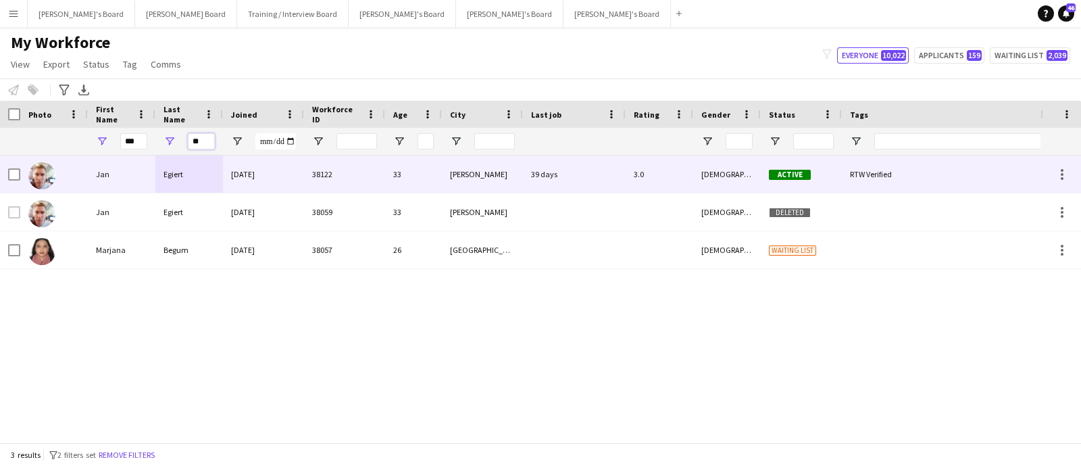
type input "**"
click at [155, 180] on div "Egiert" at bounding box center [189, 173] width 68 height 37
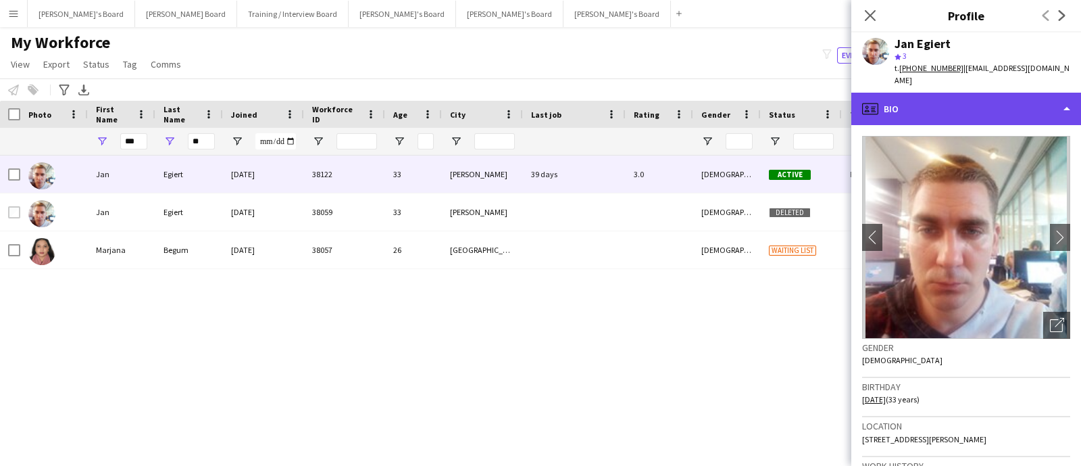
click at [941, 106] on div "profile Bio" at bounding box center [967, 109] width 230 height 32
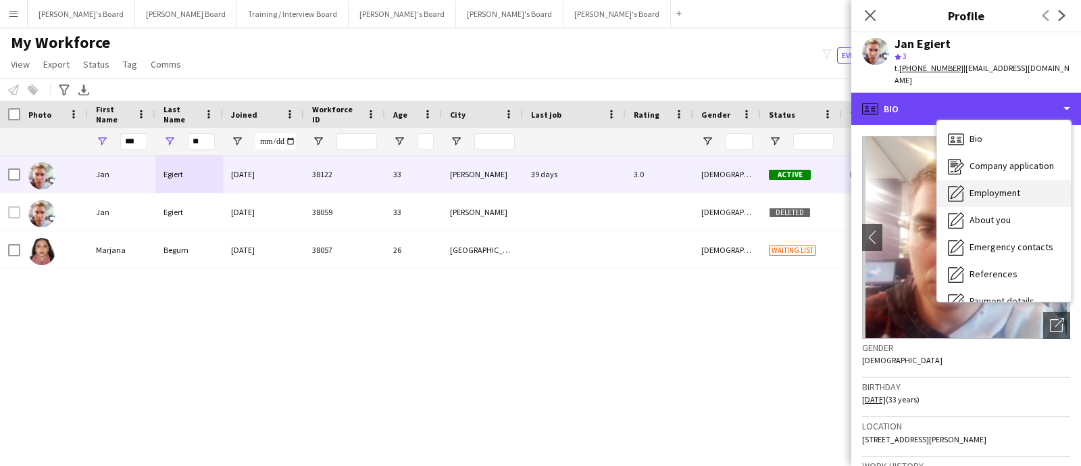
scroll to position [168, 0]
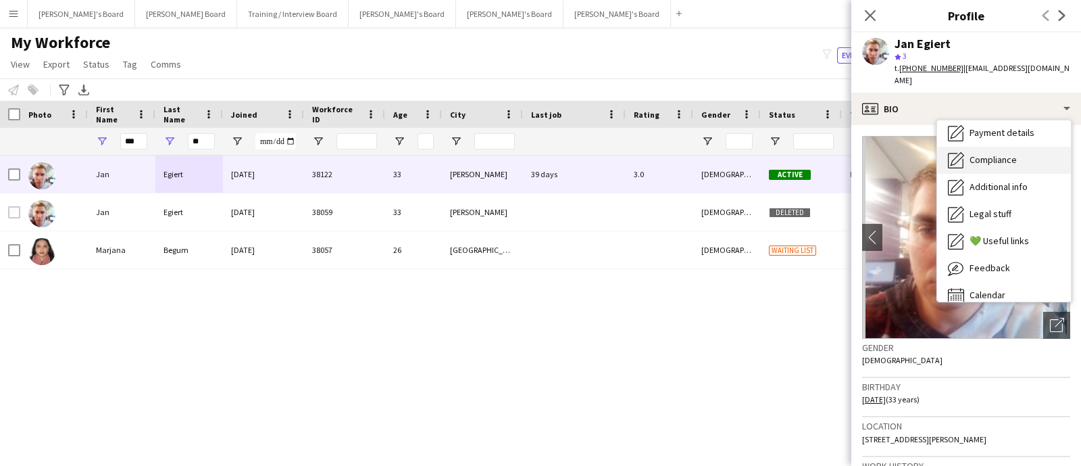
click at [1004, 153] on span "Compliance" at bounding box center [993, 159] width 47 height 12
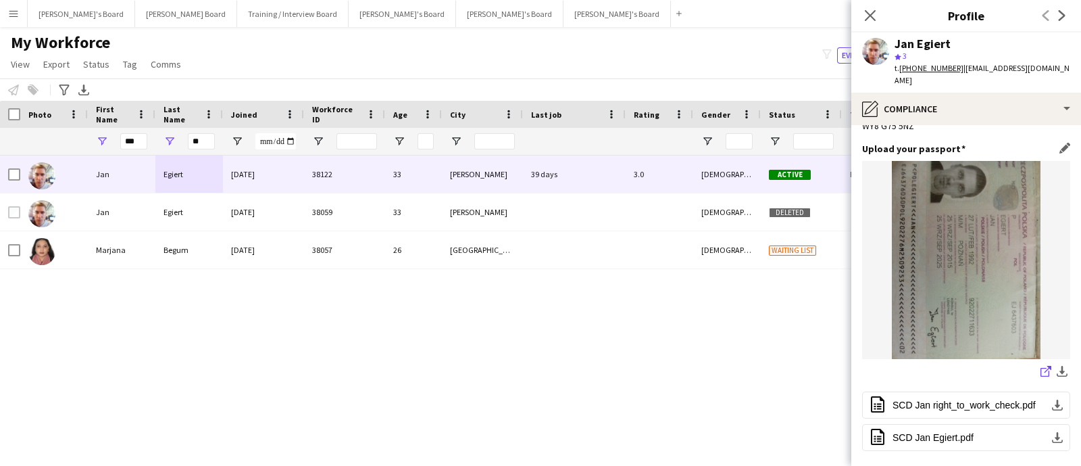
click at [1041, 368] on icon at bounding box center [1045, 372] width 9 height 9
click at [132, 147] on input "***" at bounding box center [133, 141] width 27 height 16
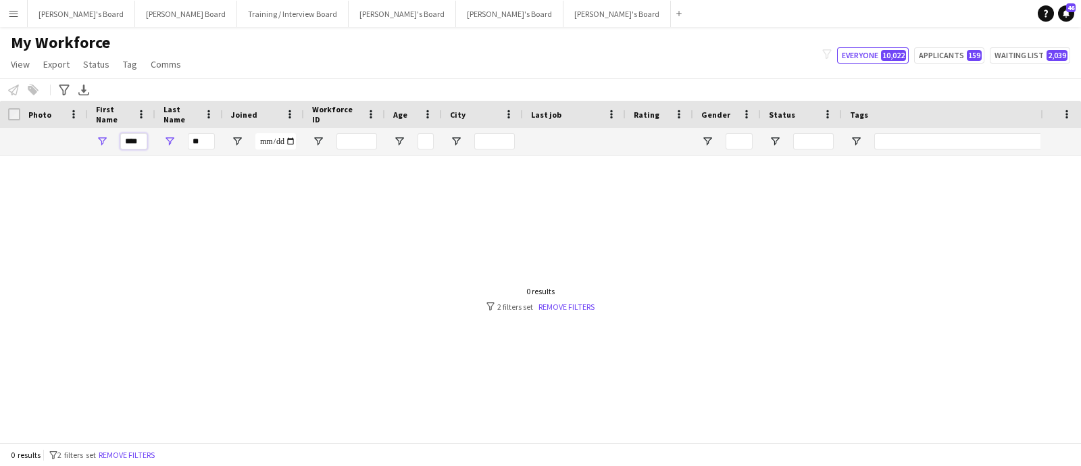
type input "****"
click at [195, 141] on input "**" at bounding box center [201, 141] width 27 height 16
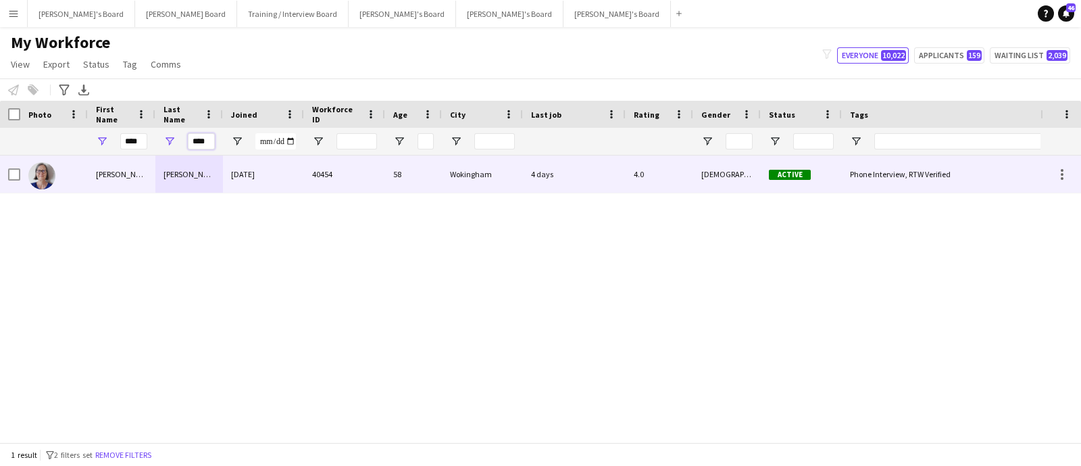
type input "****"
click at [195, 169] on div "[PERSON_NAME]" at bounding box center [189, 173] width 68 height 37
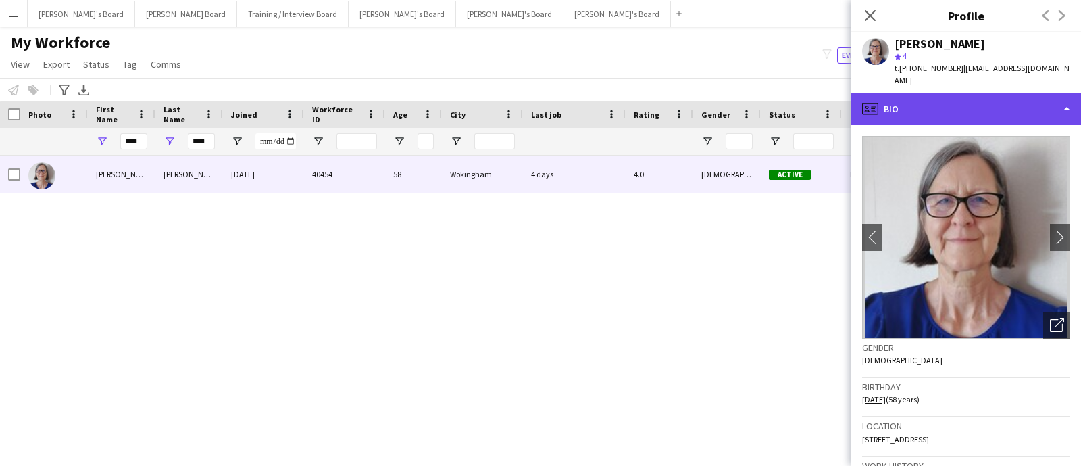
click at [992, 93] on div "profile Bio" at bounding box center [967, 109] width 230 height 32
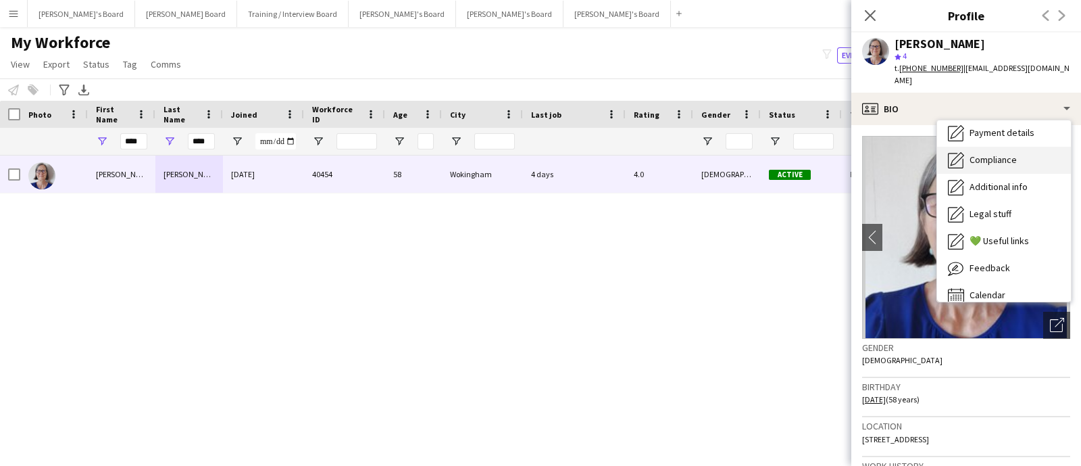
click at [1024, 149] on div "Compliance Compliance" at bounding box center [1004, 160] width 134 height 27
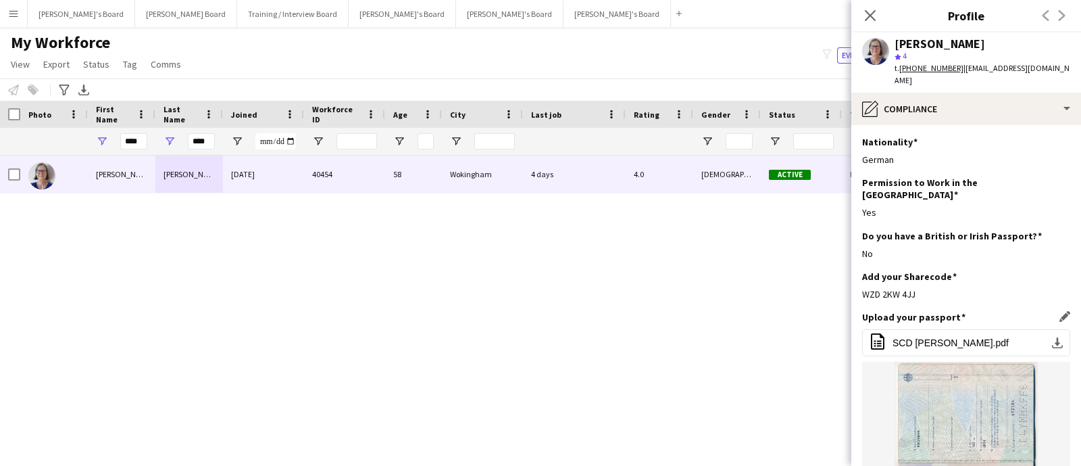
scroll to position [337, 0]
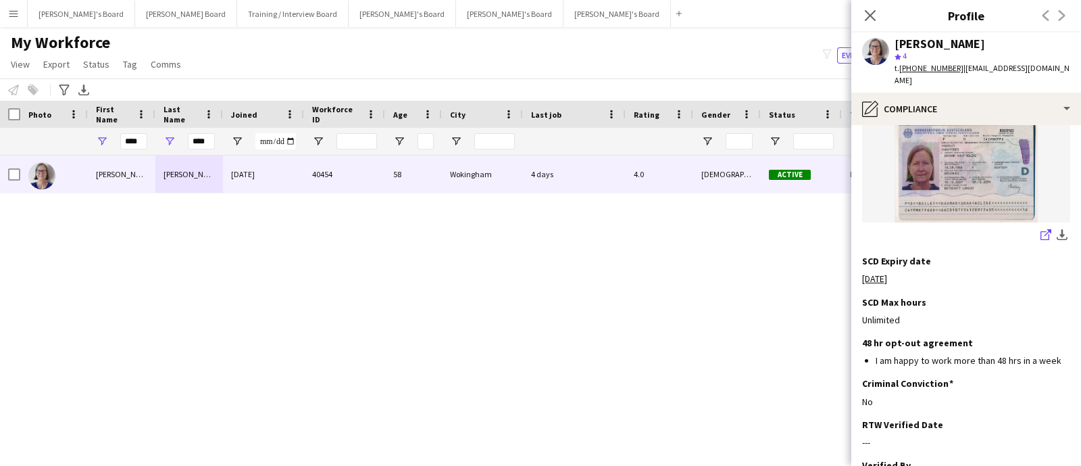
click at [1041, 229] on icon "share-external-link-1" at bounding box center [1046, 234] width 11 height 11
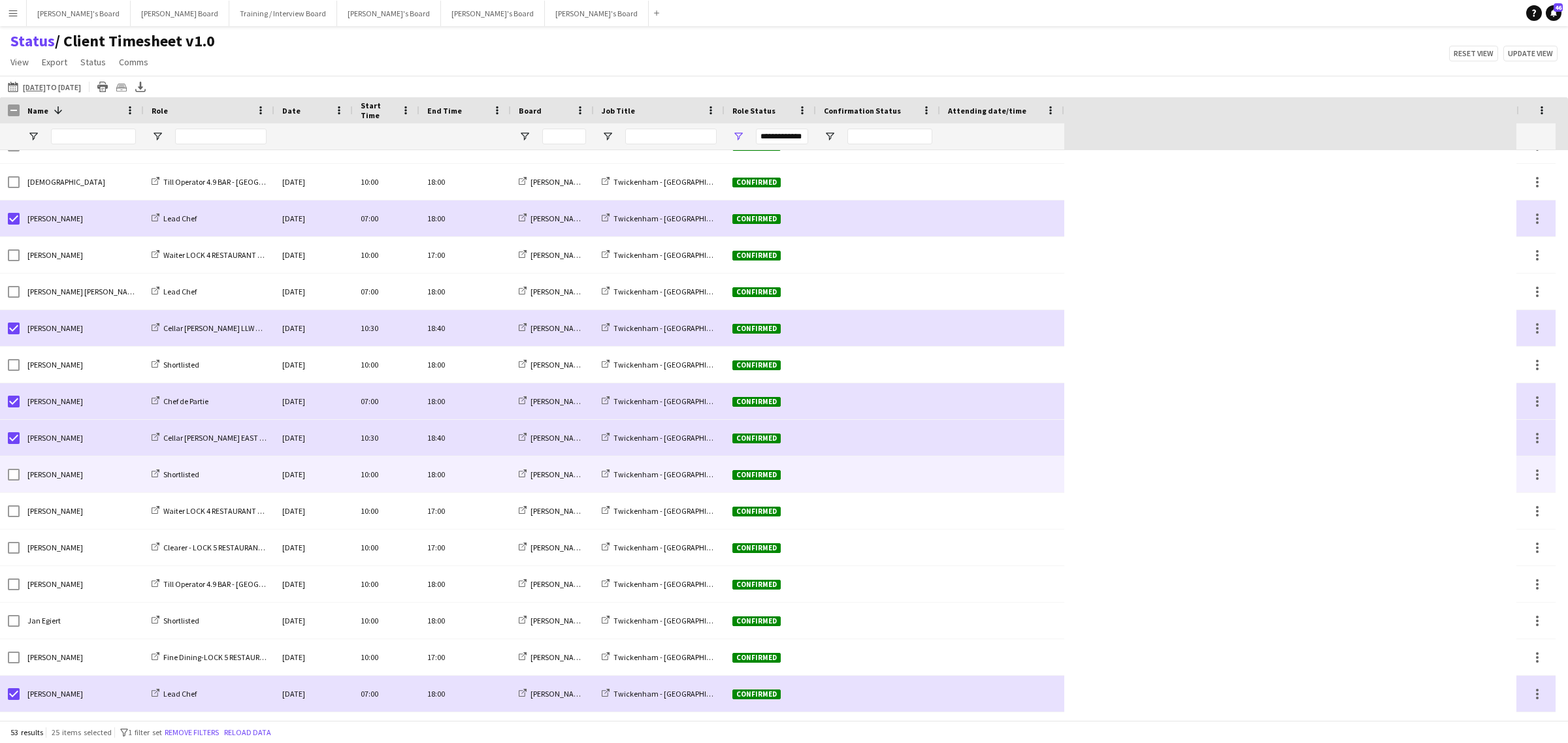
scroll to position [617, 0]
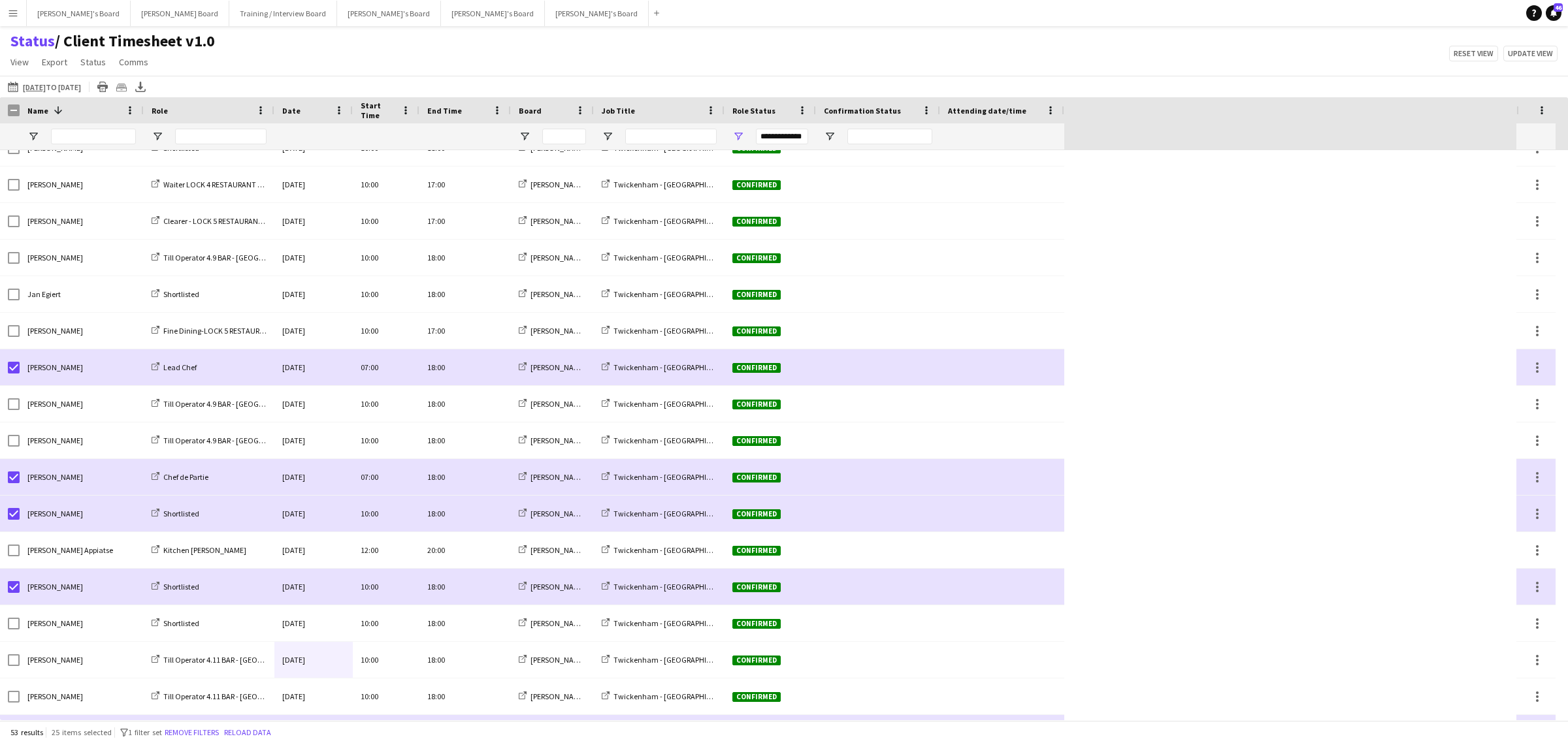
click at [298, 44] on div "Status / Client Timesheet v1.0 View Views Default view Airshow Accreditation Ai…" at bounding box center [784, 53] width 1568 height 44
